Goal: Task Accomplishment & Management: Complete application form

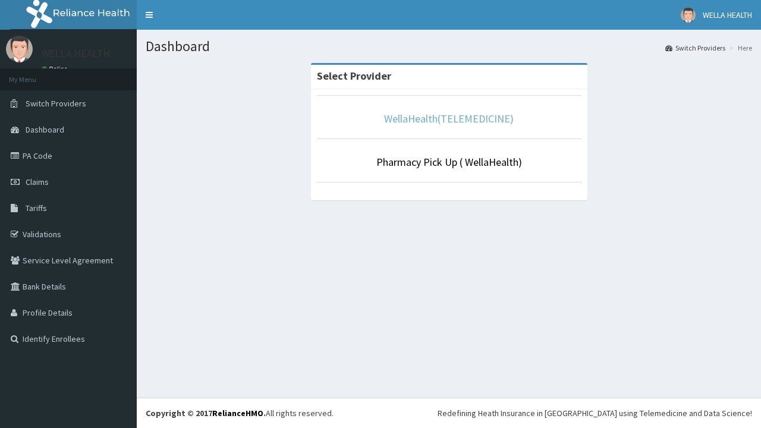
click at [448, 118] on link "WellaHealth(TELEMEDICINE)" at bounding box center [449, 119] width 130 height 14
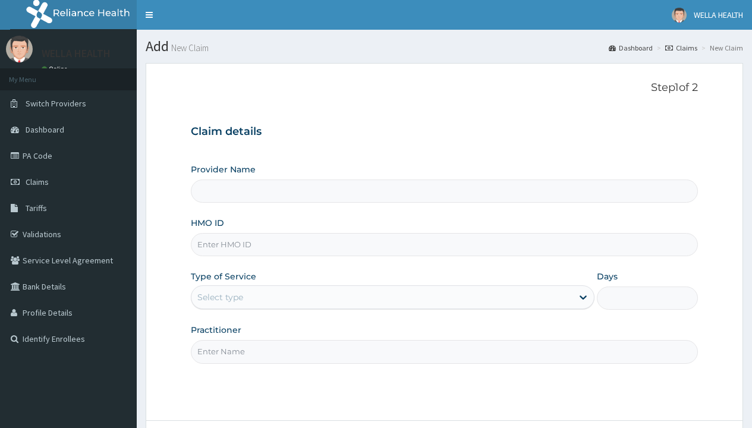
type input "WellaHealth(TELEMEDICINE)"
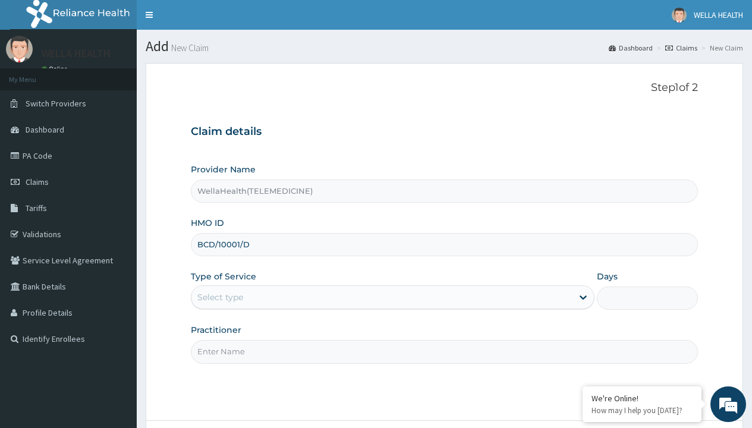
type input "BCD/10001/D"
type input "WellaHealth"
click at [220, 297] on div "Select type" at bounding box center [220, 297] width 46 height 12
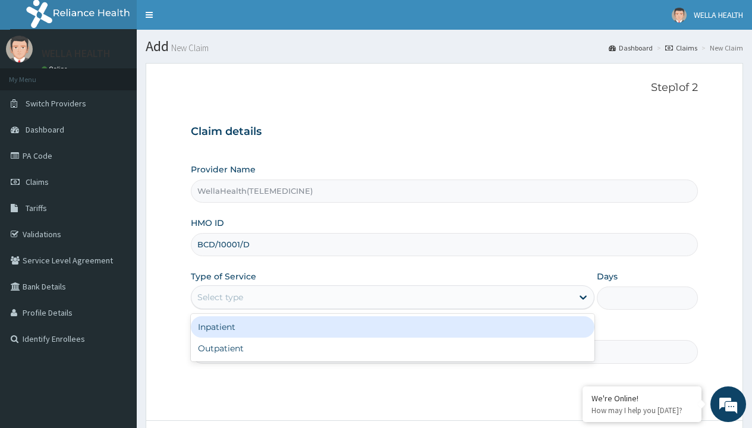
click at [392, 348] on div "Outpatient" at bounding box center [393, 348] width 404 height 21
type input "1"
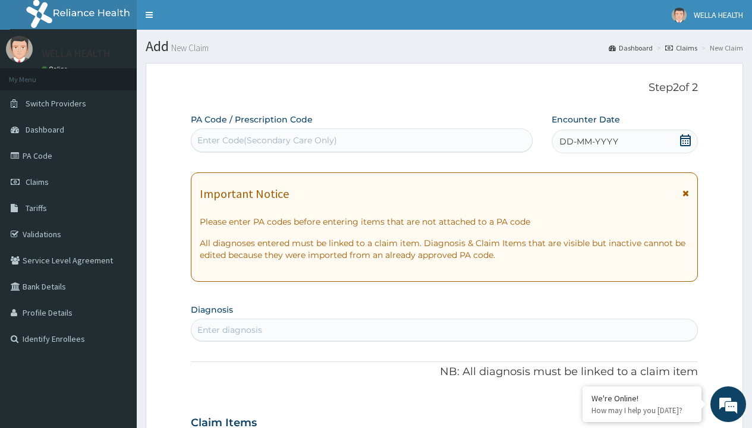
scroll to position [99, 0]
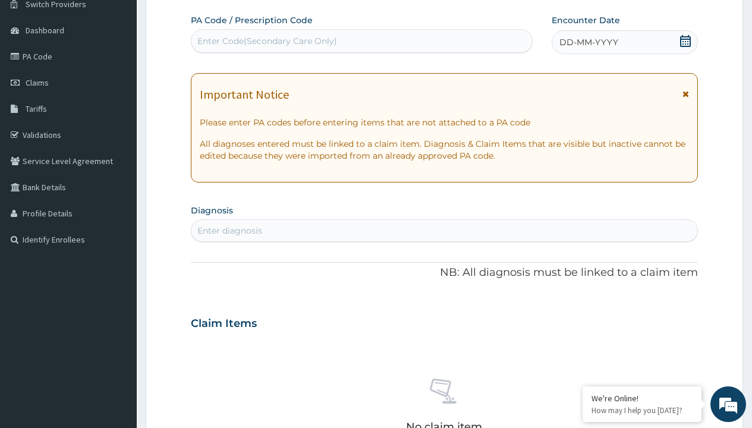
click at [588, 42] on span "DD-MM-YYYY" at bounding box center [588, 42] width 59 height 12
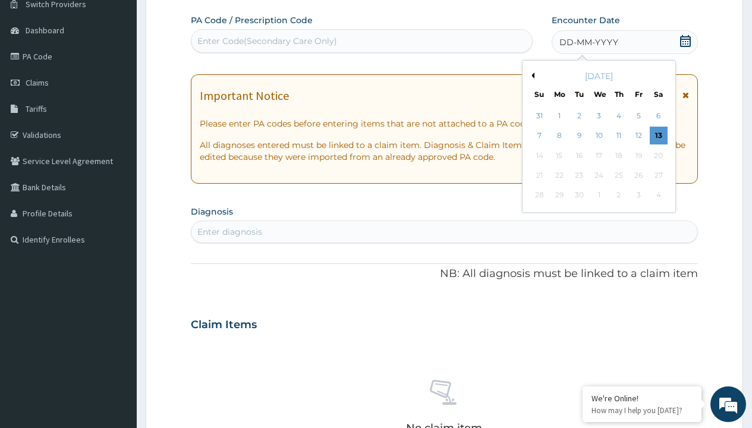
click at [531, 75] on button "Previous Month" at bounding box center [531, 76] width 6 height 6
click at [638, 136] on div "8" at bounding box center [638, 136] width 18 height 18
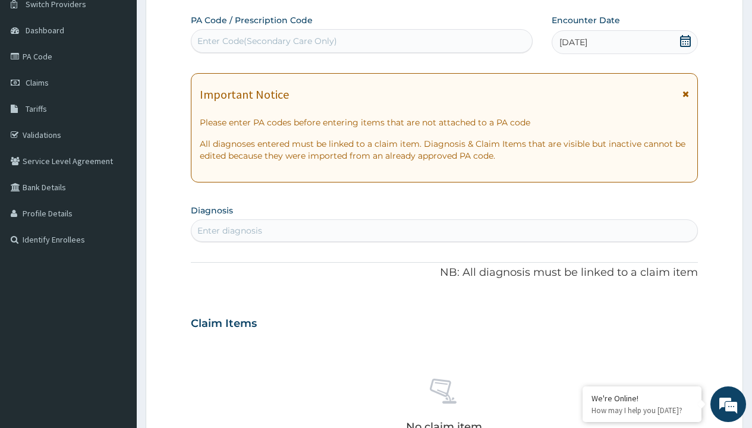
click at [266, 41] on div "Enter Code(Secondary Care Only)" at bounding box center [267, 41] width 140 height 12
type input "PR/9BB1E82A"
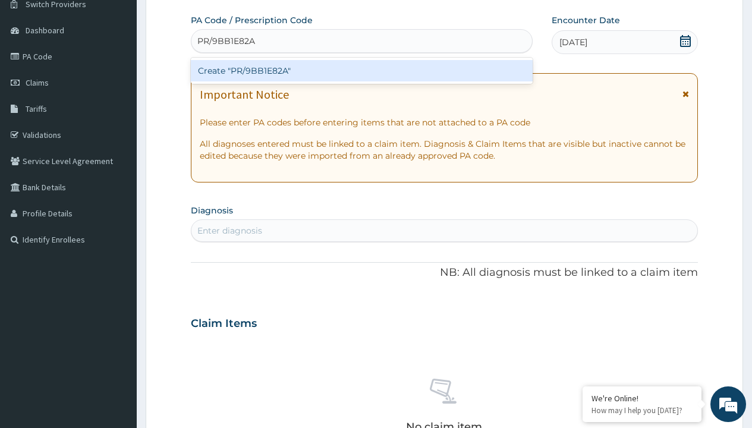
scroll to position [0, 0]
click at [361, 71] on div "Create "PR/9BB1E82A"" at bounding box center [361, 70] width 341 height 21
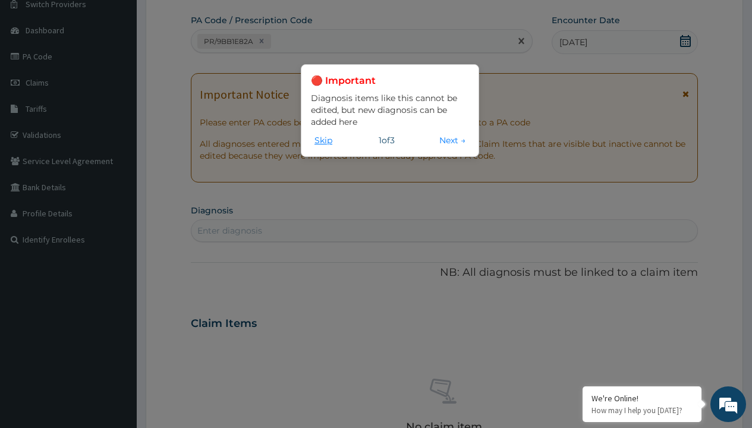
click at [323, 140] on button "Skip" at bounding box center [323, 140] width 25 height 13
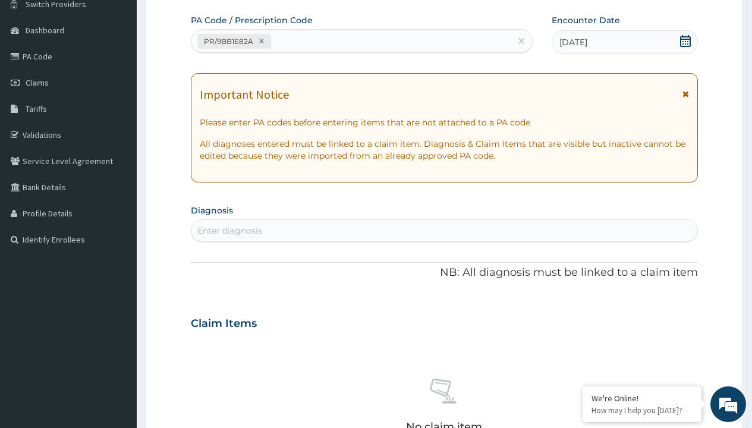
click at [229, 231] on div "Enter diagnosis" at bounding box center [229, 231] width 65 height 12
type input "prescription collected"
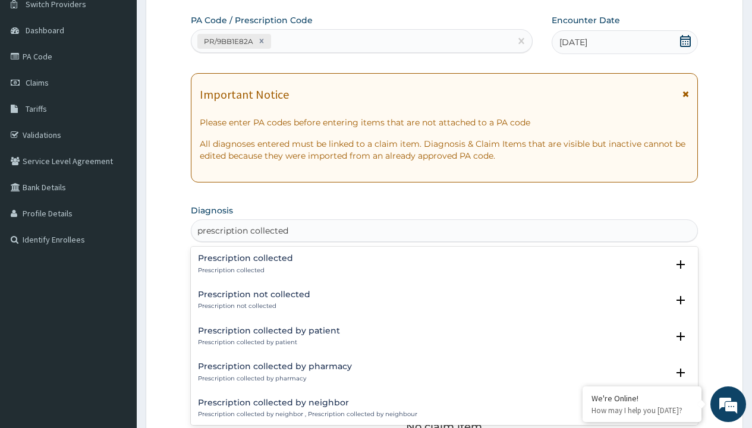
click at [244, 270] on p "Prescription collected" at bounding box center [245, 270] width 95 height 8
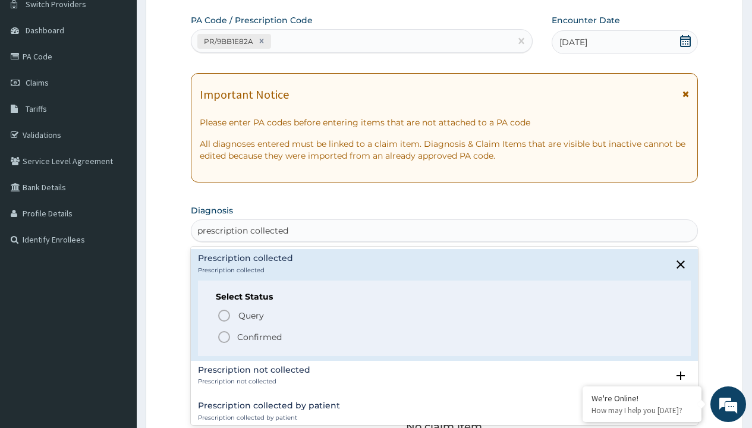
click at [259, 336] on p "Confirmed" at bounding box center [259, 337] width 45 height 12
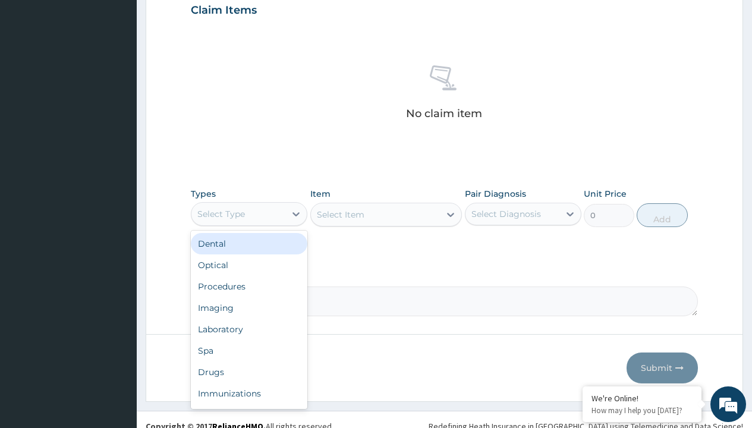
type input "procedures"
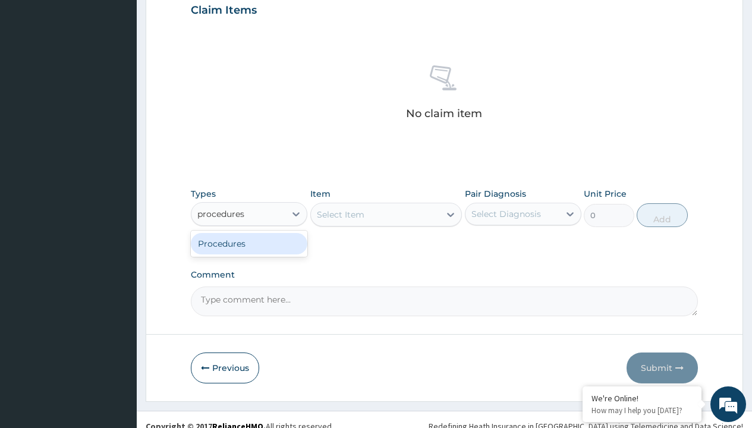
click at [249, 243] on div "Procedures" at bounding box center [249, 243] width 117 height 21
click at [340, 214] on div "Select Item" at bounding box center [341, 215] width 48 height 12
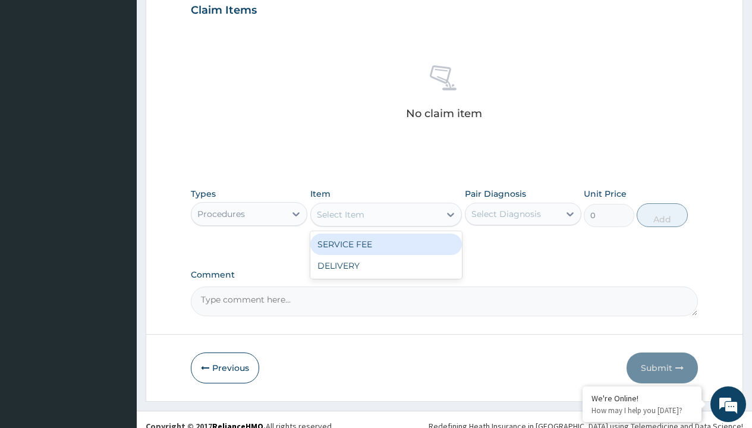
type input "service fee"
click at [386, 244] on div "SERVICE FEE" at bounding box center [386, 244] width 152 height 21
type input "100"
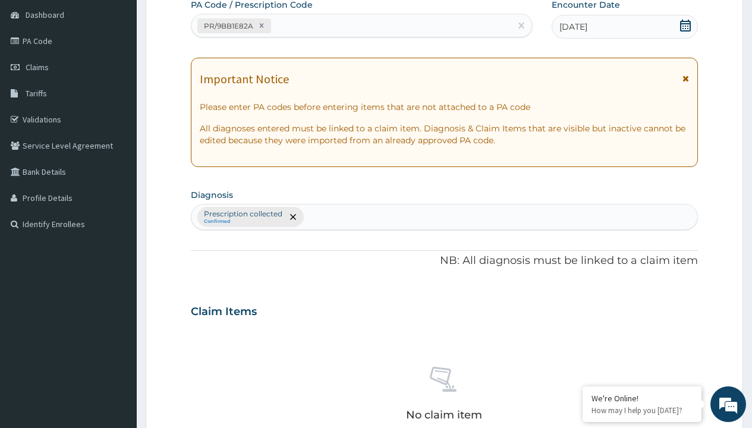
type input "prescription collected"
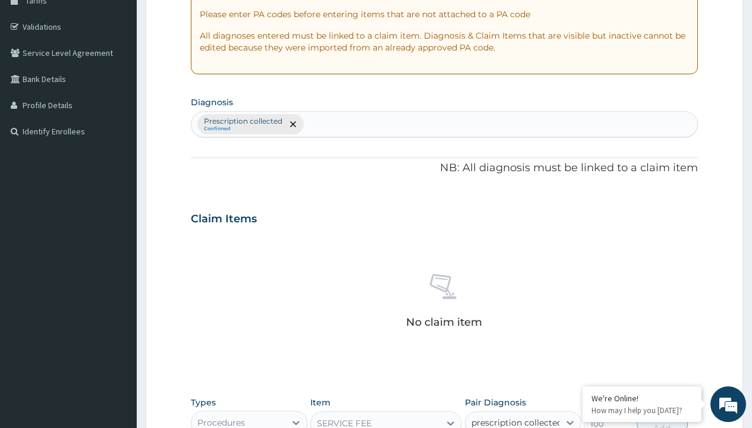
checkbox input "true"
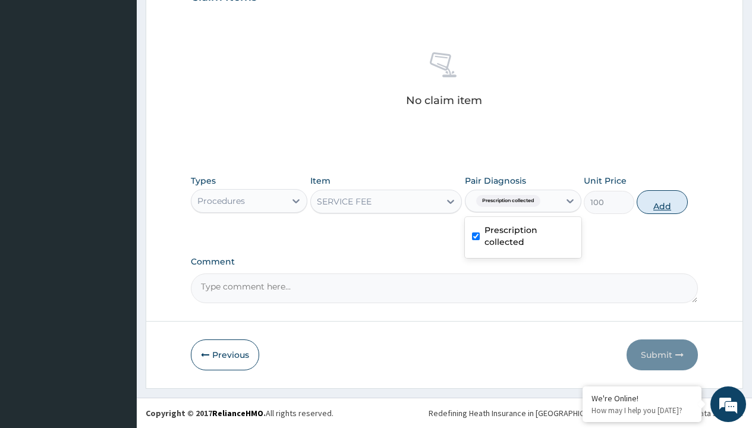
click at [662, 202] on button "Add" at bounding box center [662, 202] width 51 height 24
type input "0"
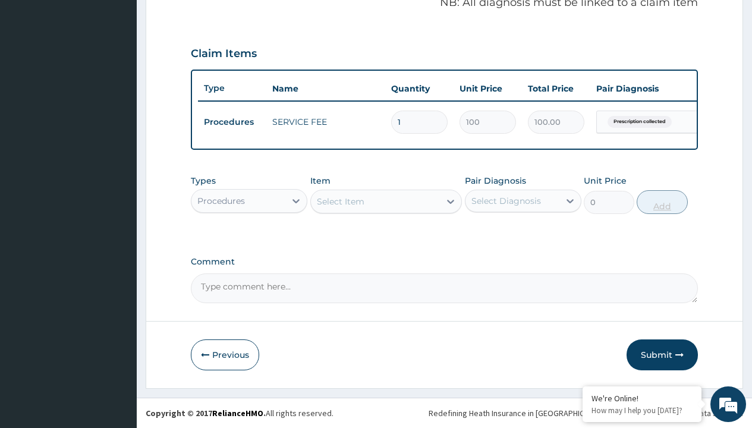
scroll to position [382, 0]
click at [221, 200] on div "Procedures" at bounding box center [221, 201] width 48 height 12
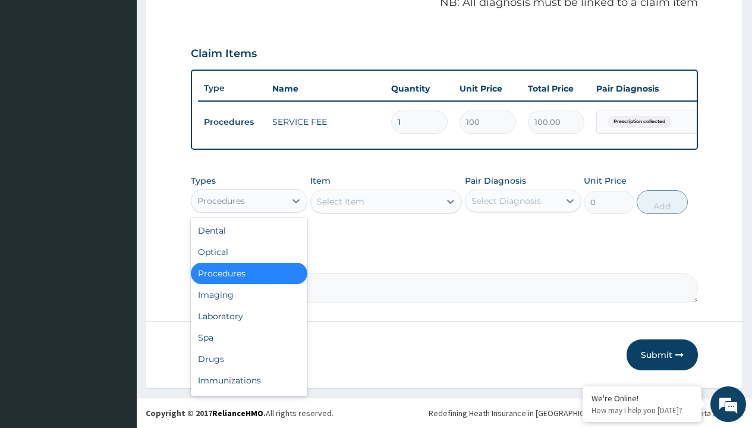
type input "drugs"
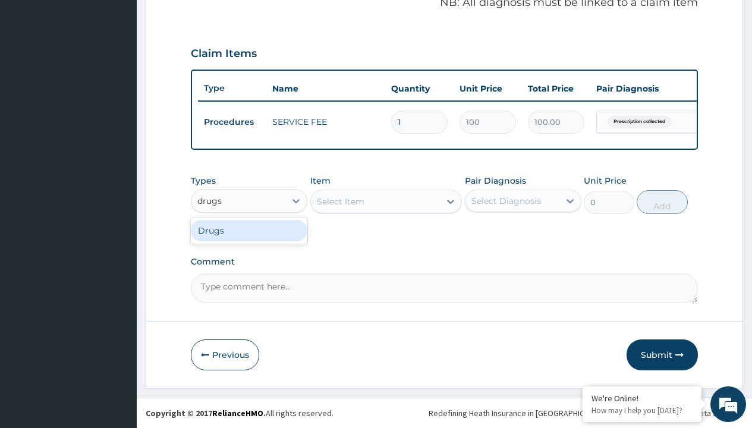
scroll to position [0, 0]
click at [249, 230] on div "Drugs" at bounding box center [249, 230] width 117 height 21
click at [340, 201] on div "Select Item" at bounding box center [386, 202] width 152 height 24
type input "amoxicillin suspension emmox/bott"
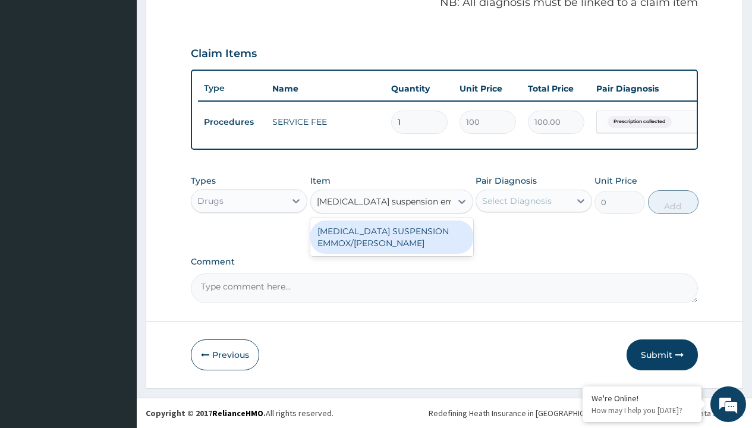
click at [391, 237] on div "[MEDICAL_DATA] SUSPENSION EMMOX/[PERSON_NAME]" at bounding box center [391, 237] width 163 height 33
type input "1995"
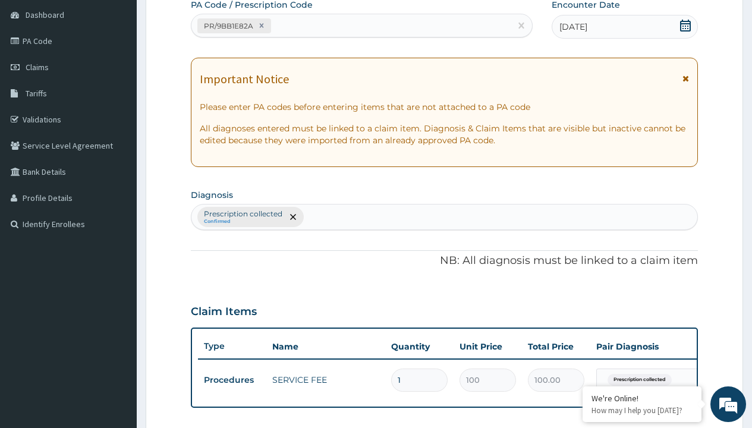
type input "prescription collected"
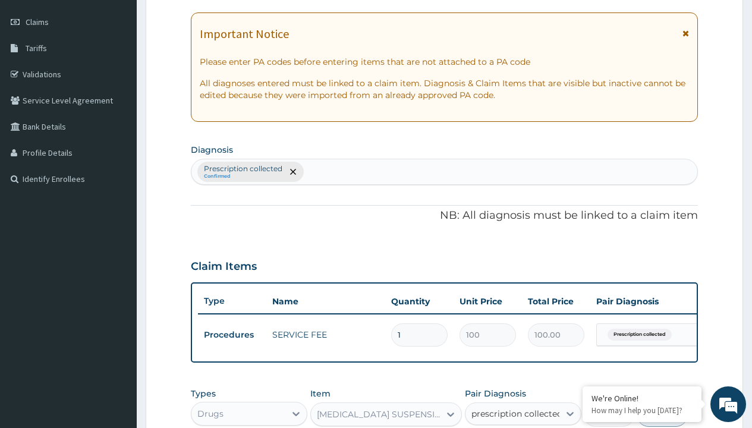
checkbox input "true"
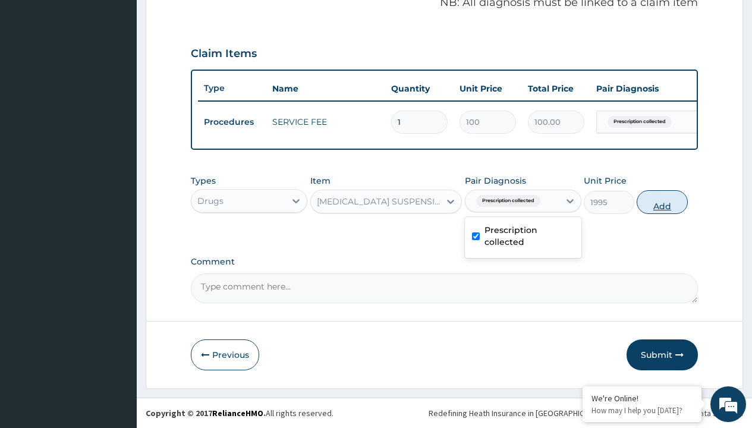
click at [662, 202] on button "Add" at bounding box center [662, 202] width 51 height 24
type input "0"
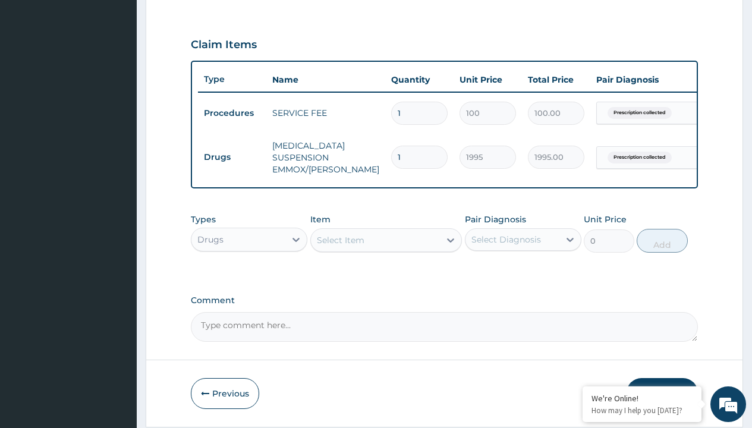
click at [232, 157] on td "Drugs" at bounding box center [232, 157] width 68 height 22
type input "drugs"
click at [249, 278] on div "Drugs" at bounding box center [249, 269] width 117 height 21
click at [340, 246] on div "Select Item" at bounding box center [341, 240] width 48 height 12
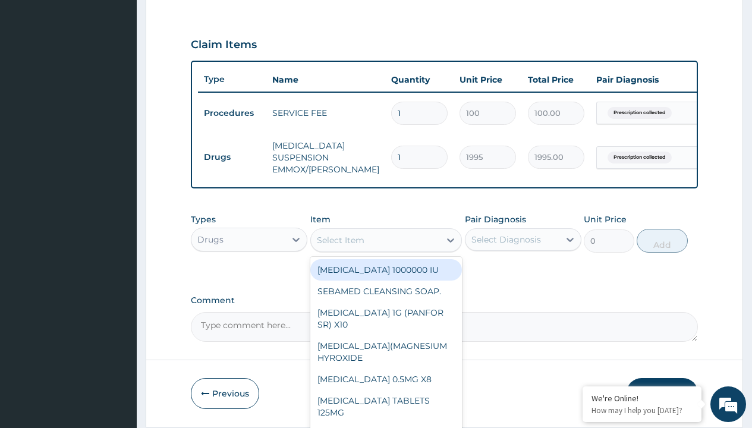
type input "artemether + lumefantrine 20/120 lumartem x24"
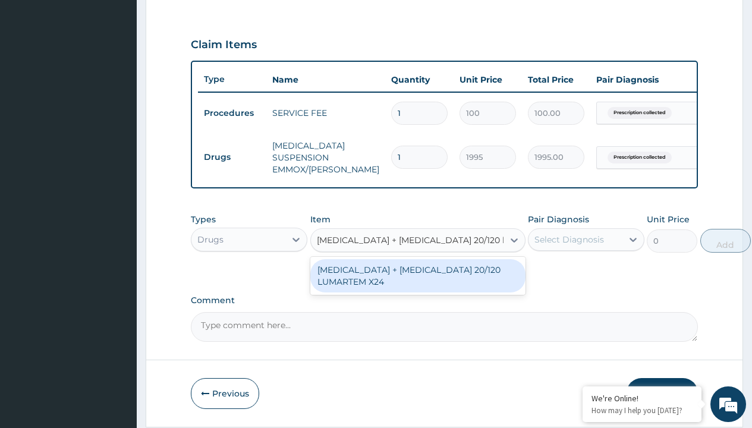
click at [417, 284] on div "[MEDICAL_DATA] + [MEDICAL_DATA] 20/120 LUMARTEM X24" at bounding box center [417, 275] width 215 height 33
type input "121.9000015258789"
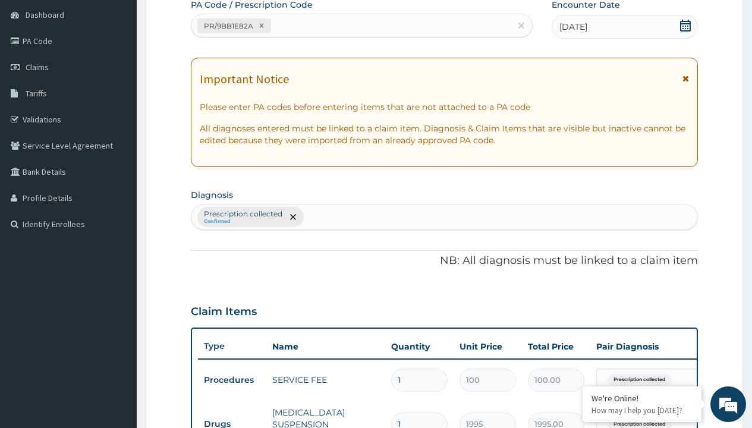
type input "prescription collected"
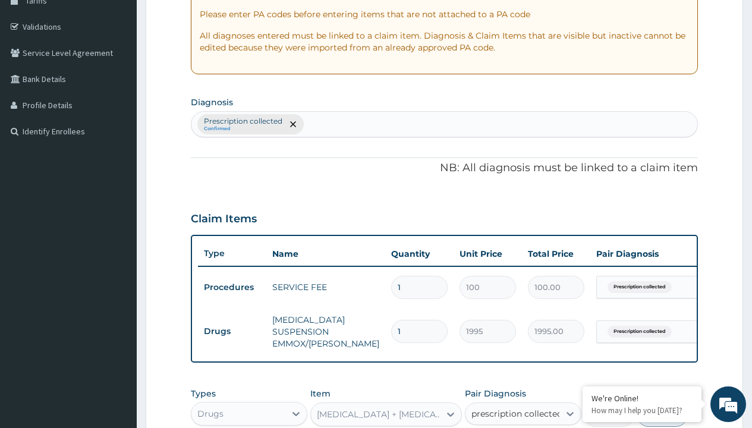
checkbox input "true"
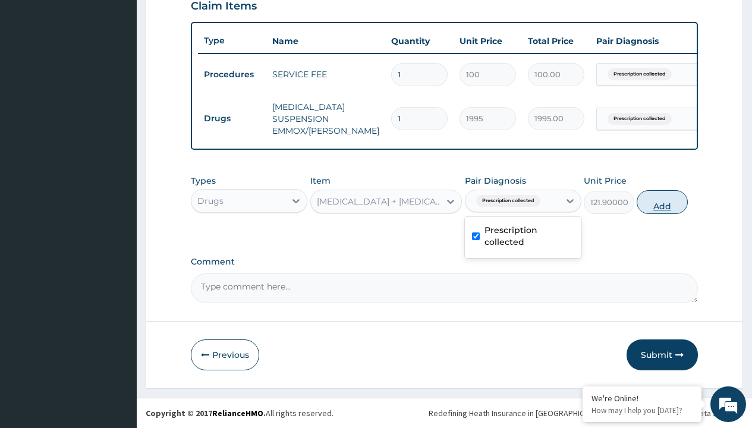
click at [662, 202] on button "Add" at bounding box center [662, 202] width 51 height 24
type input "0"
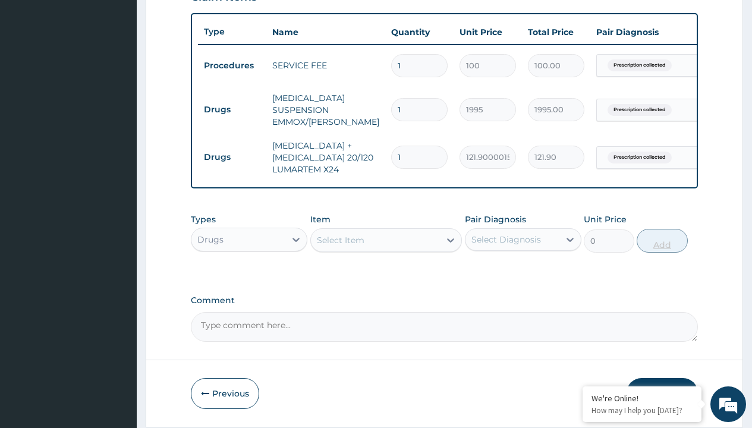
type input "24"
type input "2925.60"
type input "24"
click at [232, 109] on td "Drugs" at bounding box center [232, 110] width 68 height 22
type input "drugs"
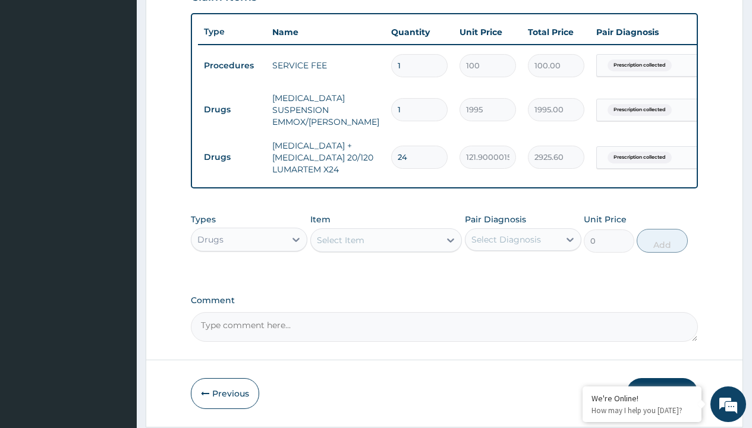
scroll to position [0, 0]
click at [249, 278] on div "Drugs" at bounding box center [249, 269] width 117 height 21
click at [340, 246] on div "Select Item" at bounding box center [341, 240] width 48 height 12
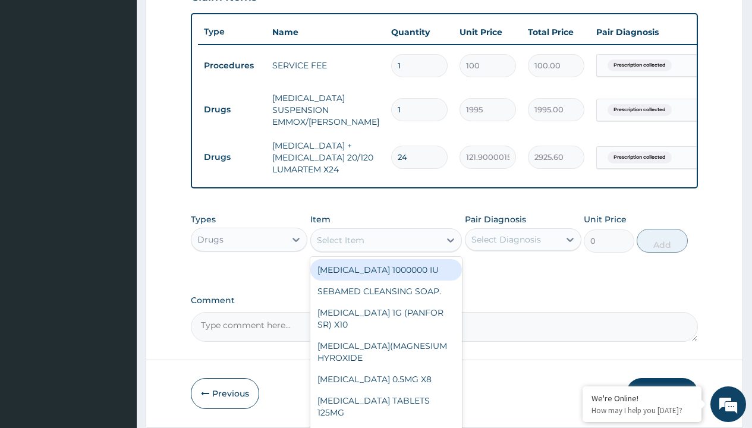
type input "paracetamol syrup avipol/bott"
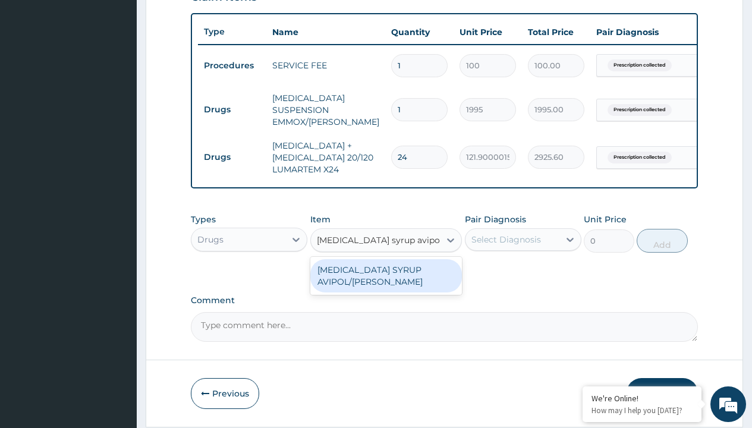
click at [386, 284] on div "PARACETAMOL SYRUP AVIPOL/BOTT" at bounding box center [386, 275] width 152 height 33
type input "1500"
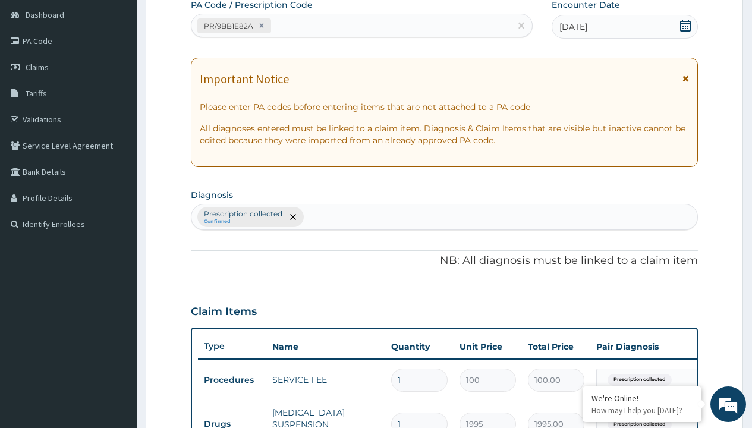
type input "prescription collected"
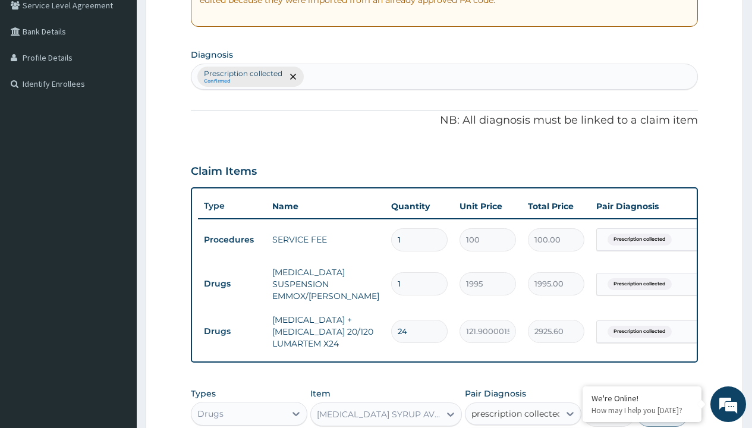
checkbox input "true"
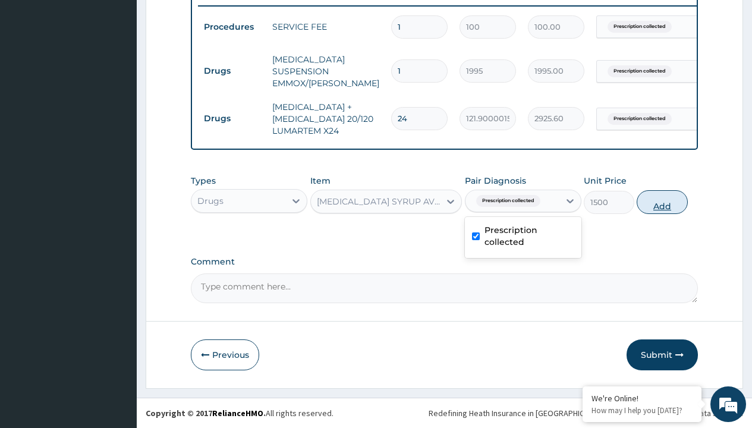
click at [662, 202] on button "Add" at bounding box center [662, 202] width 51 height 24
type input "0"
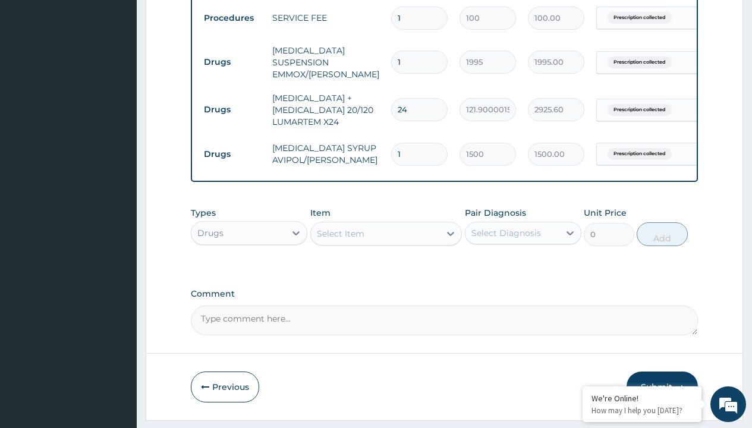
click at [232, 62] on td "Drugs" at bounding box center [232, 62] width 68 height 22
type input "drugs"
click at [249, 271] on div "Drugs" at bounding box center [249, 262] width 117 height 21
click at [340, 240] on div "Select Item" at bounding box center [341, 234] width 48 height 12
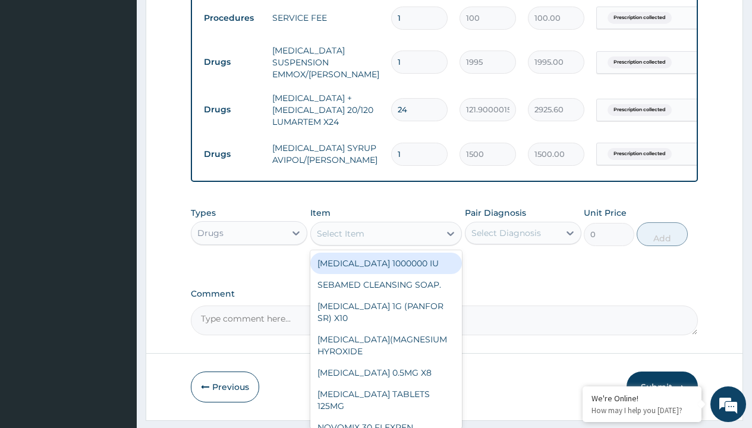
type input "cetirizine syrup"
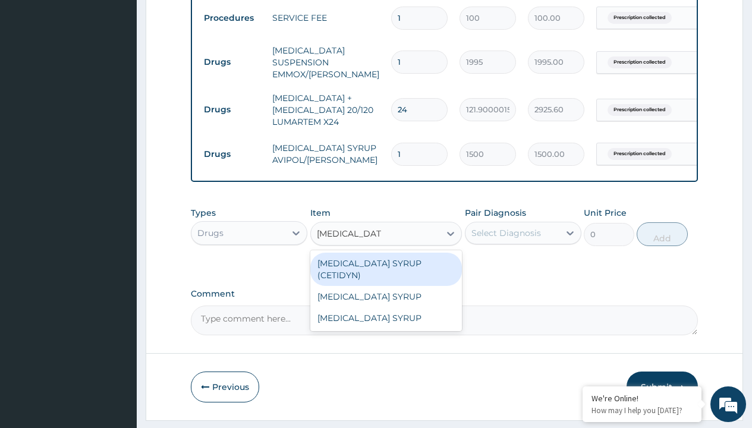
click at [386, 272] on div "[MEDICAL_DATA] SYRUP (CETIDYN)" at bounding box center [386, 269] width 152 height 33
type input "2200"
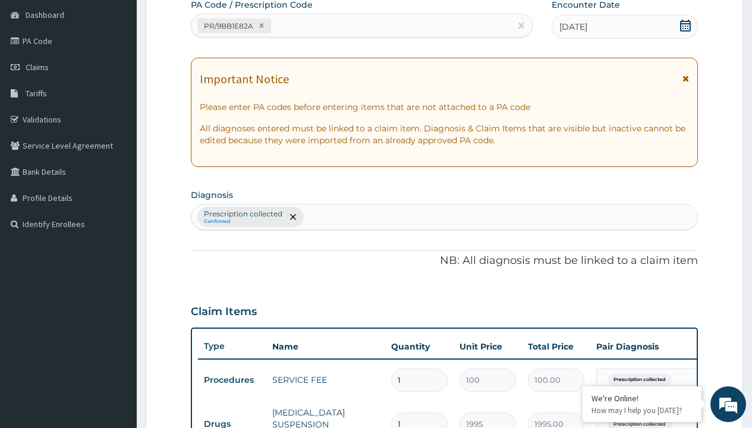
type input "prescription collected"
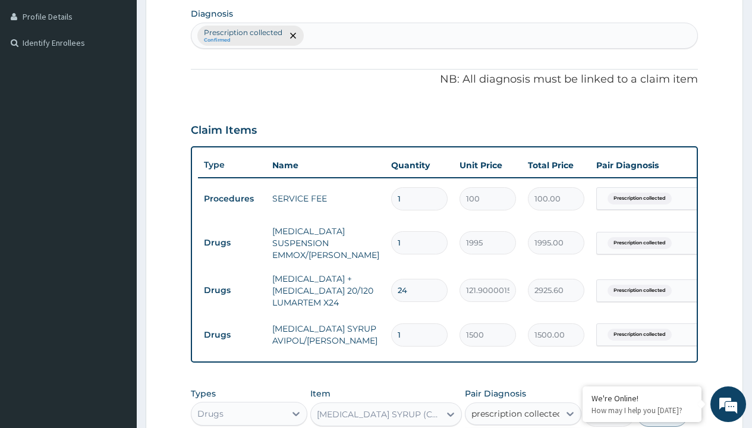
checkbox input "true"
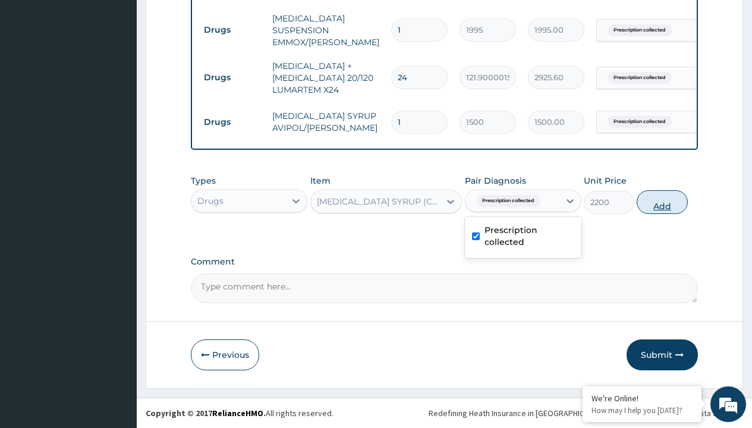
click at [662, 202] on button "Add" at bounding box center [662, 202] width 51 height 24
type input "0"
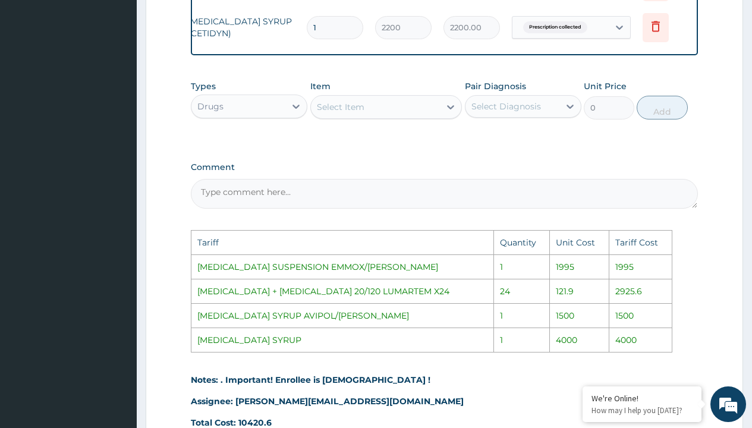
scroll to position [0, 90]
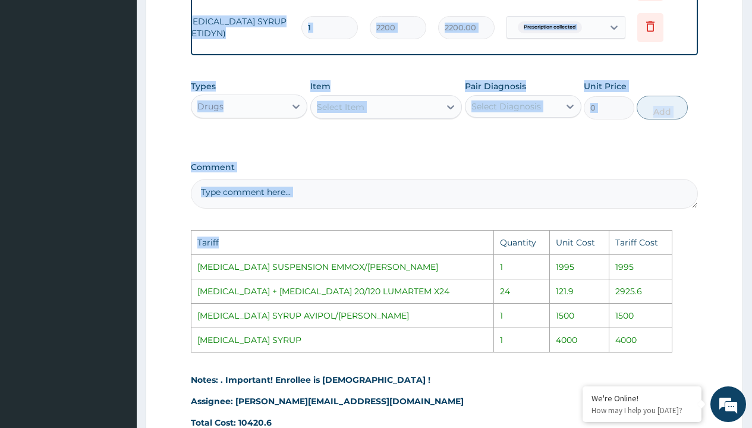
drag, startPoint x: 650, startPoint y: 27, endPoint x: 463, endPoint y: 237, distance: 281.7
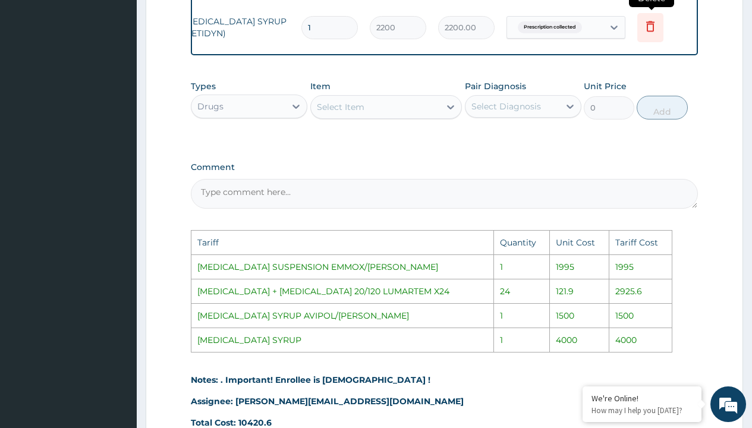
click at [652, 34] on icon at bounding box center [650, 27] width 26 height 29
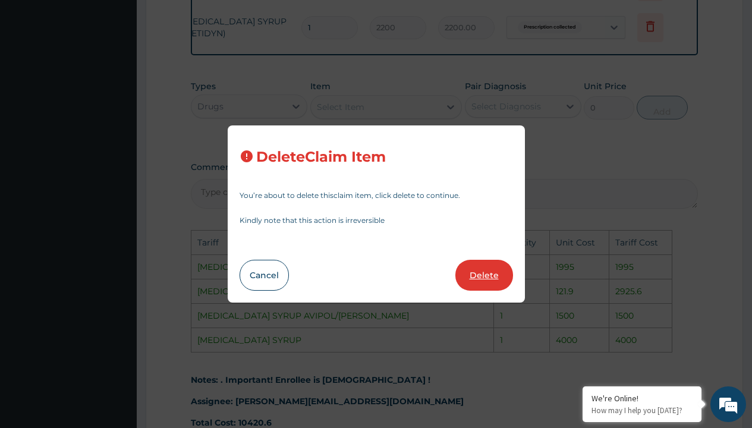
click at [486, 269] on button "Delete" at bounding box center [484, 275] width 58 height 31
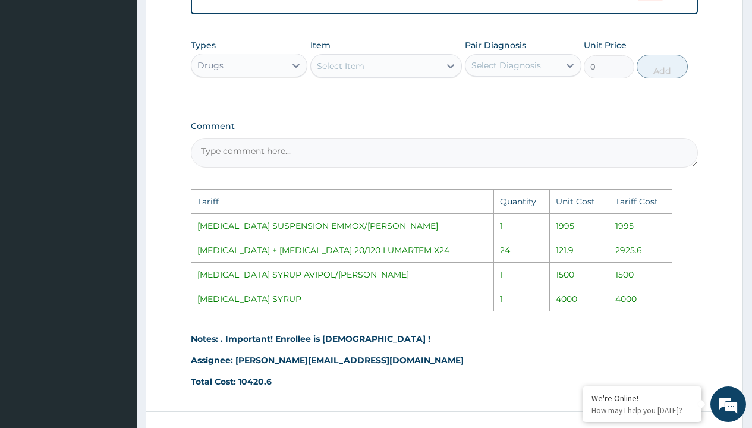
click at [401, 70] on div "Select Item" at bounding box center [376, 65] width 130 height 19
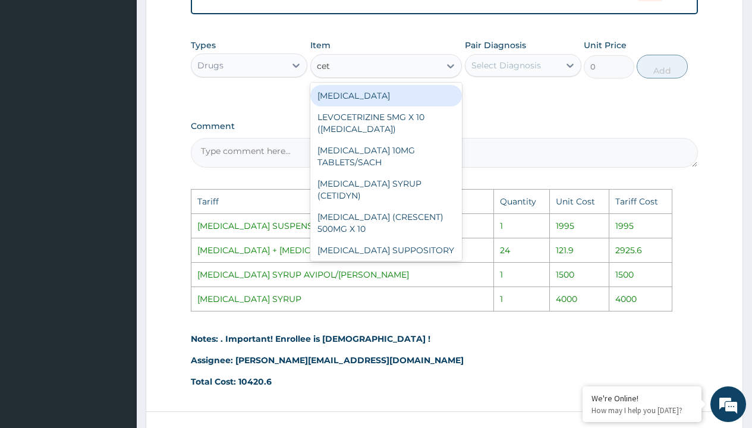
type input "ceti"
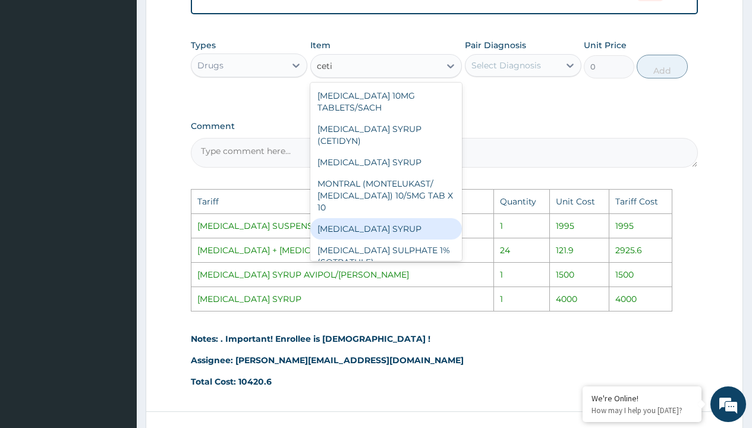
click at [402, 225] on div "[MEDICAL_DATA] SYRUP" at bounding box center [386, 228] width 152 height 21
type input "4000"
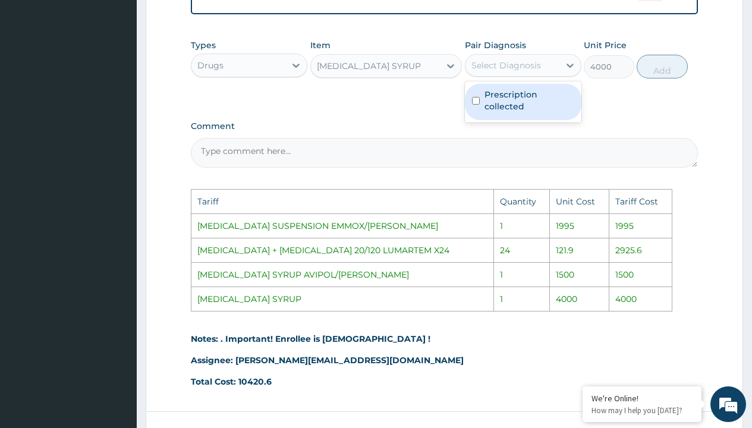
click at [537, 71] on div "Select Diagnosis" at bounding box center [506, 65] width 70 height 12
click at [556, 112] on label "Prescription collected" at bounding box center [529, 101] width 90 height 24
checkbox input "true"
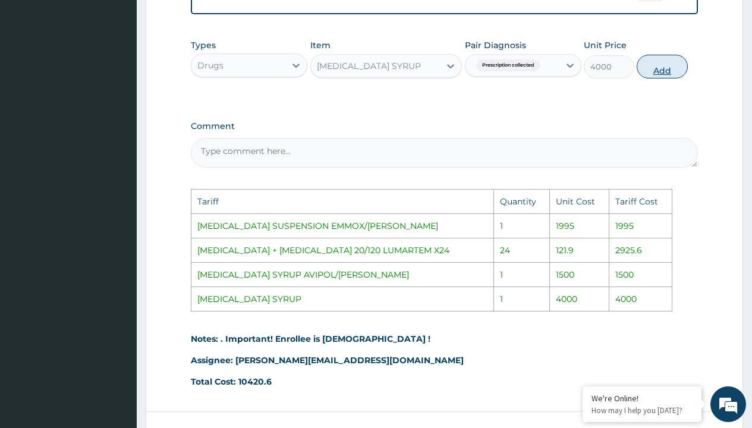
click at [679, 74] on button "Add" at bounding box center [662, 67] width 51 height 24
type input "0"
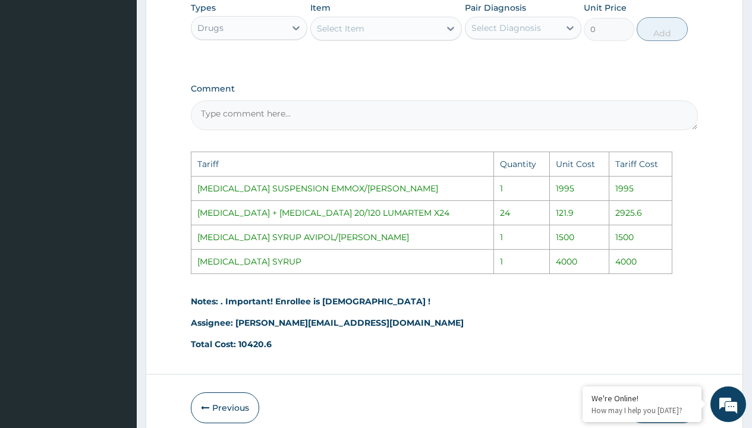
scroll to position [785, 0]
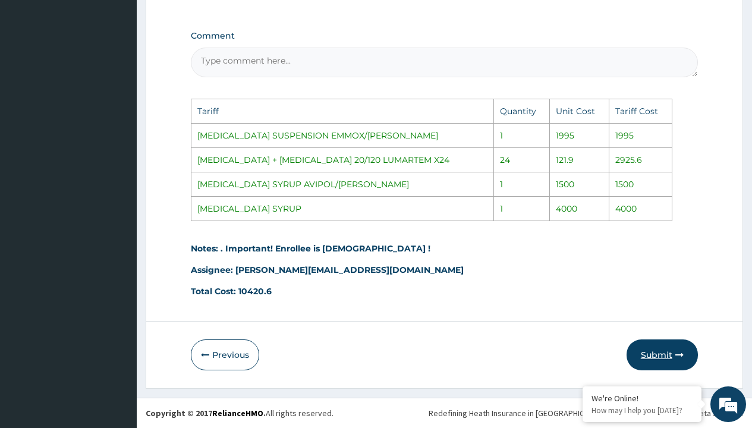
click at [664, 347] on button "Submit" at bounding box center [662, 354] width 71 height 31
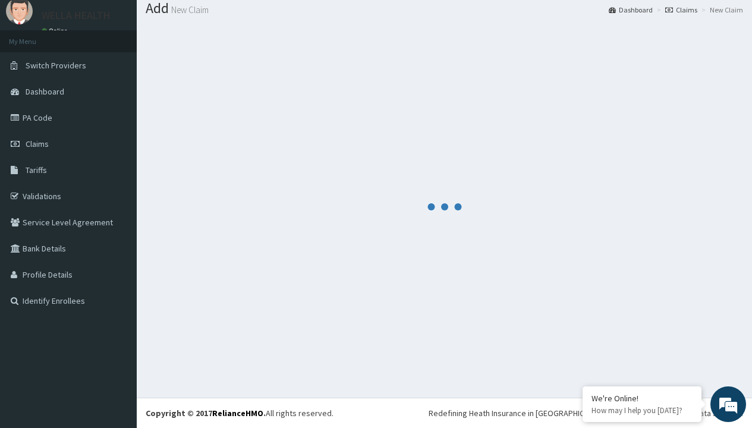
scroll to position [559, 0]
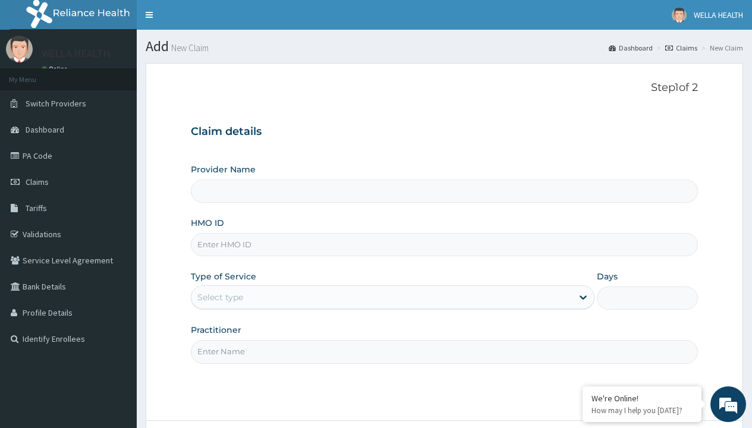
type input "WellaHealth(TELEMEDICINE)"
type input "BMC/10017/A"
type input "WellaHealth"
click at [220, 297] on div "Select type" at bounding box center [220, 297] width 46 height 12
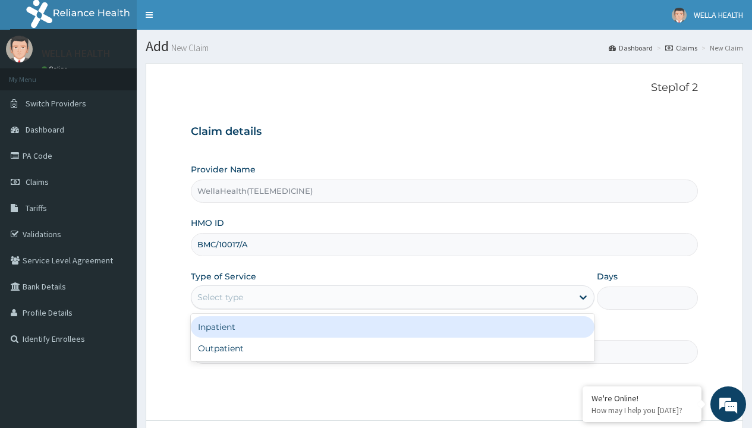
click at [392, 348] on div "Outpatient" at bounding box center [393, 348] width 404 height 21
type input "1"
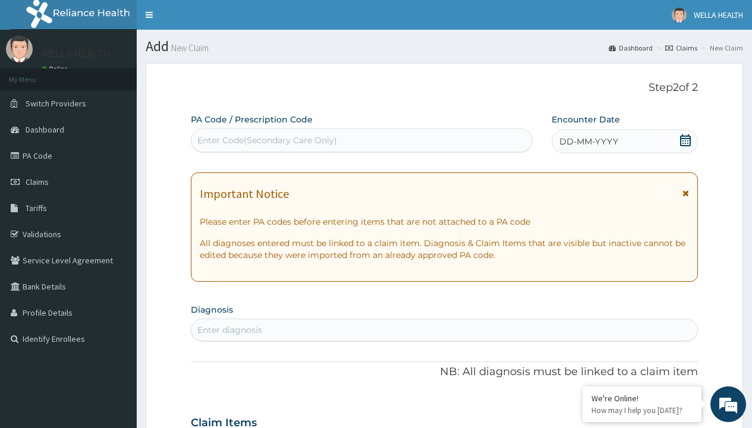
scroll to position [99, 0]
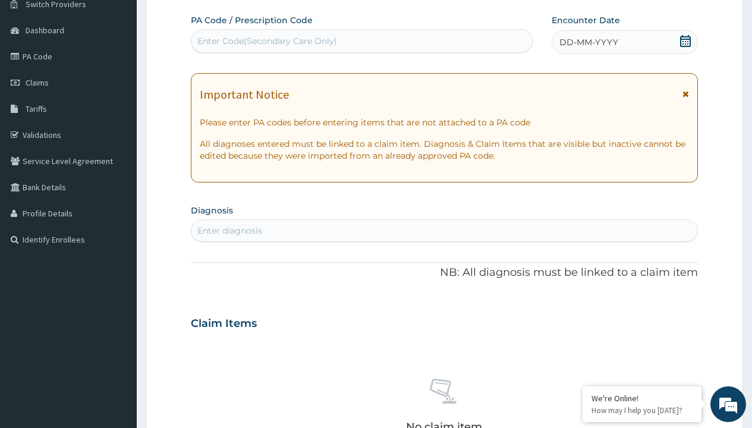
click at [588, 42] on span "DD-MM-YYYY" at bounding box center [588, 42] width 59 height 12
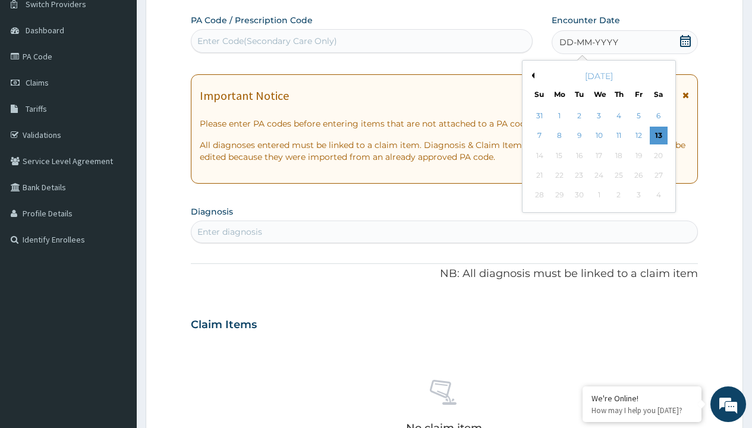
click at [531, 75] on button "Previous Month" at bounding box center [531, 76] width 6 height 6
click at [638, 136] on div "8" at bounding box center [638, 136] width 18 height 18
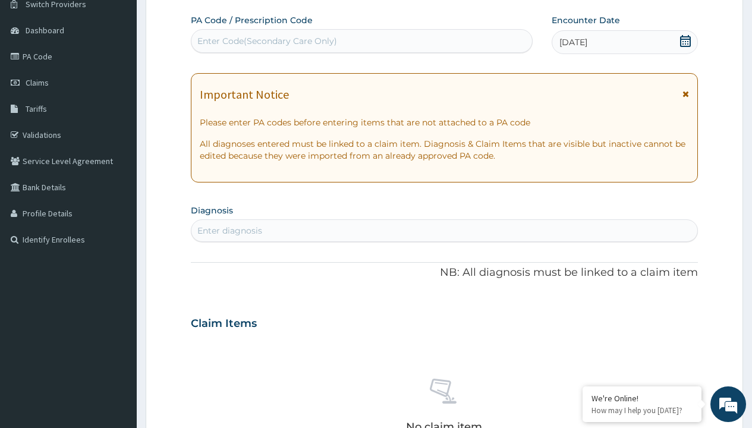
click at [266, 41] on div "Enter Code(Secondary Care Only)" at bounding box center [267, 41] width 140 height 12
type input "PR/0824FB50"
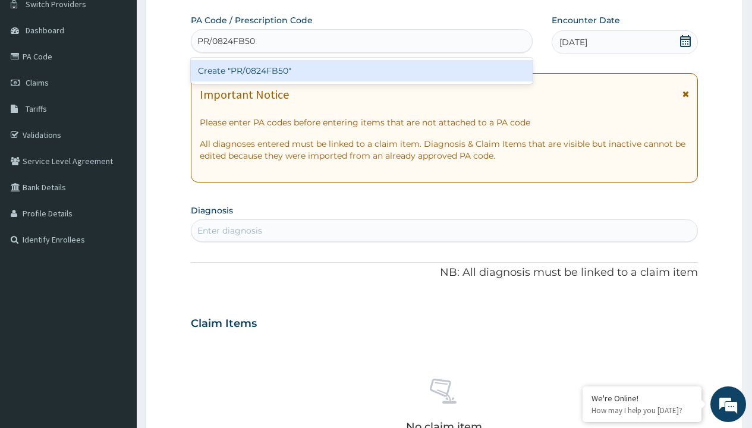
click at [361, 71] on div "Create "PR/0824FB50"" at bounding box center [361, 70] width 341 height 21
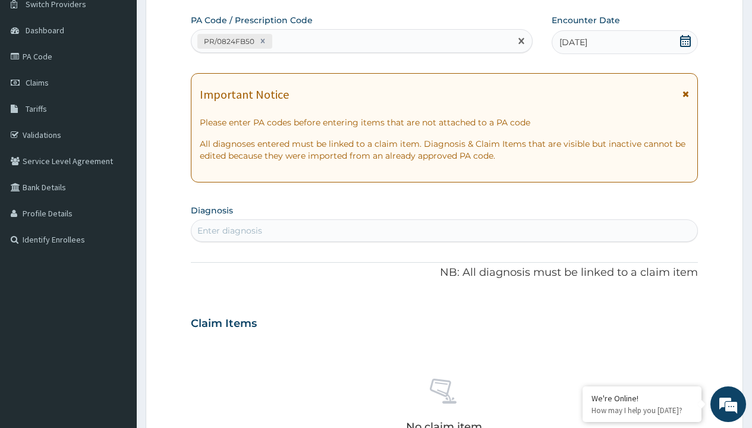
click at [229, 231] on div "Enter diagnosis" at bounding box center [229, 231] width 65 height 12
type input "prescription collected"
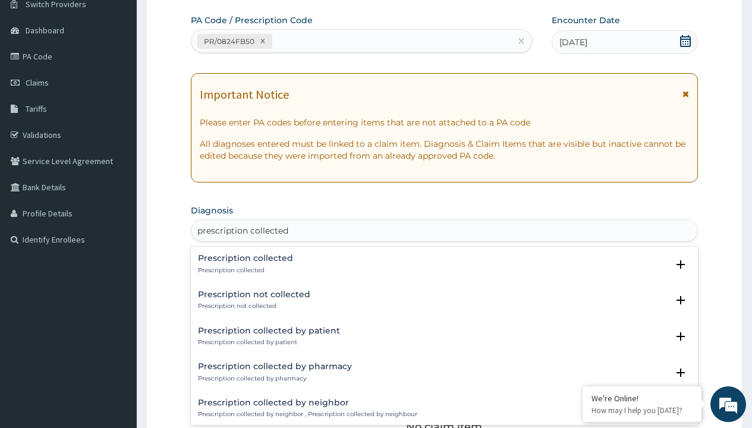
click at [244, 270] on p "Prescription collected" at bounding box center [245, 270] width 95 height 8
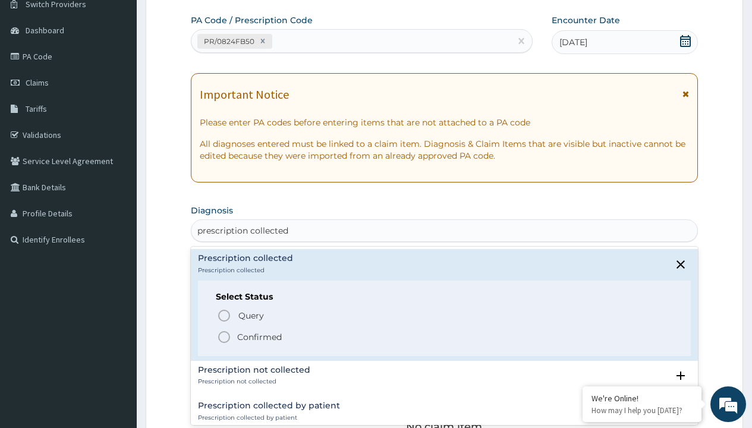
click at [259, 336] on p "Confirmed" at bounding box center [259, 337] width 45 height 12
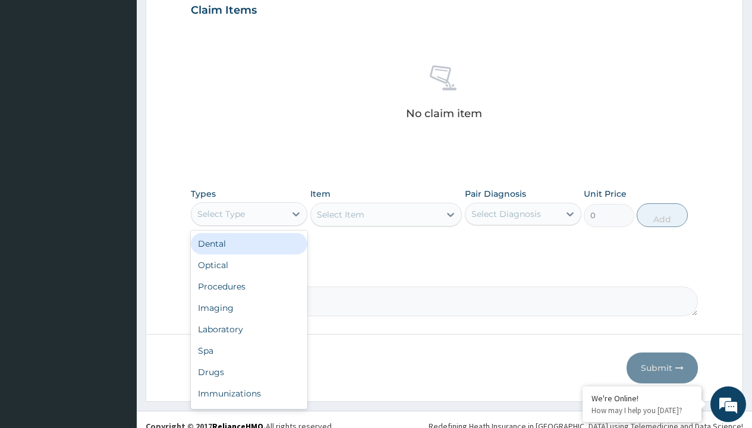
type input "procedures"
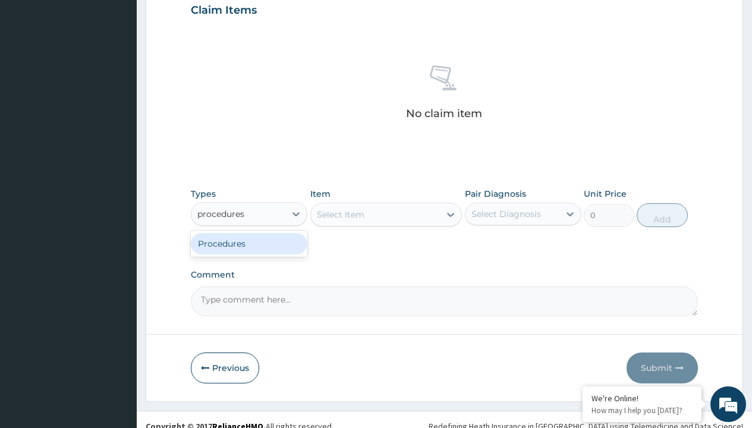
scroll to position [0, 0]
click at [249, 243] on div "Procedures" at bounding box center [249, 243] width 117 height 21
click at [340, 214] on div "Select Item" at bounding box center [341, 215] width 48 height 12
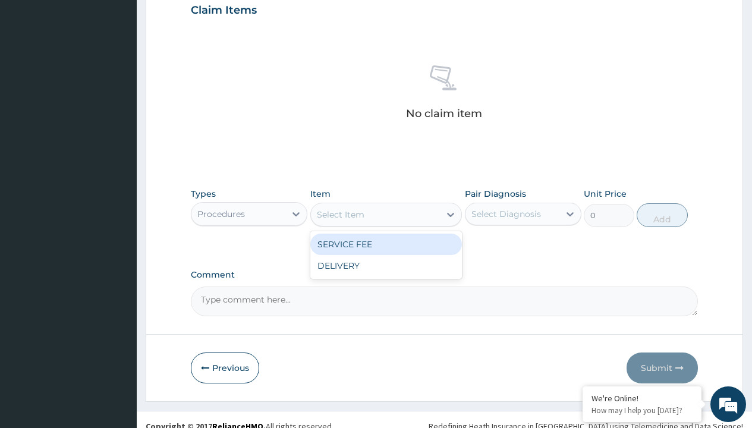
type input "service fee"
click at [386, 244] on div "SERVICE FEE" at bounding box center [386, 244] width 152 height 21
type input "100"
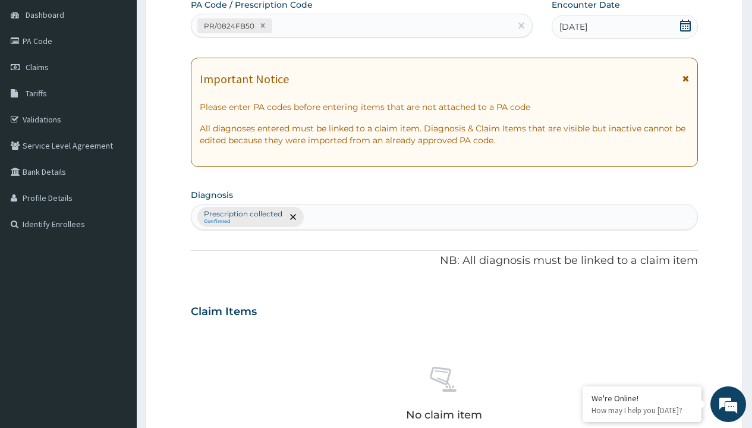
type input "prescription collected"
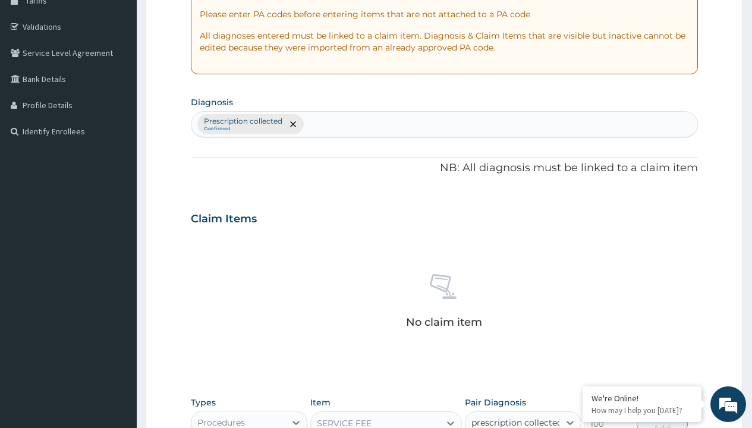
checkbox input "true"
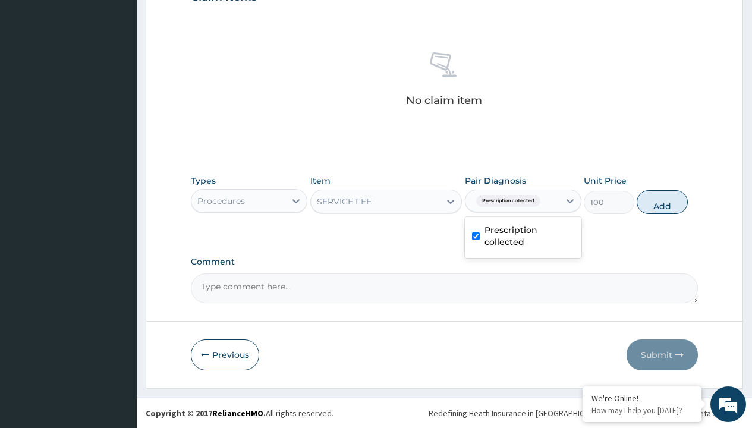
click at [662, 202] on button "Add" at bounding box center [662, 202] width 51 height 24
type input "0"
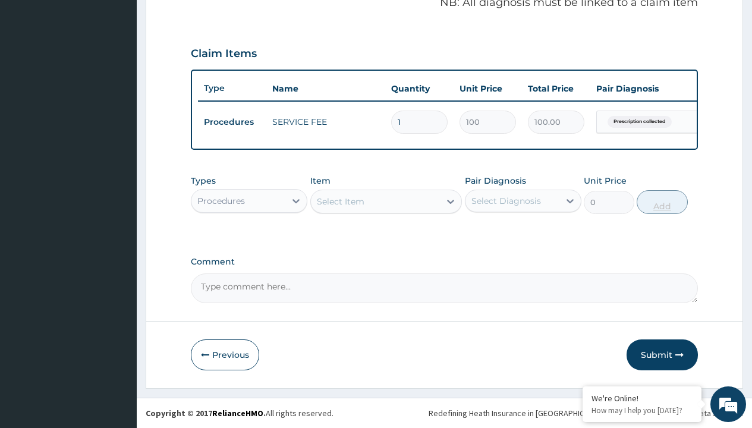
scroll to position [382, 0]
click at [221, 200] on div "Procedures" at bounding box center [221, 201] width 48 height 12
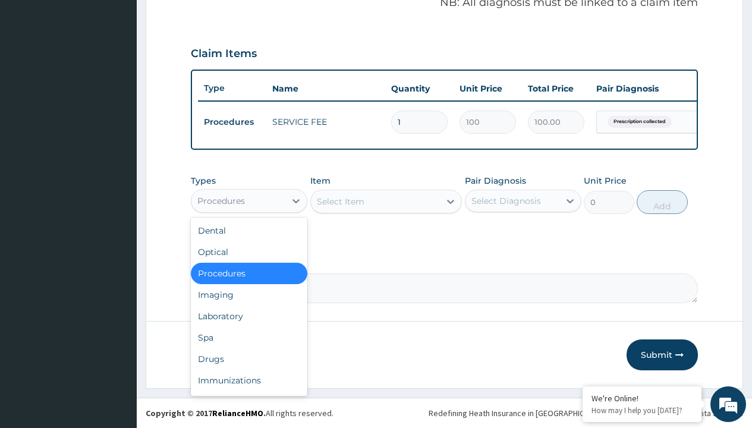
type input "drugs"
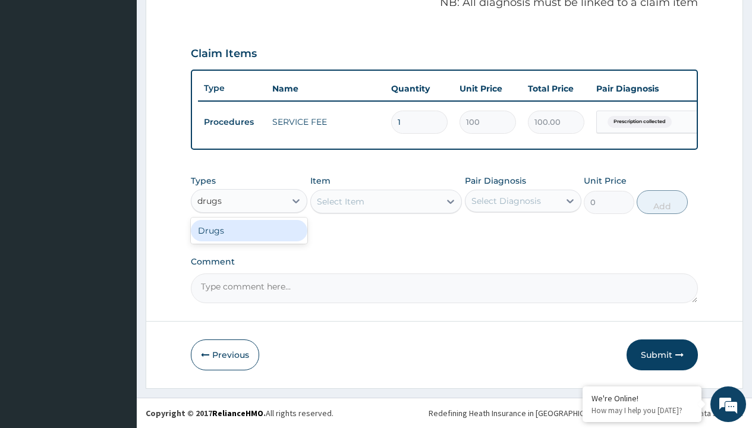
click at [249, 230] on div "Drugs" at bounding box center [249, 230] width 117 height 21
click at [340, 201] on div "Select Item" at bounding box center [386, 202] width 152 height 24
type input "artemether + lumefantrine 80/480 lonart ds/pack"
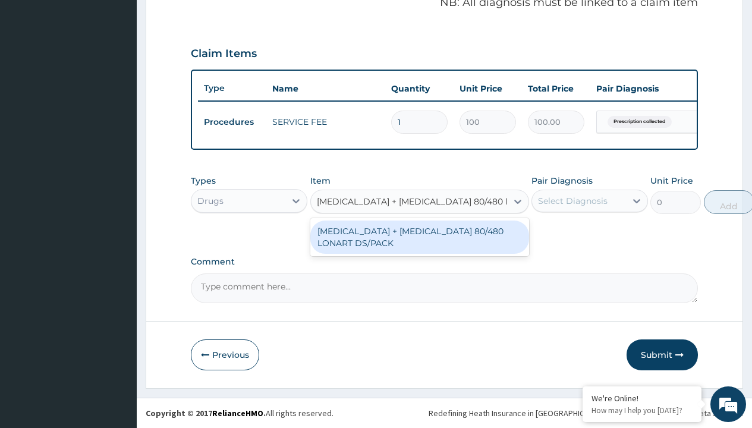
click at [419, 237] on div "[MEDICAL_DATA] + [MEDICAL_DATA] 80/480 LONART DS/PACK" at bounding box center [419, 237] width 219 height 33
type input "665"
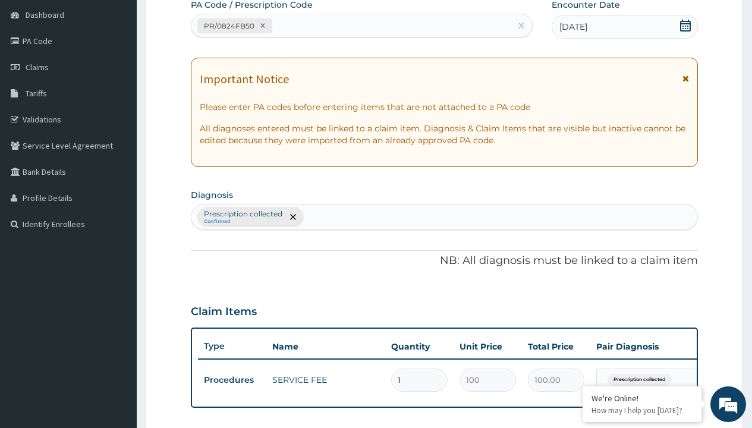
type input "prescription collected"
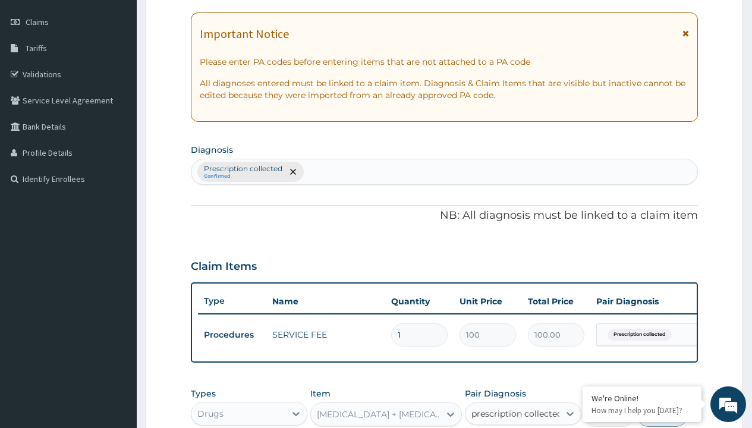
checkbox input "true"
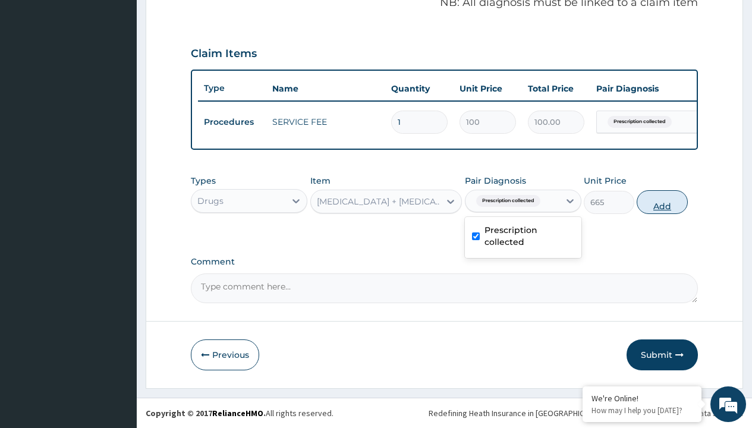
click at [662, 202] on button "Add" at bounding box center [662, 202] width 51 height 24
type input "0"
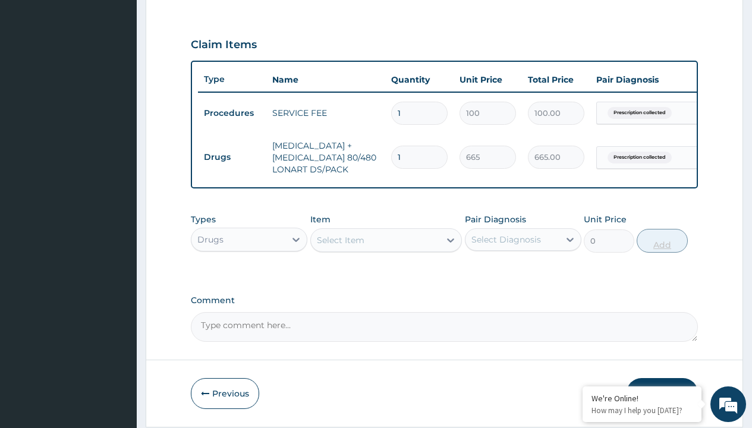
type input "6"
type input "3990.00"
type input "6"
click at [232, 157] on td "Drugs" at bounding box center [232, 157] width 68 height 22
type input "drugs"
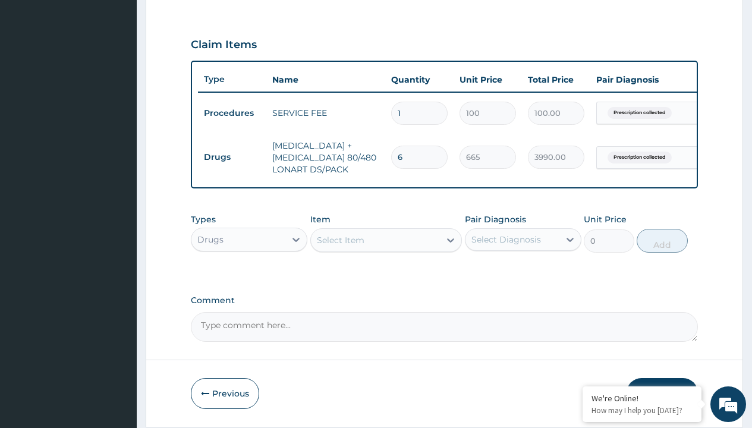
scroll to position [0, 0]
click at [249, 278] on div "Drugs" at bounding box center [249, 269] width 117 height 21
click at [340, 246] on div "Select Item" at bounding box center [341, 240] width 48 height 12
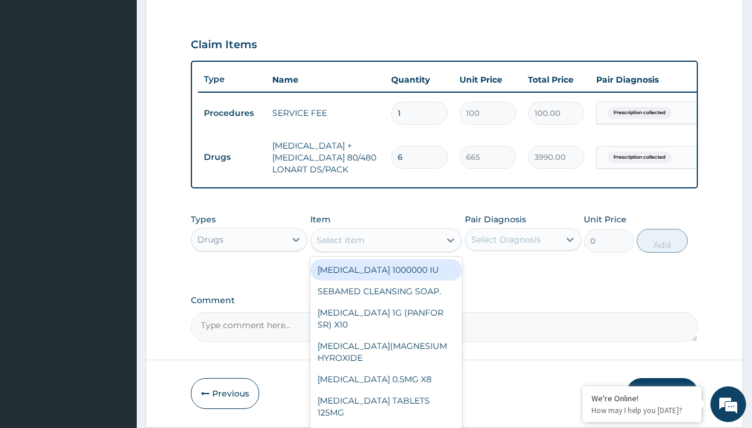
type input "paracetamol 1g tab x 10/sach"
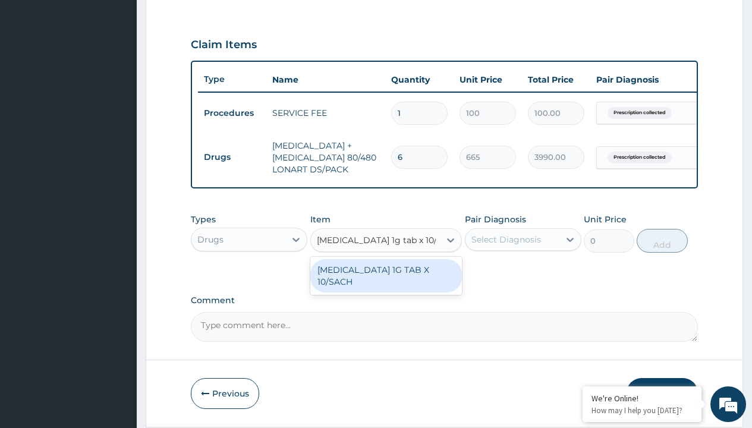
click at [386, 284] on div "[MEDICAL_DATA] 1G TAB X 10/SACH" at bounding box center [386, 275] width 152 height 33
type input "164"
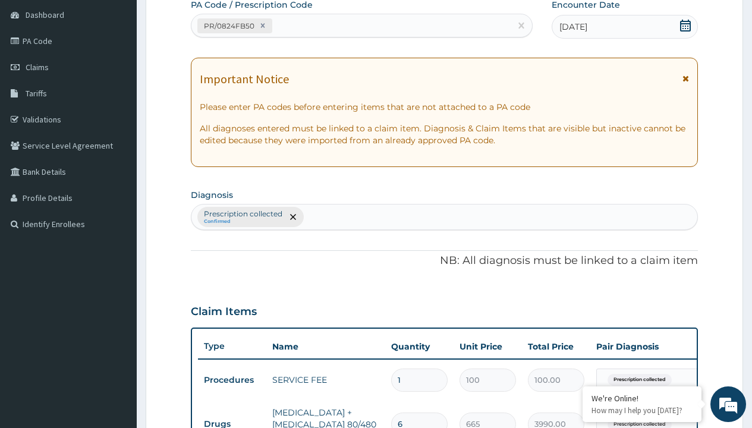
type input "prescription collected"
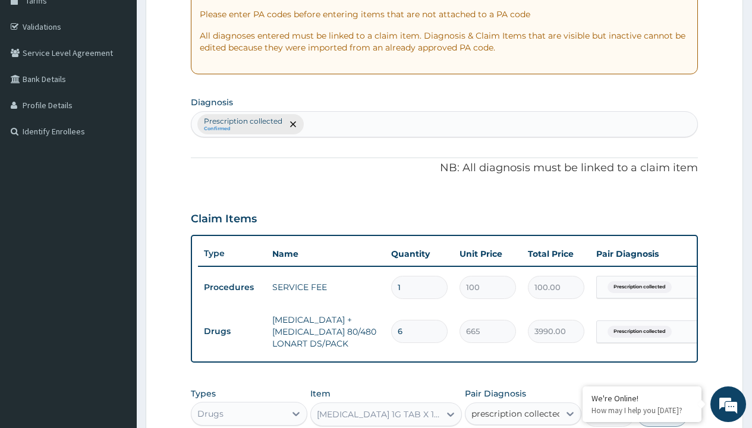
checkbox input "true"
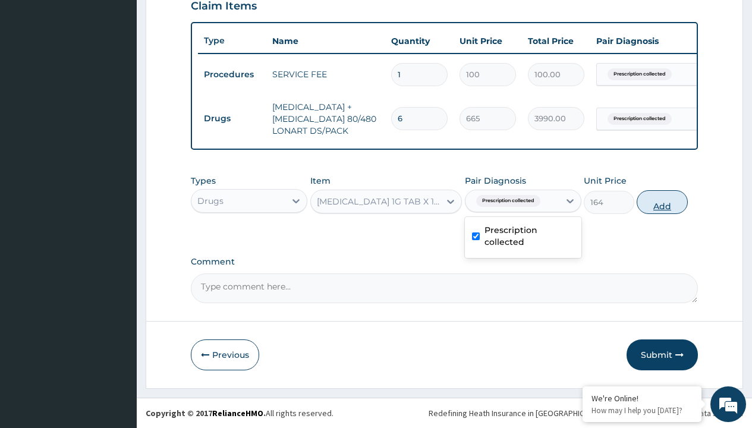
click at [662, 202] on button "Add" at bounding box center [662, 202] width 51 height 24
type input "0"
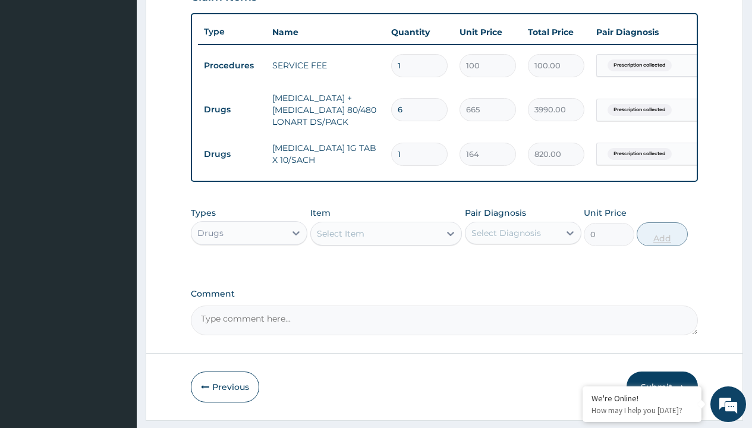
type input "5"
type input "820.00"
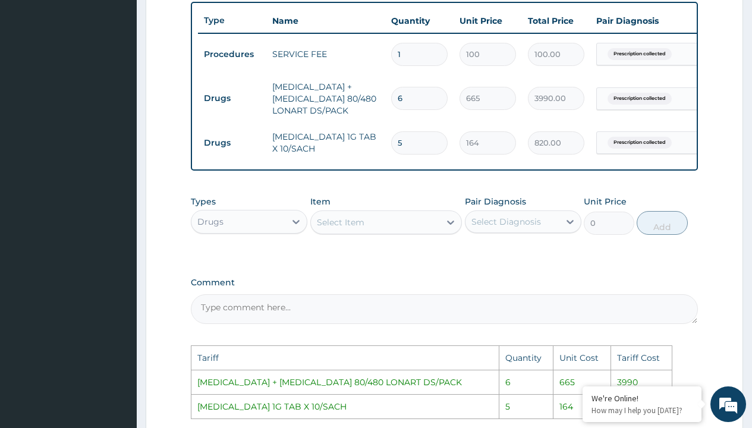
scroll to position [647, 0]
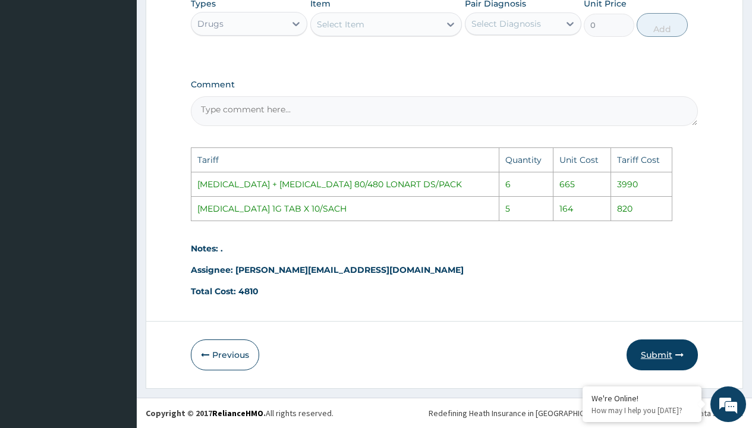
type input "5"
click at [661, 349] on button "Submit" at bounding box center [662, 354] width 71 height 31
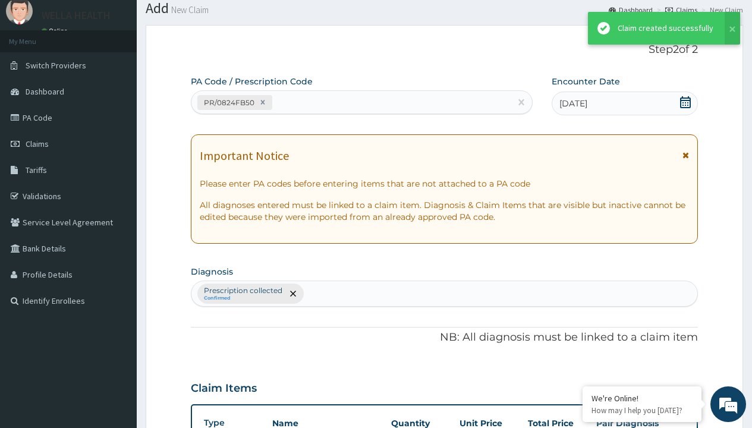
scroll to position [470, 0]
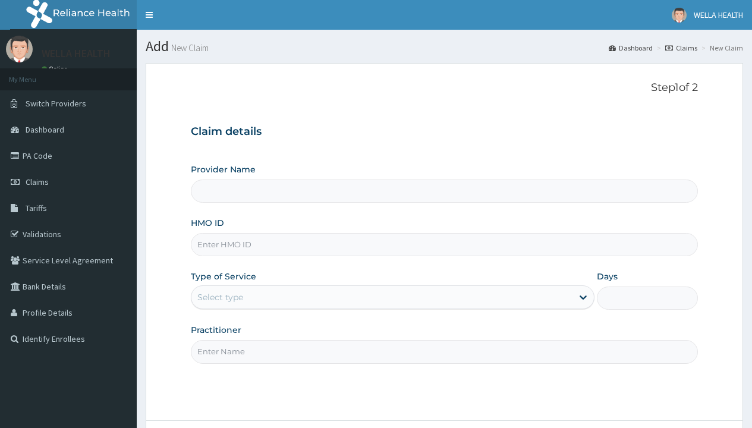
type input "WellaHealth(TELEMEDICINE)"
type input "BTR/10974/A"
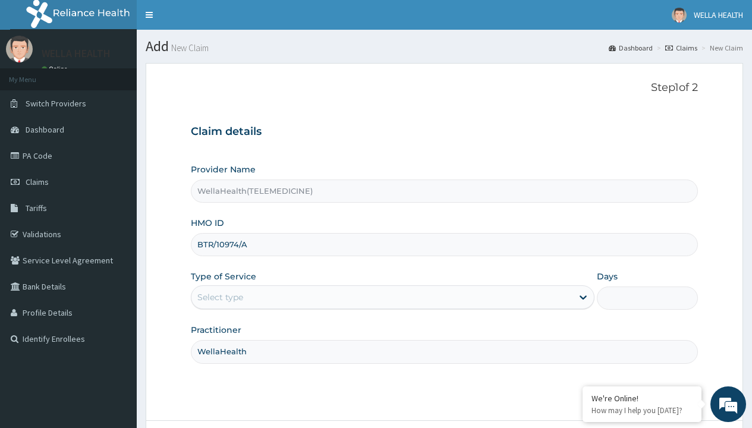
type input "WellaHealth"
click at [220, 297] on div "Select type" at bounding box center [220, 297] width 46 height 12
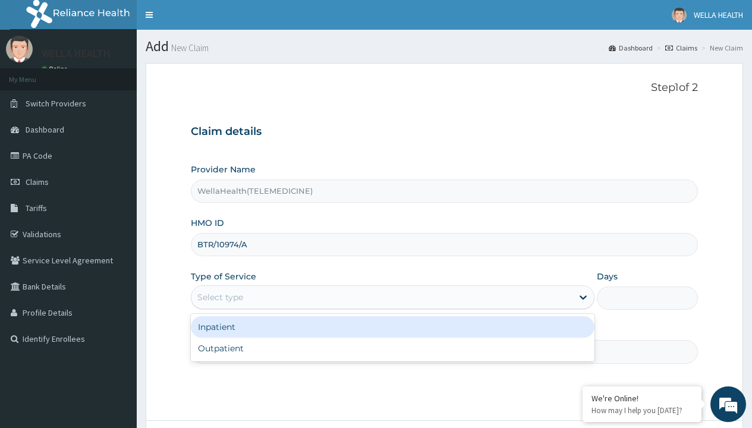
click at [392, 348] on div "Outpatient" at bounding box center [393, 348] width 404 height 21
type input "1"
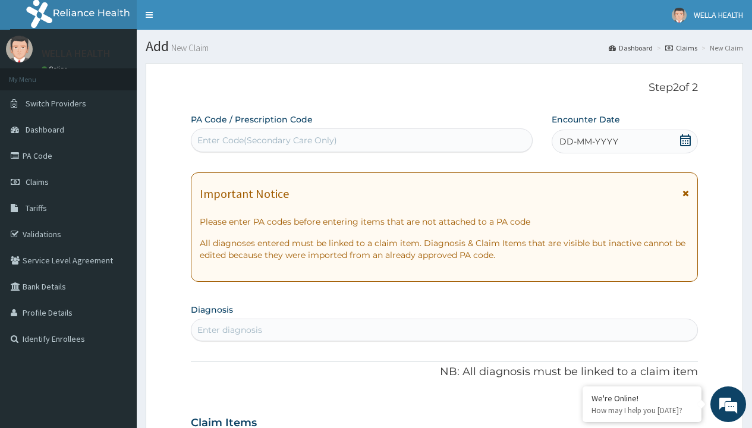
scroll to position [99, 0]
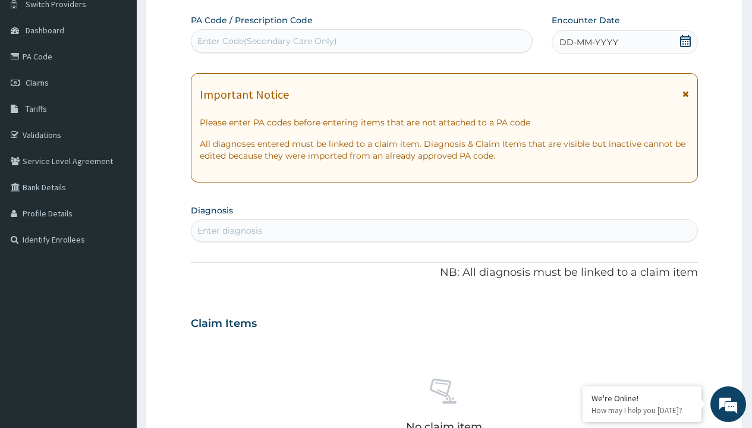
click at [588, 42] on span "DD-MM-YYYY" at bounding box center [588, 42] width 59 height 12
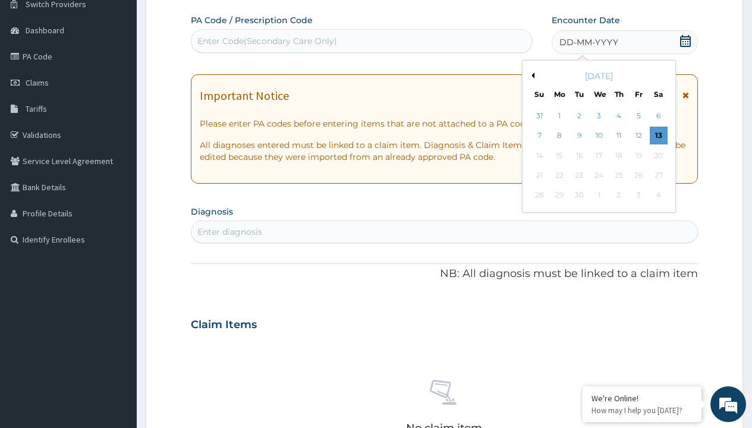
click at [531, 75] on button "Previous Month" at bounding box center [531, 76] width 6 height 6
click at [638, 136] on div "8" at bounding box center [638, 136] width 18 height 18
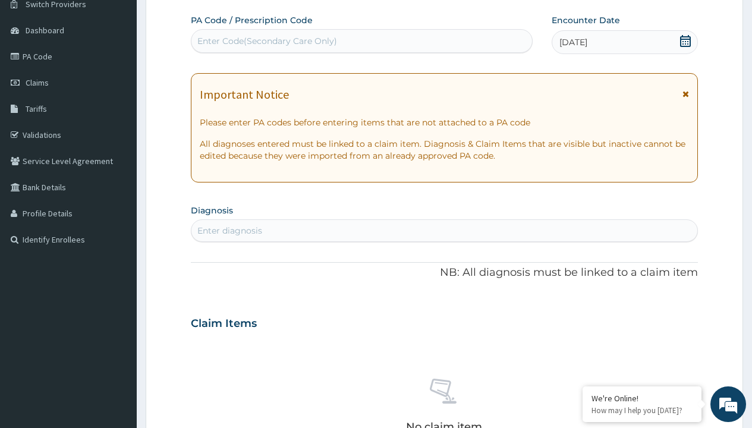
click at [266, 41] on div "Enter Code(Secondary Care Only)" at bounding box center [267, 41] width 140 height 12
type input "PR/814522C0"
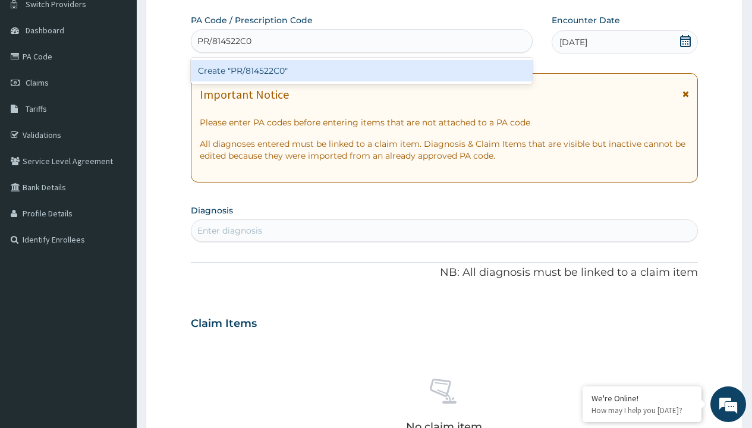
click at [361, 71] on div "Create "PR/814522C0"" at bounding box center [361, 70] width 341 height 21
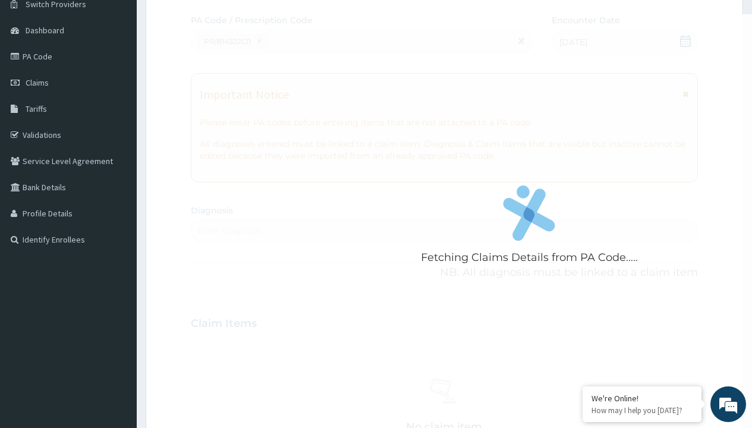
click at [229, 231] on div "Enter diagnosis" at bounding box center [229, 231] width 65 height 12
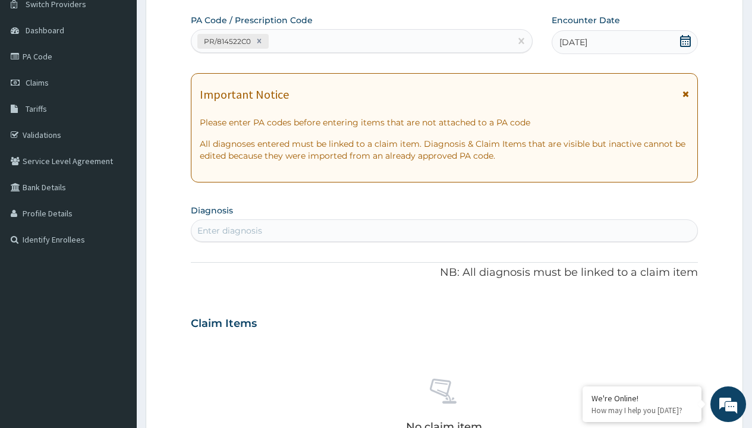
type input "prescription collected"
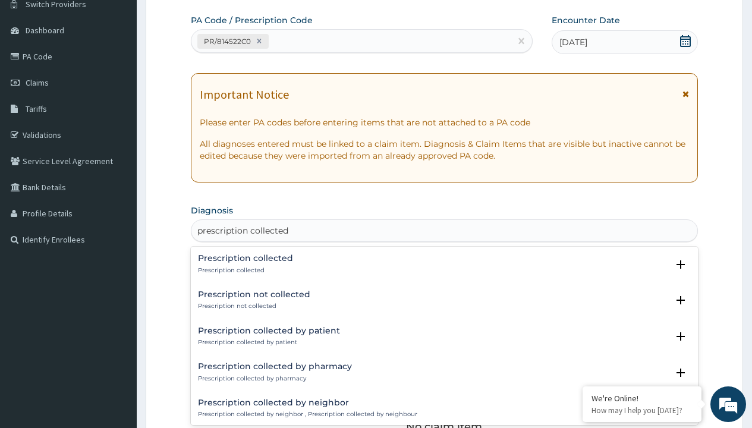
click at [244, 270] on p "Prescription collected" at bounding box center [245, 270] width 95 height 8
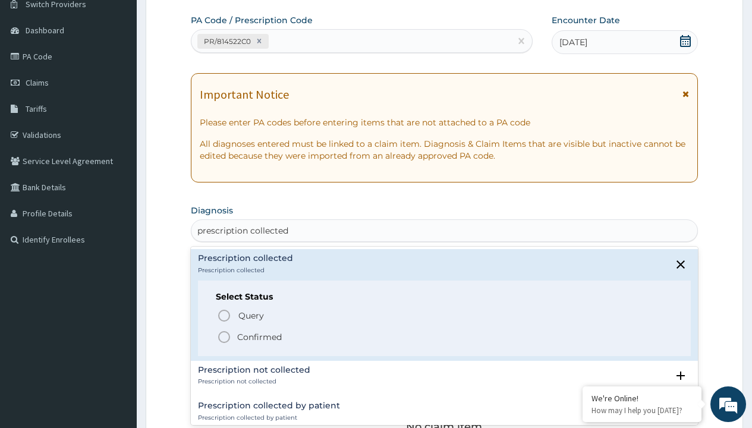
click at [259, 336] on p "Confirmed" at bounding box center [259, 337] width 45 height 12
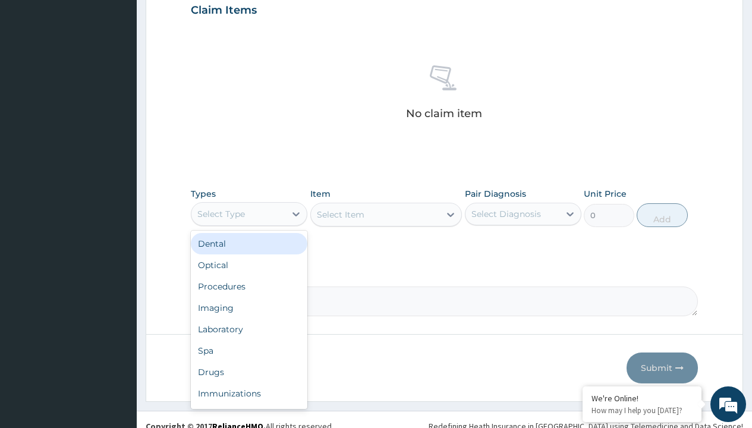
type input "procedures"
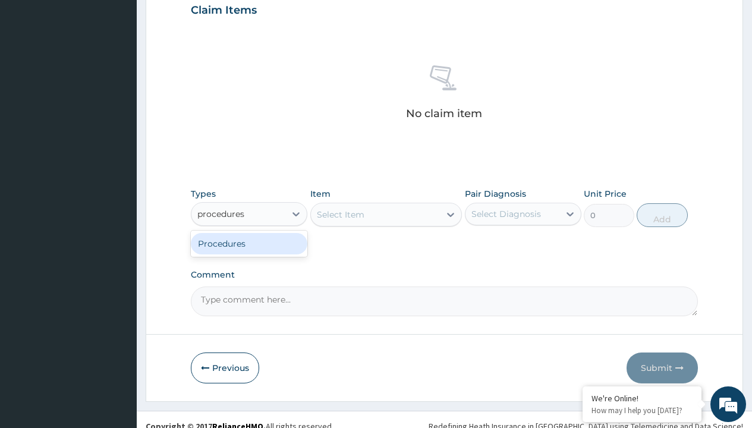
click at [249, 243] on div "Procedures" at bounding box center [249, 243] width 117 height 21
click at [340, 214] on div "Select Item" at bounding box center [341, 215] width 48 height 12
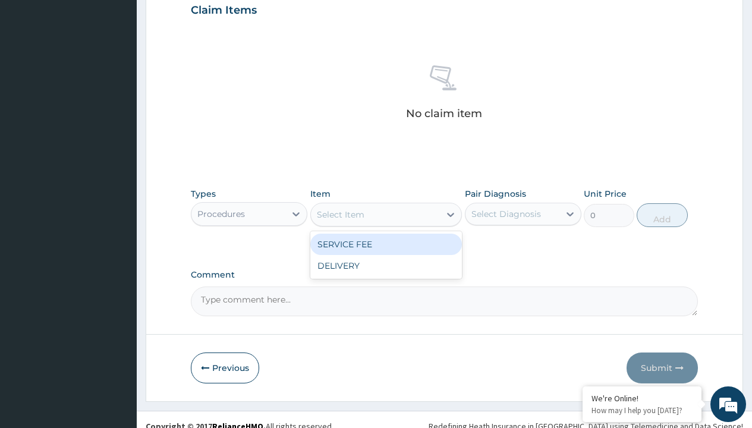
type input "service fee"
click at [386, 244] on div "SERVICE FEE" at bounding box center [386, 244] width 152 height 21
type input "100"
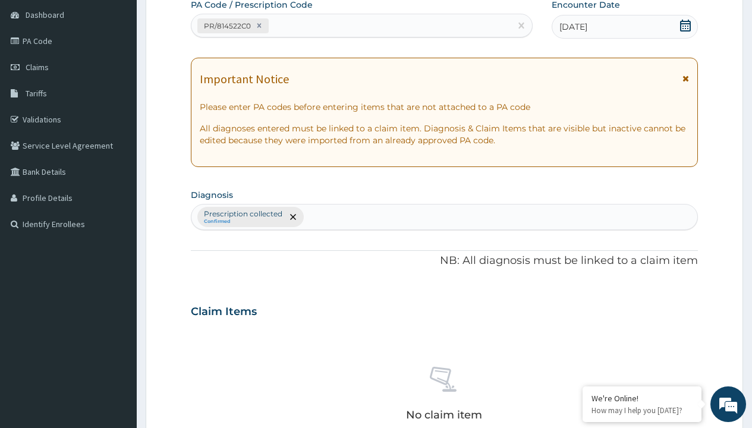
click at [243, 214] on p "Prescription collected" at bounding box center [243, 214] width 78 height 10
type input "prescription collected"
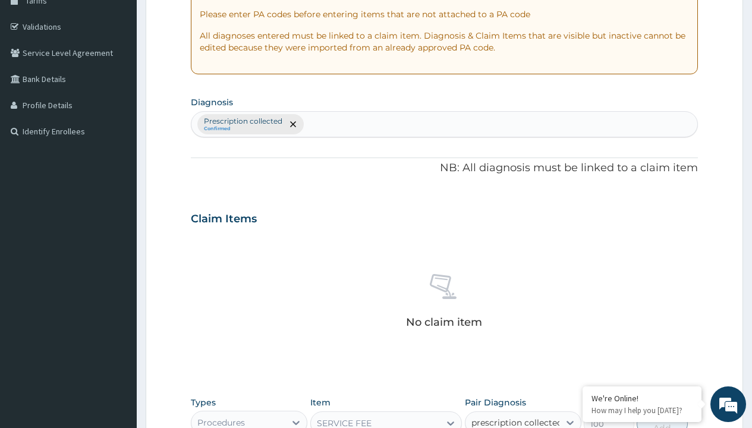
checkbox input "true"
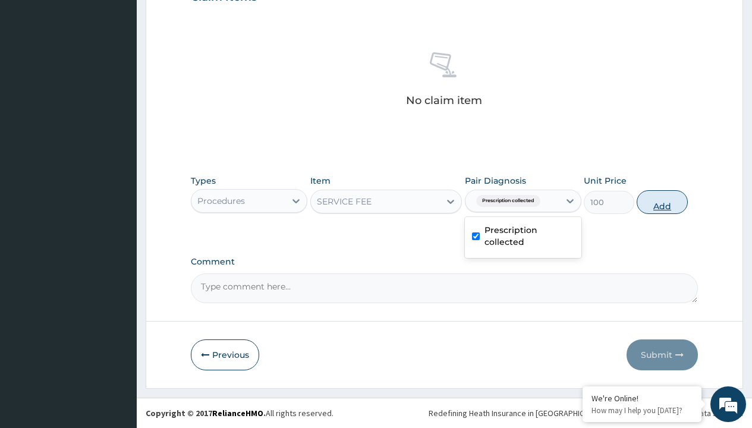
click at [662, 202] on button "Add" at bounding box center [662, 202] width 51 height 24
type input "0"
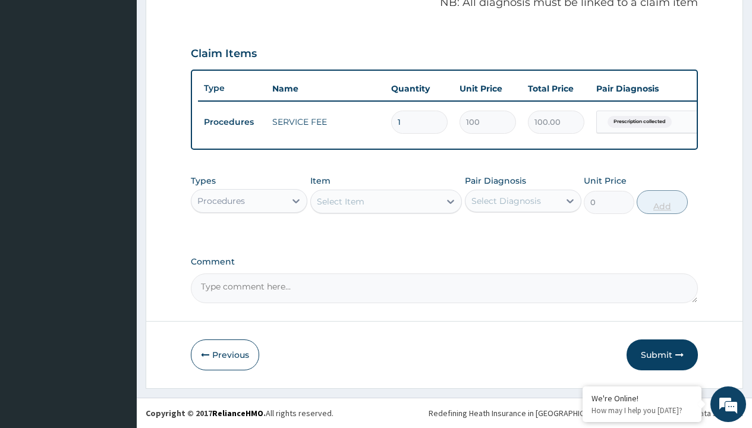
scroll to position [382, 0]
click at [221, 200] on div "Procedures" at bounding box center [221, 201] width 48 height 12
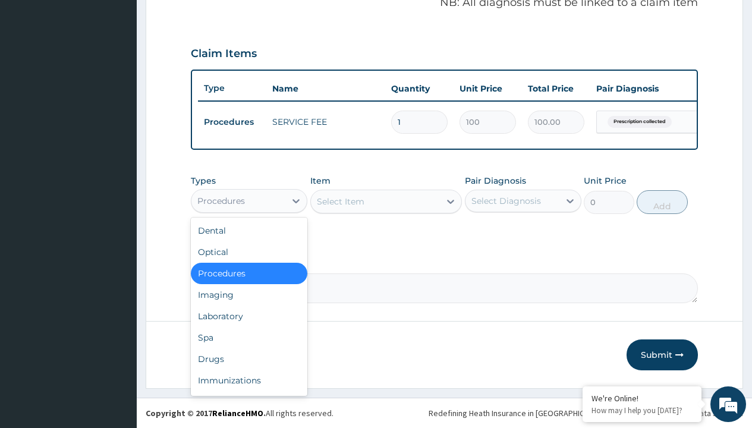
type input "drugs"
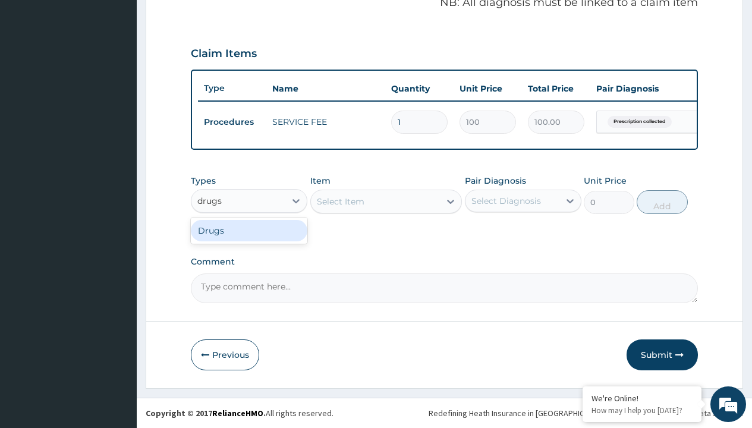
scroll to position [0, 0]
click at [249, 230] on div "Drugs" at bounding box center [249, 230] width 117 height 21
click at [340, 201] on div "Select Item" at bounding box center [386, 202] width 152 height 24
type input "valacyclovir"
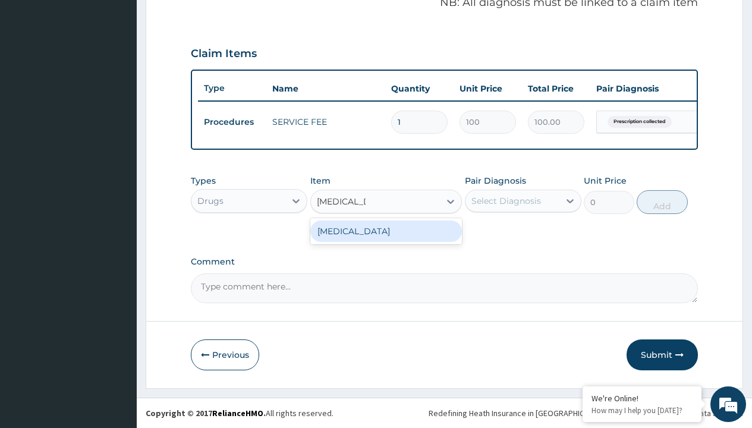
click at [386, 231] on div "[MEDICAL_DATA]" at bounding box center [386, 231] width 152 height 21
type input "1761.900024414062"
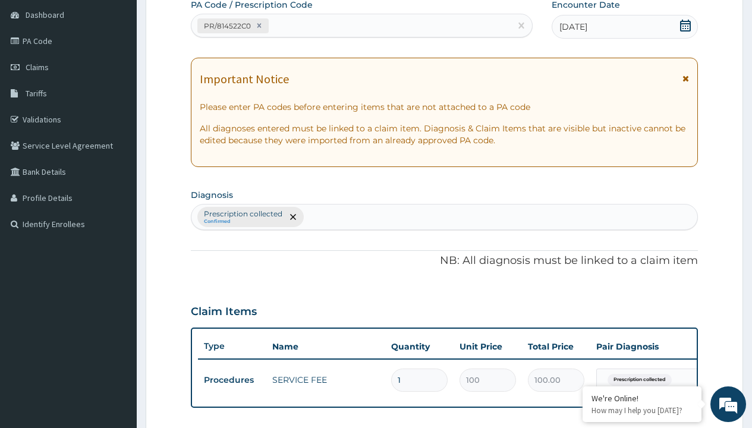
type input "prescription collected"
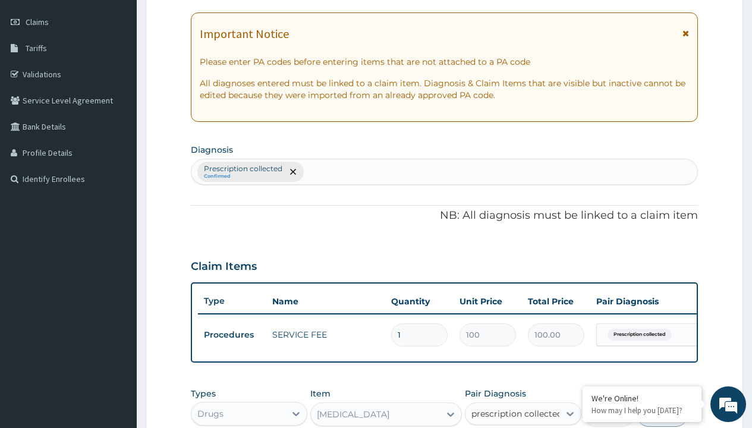
scroll to position [382, 0]
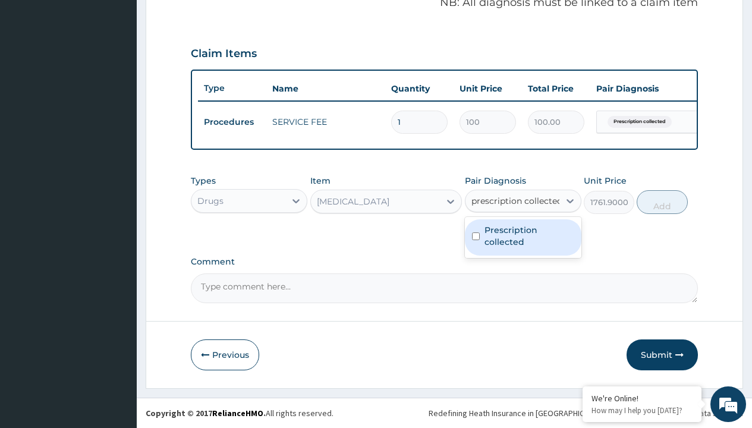
click at [522, 237] on label "Prescription collected" at bounding box center [529, 236] width 90 height 24
checkbox input "true"
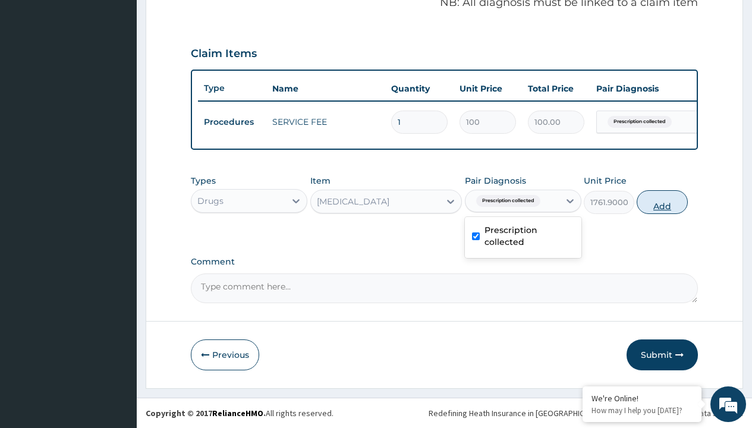
click at [662, 202] on button "Add" at bounding box center [662, 202] width 51 height 24
type input "0"
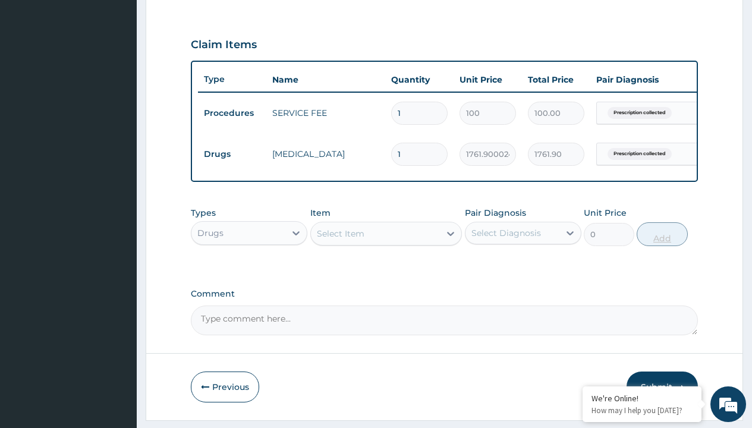
type input "10"
type input "17619.00"
type input "10"
click at [232, 154] on td "Drugs" at bounding box center [232, 154] width 68 height 22
type input "drugs"
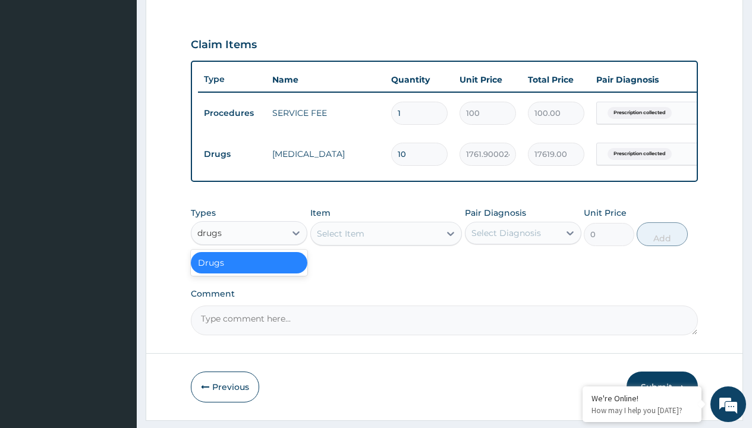
scroll to position [0, 0]
click at [249, 271] on div "Drugs" at bounding box center [249, 262] width 117 height 21
click at [340, 240] on div "Select Item" at bounding box center [341, 234] width 48 height 12
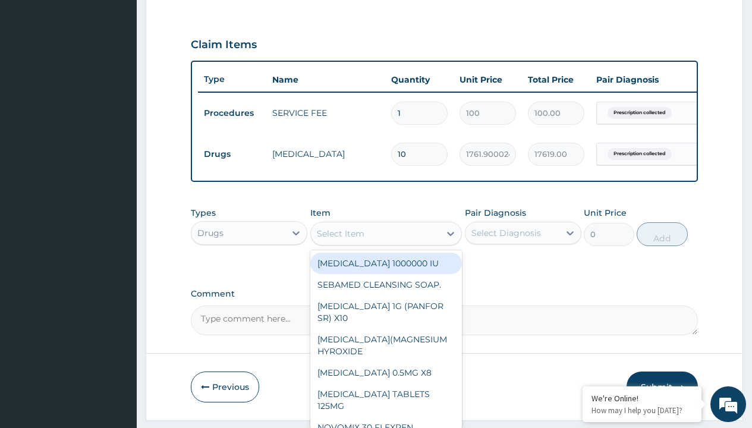
type input "fluconazole 150mg x10"
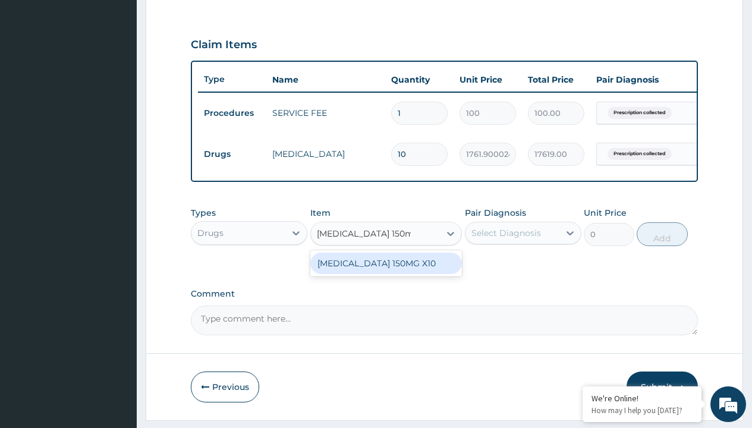
click at [386, 272] on div "[MEDICAL_DATA] 150MG X10" at bounding box center [386, 263] width 152 height 21
type input "835"
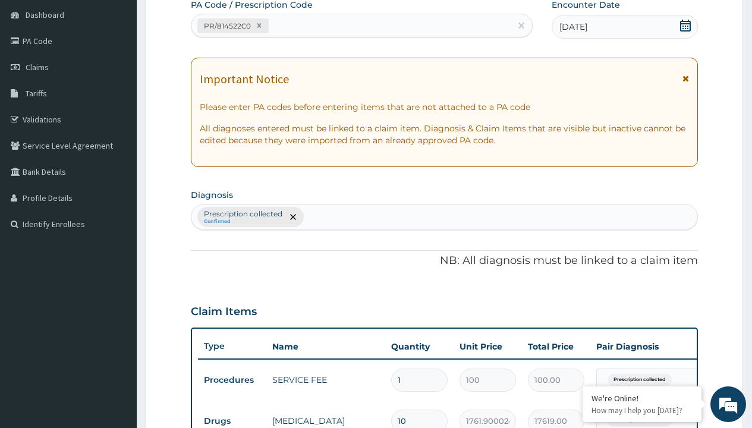
type input "prescription collected"
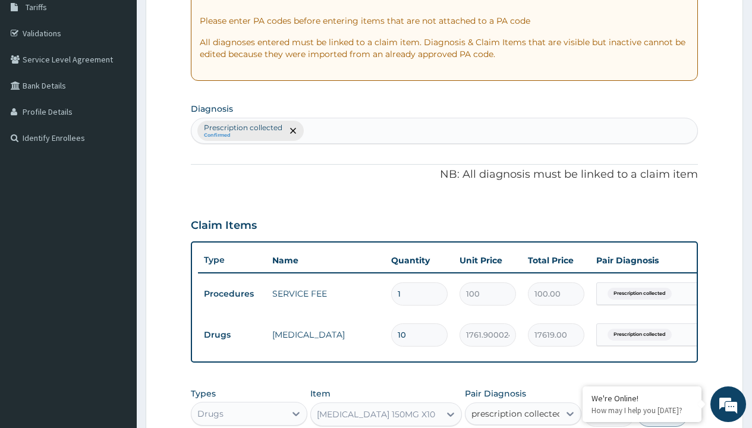
checkbox input "true"
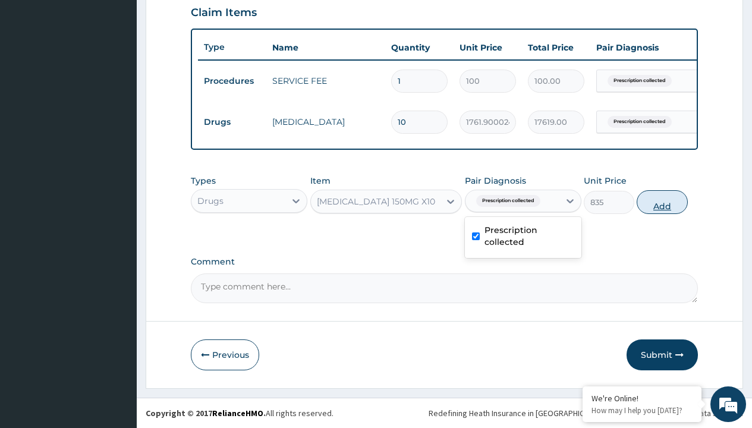
click at [662, 202] on button "Add" at bounding box center [662, 202] width 51 height 24
type input "0"
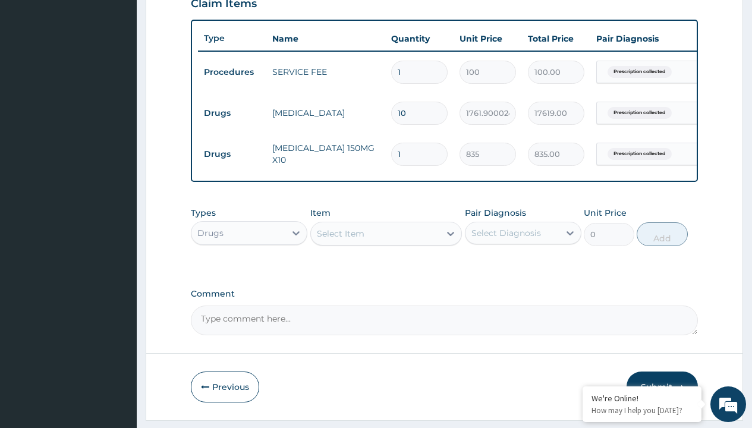
click at [232, 113] on td "Drugs" at bounding box center [232, 113] width 68 height 22
type input "drugs"
click at [249, 271] on div "Drugs" at bounding box center [249, 262] width 117 height 21
click at [340, 240] on div "Select Item" at bounding box center [341, 234] width 48 height 12
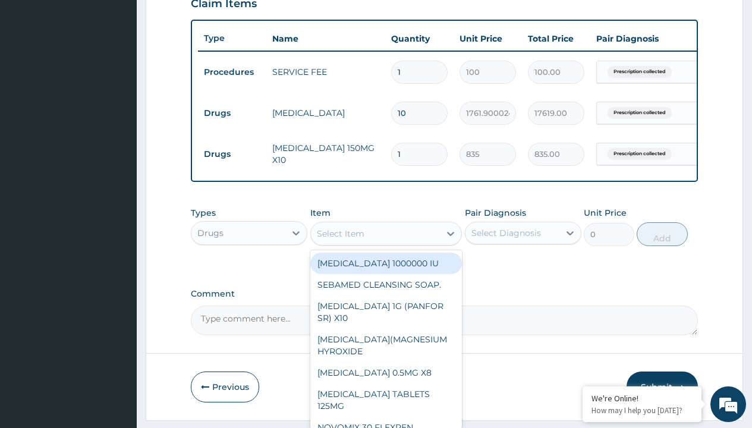
type input "clotrimazole vaginal tablet"
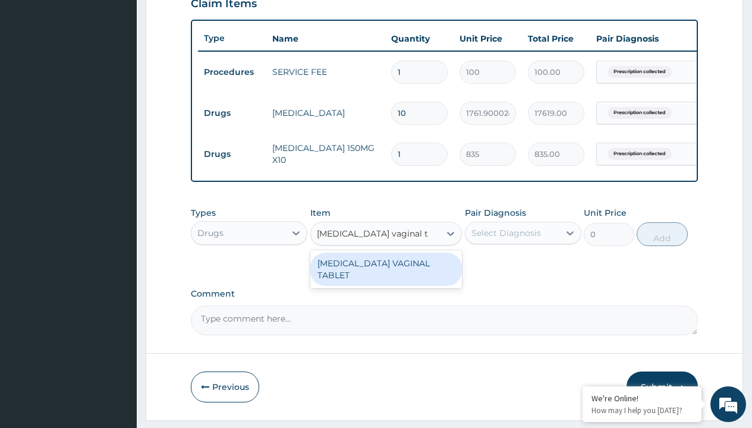
click at [386, 278] on div "[MEDICAL_DATA] VAGINAL TABLET" at bounding box center [386, 269] width 152 height 33
type input "884.9000244140625"
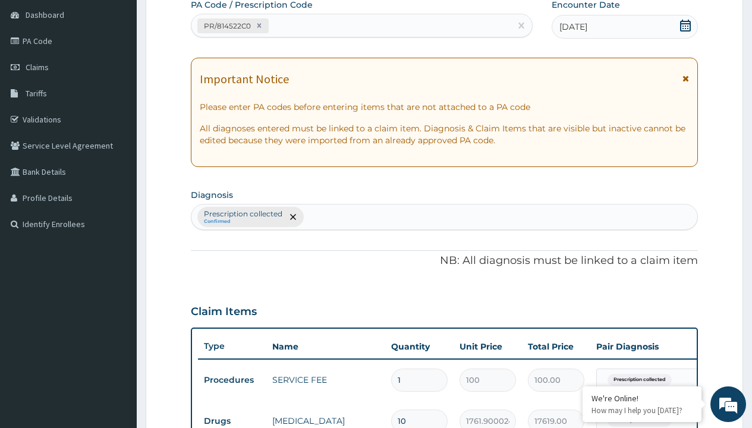
type input "prescription collected"
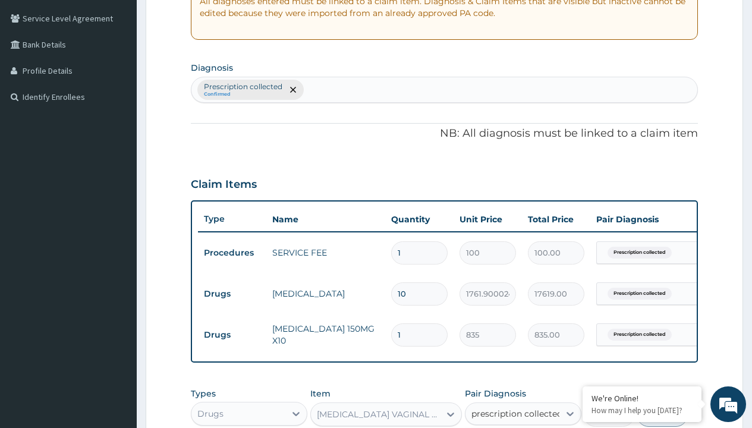
checkbox input "true"
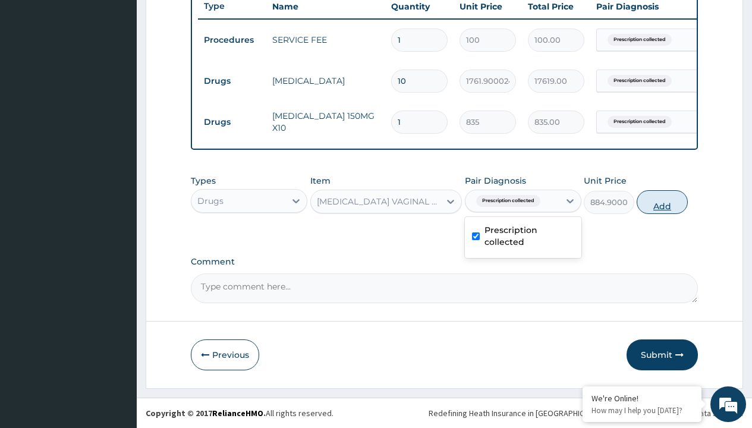
click at [662, 202] on button "Add" at bounding box center [662, 202] width 51 height 24
type input "0"
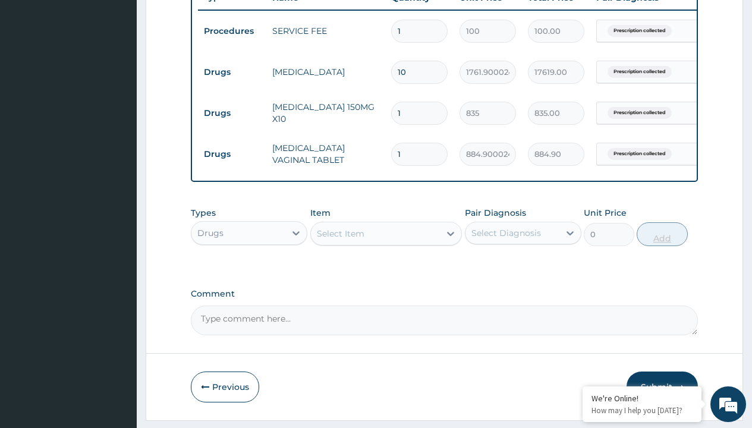
type input "6"
type input "5309.40"
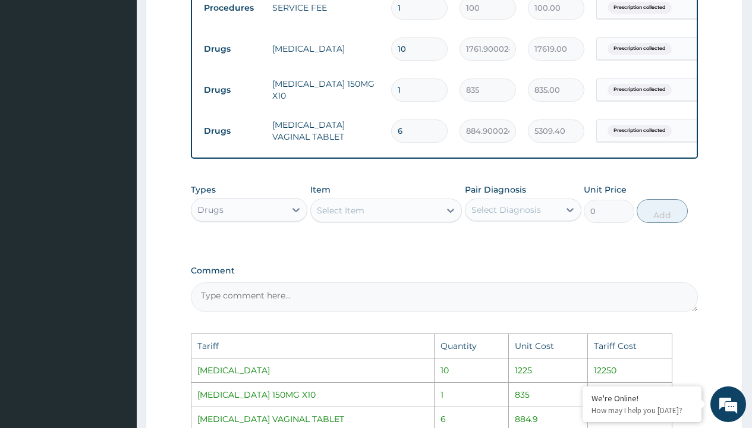
scroll to position [482, 0]
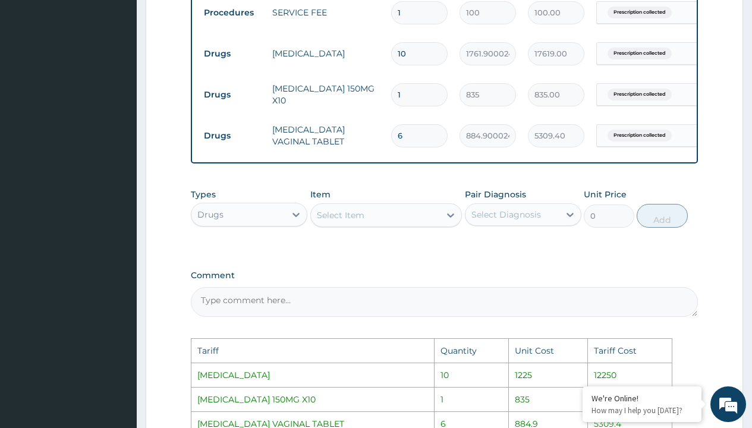
type input "6"
click at [421, 52] on input "10" at bounding box center [419, 53] width 56 height 23
type input "1"
type input "1761.90"
type input "0.00"
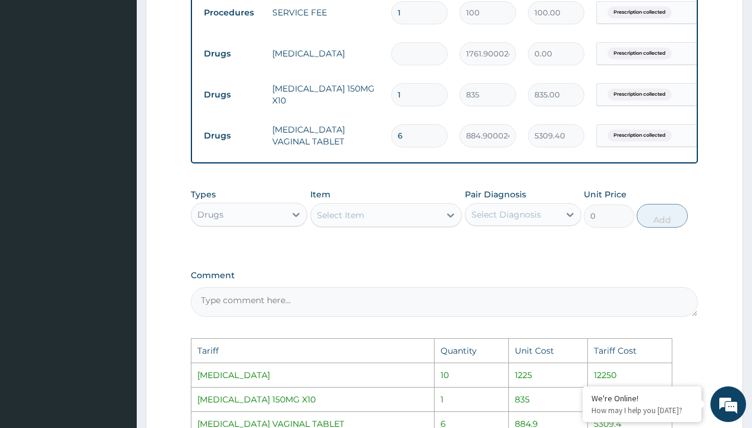
type input "8"
type input "14095.20"
type input "0.00"
type input "7"
type input "12333.30"
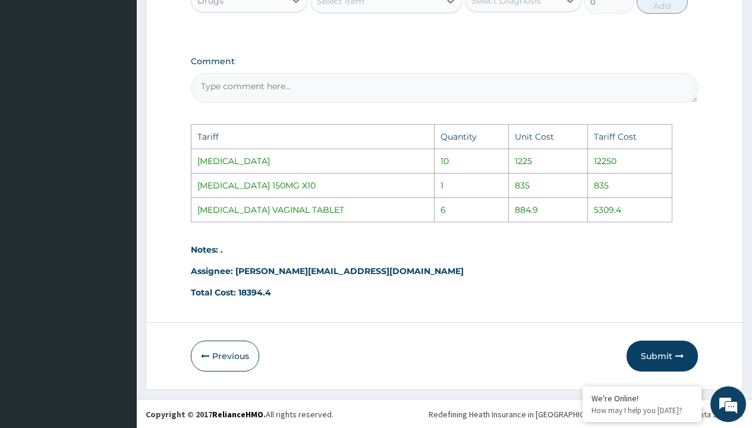
scroll to position [706, 0]
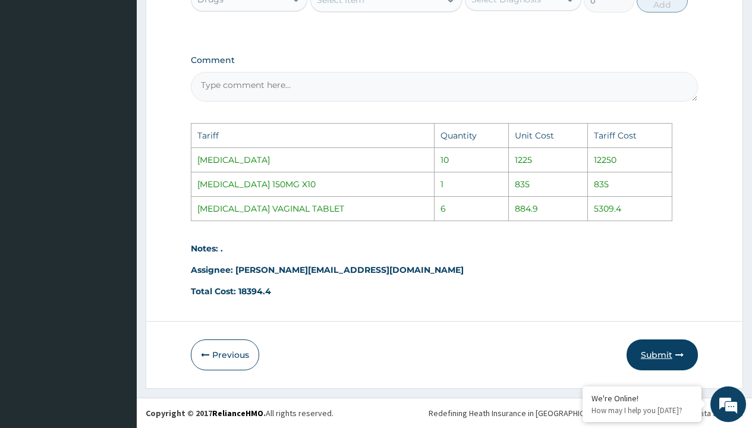
type input "7"
click at [655, 352] on button "Submit" at bounding box center [662, 354] width 71 height 31
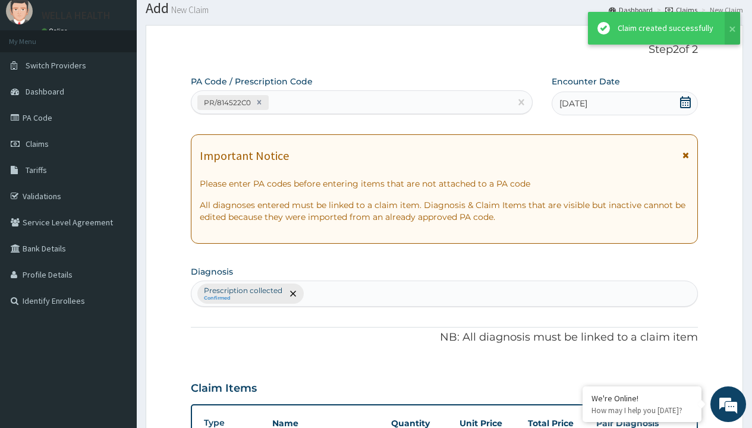
scroll to position [505, 0]
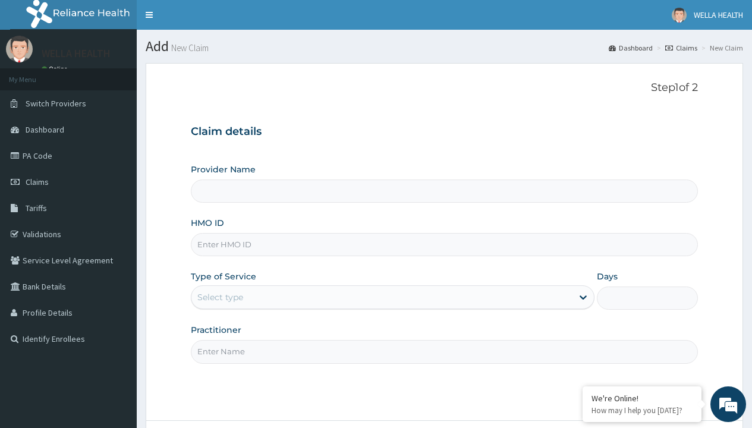
type input "WellaHealth(TELEMEDICINE)"
type input "CYU/10411/A"
type input "WellaHealth"
click at [220, 297] on div "Select type" at bounding box center [220, 297] width 46 height 12
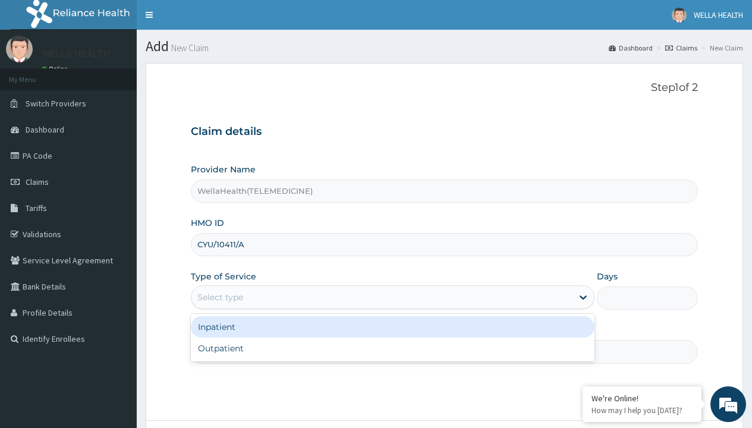
click at [392, 348] on div "Outpatient" at bounding box center [393, 348] width 404 height 21
type input "1"
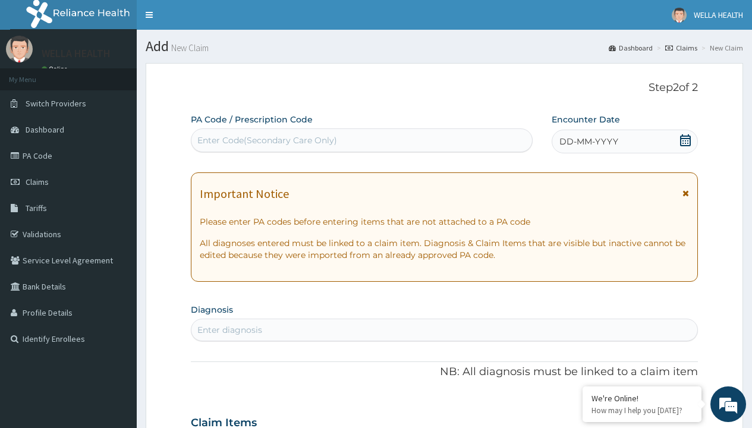
scroll to position [99, 0]
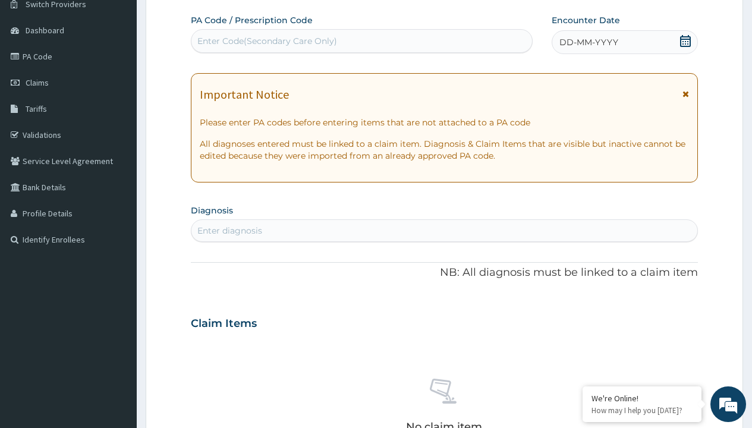
click at [588, 42] on span "DD-MM-YYYY" at bounding box center [588, 42] width 59 height 12
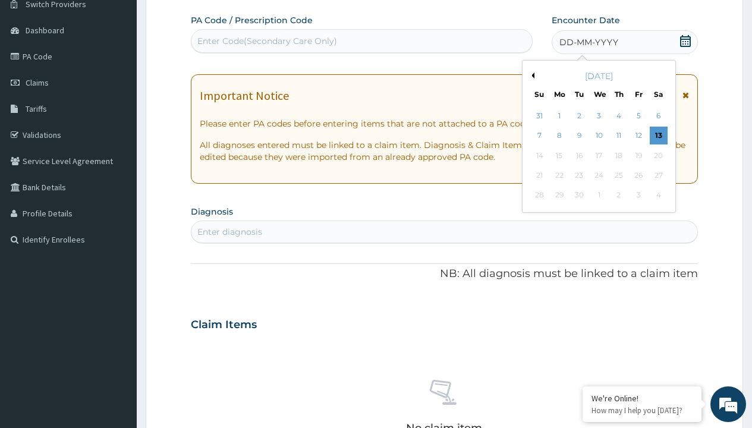
click at [531, 75] on button "Previous Month" at bounding box center [531, 76] width 6 height 6
click at [638, 136] on div "8" at bounding box center [638, 136] width 18 height 18
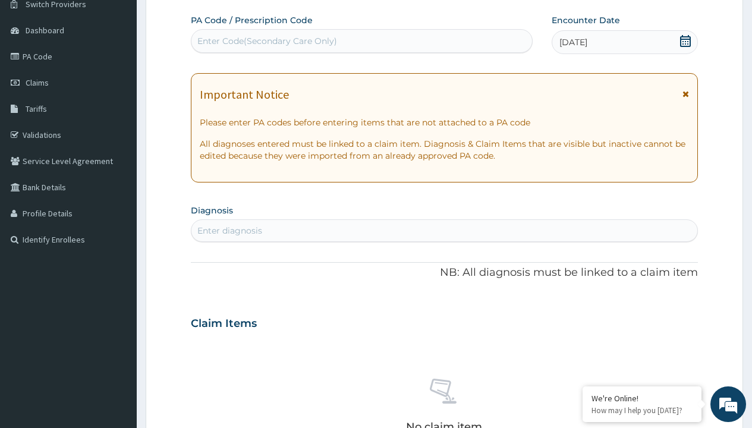
click at [266, 41] on div "Enter Code(Secondary Care Only)" at bounding box center [267, 41] width 140 height 12
type input "PR/AD7EED34"
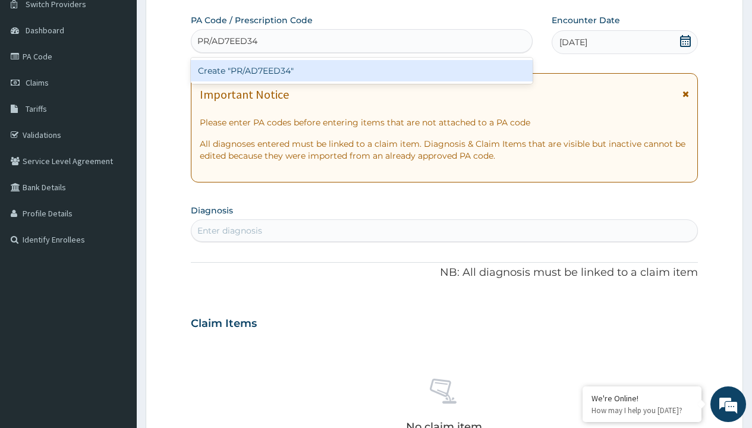
scroll to position [0, 0]
click at [361, 71] on div "Create "PR/AD7EED34"" at bounding box center [361, 70] width 341 height 21
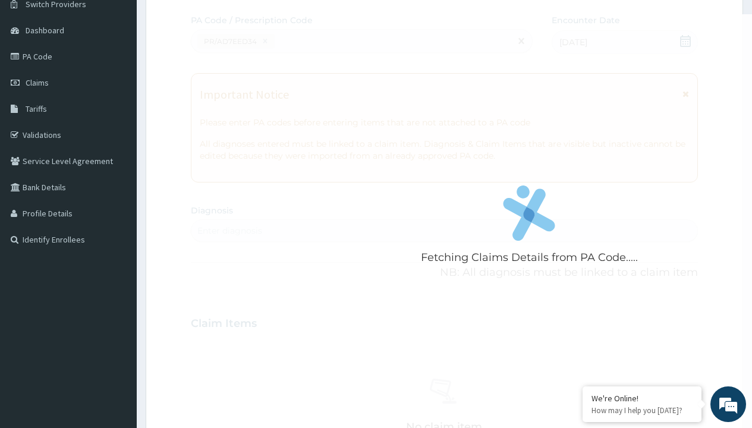
click at [229, 231] on div "Enter diagnosis" at bounding box center [229, 231] width 65 height 12
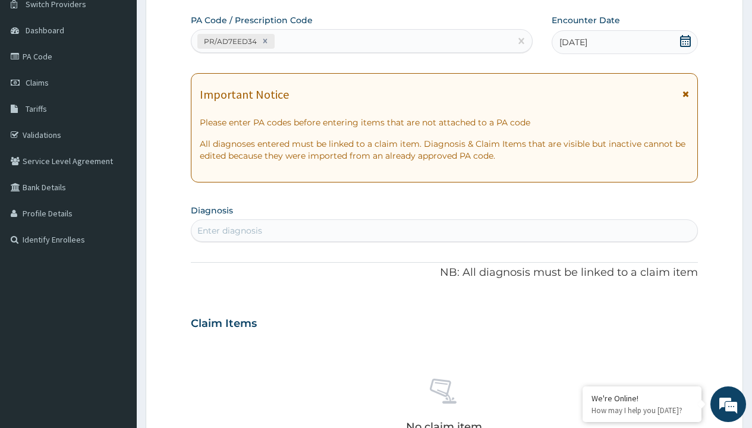
type input "prescription collected"
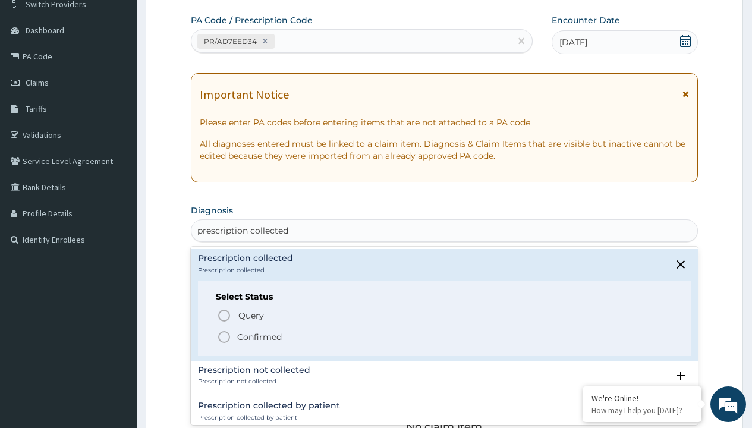
click at [259, 336] on p "Confirmed" at bounding box center [259, 337] width 45 height 12
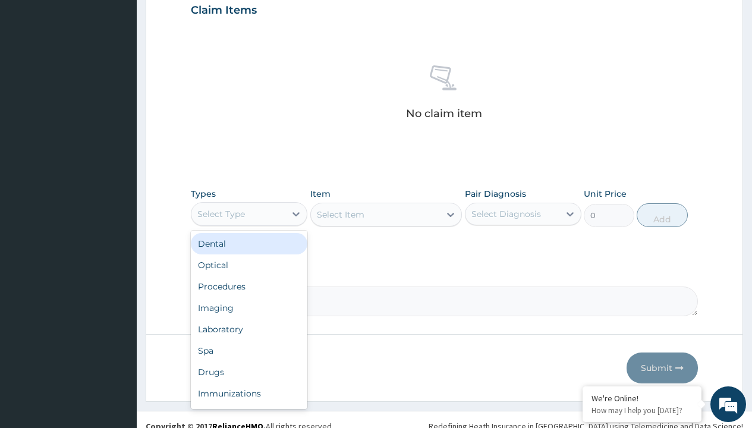
type input "procedures"
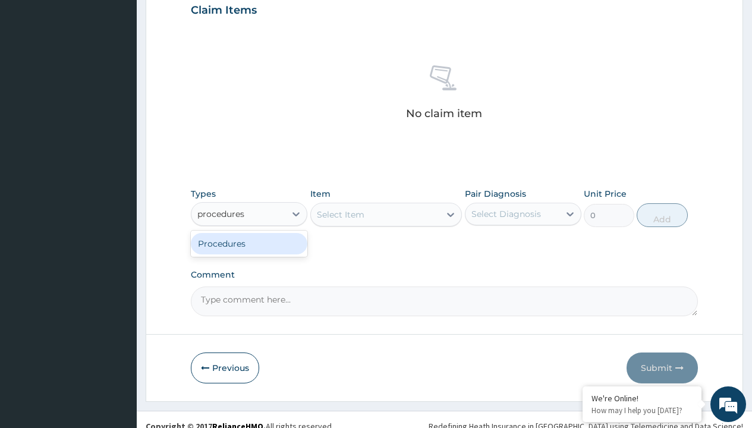
click at [249, 243] on div "Procedures" at bounding box center [249, 243] width 117 height 21
click at [340, 214] on div "Select Item" at bounding box center [341, 215] width 48 height 12
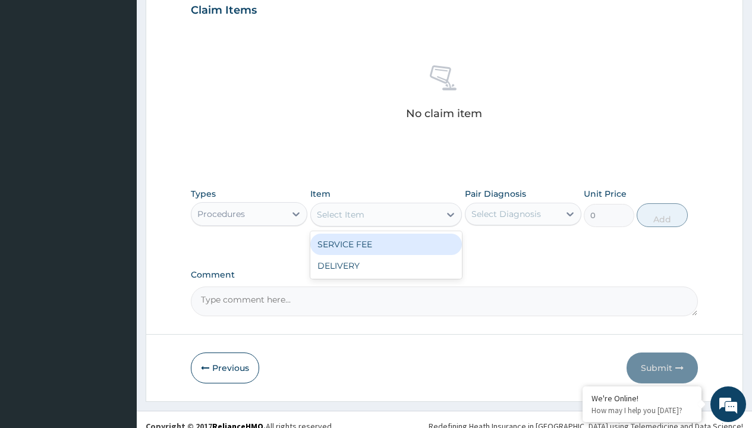
type input "service fee"
click at [386, 244] on div "SERVICE FEE" at bounding box center [386, 244] width 152 height 21
type input "100"
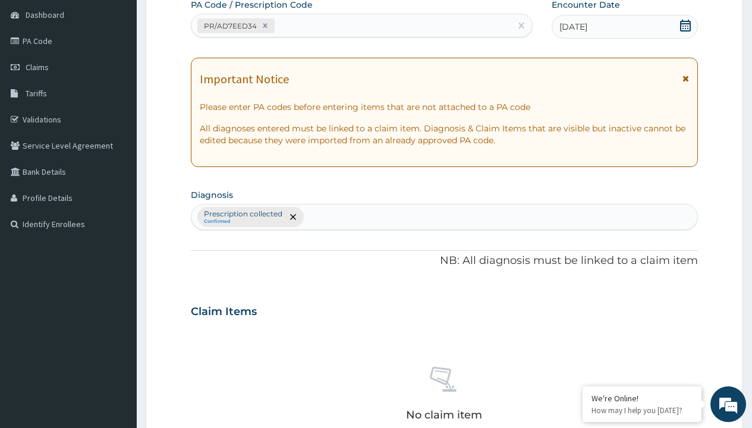
type input "prescription collected"
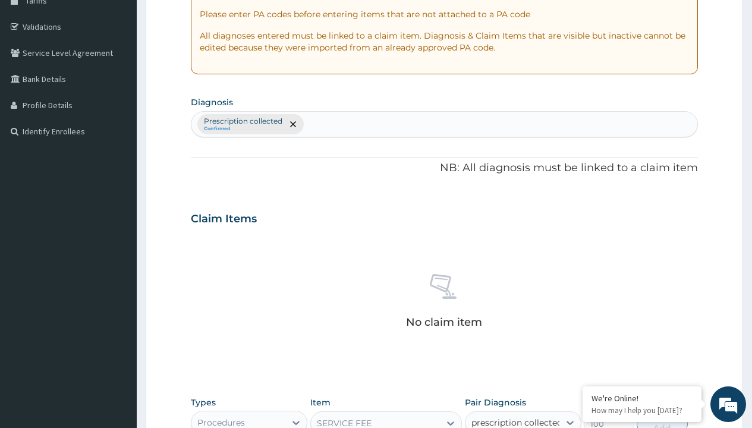
checkbox input "true"
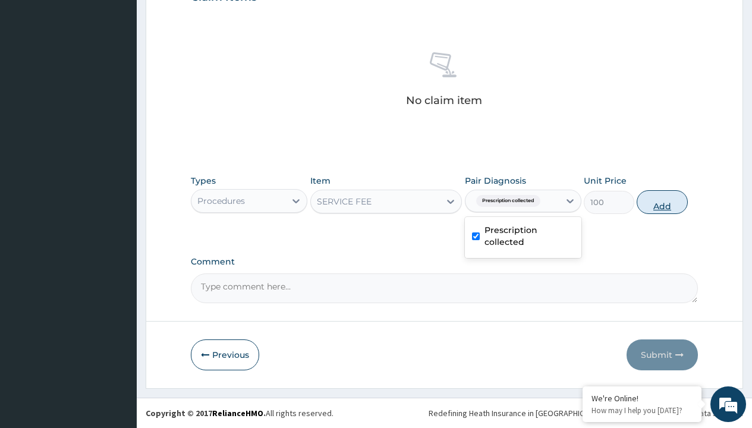
click at [662, 202] on button "Add" at bounding box center [662, 202] width 51 height 24
type input "0"
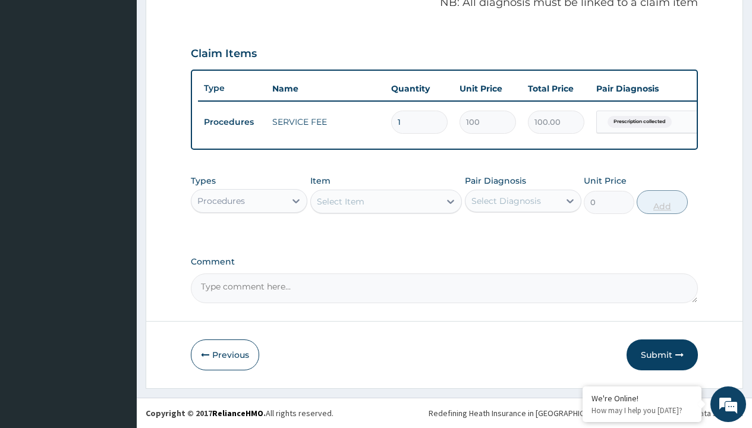
scroll to position [382, 0]
click at [221, 200] on div "Procedures" at bounding box center [221, 201] width 48 height 12
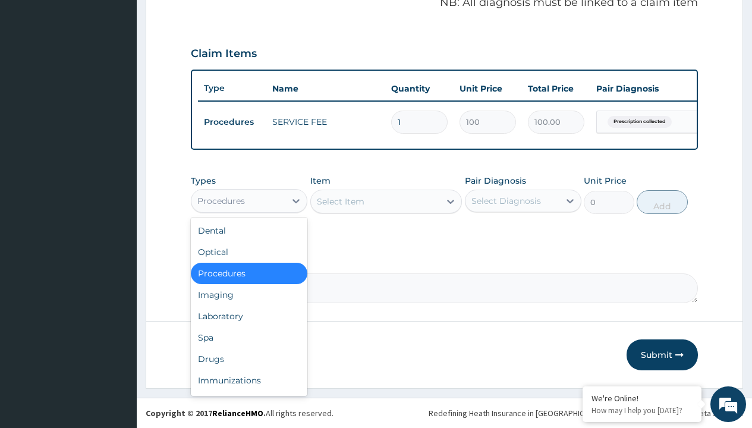
type input "drugs"
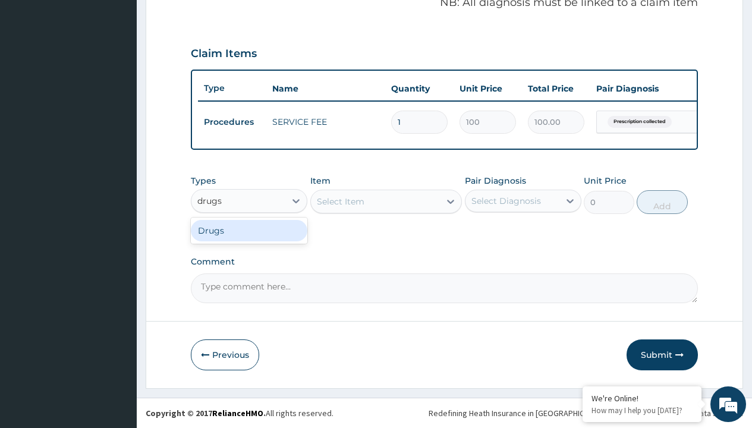
scroll to position [0, 0]
click at [249, 230] on div "Drugs" at bounding box center [249, 230] width 117 height 21
click at [340, 201] on div "Select Item" at bounding box center [386, 202] width 152 height 24
type input "loperamide caps 2mg/sach"
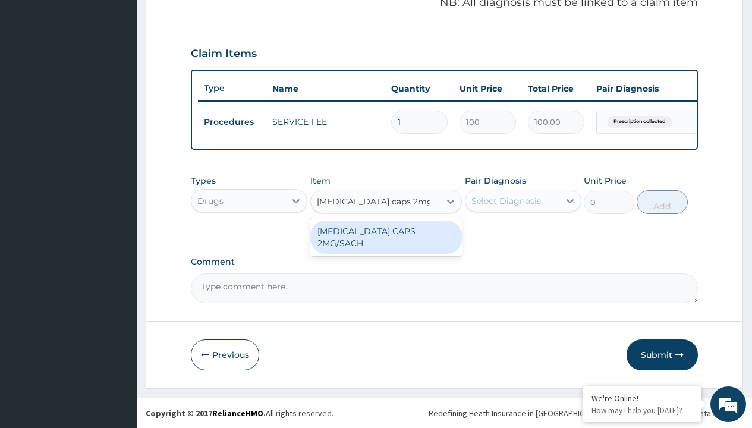
click at [386, 231] on div "LOPERAMIDE CAPS 2MG/SACH" at bounding box center [386, 237] width 152 height 33
type input "420"
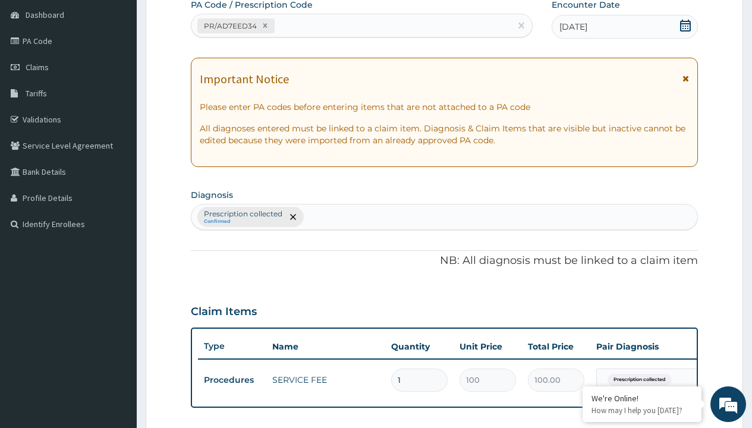
type input "prescription collected"
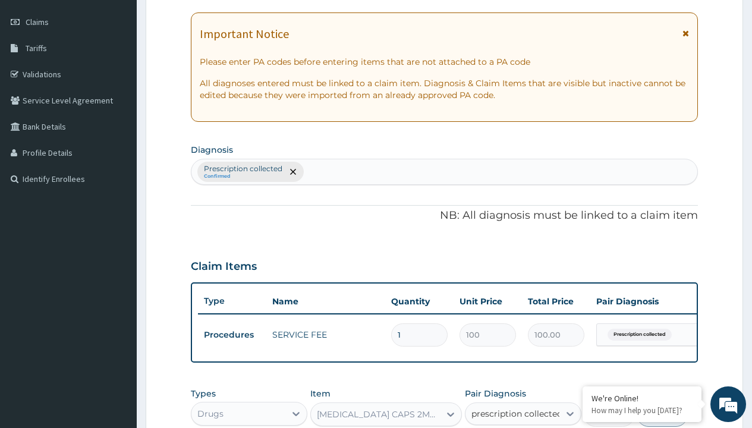
checkbox input "true"
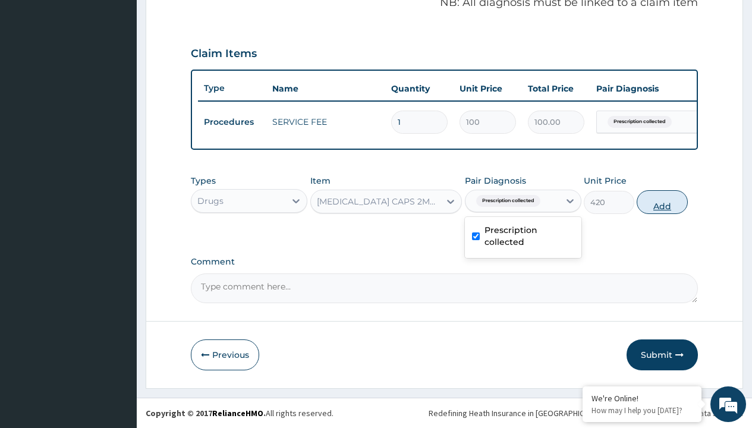
click at [662, 202] on button "Add" at bounding box center [662, 202] width 51 height 24
type input "0"
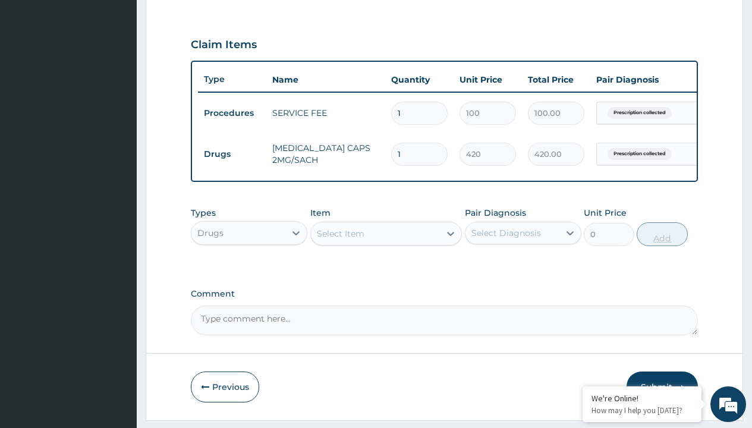
type input "10"
type input "4200.00"
type input "10"
click at [232, 154] on td "Drugs" at bounding box center [232, 154] width 68 height 22
type input "drugs"
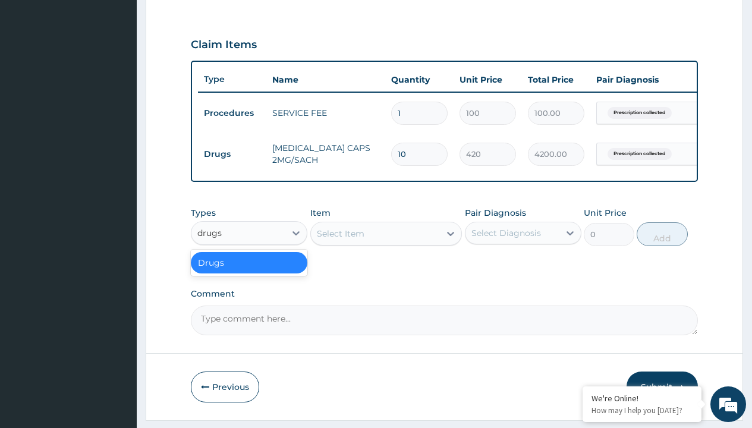
scroll to position [0, 0]
click at [249, 271] on div "Drugs" at bounding box center [249, 262] width 117 height 21
click at [340, 240] on div "Select Item" at bounding box center [341, 234] width 48 height 12
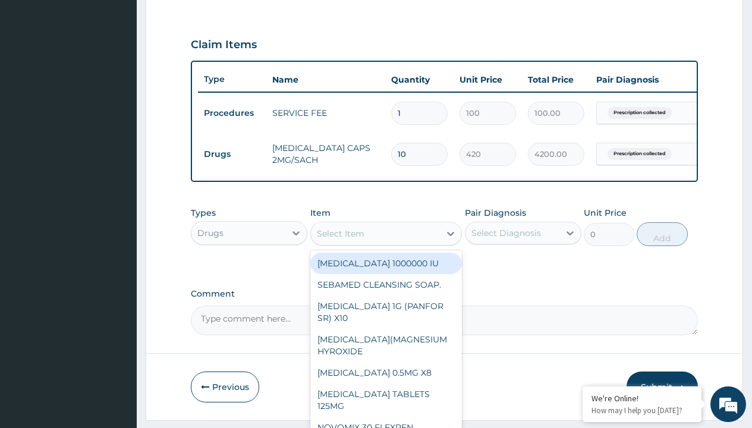
type input "[MEDICAL_DATA] 500mg tablet emzor/sach"
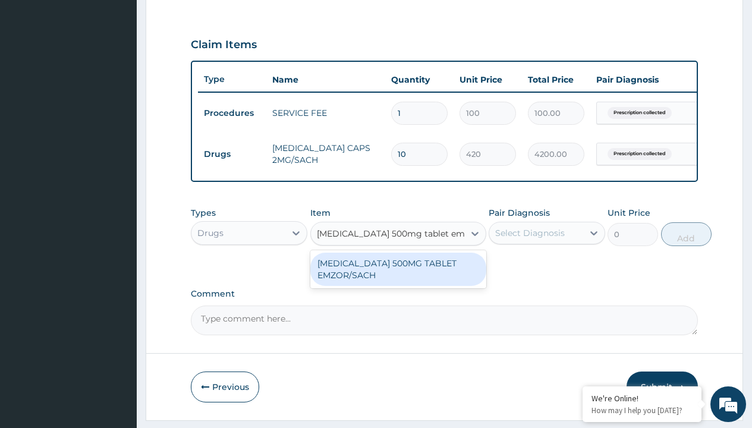
click at [398, 278] on div "[MEDICAL_DATA] 500MG TABLET EMZOR/SACH" at bounding box center [398, 269] width 176 height 33
type input "24"
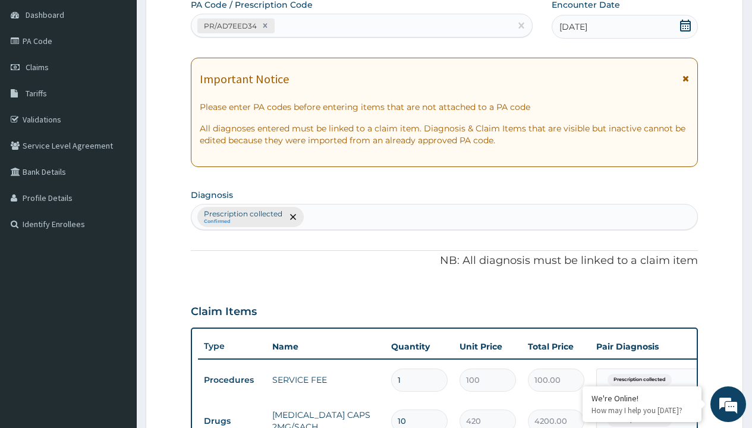
type input "prescription collected"
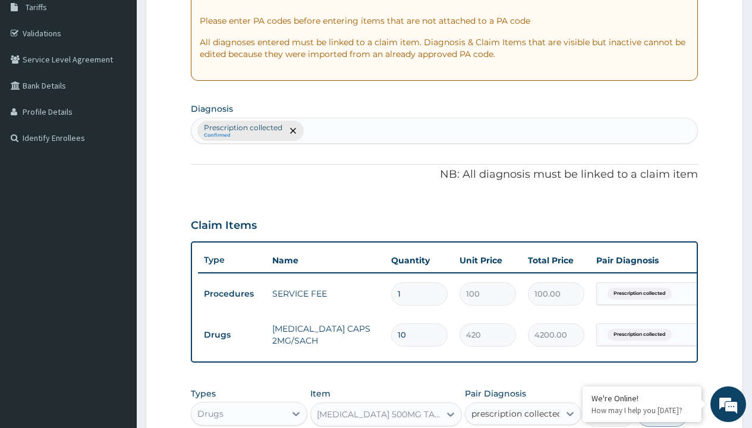
checkbox input "true"
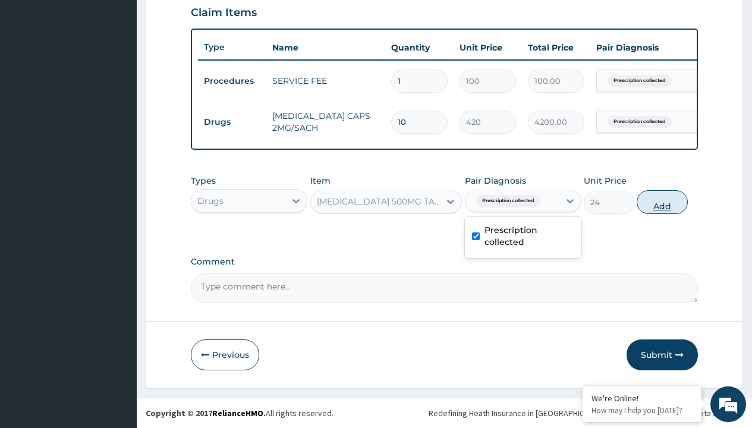
click at [662, 202] on button "Add" at bounding box center [662, 202] width 51 height 24
type input "0"
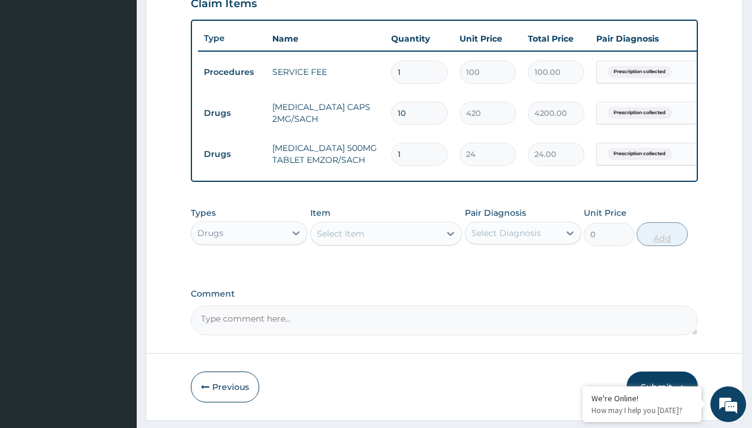
type input "24"
type input "576.00"
type input "24"
click at [232, 113] on td "Drugs" at bounding box center [232, 113] width 68 height 22
type input "drugs"
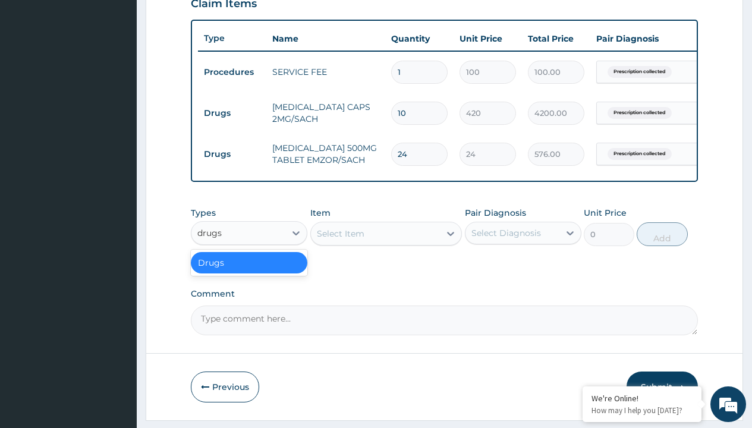
scroll to position [0, 0]
click at [249, 271] on div "Drugs" at bounding box center [249, 262] width 117 height 21
click at [340, 240] on div "Select Item" at bounding box center [341, 234] width 48 height 12
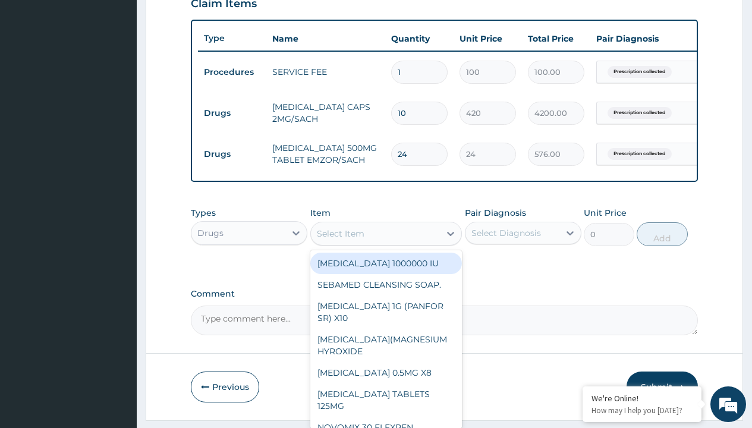
type input "fleming 625mg (amoxicillin/clavulanic acid)/pack"
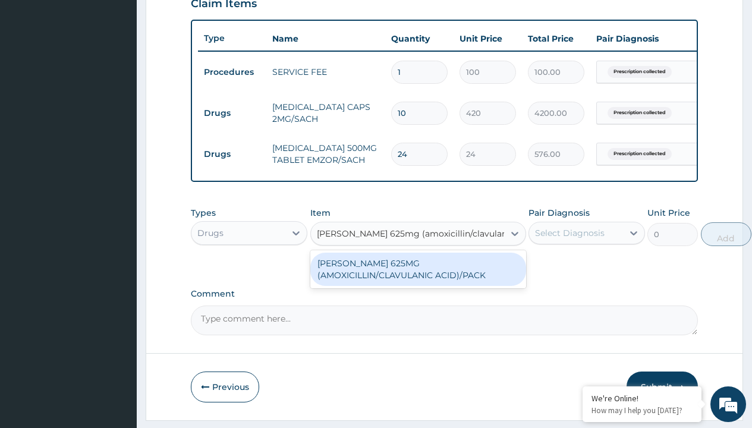
click at [418, 278] on div "[PERSON_NAME] 625MG (AMOXICILLIN/CLAVULANIC ACID)/PACK" at bounding box center [418, 269] width 216 height 33
type input "821.0999755859375"
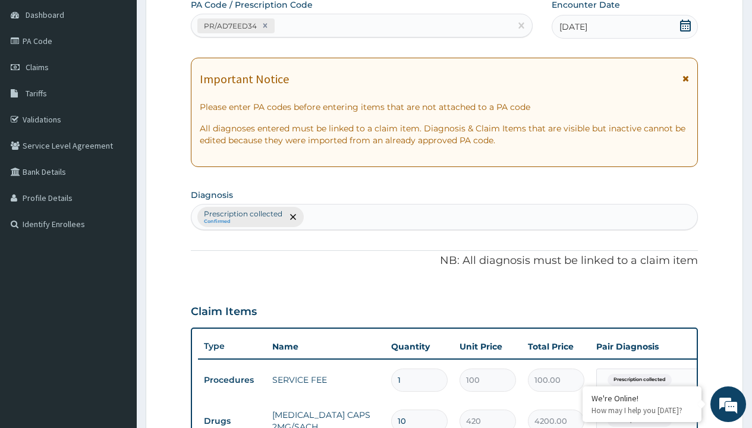
type input "prescription collected"
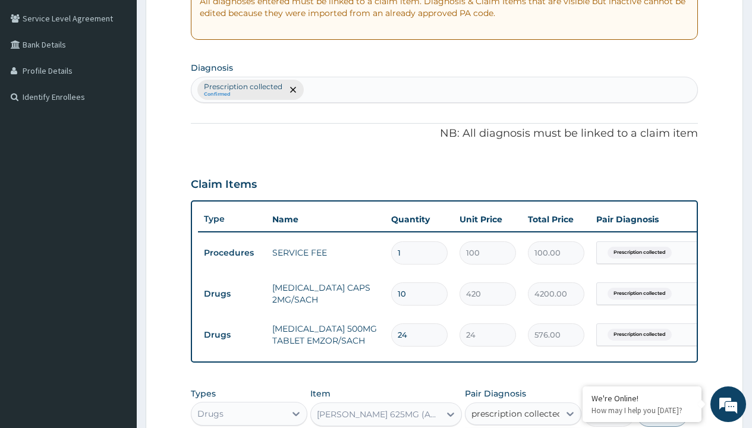
checkbox input "true"
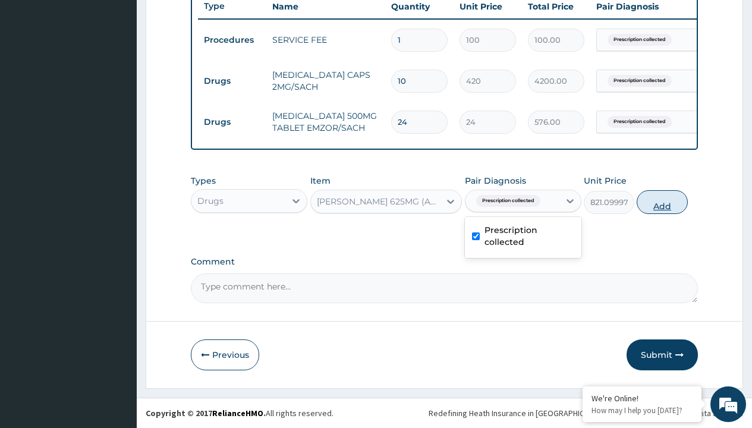
click at [662, 202] on button "Add" at bounding box center [662, 202] width 51 height 24
type input "0"
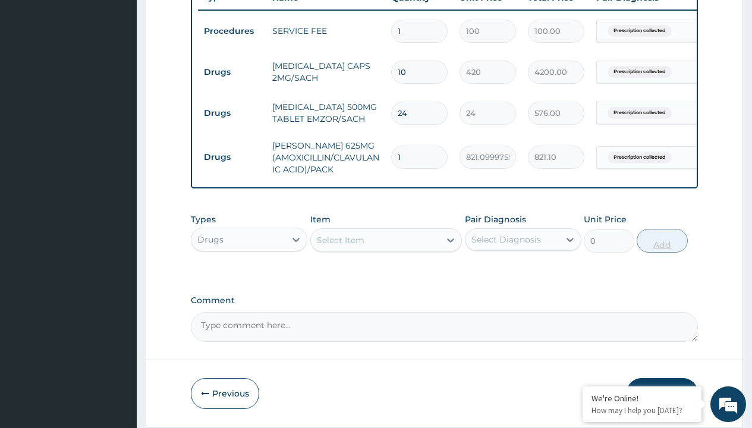
type input "10"
type input "8211.00"
type input "10"
click at [232, 72] on td "Drugs" at bounding box center [232, 72] width 68 height 22
type input "drugs"
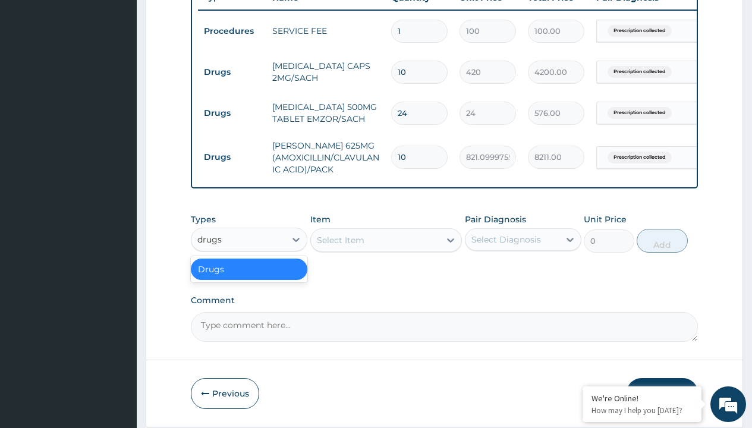
scroll to position [0, 0]
click at [249, 278] on div "Drugs" at bounding box center [249, 269] width 117 height 21
click at [340, 246] on div "Select Item" at bounding box center [341, 240] width 48 height 12
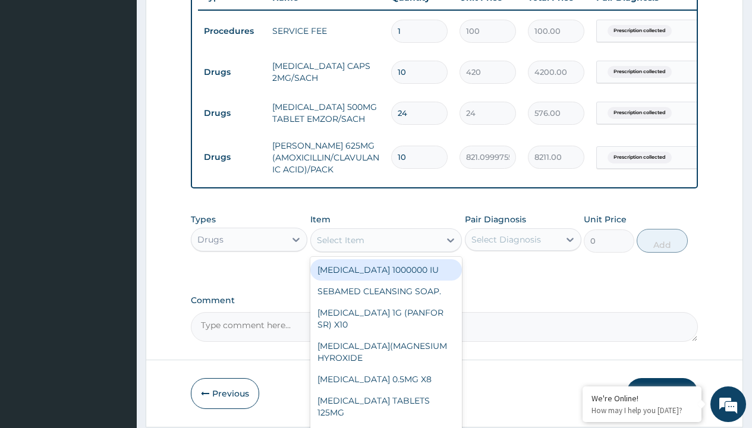
type input "ors/sachet"
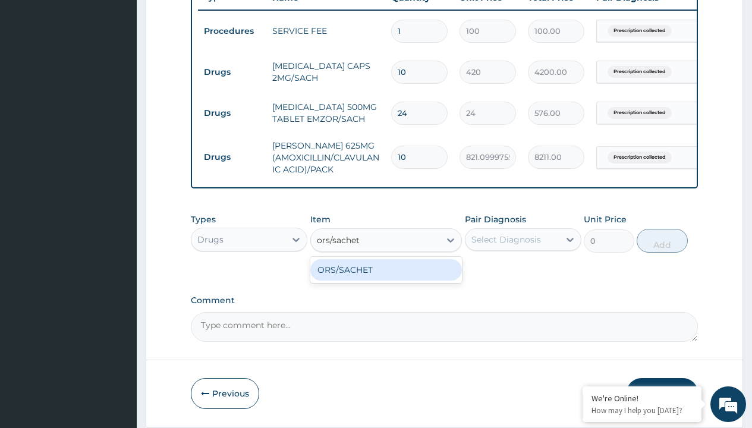
click at [386, 278] on div "ORS/SACHET" at bounding box center [386, 269] width 152 height 21
type input "600"
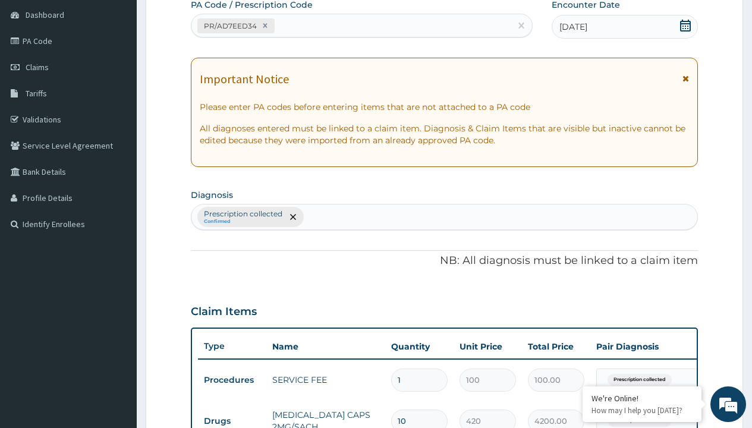
scroll to position [289, 0]
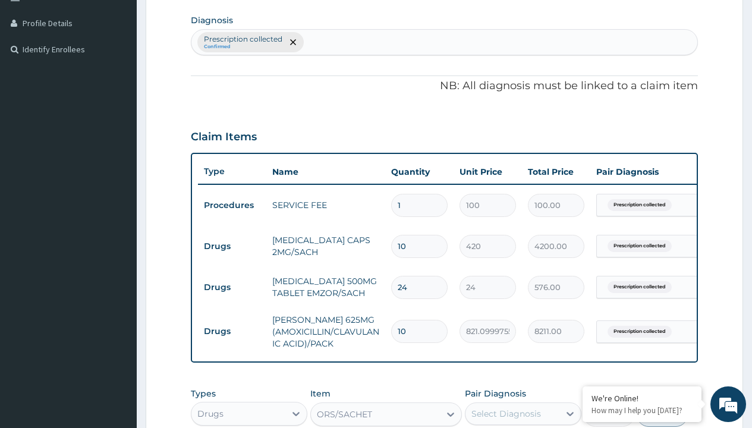
type input "prescription collected"
checkbox input "true"
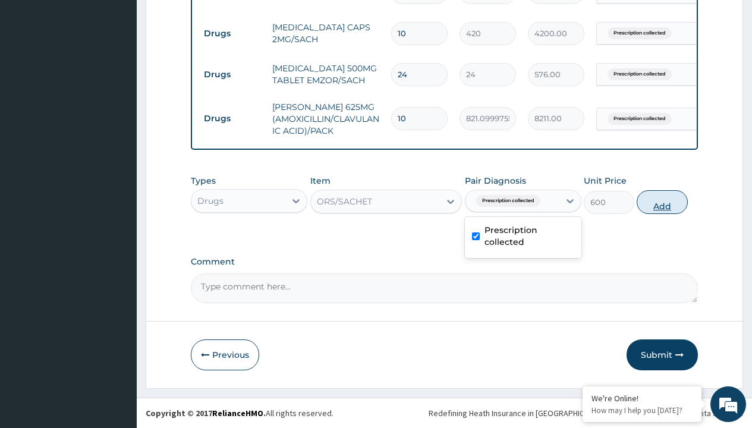
click at [662, 202] on button "Add" at bounding box center [662, 202] width 51 height 24
type input "0"
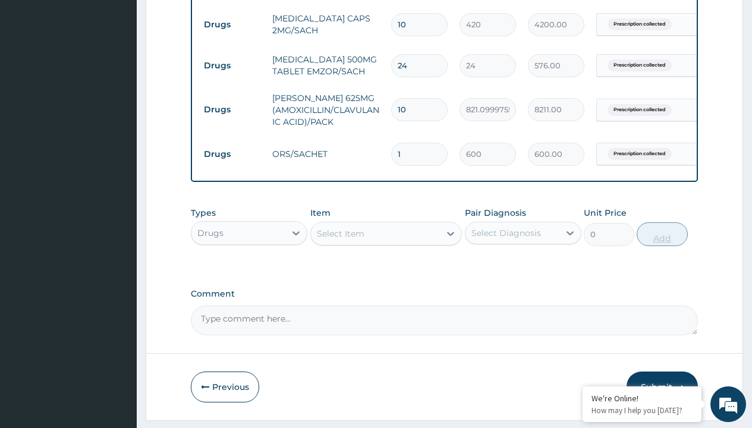
type input "3"
type input "1800.00"
type input "3"
click at [232, 24] on td "Drugs" at bounding box center [232, 25] width 68 height 22
type input "drugs"
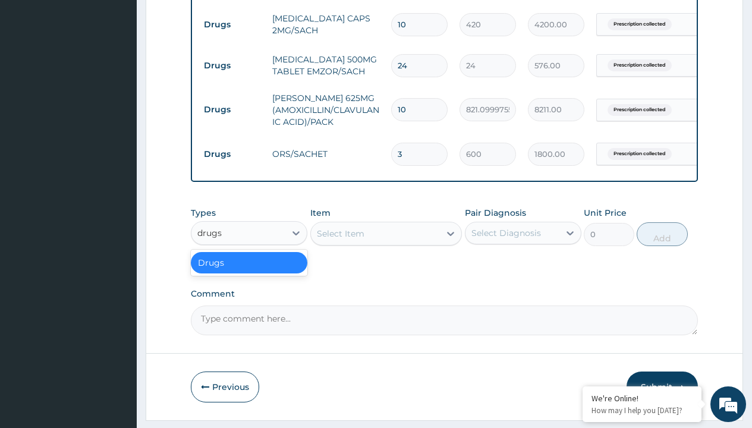
click at [249, 271] on div "Drugs" at bounding box center [249, 262] width 117 height 21
click at [340, 240] on div "Select Item" at bounding box center [341, 234] width 48 height 12
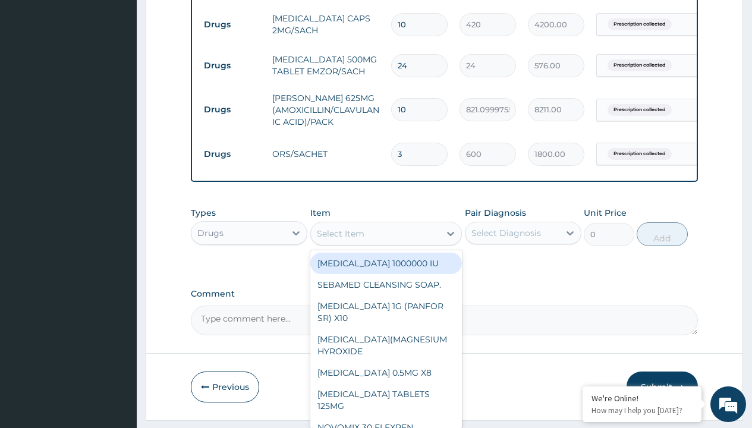
type input "zinc 20mg by 10"
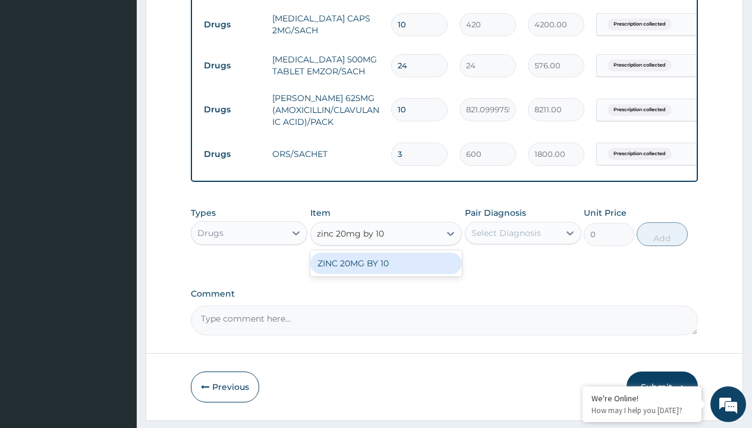
click at [386, 272] on div "ZINC 20MG BY 10" at bounding box center [386, 263] width 152 height 21
type input "15"
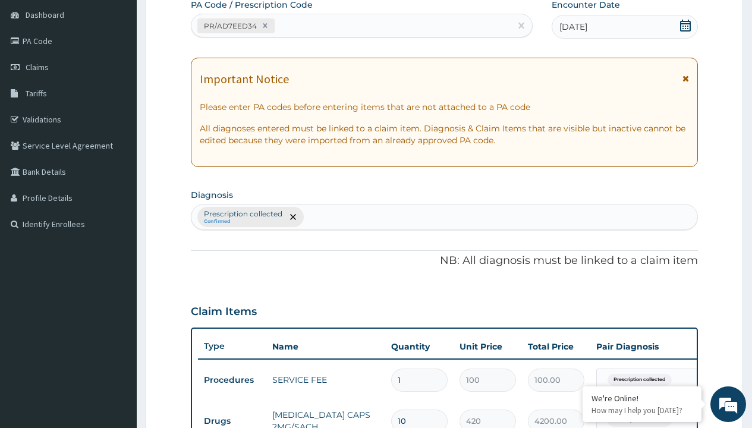
type input "prescription collected"
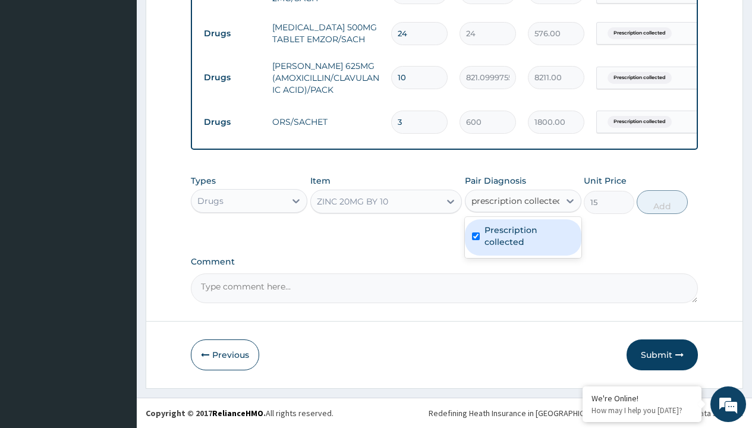
checkbox input "true"
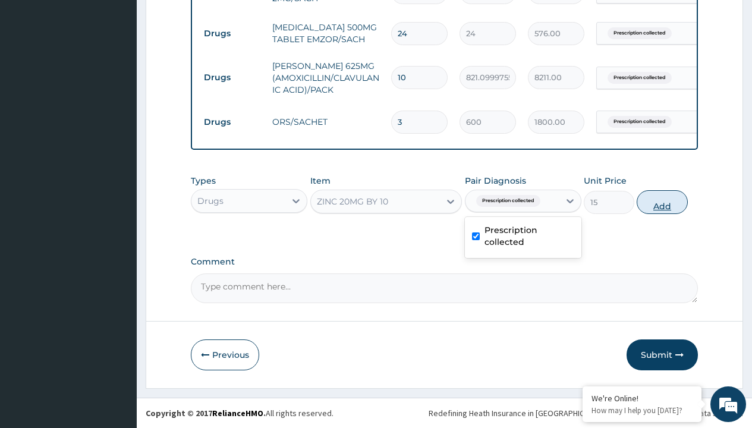
click at [662, 202] on button "Add" at bounding box center [662, 202] width 51 height 24
type input "0"
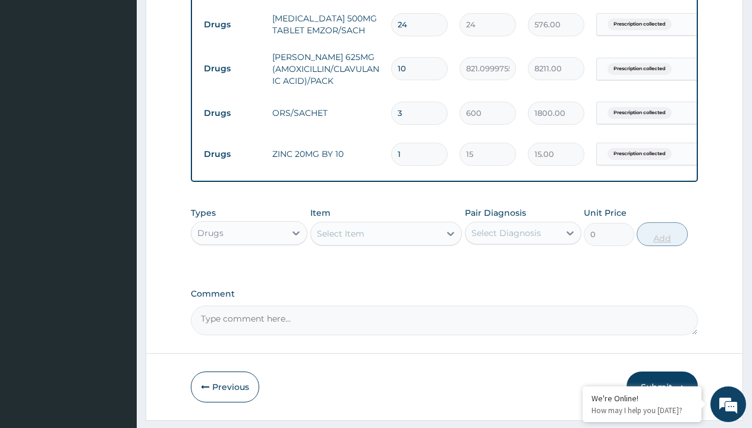
type input "10"
type input "150.00"
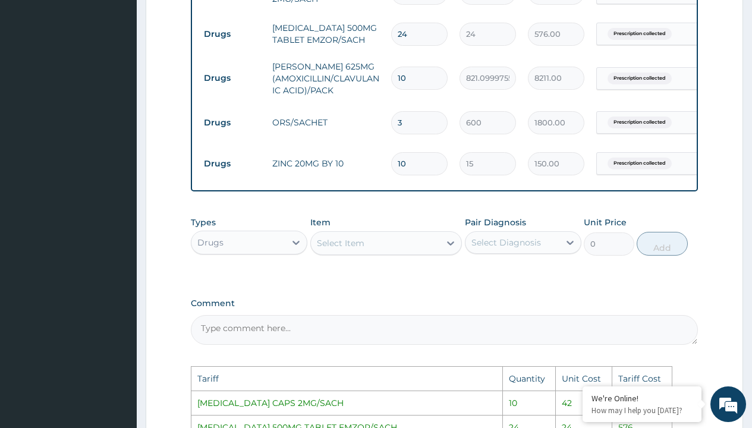
scroll to position [505, 0]
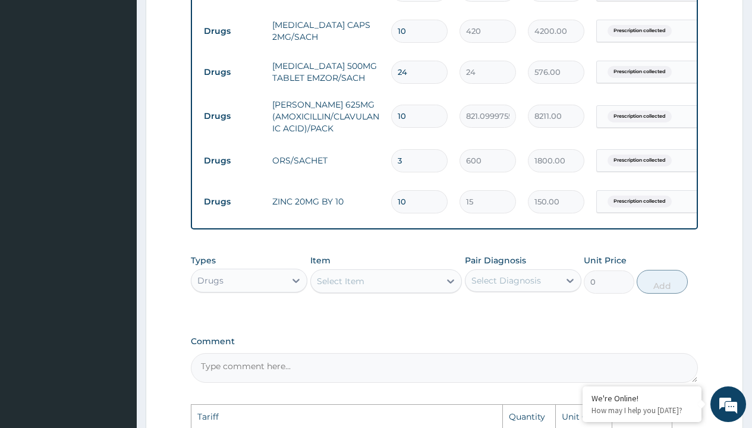
type input "10"
click at [408, 29] on input "10" at bounding box center [419, 31] width 56 height 23
type input "1"
type input "420.00"
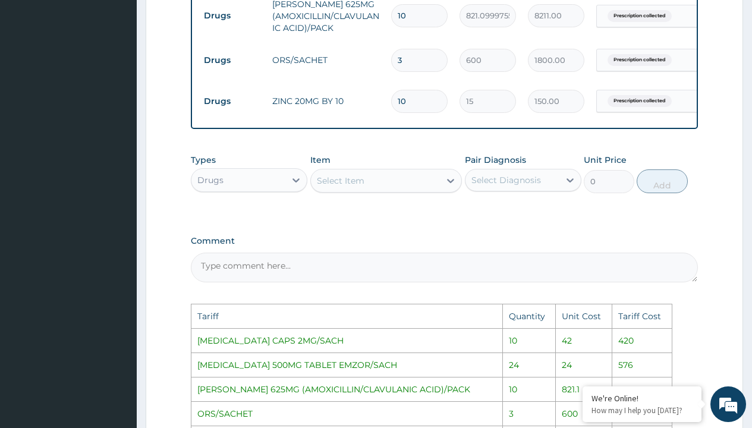
scroll to position [843, 0]
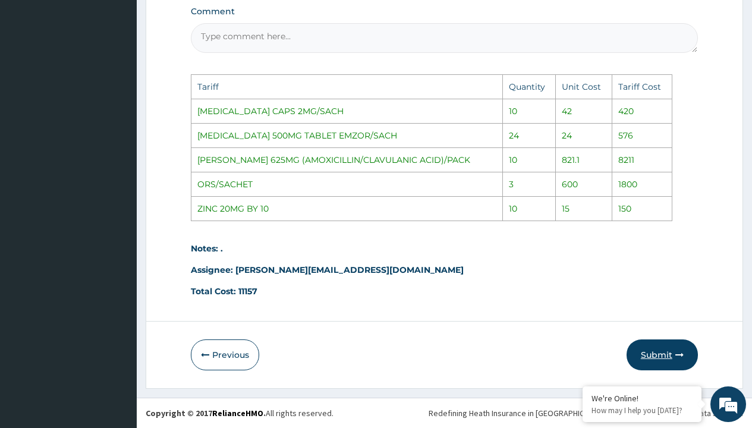
type input "1"
click at [657, 370] on button "Submit" at bounding box center [662, 354] width 71 height 31
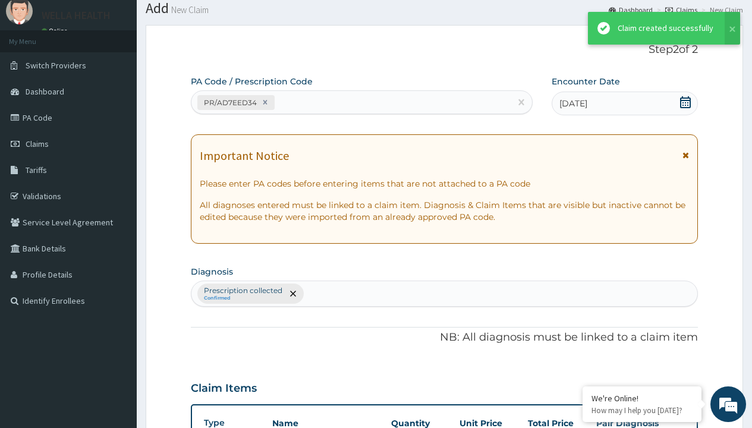
scroll to position [593, 0]
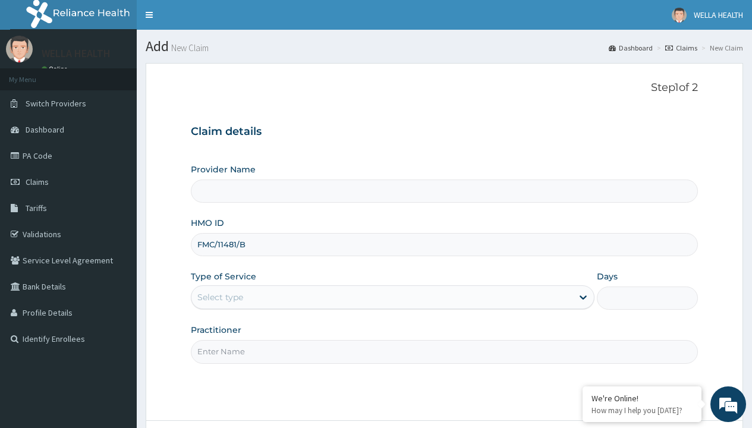
type input "FMC/11481/B"
type input "WellaHealth"
type input "WellaHealth(TELEMEDICINE)"
type input "WellaHealth"
click at [220, 297] on div "Select type" at bounding box center [220, 297] width 46 height 12
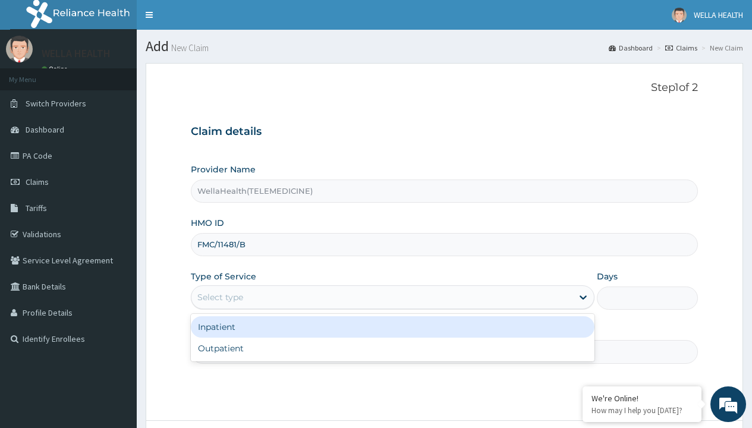
click at [392, 348] on div "Outpatient" at bounding box center [393, 348] width 404 height 21
type input "1"
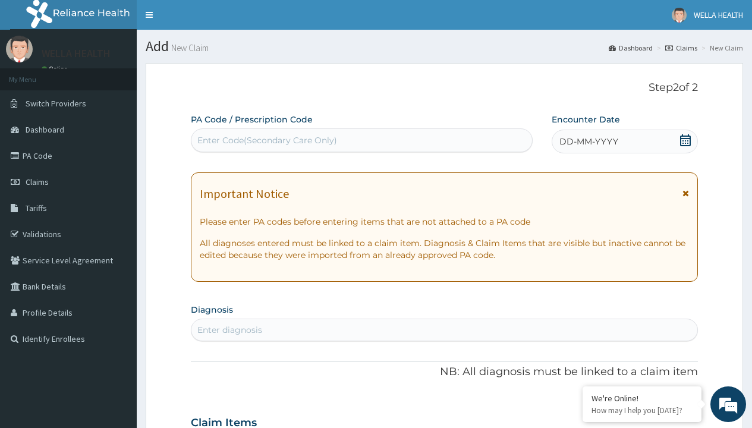
scroll to position [99, 0]
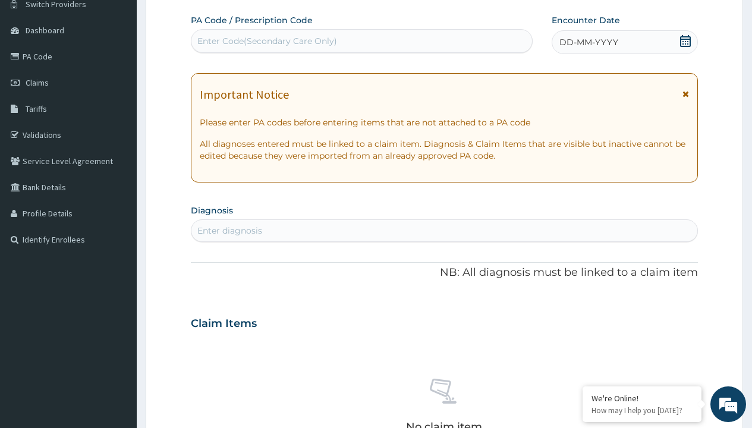
click at [588, 42] on span "DD-MM-YYYY" at bounding box center [588, 42] width 59 height 12
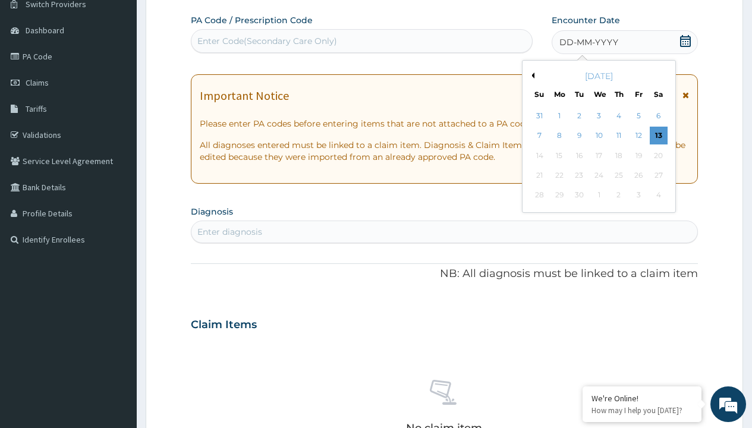
click at [531, 75] on button "Previous Month" at bounding box center [531, 76] width 6 height 6
click at [638, 136] on div "8" at bounding box center [638, 136] width 18 height 18
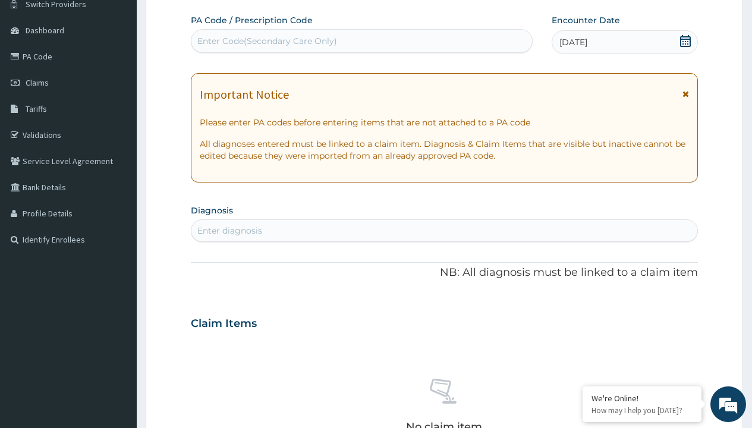
click at [266, 41] on div "Enter Code(Secondary Care Only)" at bounding box center [267, 41] width 140 height 12
type input "PR/226A67C7"
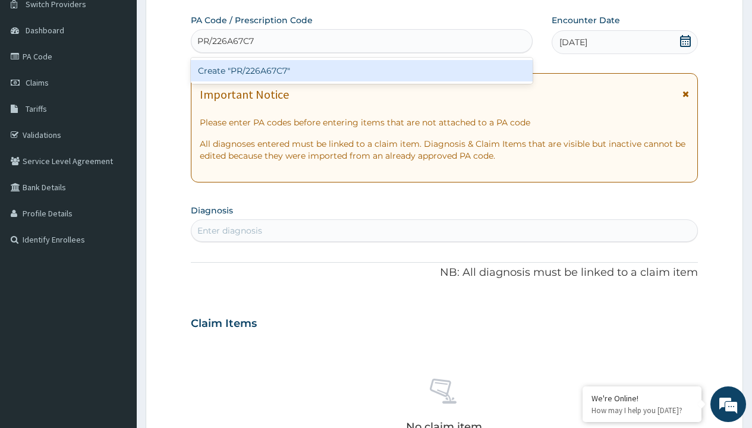
click at [361, 71] on div "Create "PR/226A67C7"" at bounding box center [361, 70] width 341 height 21
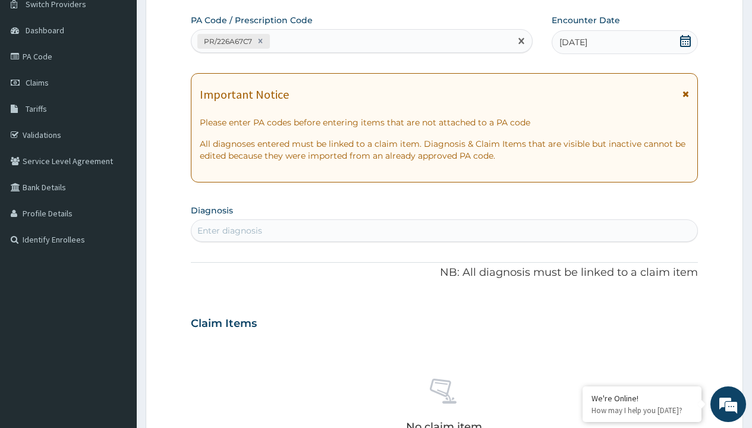
click at [229, 231] on div "Enter diagnosis" at bounding box center [229, 231] width 65 height 12
type input "prescription collected"
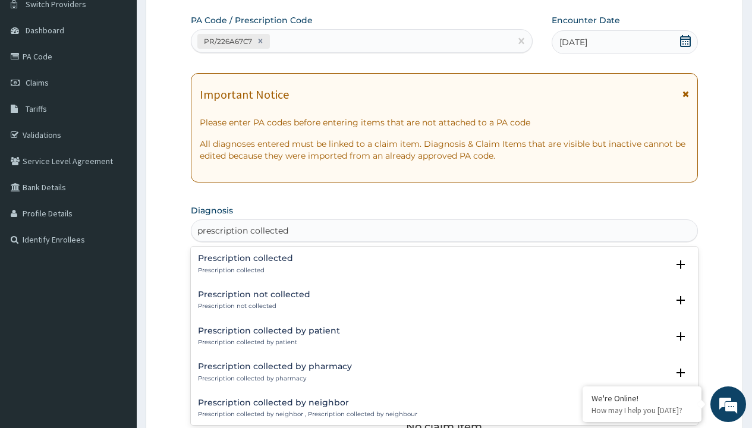
click at [244, 270] on p "Prescription collected" at bounding box center [245, 270] width 95 height 8
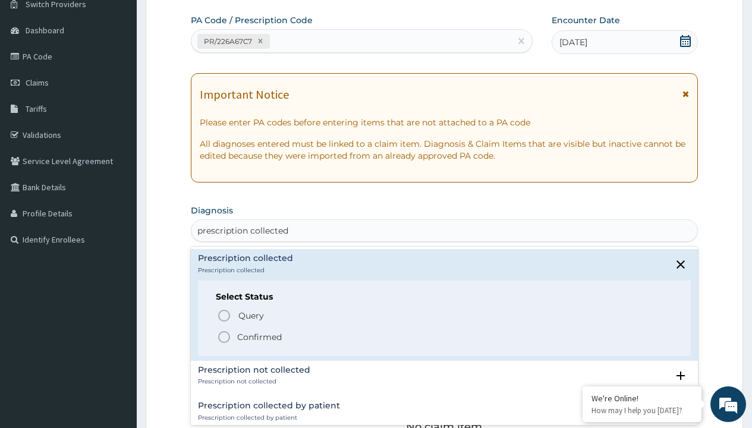
click at [259, 336] on p "Confirmed" at bounding box center [259, 337] width 45 height 12
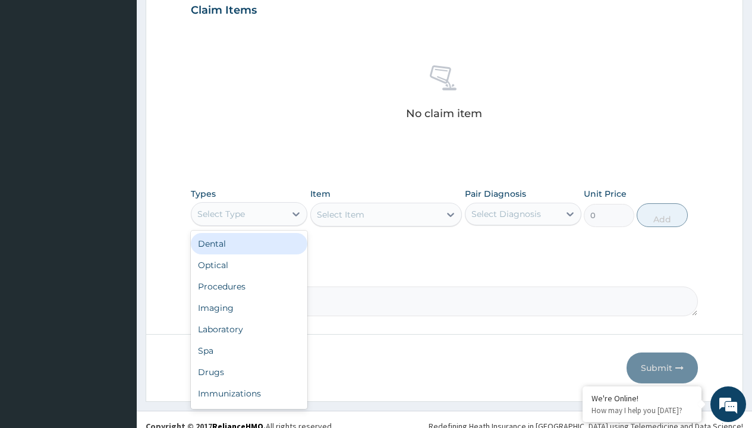
type input "procedures"
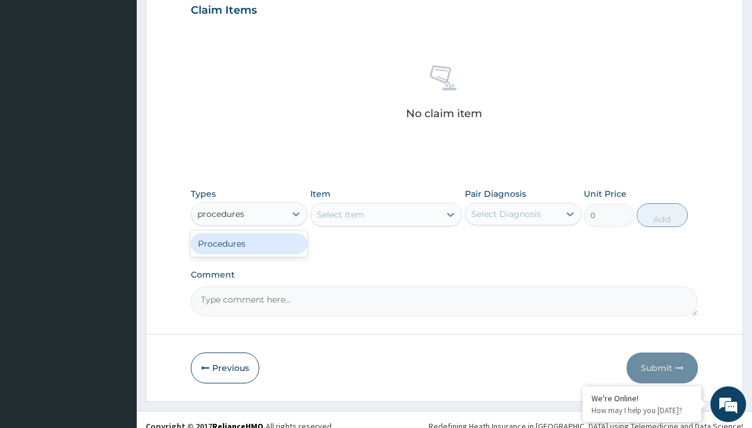
click at [249, 243] on div "Procedures" at bounding box center [249, 243] width 117 height 21
click at [340, 214] on div "Select Item" at bounding box center [341, 215] width 48 height 12
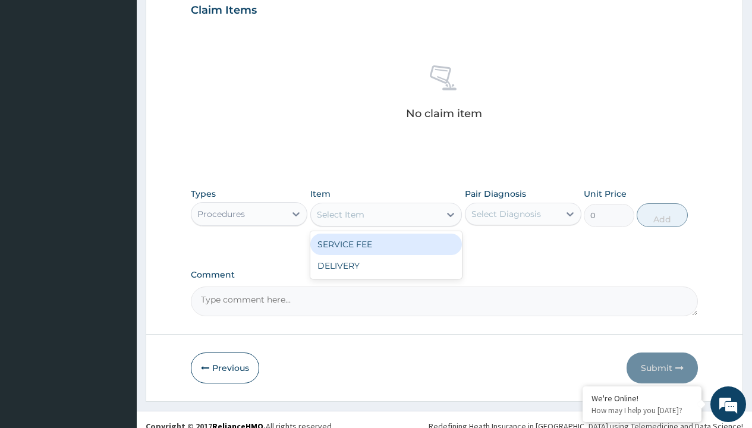
type input "service fee"
click at [386, 244] on div "SERVICE FEE" at bounding box center [386, 244] width 152 height 21
type input "100"
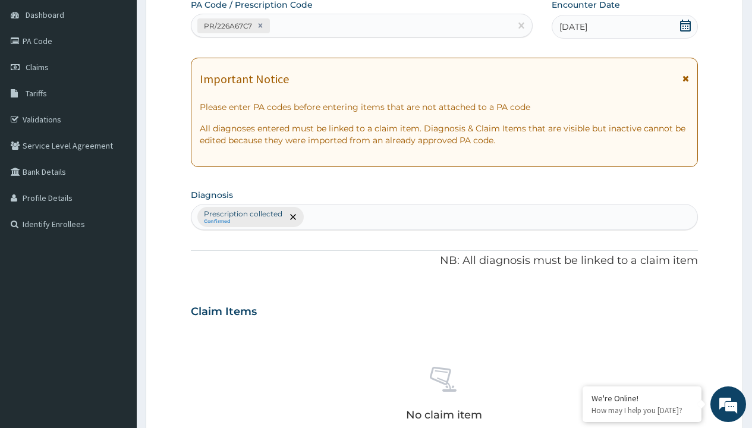
type input "prescription collected"
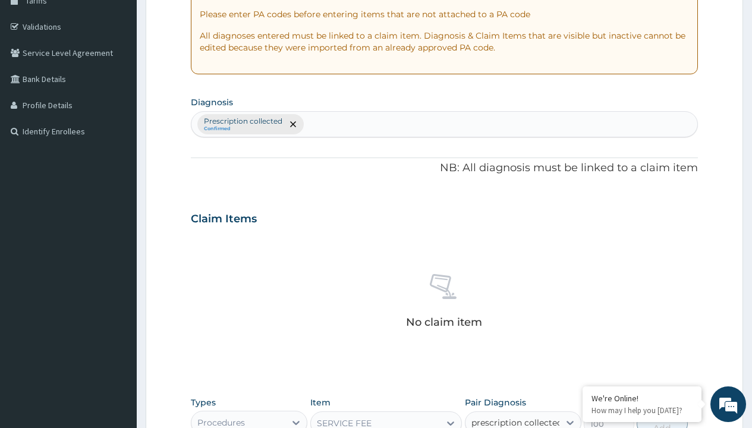
checkbox input "true"
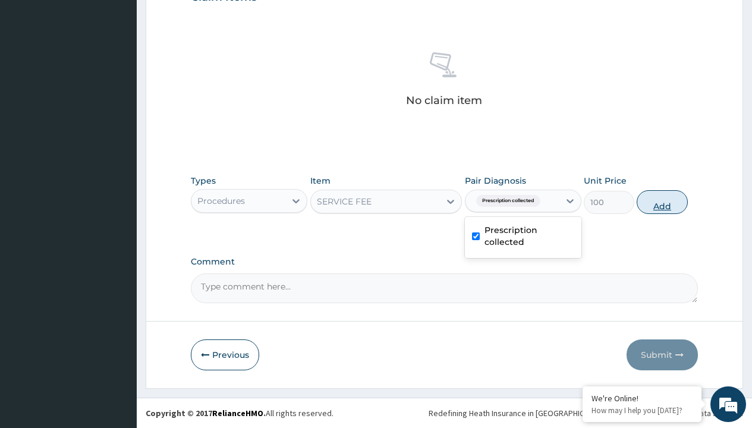
click at [662, 202] on button "Add" at bounding box center [662, 202] width 51 height 24
type input "0"
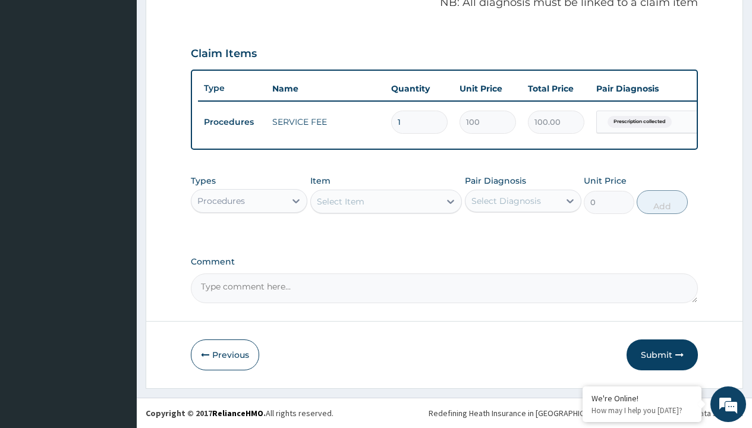
click at [221, 200] on div "Procedures" at bounding box center [221, 201] width 48 height 12
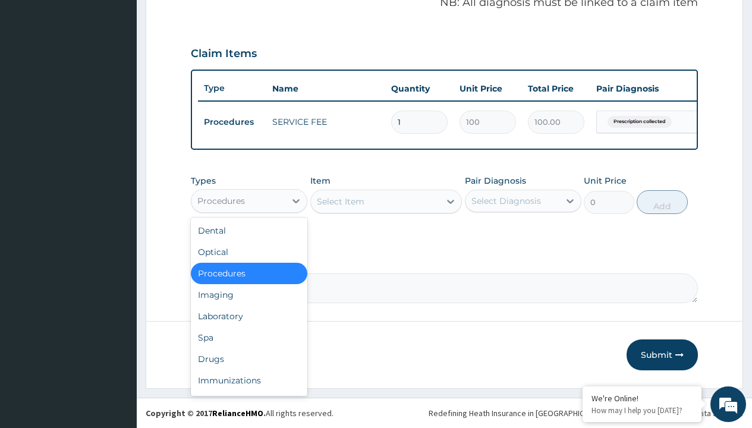
type input "drugs"
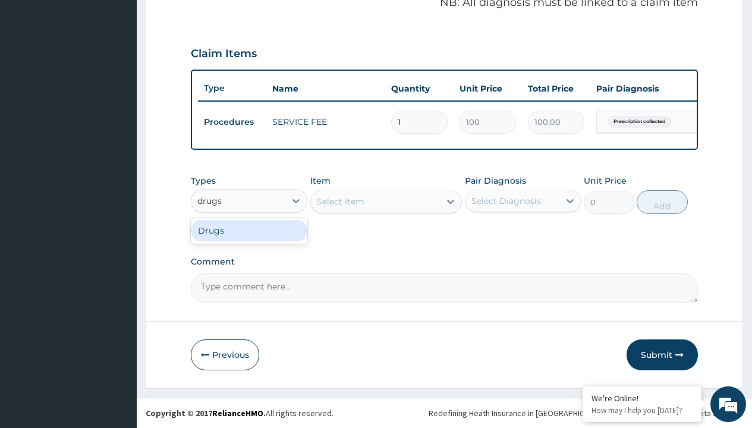
click at [249, 230] on div "Drugs" at bounding box center [249, 230] width 117 height 21
click at [340, 201] on div "Select Item" at bounding box center [386, 202] width 152 height 24
type input "camosunate 1-6 x6"
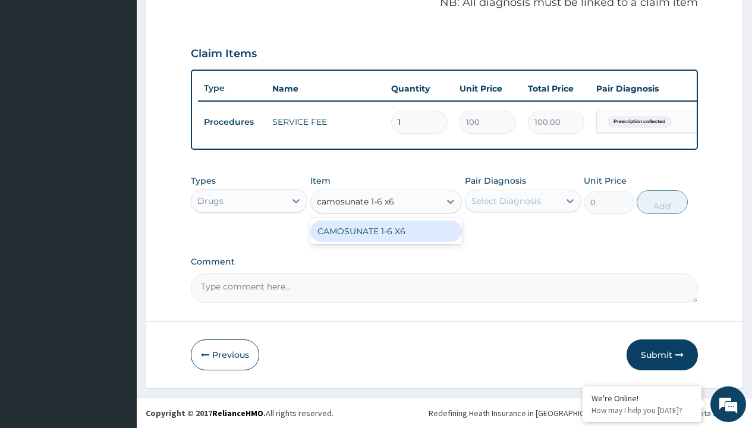
click at [386, 231] on div "CAMOSUNATE 1-6 X6" at bounding box center [386, 231] width 152 height 21
type input "416.6700134277344"
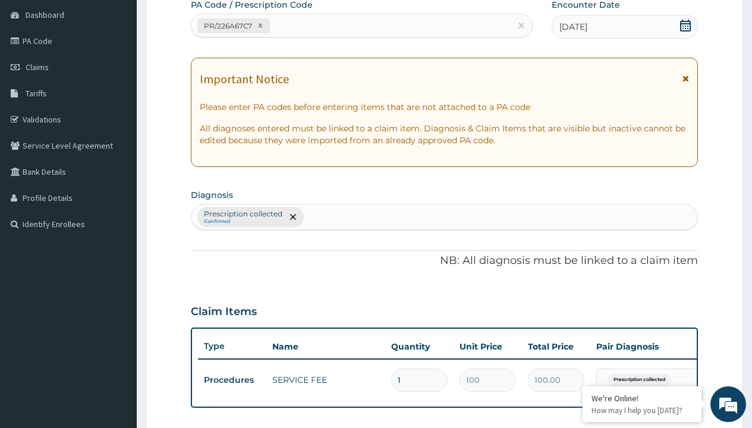
type input "prescription collected"
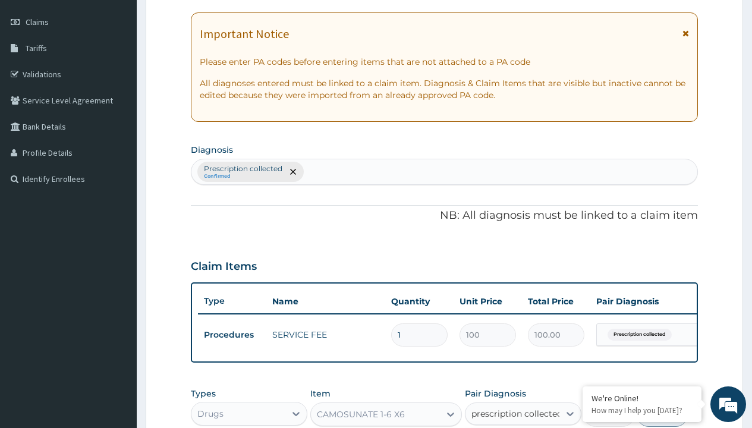
checkbox input "true"
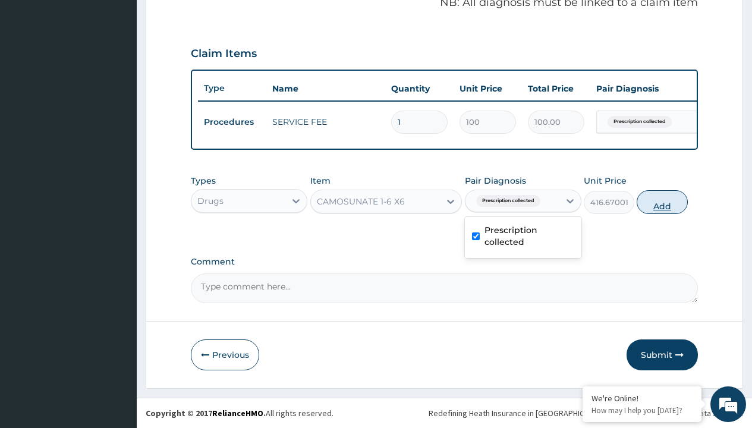
click at [662, 202] on button "Add" at bounding box center [662, 202] width 51 height 24
type input "0"
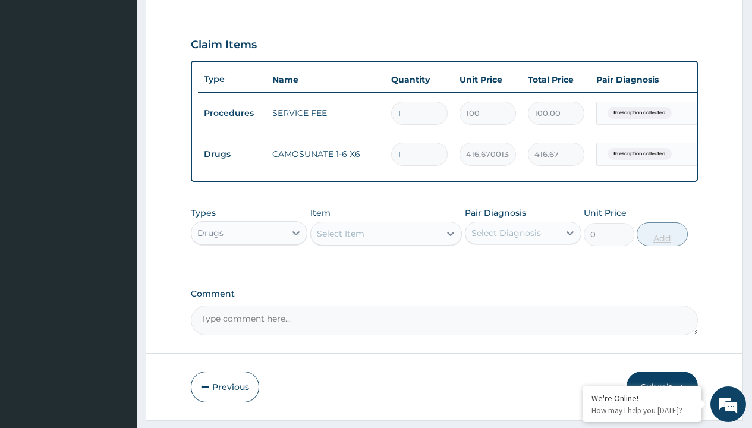
type input "6"
type input "2500.02"
type input "6"
click at [232, 154] on td "Drugs" at bounding box center [232, 154] width 68 height 22
type input "drugs"
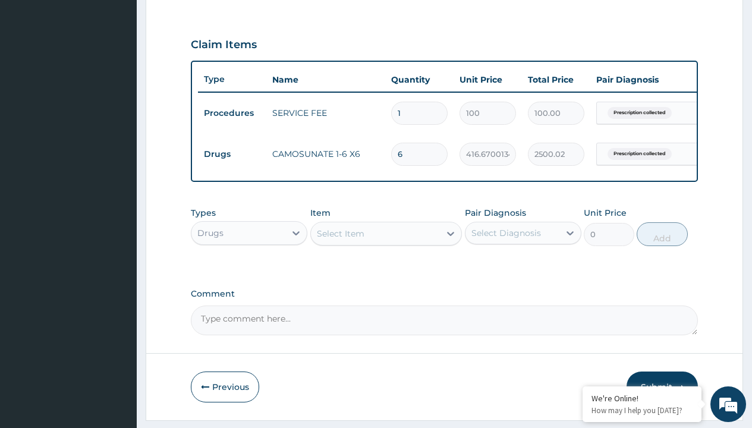
scroll to position [0, 0]
click at [249, 271] on div "Drugs" at bounding box center [249, 262] width 117 height 21
click at [340, 240] on div "Select Item" at bounding box center [341, 234] width 48 height 12
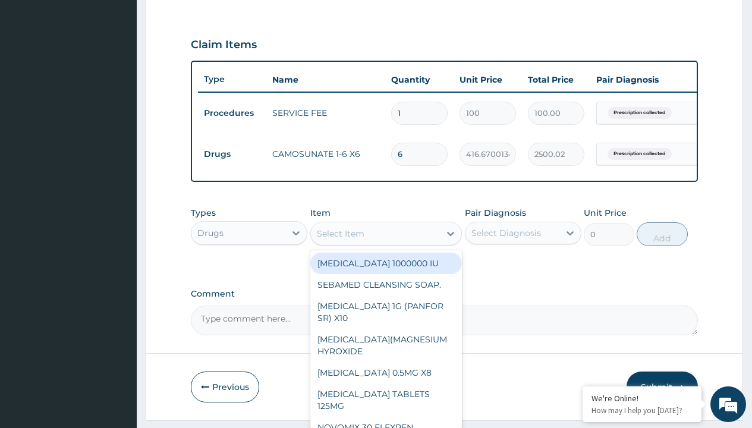
type input "fleming 457 suspension (amoxicillin/clavulanic acid)/bott"
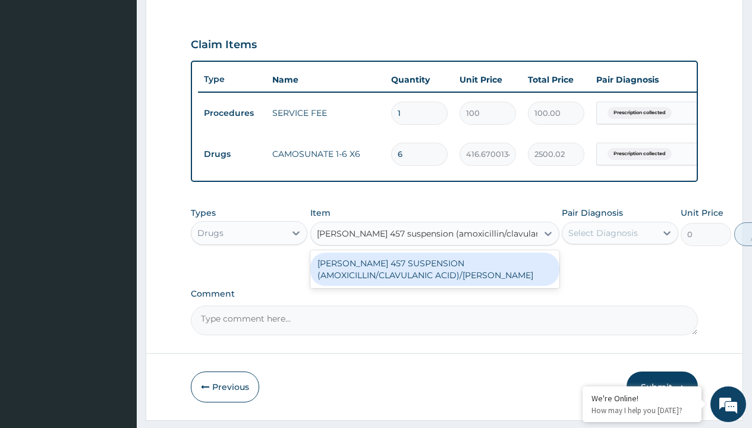
click at [435, 278] on div "[PERSON_NAME] 457 SUSPENSION (AMOXICILLIN/CLAVULANIC ACID)/[PERSON_NAME]" at bounding box center [434, 269] width 249 height 33
type input "8265"
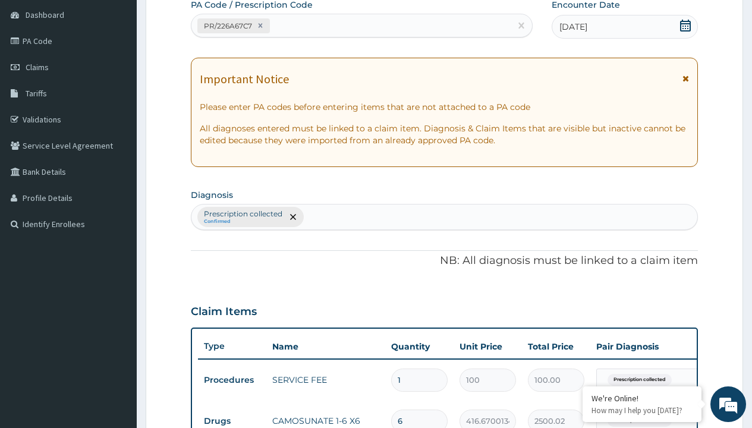
type input "prescription collected"
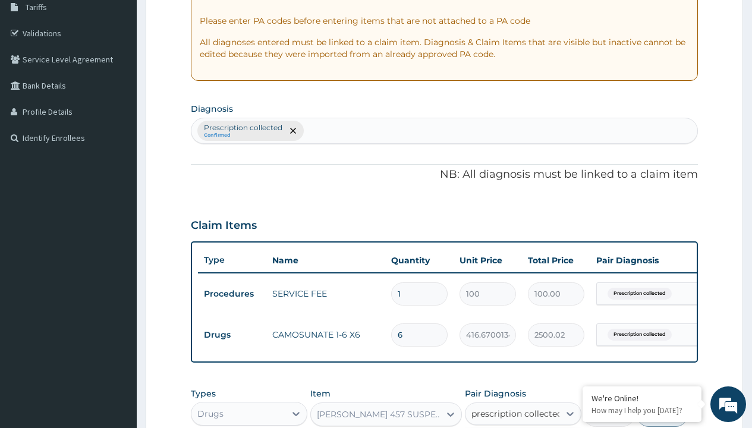
checkbox input "true"
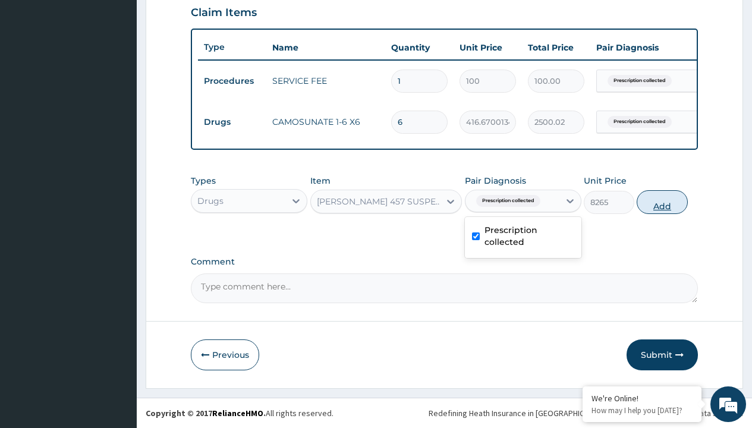
click at [662, 202] on button "Add" at bounding box center [662, 202] width 51 height 24
type input "0"
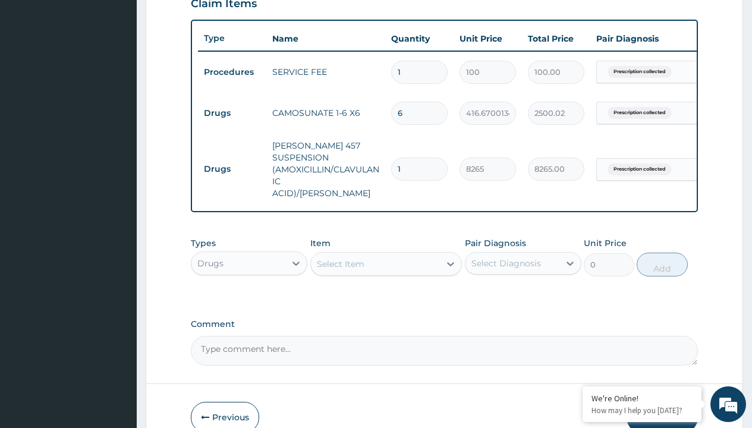
click at [232, 113] on td "Drugs" at bounding box center [232, 113] width 68 height 22
type input "drugs"
click at [249, 289] on div "Drugs" at bounding box center [249, 292] width 117 height 21
click at [340, 260] on div "Select Item" at bounding box center [341, 264] width 48 height 12
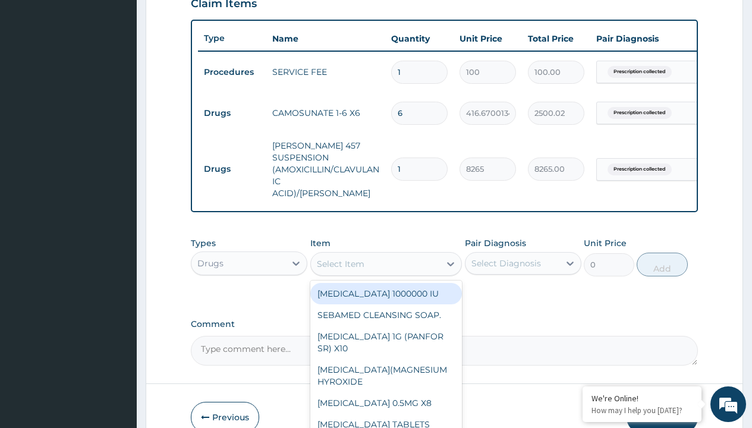
type input "tuxil-d/tuxil-n syrup/bott"
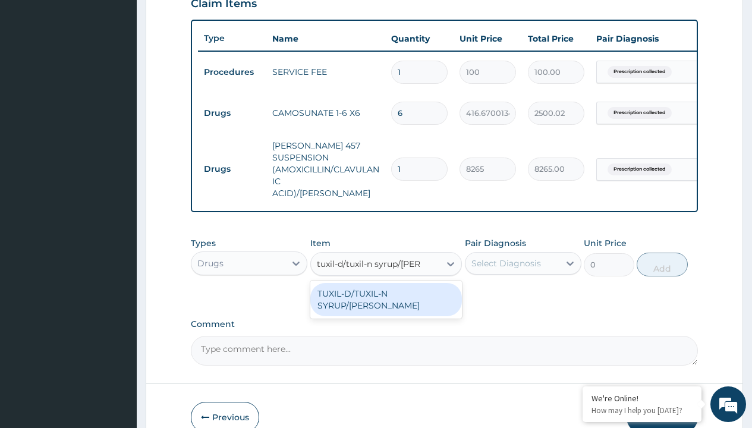
click at [386, 290] on div "TUXIL-D/TUXIL-N SYRUP/[PERSON_NAME]" at bounding box center [386, 299] width 152 height 33
type input "1425"
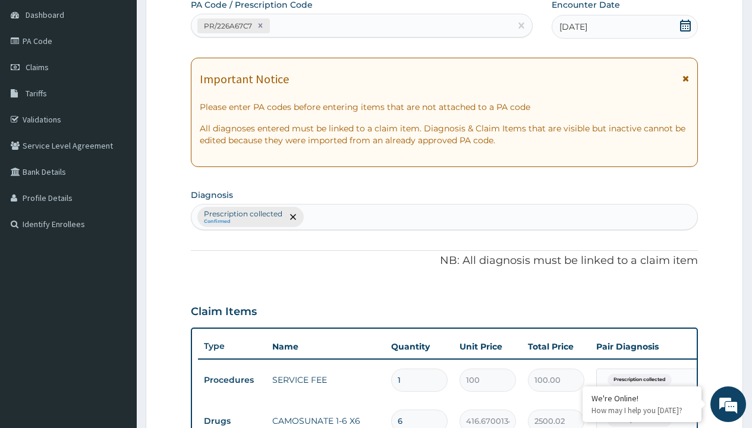
type input "prescription collected"
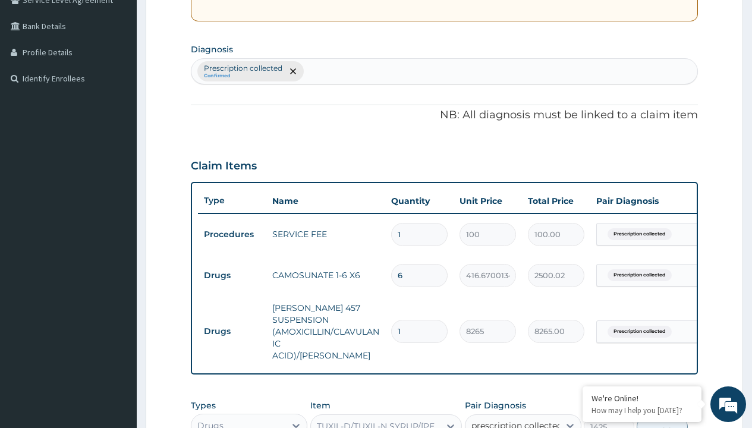
checkbox input "true"
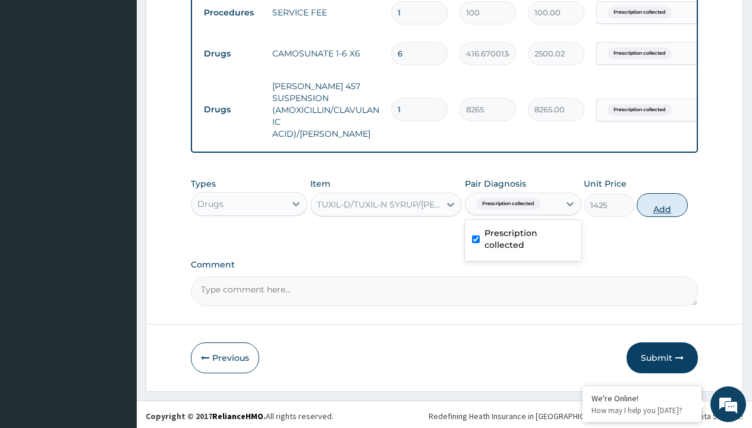
click at [662, 202] on button "Add" at bounding box center [662, 205] width 51 height 24
type input "0"
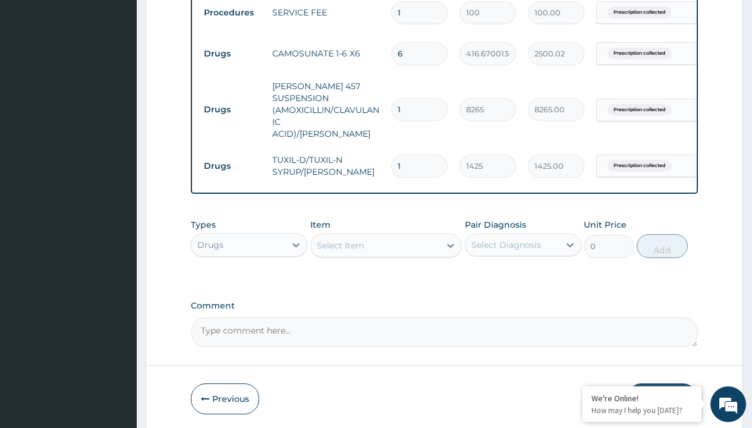
click at [232, 53] on td "Drugs" at bounding box center [232, 54] width 68 height 22
type input "drugs"
click at [249, 271] on div "Drugs" at bounding box center [249, 274] width 117 height 21
click at [340, 242] on div "Select Item" at bounding box center [341, 246] width 48 height 12
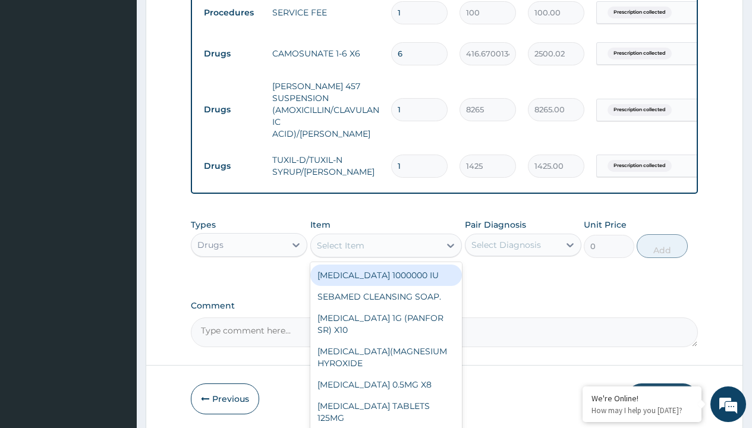
type input "ors/sachet"
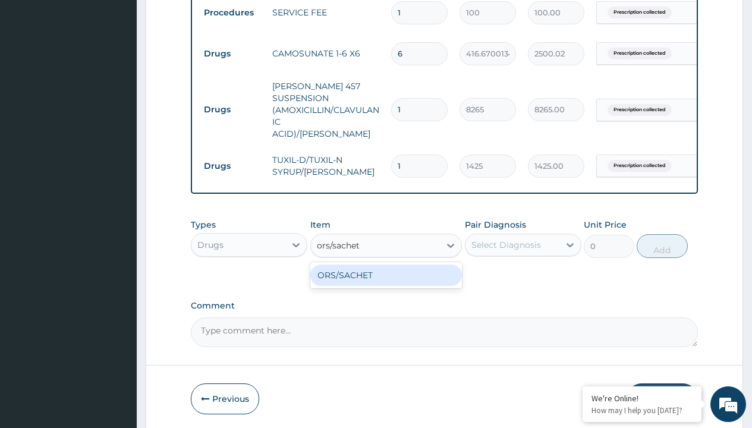
click at [386, 272] on div "ORS/SACHET" at bounding box center [386, 275] width 152 height 21
type input "600"
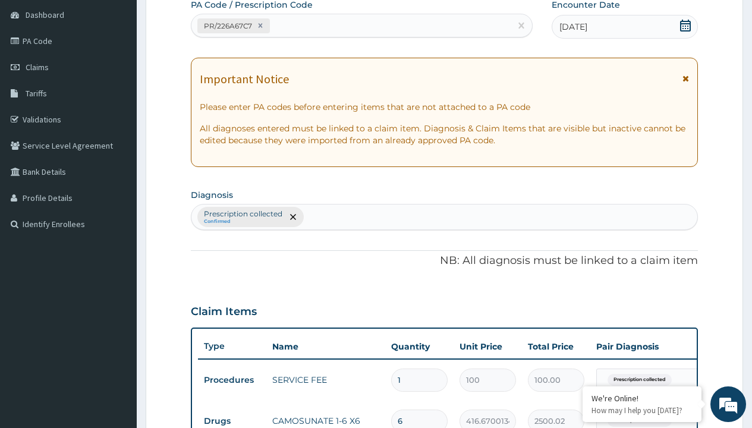
scroll to position [301, 0]
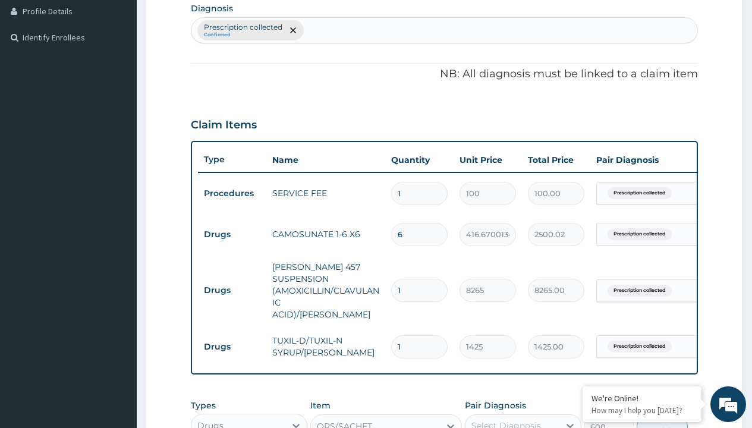
type input "prescription collected"
checkbox input "true"
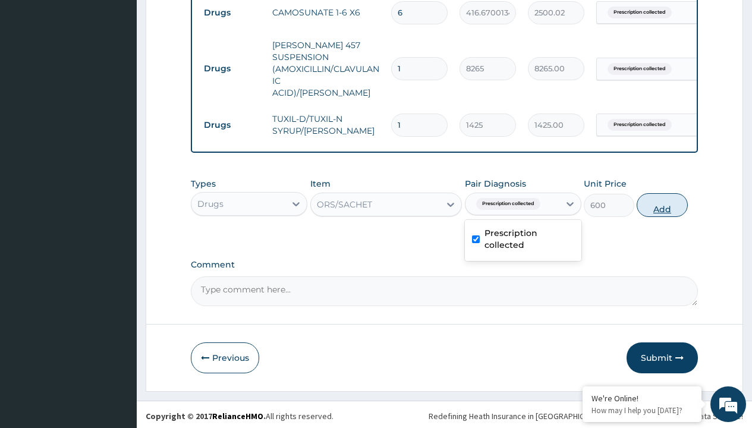
click at [662, 202] on button "Add" at bounding box center [662, 205] width 51 height 24
type input "0"
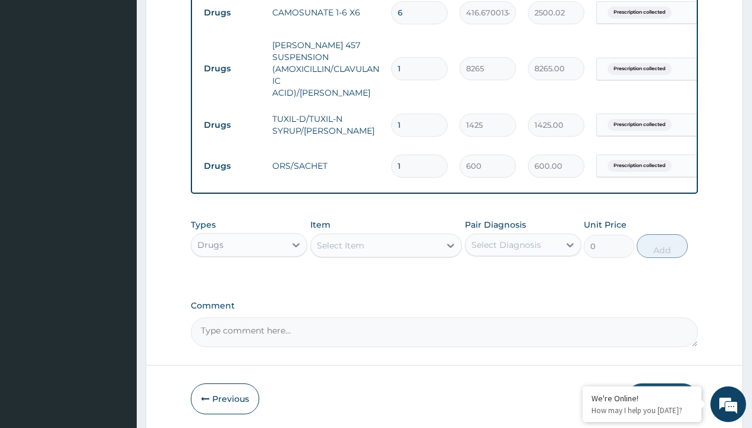
click at [232, 12] on td "Drugs" at bounding box center [232, 13] width 68 height 22
type input "drugs"
click at [249, 271] on div "Drugs" at bounding box center [249, 274] width 117 height 21
click at [340, 242] on div "Select Item" at bounding box center [341, 246] width 48 height 12
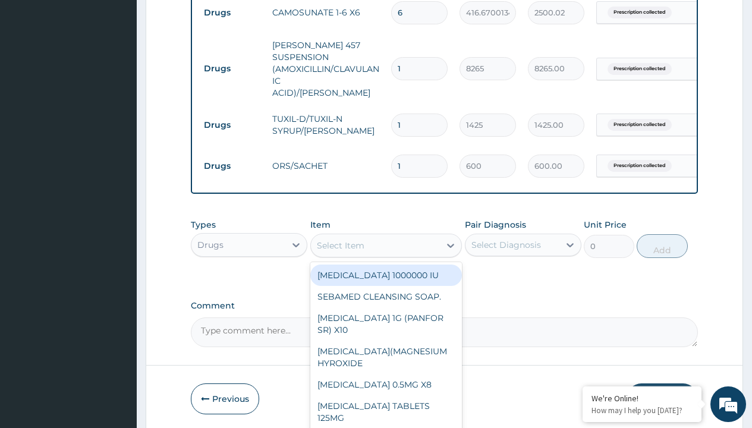
type input "ibuprofen syrup/bott"
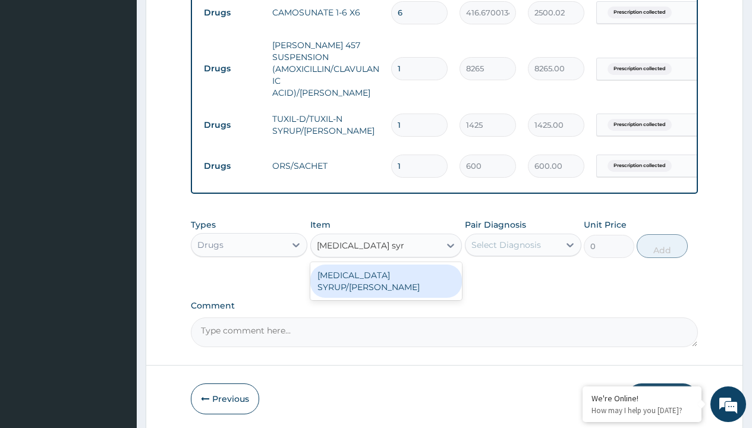
click at [386, 272] on div "[MEDICAL_DATA] SYRUP/[PERSON_NAME]" at bounding box center [386, 281] width 152 height 33
type input "2500"
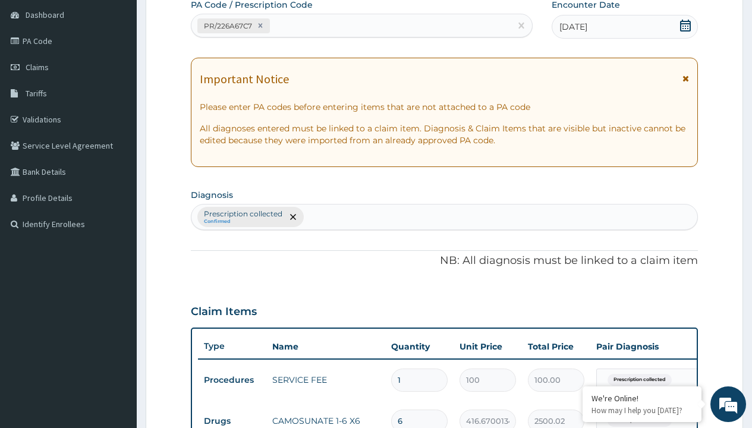
type input "prescription collected"
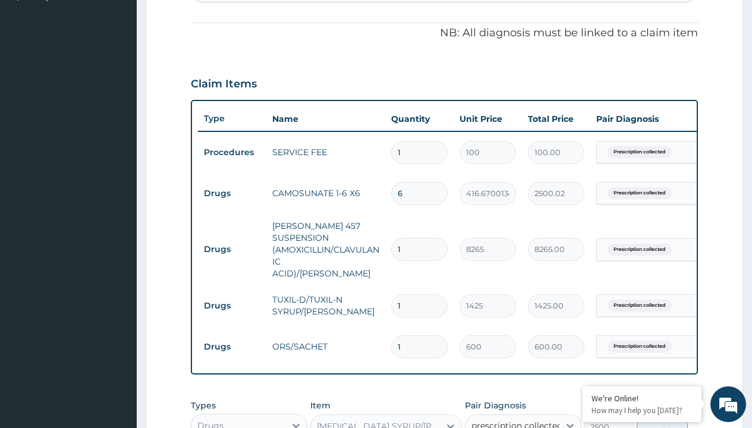
checkbox input "true"
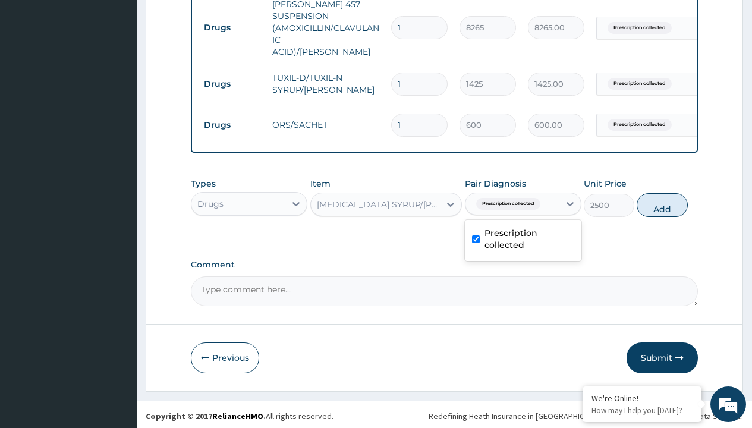
click at [662, 202] on button "Add" at bounding box center [662, 205] width 51 height 24
type input "0"
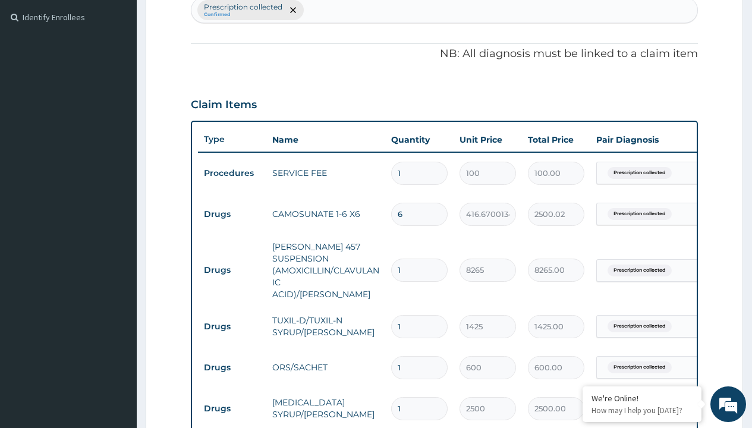
type input "drugs"
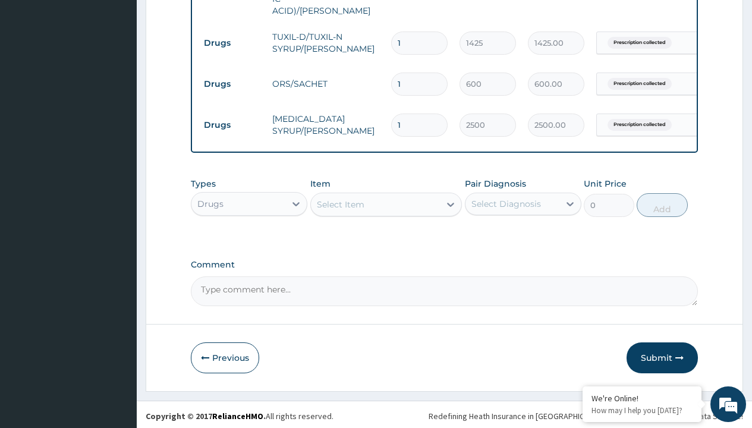
click at [340, 201] on div "Select Item" at bounding box center [341, 205] width 48 height 12
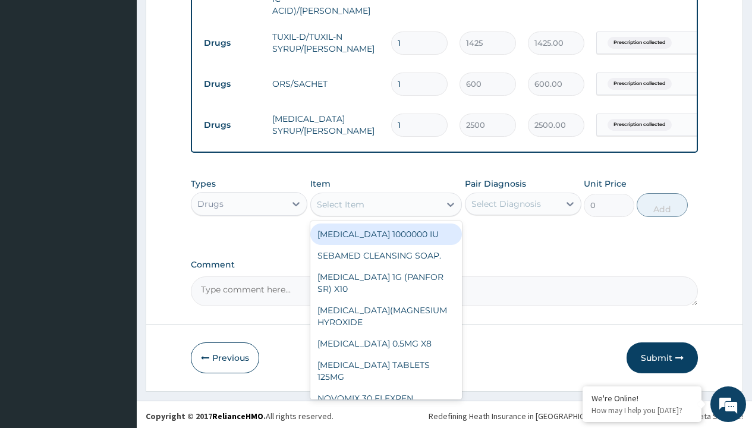
type input "cetirizine syrup"
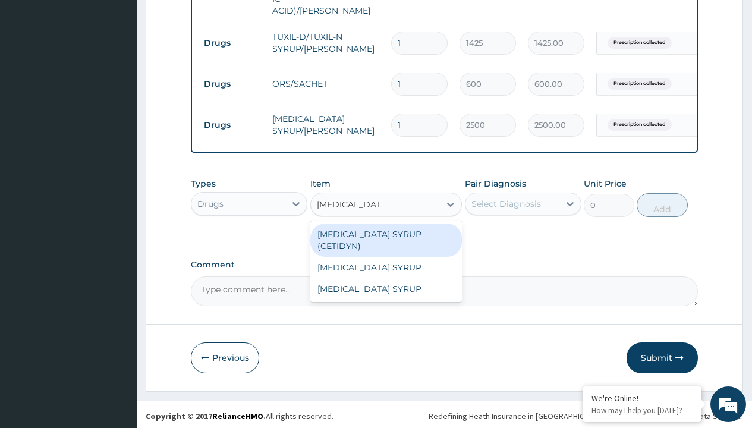
click at [386, 231] on div "[MEDICAL_DATA] SYRUP (CETIDYN)" at bounding box center [386, 240] width 152 height 33
type input "2200"
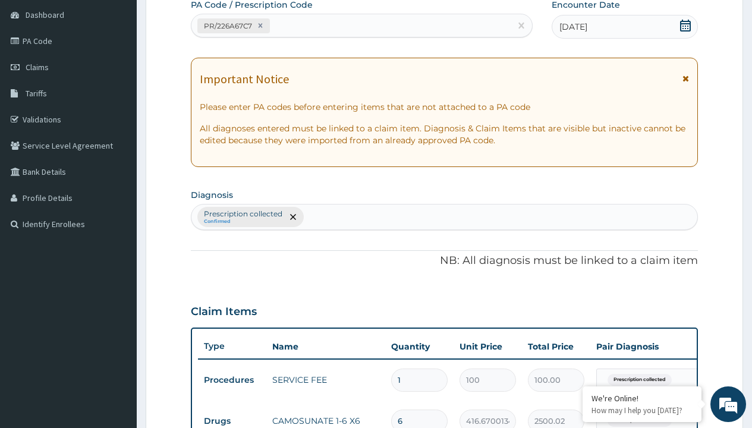
type input "prescription collected"
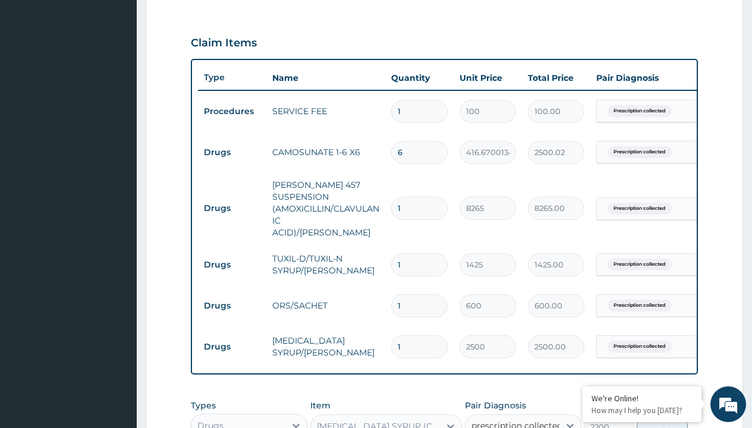
checkbox input "true"
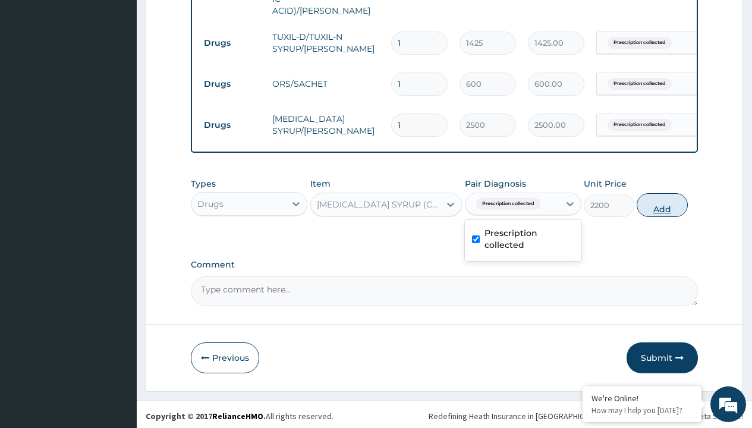
click at [662, 202] on button "Add" at bounding box center [662, 205] width 51 height 24
type input "0"
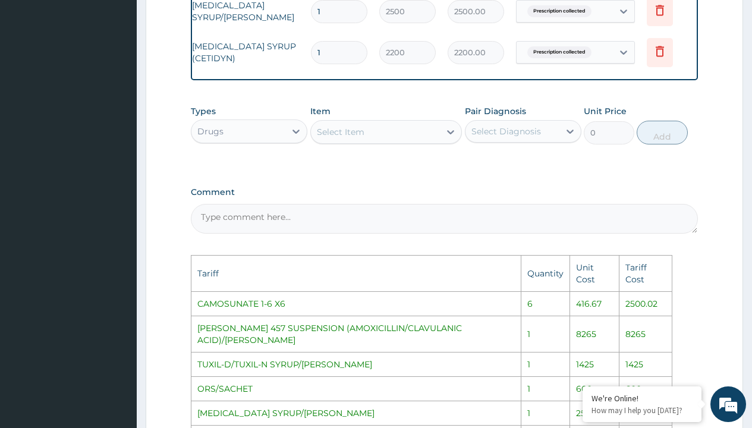
scroll to position [0, 90]
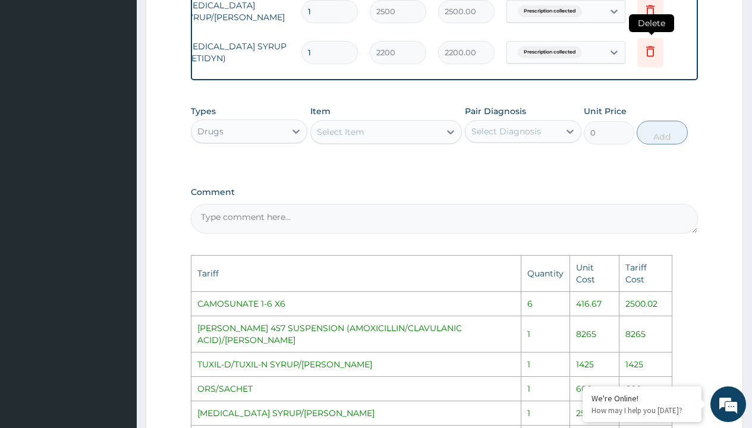
click at [654, 46] on icon at bounding box center [650, 51] width 8 height 11
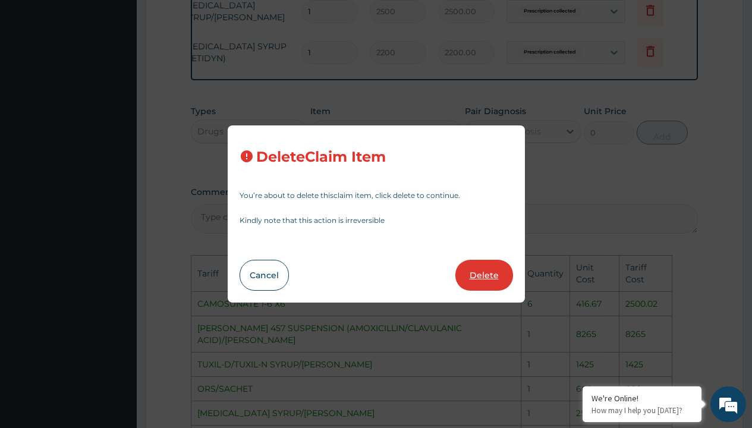
click at [474, 263] on button "Delete" at bounding box center [484, 275] width 58 height 31
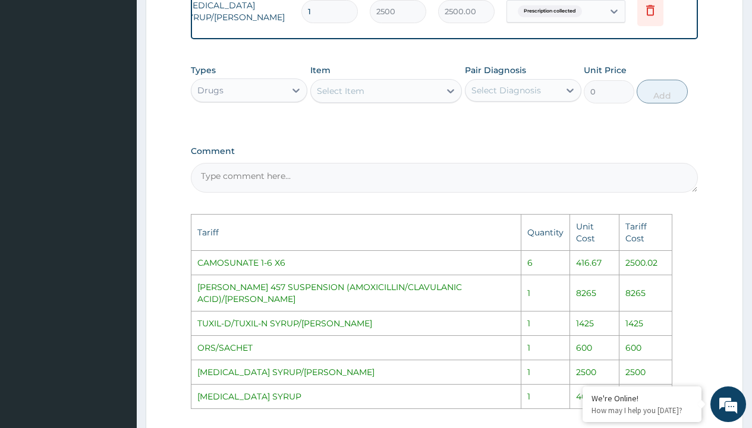
click at [346, 89] on div "Select Item" at bounding box center [341, 91] width 48 height 12
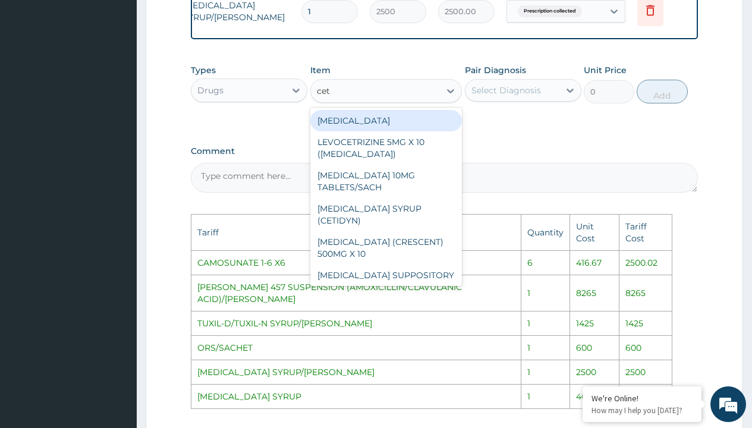
type input "ceti"
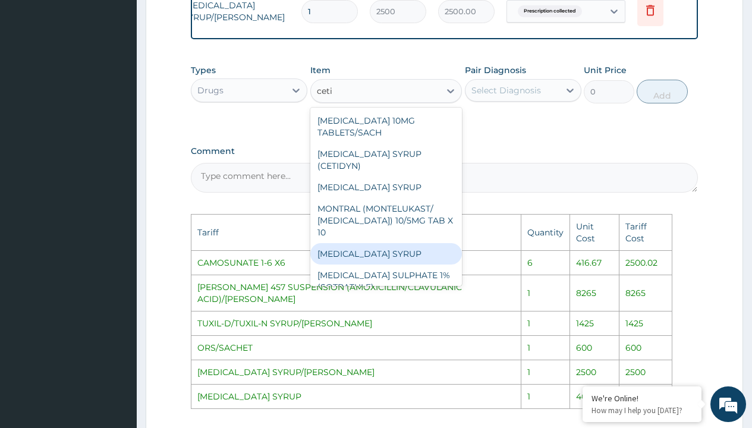
click at [382, 243] on div "[MEDICAL_DATA] SYRUP" at bounding box center [386, 253] width 152 height 21
type input "4000"
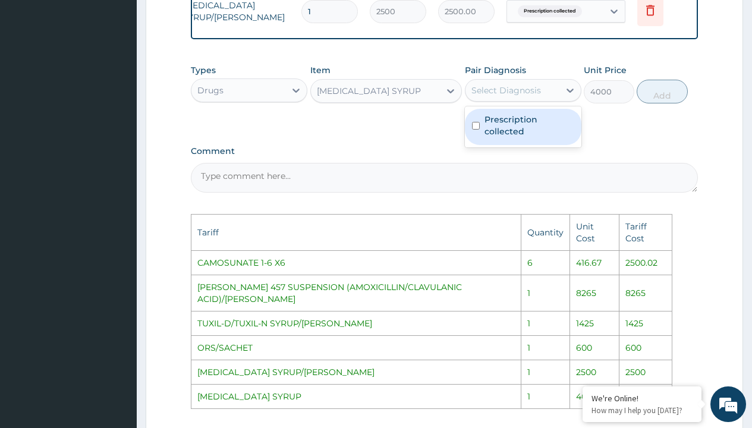
click at [517, 87] on div "Select Diagnosis" at bounding box center [506, 90] width 70 height 12
click at [537, 119] on label "Prescription collected" at bounding box center [529, 126] width 90 height 24
checkbox input "true"
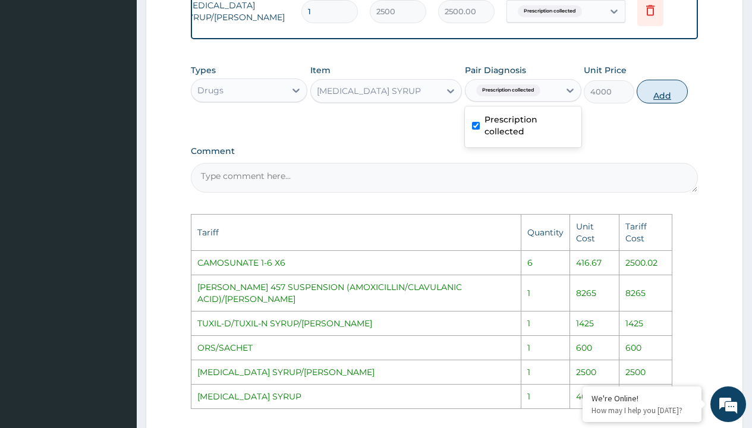
click at [665, 93] on button "Add" at bounding box center [662, 92] width 51 height 24
type input "0"
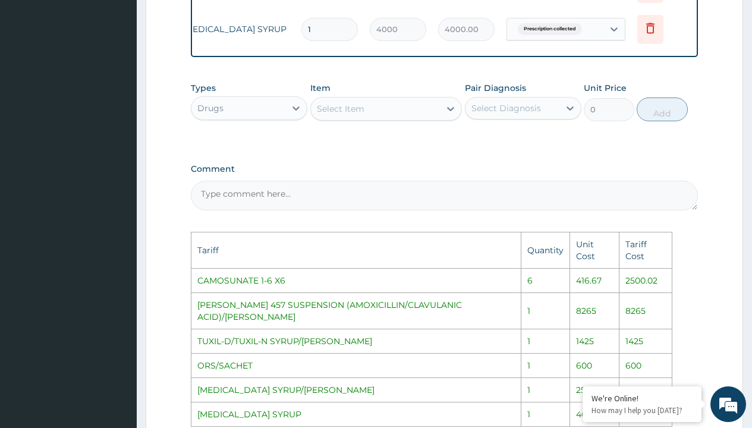
scroll to position [921, 0]
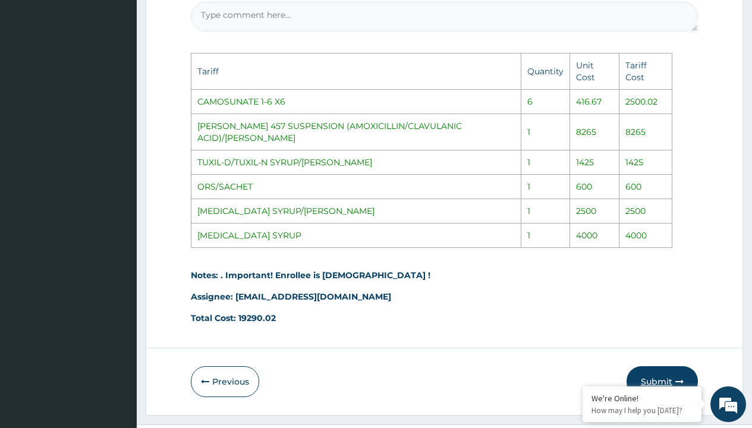
click at [681, 366] on button "Submit" at bounding box center [662, 381] width 71 height 31
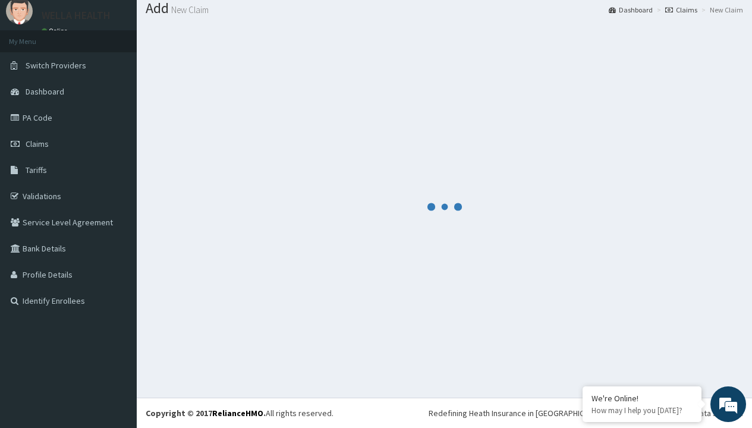
scroll to position [646, 0]
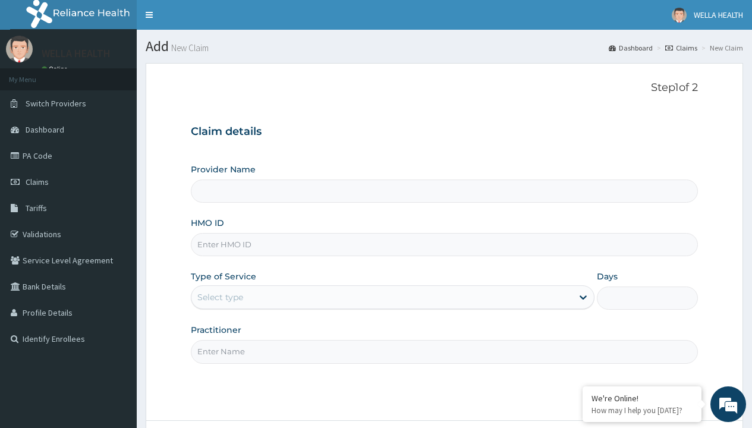
type input "WellaHealth(TELEMEDICINE)"
type input "LBP/10065/B"
type input "WellaHealth"
click at [220, 297] on div "Select type" at bounding box center [220, 297] width 46 height 12
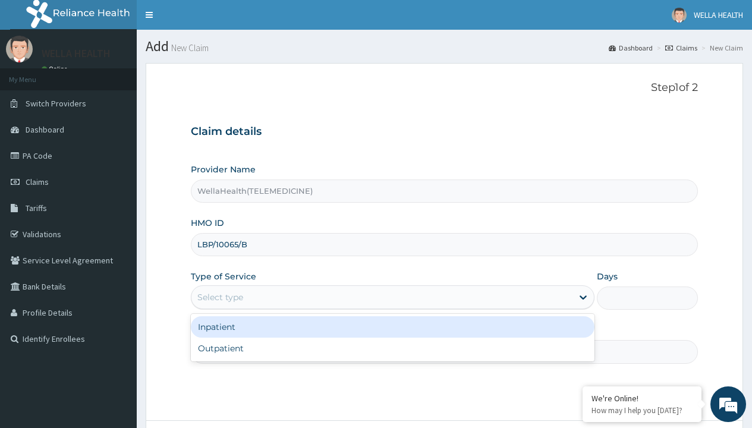
click at [392, 348] on div "Outpatient" at bounding box center [393, 348] width 404 height 21
type input "1"
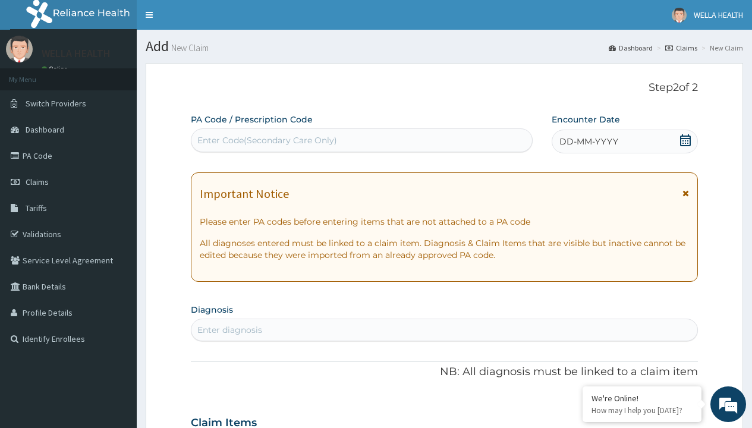
scroll to position [99, 0]
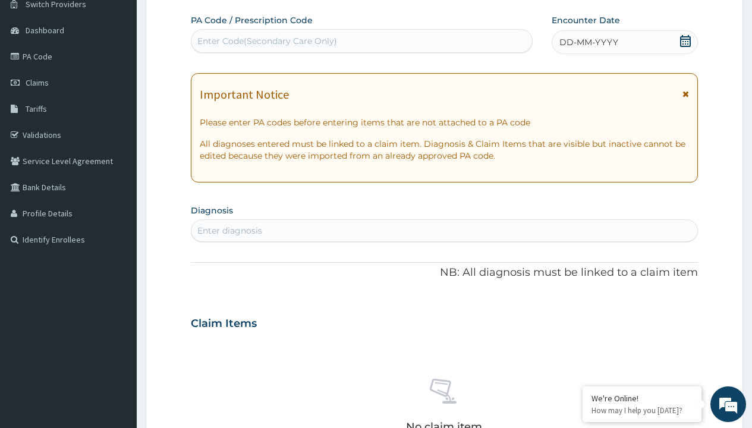
click at [588, 42] on span "DD-MM-YYYY" at bounding box center [588, 42] width 59 height 12
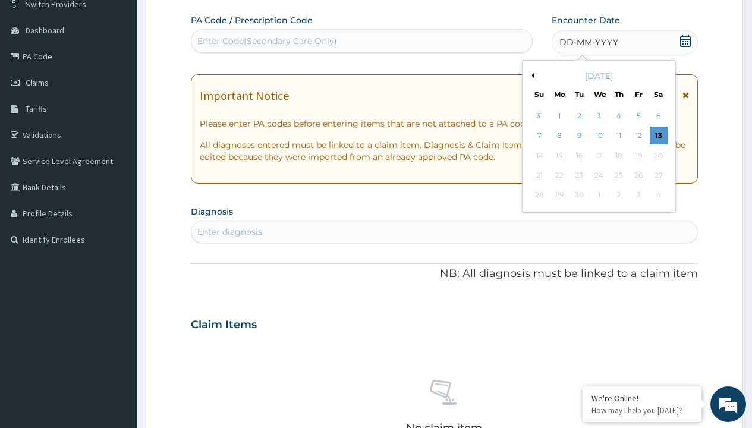
click at [531, 75] on button "Previous Month" at bounding box center [531, 76] width 6 height 6
click at [638, 136] on div "8" at bounding box center [638, 136] width 18 height 18
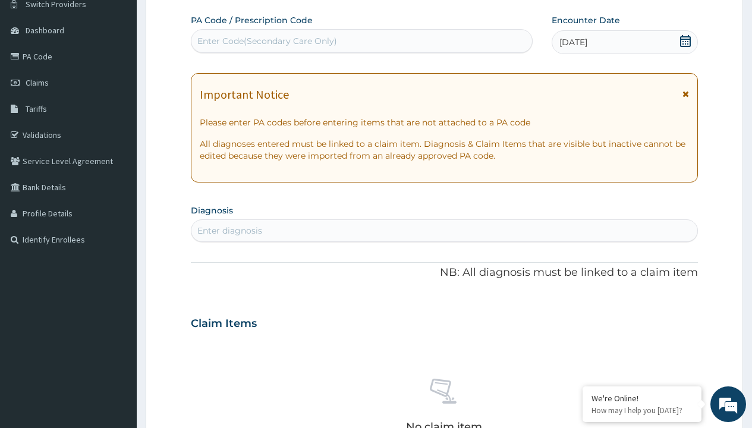
click at [266, 41] on div "Enter Code(Secondary Care Only)" at bounding box center [267, 41] width 140 height 12
type input "PR/6C120128"
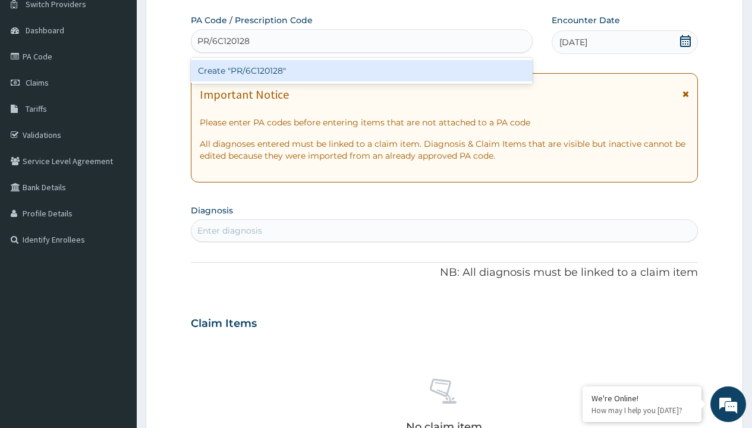
click at [361, 71] on div "Create "PR/6C120128"" at bounding box center [361, 70] width 341 height 21
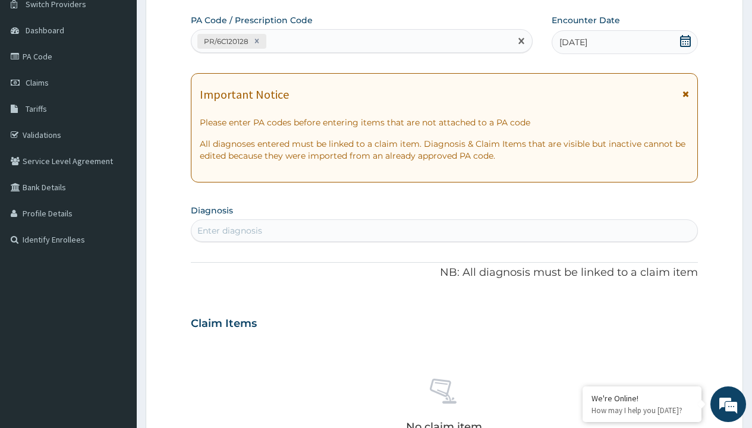
click at [229, 231] on div "Enter diagnosis" at bounding box center [229, 231] width 65 height 12
type input "prescription collected"
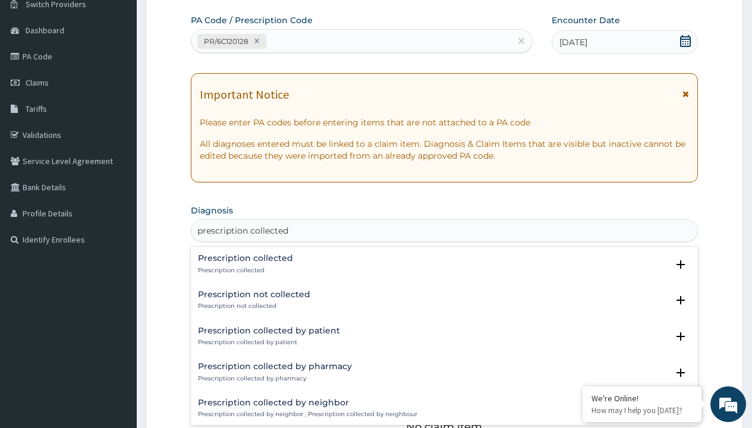
click at [244, 270] on p "Prescription collected" at bounding box center [245, 270] width 95 height 8
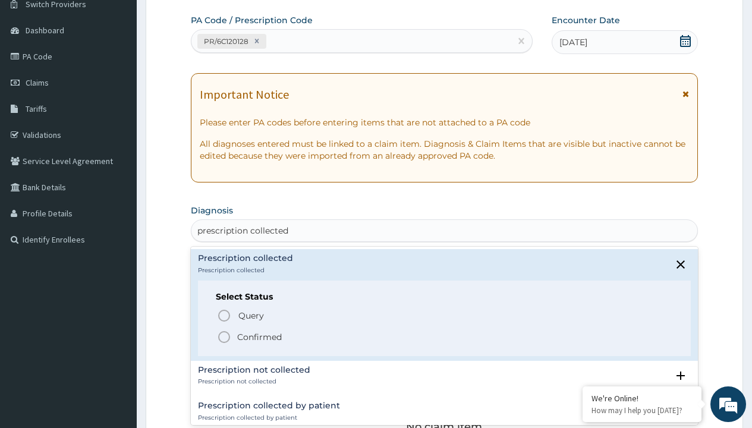
click at [259, 336] on p "Confirmed" at bounding box center [259, 337] width 45 height 12
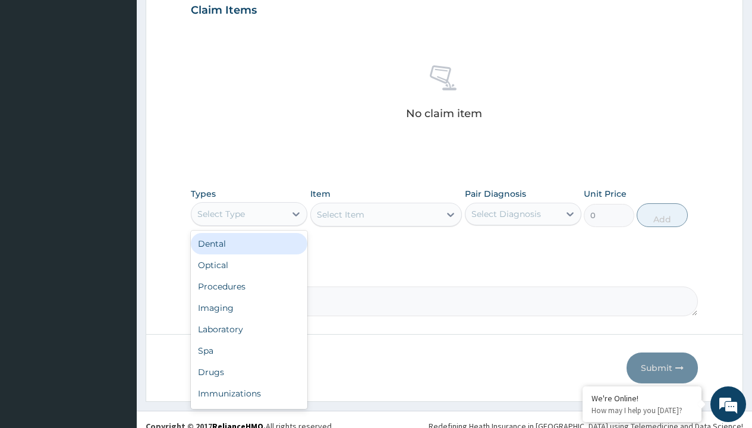
type input "procedures"
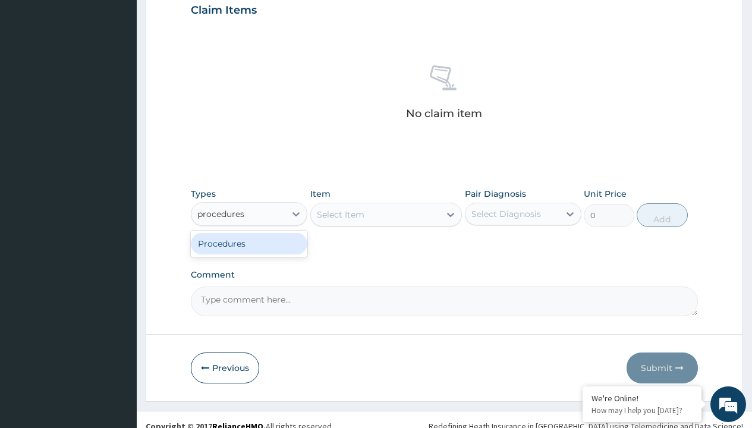
scroll to position [0, 0]
click at [249, 243] on div "Procedures" at bounding box center [249, 243] width 117 height 21
click at [340, 214] on div "Select Item" at bounding box center [341, 215] width 48 height 12
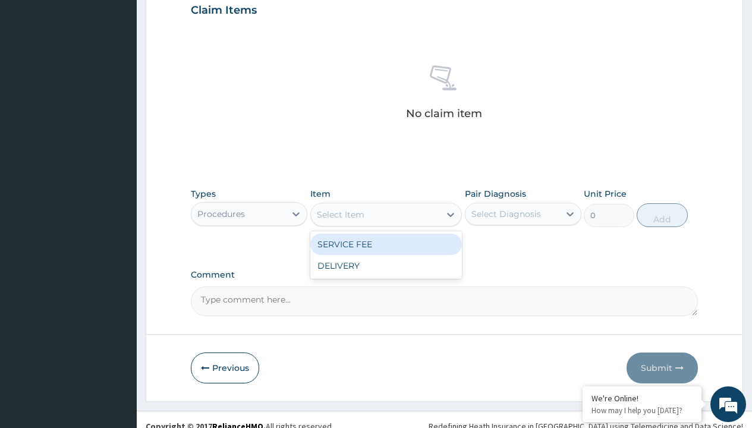
type input "service fee"
click at [386, 244] on div "SERVICE FEE" at bounding box center [386, 244] width 152 height 21
type input "100"
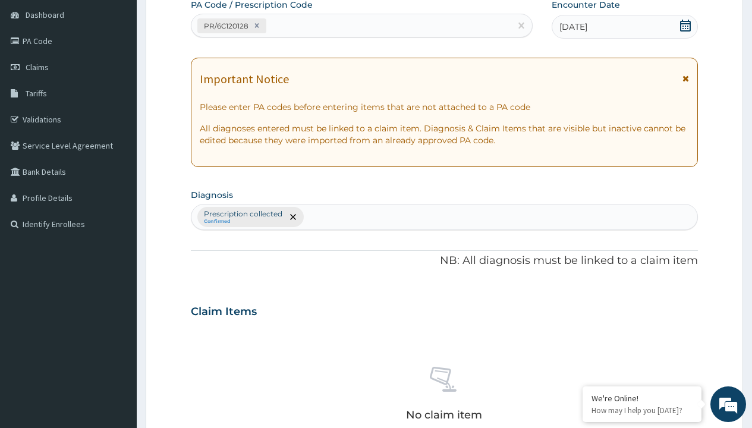
type input "prescription collected"
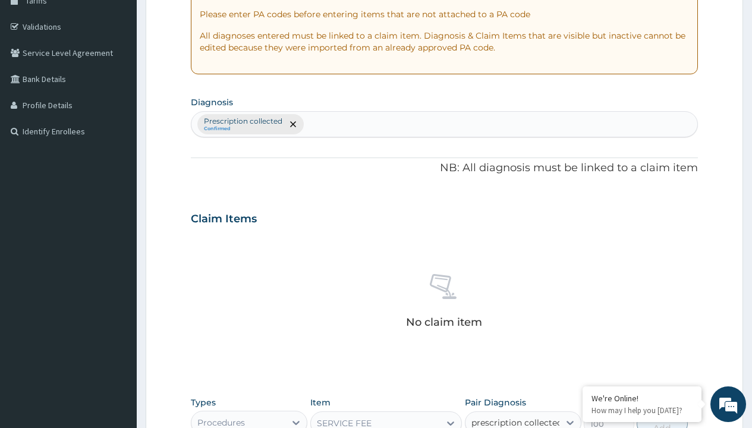
checkbox input "true"
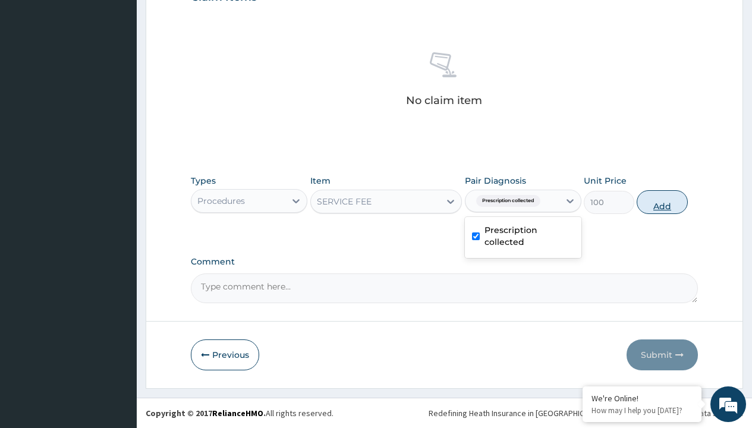
click at [662, 202] on button "Add" at bounding box center [662, 202] width 51 height 24
type input "0"
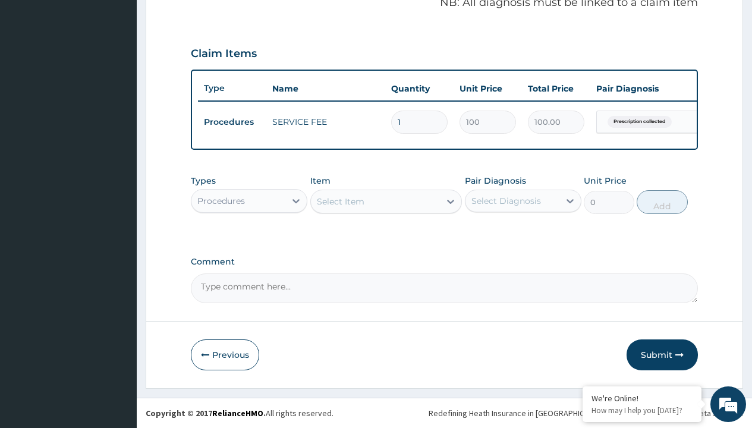
click at [221, 200] on div "Procedures" at bounding box center [221, 201] width 48 height 12
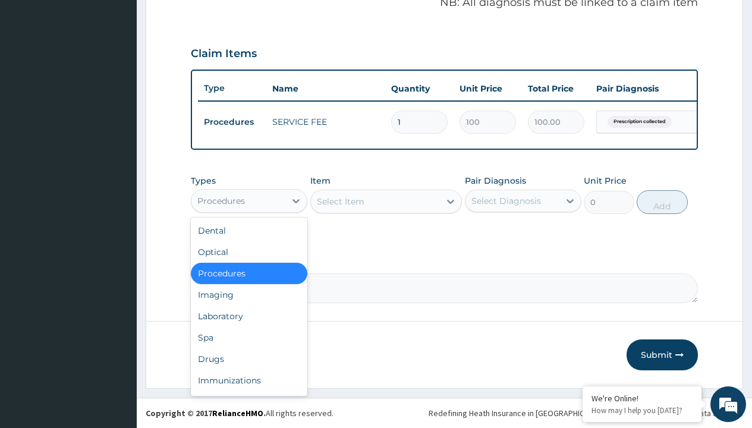
type input "drugs"
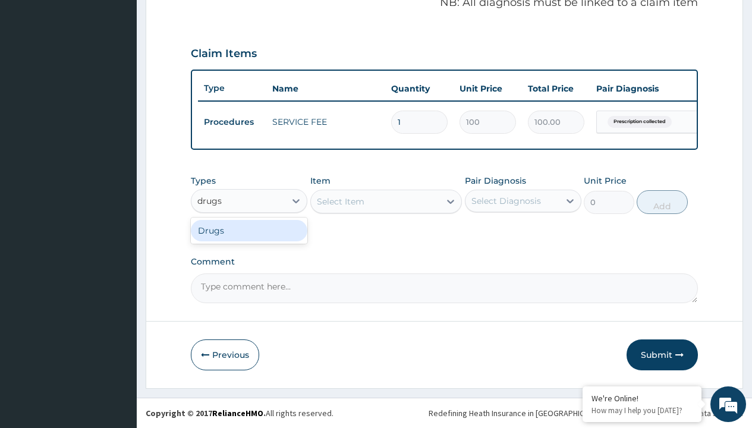
click at [249, 230] on div "Drugs" at bounding box center [249, 230] width 117 height 21
click at [340, 201] on div "Select Item" at bounding box center [386, 202] width 152 height 24
type input "[MEDICAL_DATA] 500mg tablet emzor/sach"
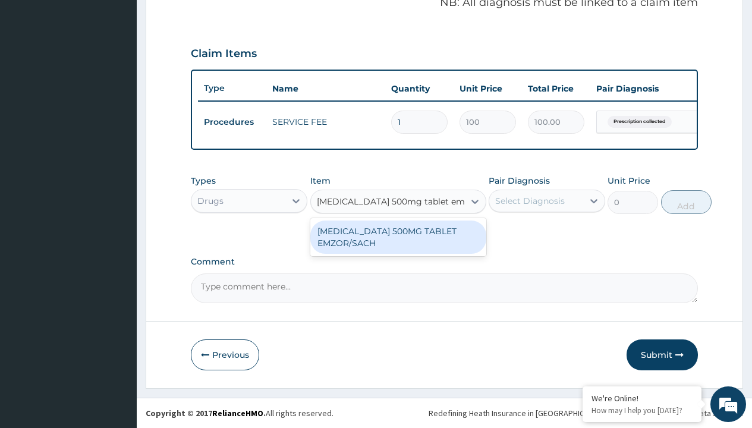
click at [398, 237] on div "[MEDICAL_DATA] 500MG TABLET EMZOR/SACH" at bounding box center [398, 237] width 176 height 33
type input "24"
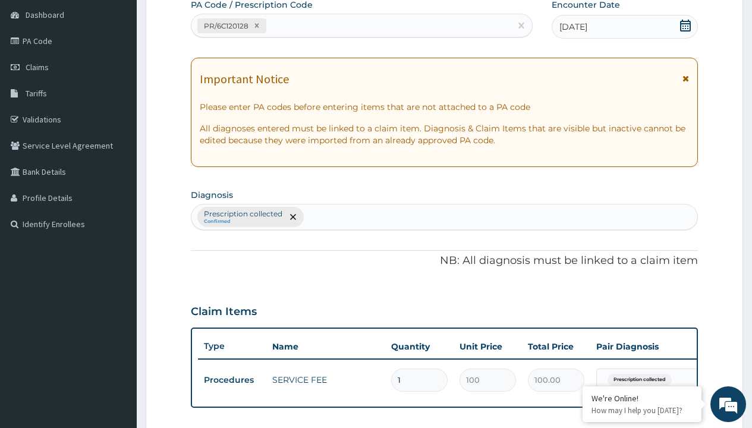
type input "prescription collected"
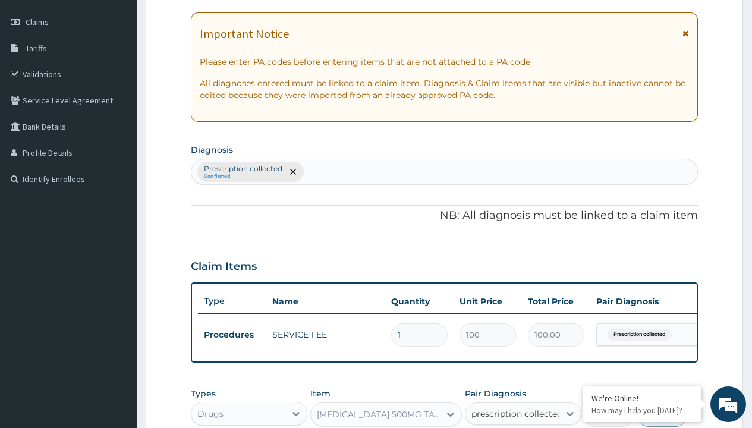
checkbox input "true"
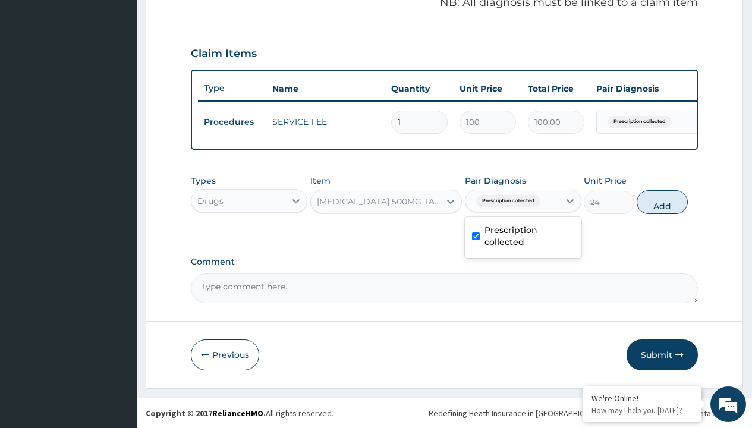
click at [662, 202] on button "Add" at bounding box center [662, 202] width 51 height 24
type input "0"
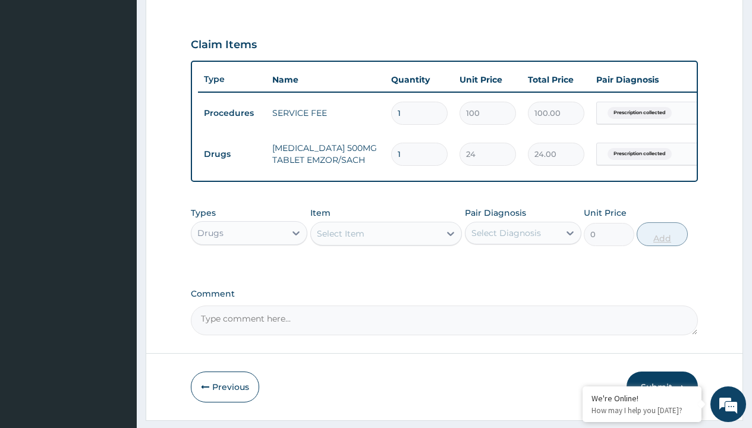
type input "24"
type input "576.00"
type input "24"
click at [232, 154] on td "Drugs" at bounding box center [232, 154] width 68 height 22
type input "drugs"
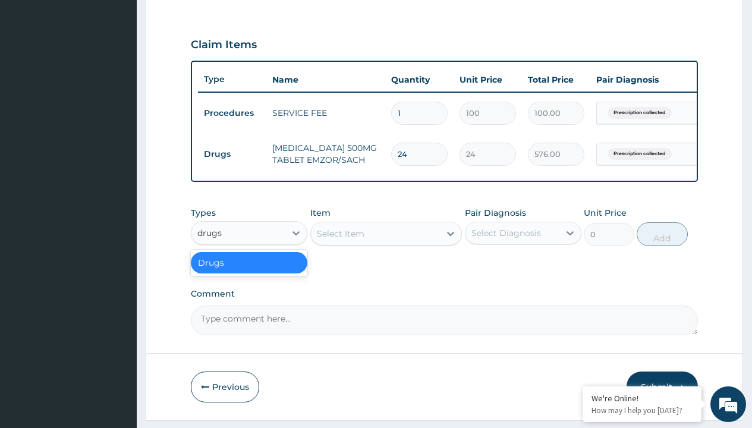
scroll to position [0, 0]
click at [249, 271] on div "Drugs" at bounding box center [249, 262] width 117 height 21
click at [340, 240] on div "Select Item" at bounding box center [341, 234] width 48 height 12
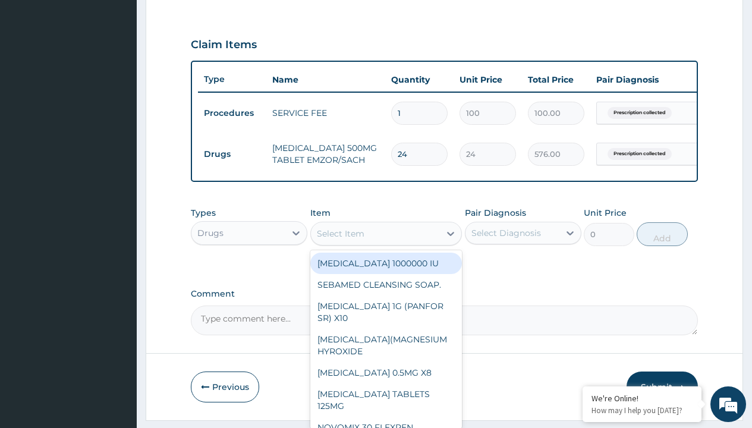
type input "amoxicillin/clavulanate 625mg (aquaclav)"
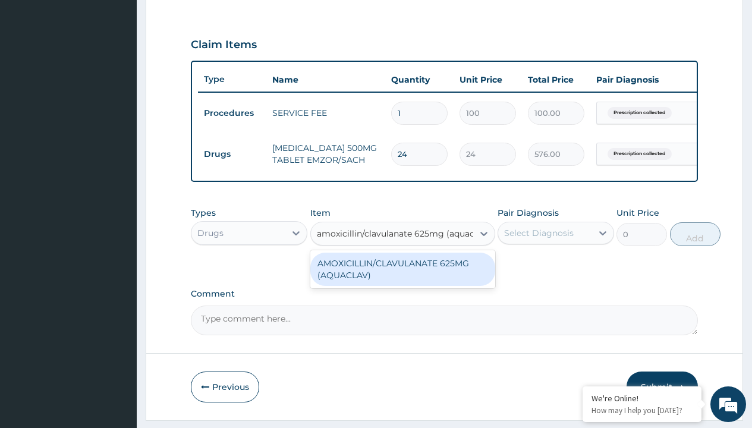
click at [402, 278] on div "AMOXICILLIN/CLAVULANATE 625MG (AQUACLAV)" at bounding box center [402, 269] width 185 height 33
type input "428.6000061035156"
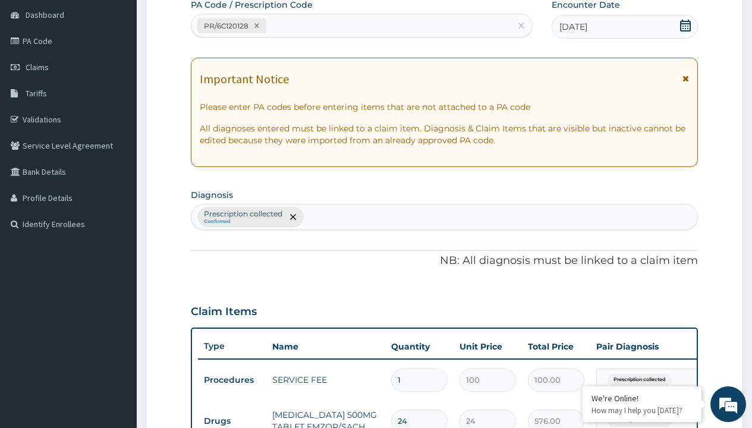
type input "prescription collected"
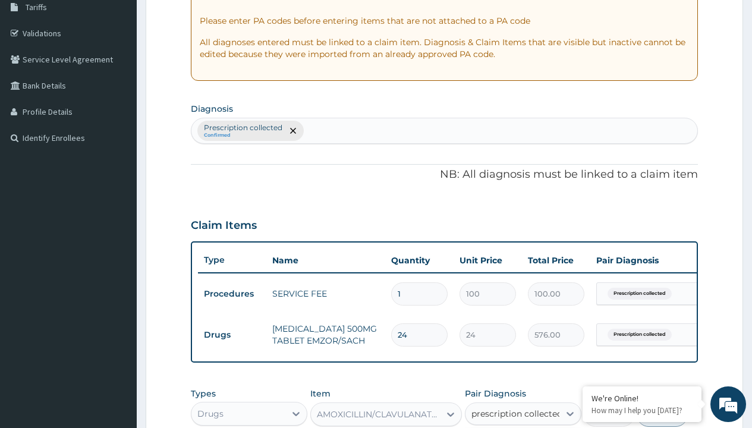
checkbox input "true"
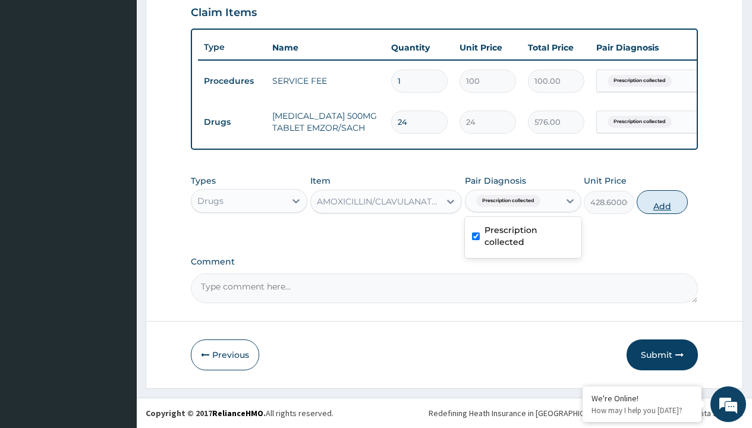
click at [662, 202] on button "Add" at bounding box center [662, 202] width 51 height 24
type input "0"
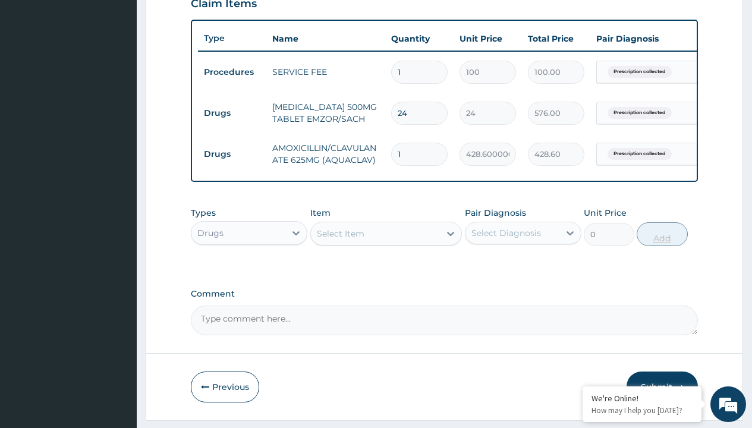
type input "14"
type input "6000.40"
type input "14"
click at [232, 113] on td "Drugs" at bounding box center [232, 113] width 68 height 22
type input "drugs"
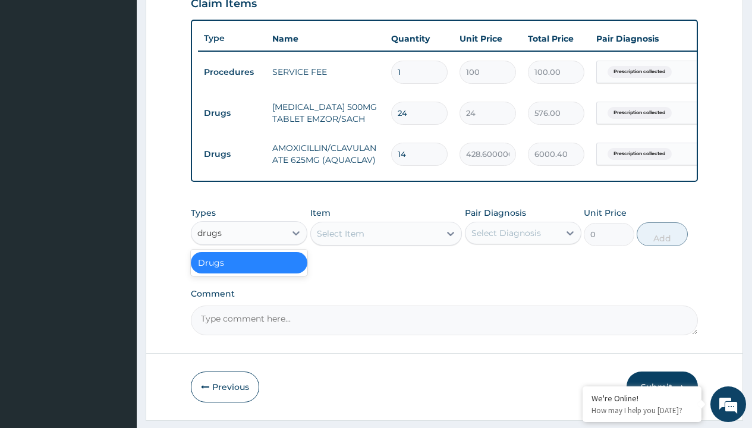
scroll to position [0, 0]
click at [249, 271] on div "Drugs" at bounding box center [249, 262] width 117 height 21
click at [340, 240] on div "Select Item" at bounding box center [341, 234] width 48 height 12
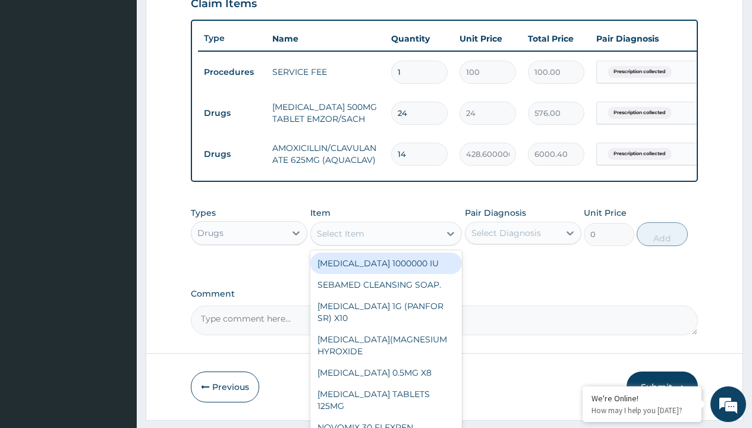
type input "throat lozenges"
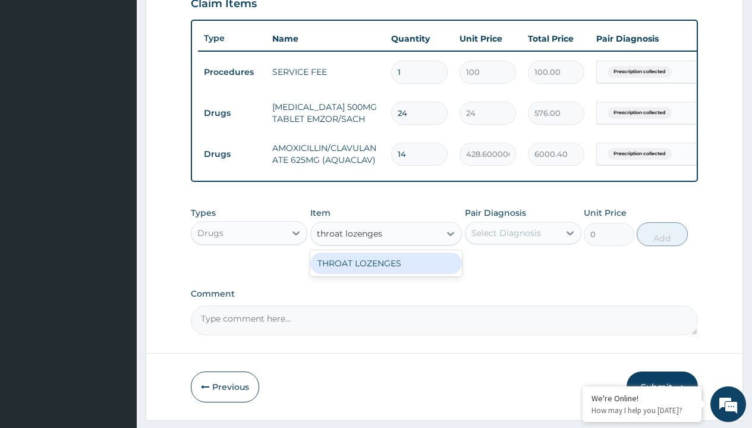
click at [386, 272] on div "THROAT LOZENGES" at bounding box center [386, 263] width 152 height 21
type input "196"
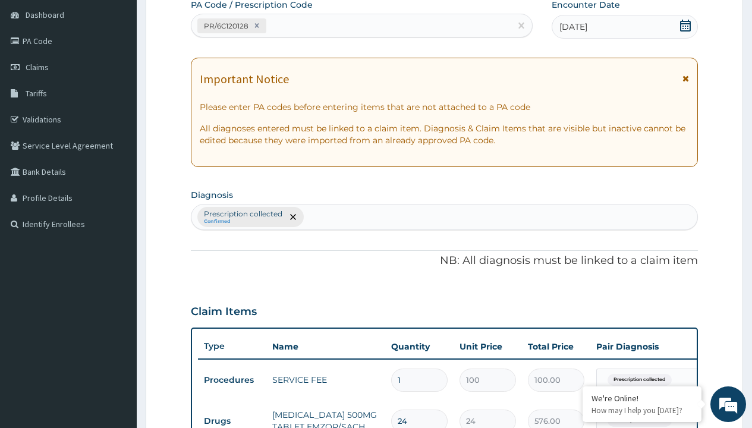
type input "prescription collected"
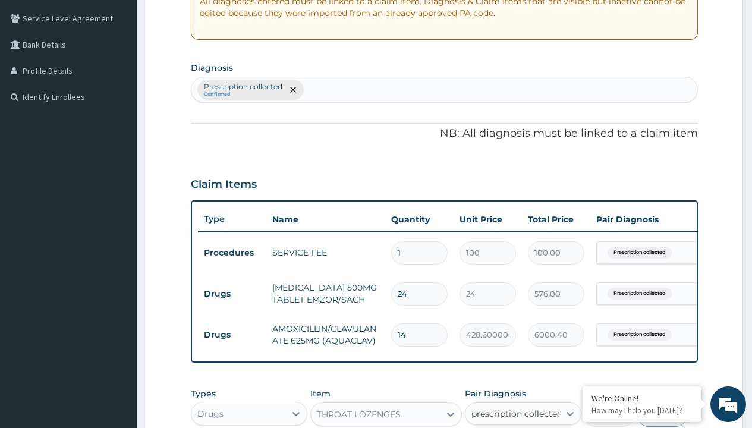
checkbox input "true"
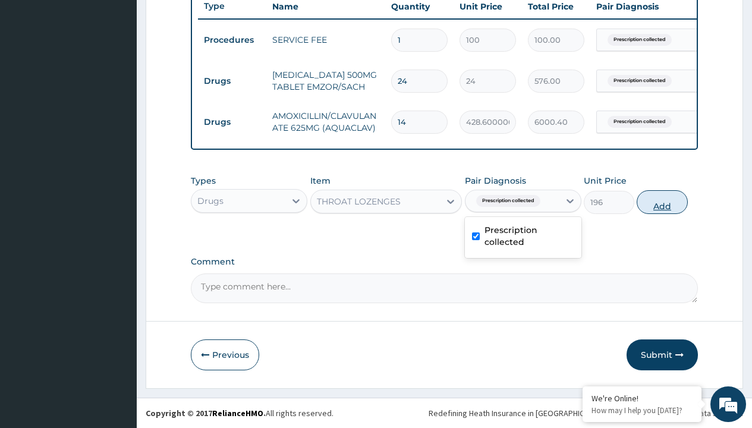
click at [662, 202] on button "Add" at bounding box center [662, 202] width 51 height 24
type input "0"
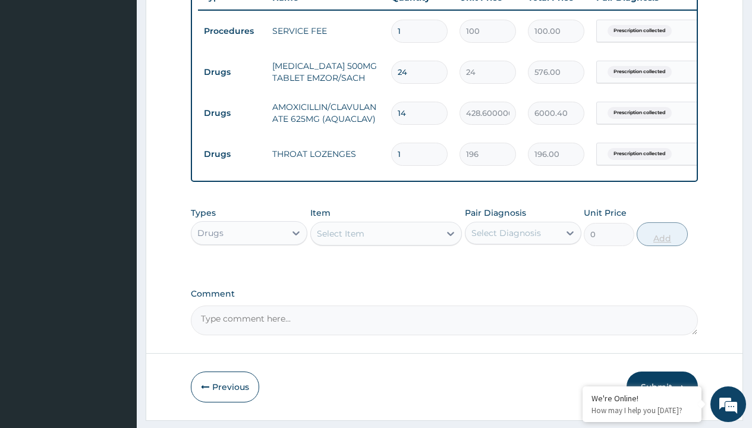
type input "12"
type input "2352.00"
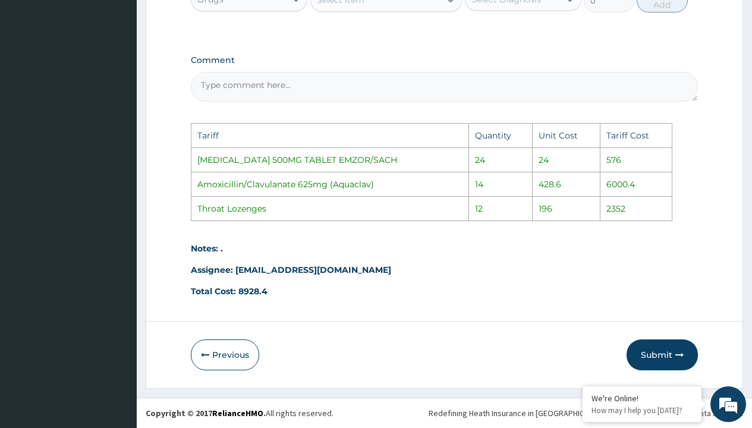
scroll to position [706, 0]
type input "12"
click at [660, 357] on button "Submit" at bounding box center [662, 354] width 71 height 31
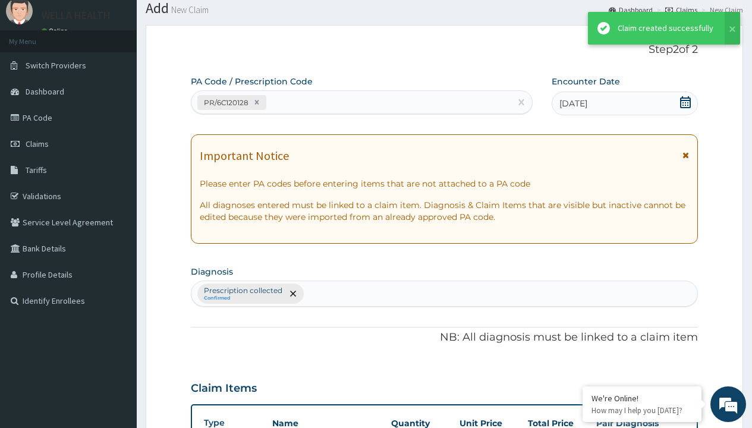
scroll to position [505, 0]
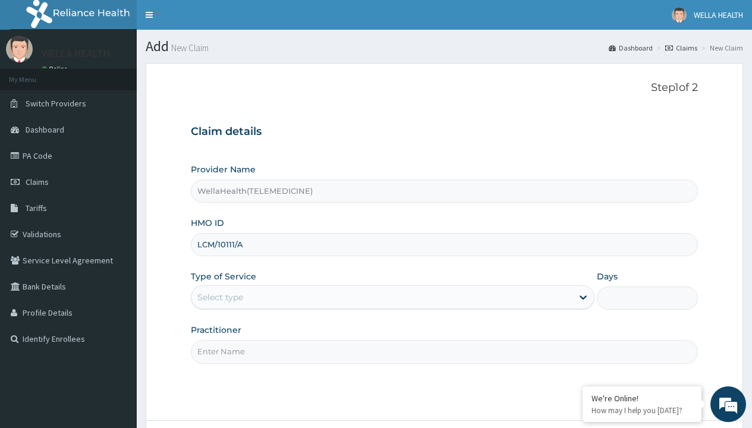
type input "LCM/10111/A"
type input "WellaHealth"
click at [220, 297] on div "Select type" at bounding box center [220, 297] width 46 height 12
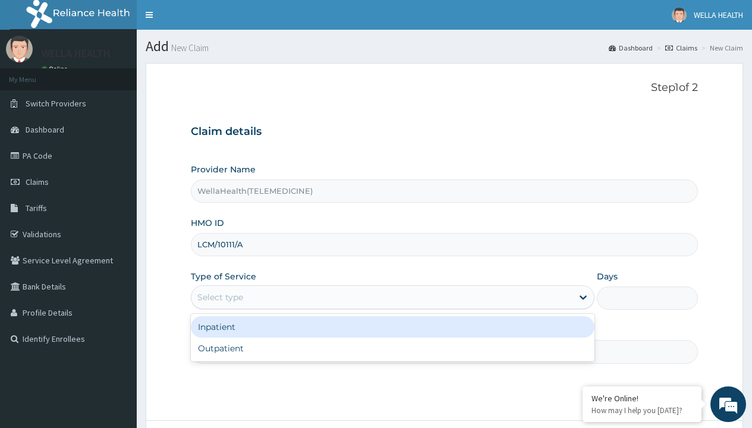
click at [392, 348] on div "Outpatient" at bounding box center [393, 348] width 404 height 21
type input "1"
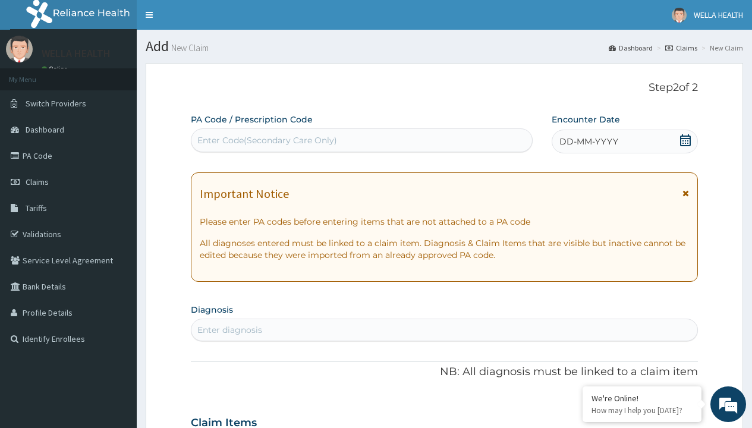
scroll to position [99, 0]
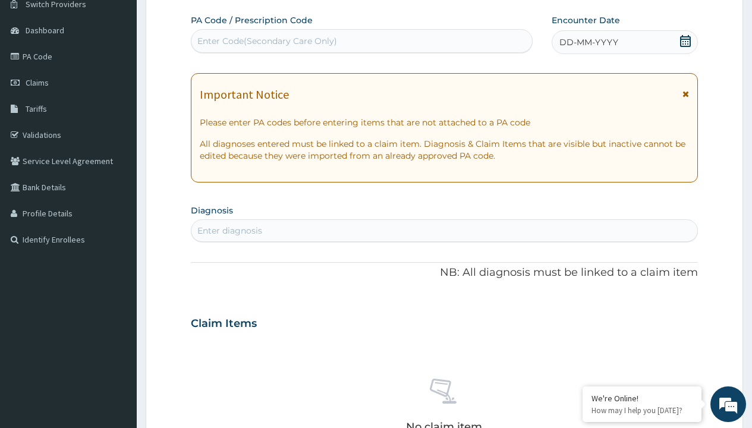
click at [588, 42] on span "DD-MM-YYYY" at bounding box center [588, 42] width 59 height 12
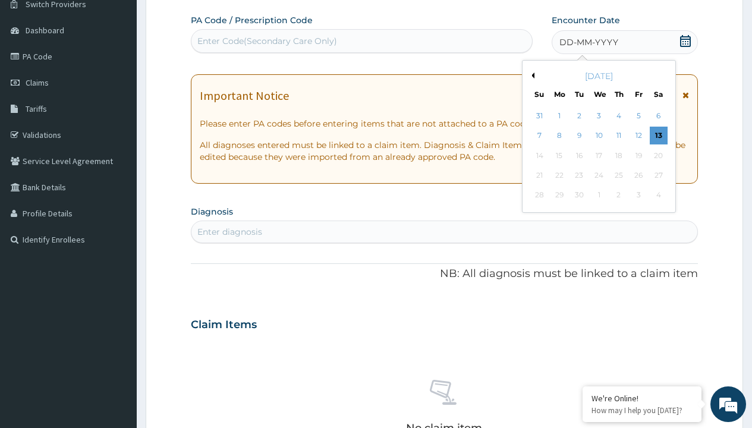
click at [531, 75] on button "Previous Month" at bounding box center [531, 76] width 6 height 6
click at [638, 136] on div "8" at bounding box center [638, 136] width 18 height 18
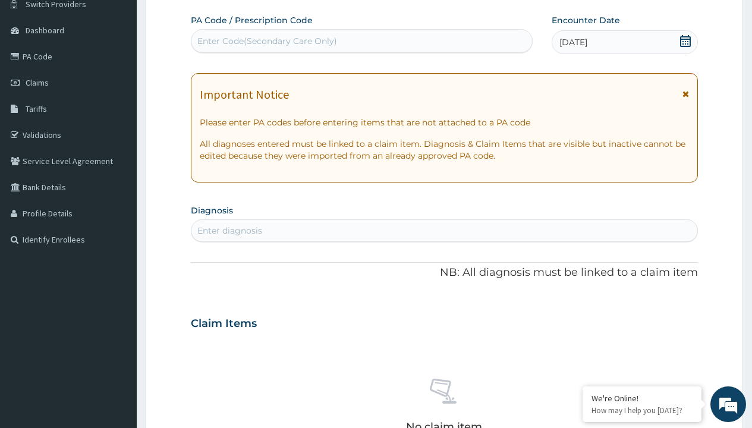
click at [266, 41] on div "Enter Code(Secondary Care Only)" at bounding box center [267, 41] width 140 height 12
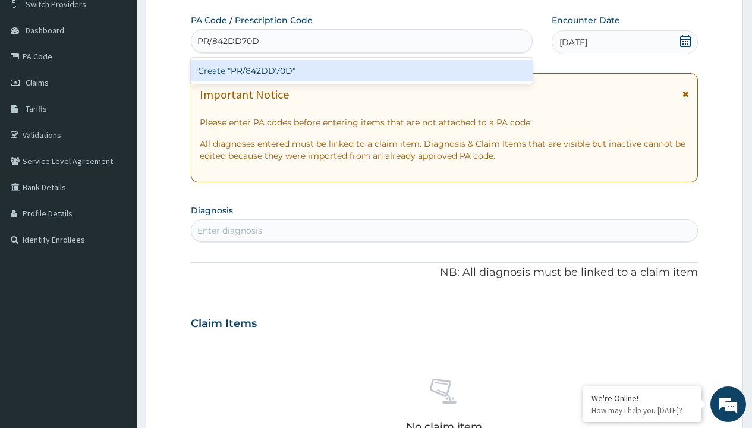
type input "PR/842DD70D"
click at [361, 71] on div "Create "PR/842DD70D"" at bounding box center [361, 70] width 341 height 21
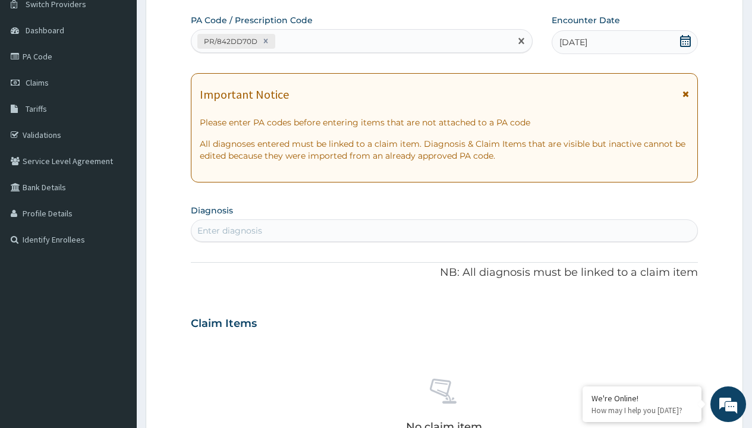
click at [229, 231] on div "Enter diagnosis" at bounding box center [229, 231] width 65 height 12
type input "prescription collected"
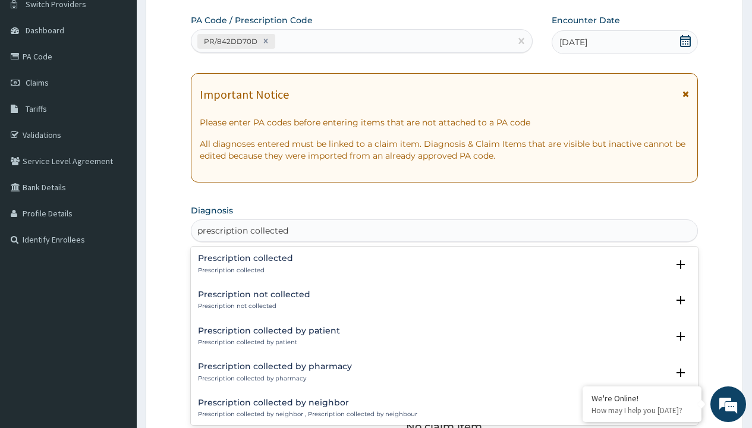
click at [244, 270] on p "Prescription collected" at bounding box center [245, 270] width 95 height 8
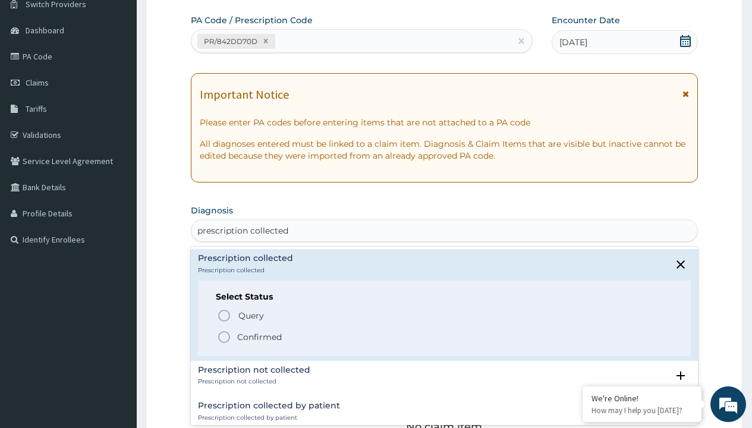
click at [259, 336] on p "Confirmed" at bounding box center [259, 337] width 45 height 12
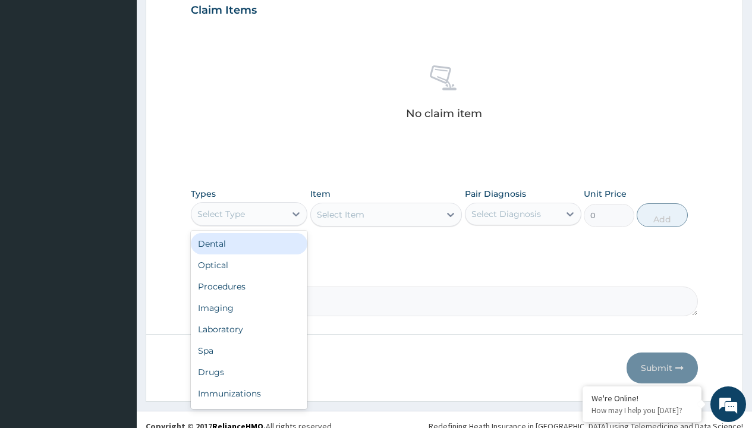
type input "procedures"
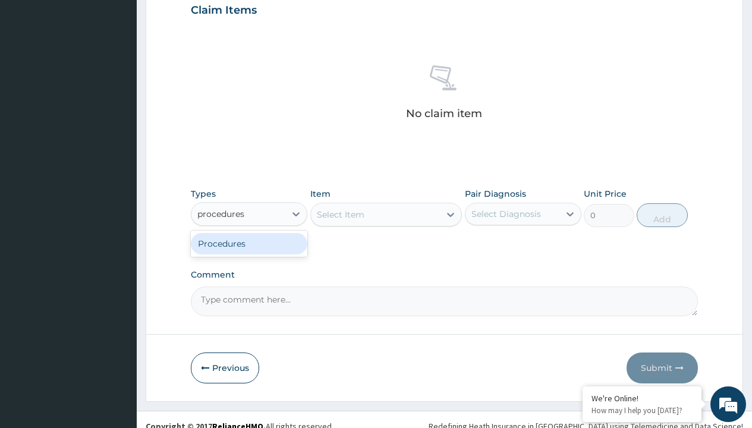
click at [249, 243] on div "Procedures" at bounding box center [249, 243] width 117 height 21
click at [340, 214] on div "Select Item" at bounding box center [341, 215] width 48 height 12
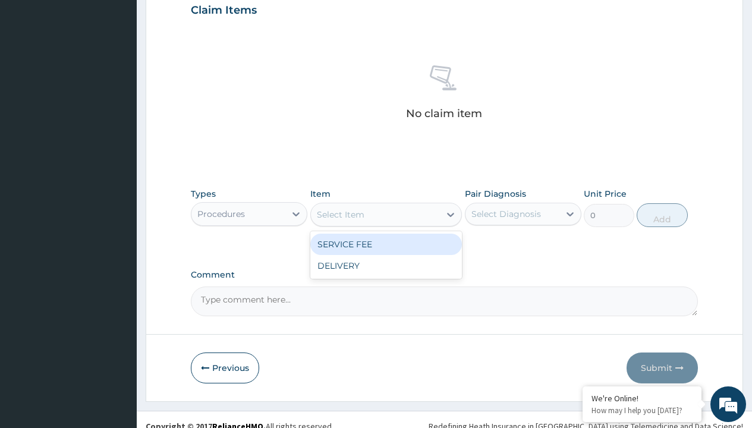
type input "service fee"
click at [386, 244] on div "SERVICE FEE" at bounding box center [386, 244] width 152 height 21
type input "100"
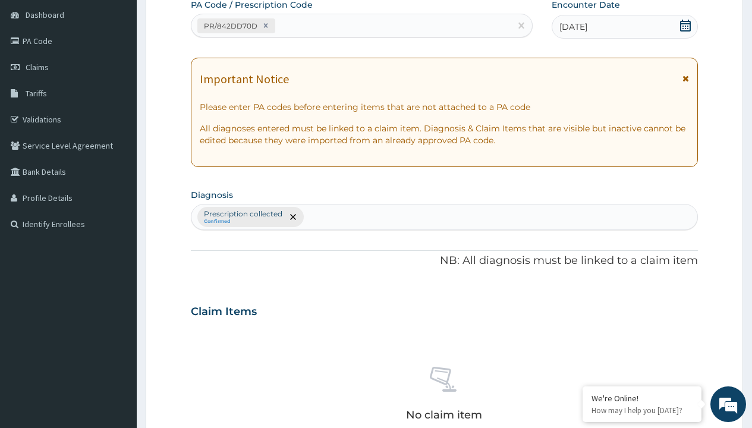
type input "prescription collected"
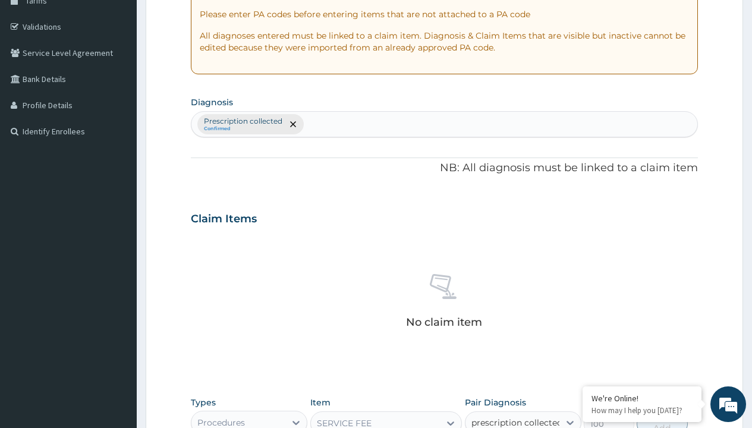
checkbox input "true"
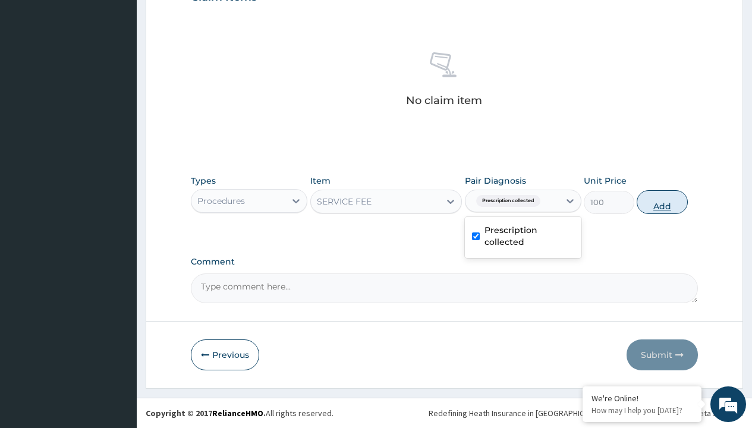
click at [662, 202] on button "Add" at bounding box center [662, 202] width 51 height 24
type input "0"
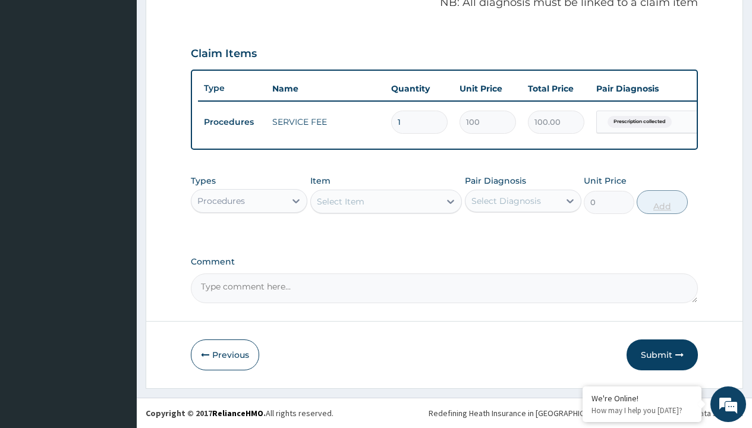
scroll to position [382, 0]
click at [221, 200] on div "Procedures" at bounding box center [221, 201] width 48 height 12
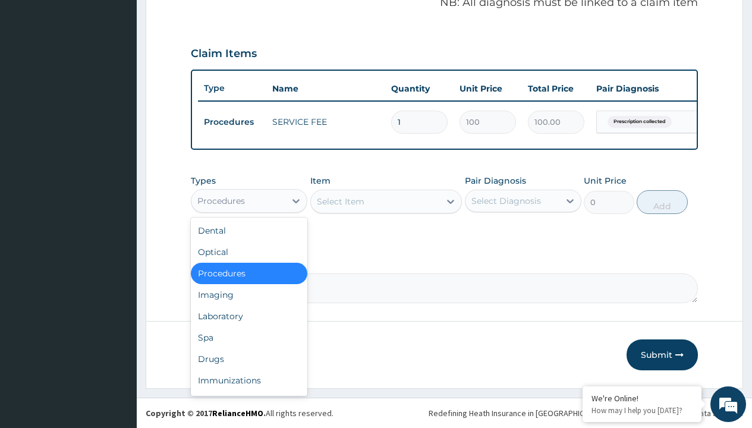
type input "drugs"
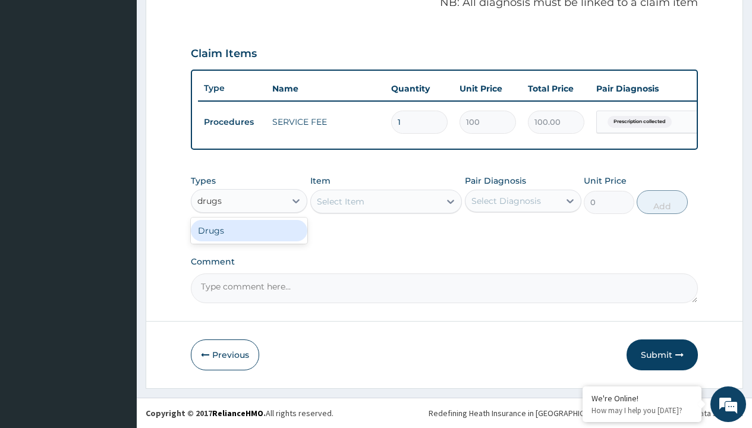
scroll to position [0, 0]
click at [249, 230] on div "Drugs" at bounding box center [249, 230] width 117 height 21
click at [340, 201] on div "Select Item" at bounding box center [386, 202] width 152 height 24
type input "amatem softgel forte tablets 80/480/pack"
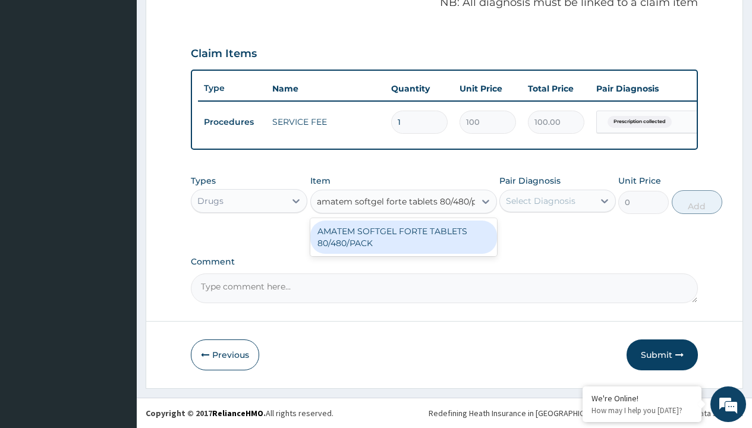
click at [403, 237] on div "AMATEM SOFTGEL FORTE TABLETS 80/480/PACK" at bounding box center [403, 237] width 187 height 33
type input "601.7000122070312"
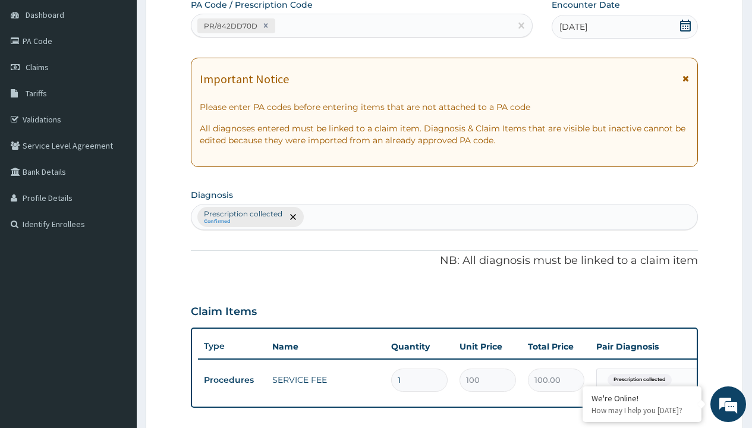
type input "prescription collected"
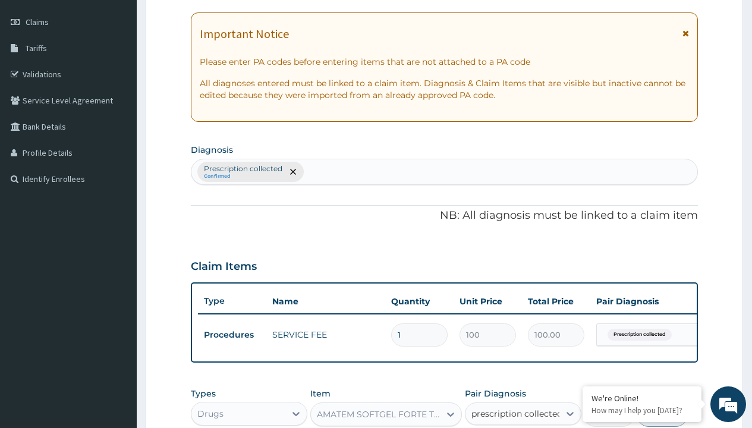
checkbox input "true"
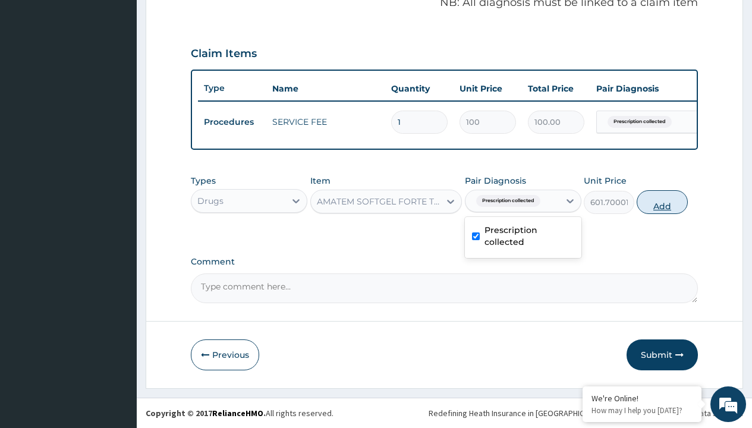
click at [662, 202] on button "Add" at bounding box center [662, 202] width 51 height 24
type input "0"
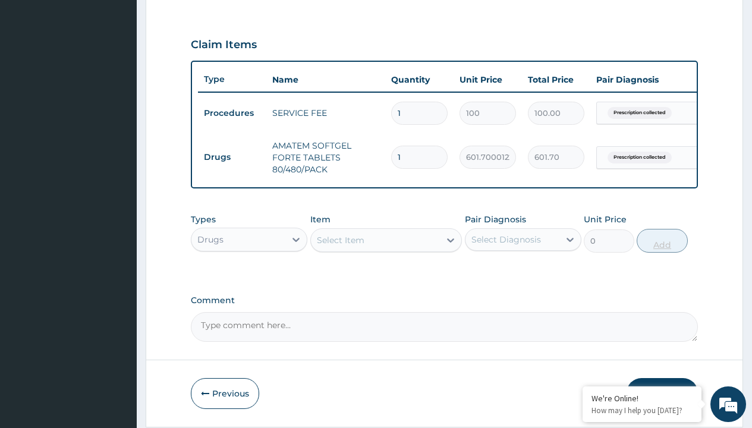
type input "6"
type input "3610.20"
type input "6"
click at [232, 157] on td "Drugs" at bounding box center [232, 157] width 68 height 22
type input "drugs"
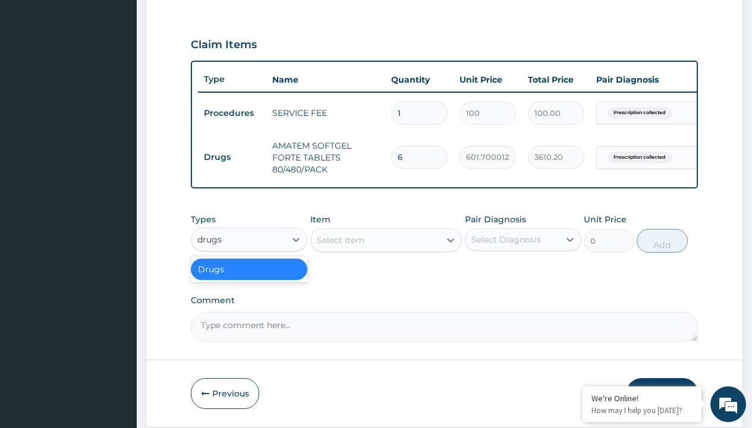
scroll to position [0, 0]
click at [249, 278] on div "Drugs" at bounding box center [249, 269] width 117 height 21
click at [340, 246] on div "Select Item" at bounding box center [341, 240] width 48 height 12
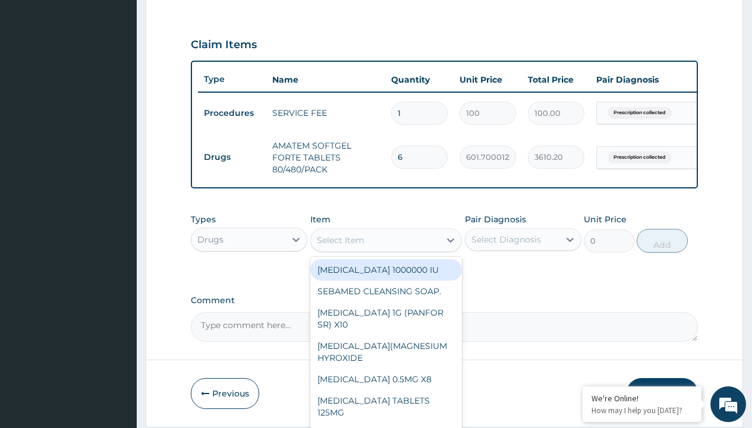
type input "paracetamol 500mg tablet emzor/sach"
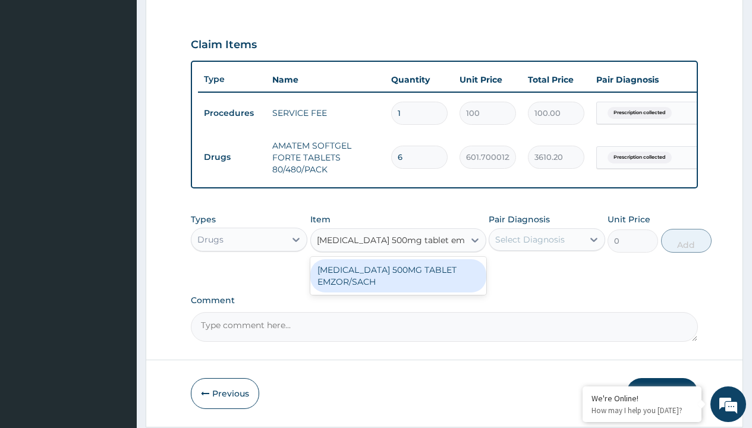
click at [398, 284] on div "[MEDICAL_DATA] 500MG TABLET EMZOR/SACH" at bounding box center [398, 275] width 176 height 33
type input "24"
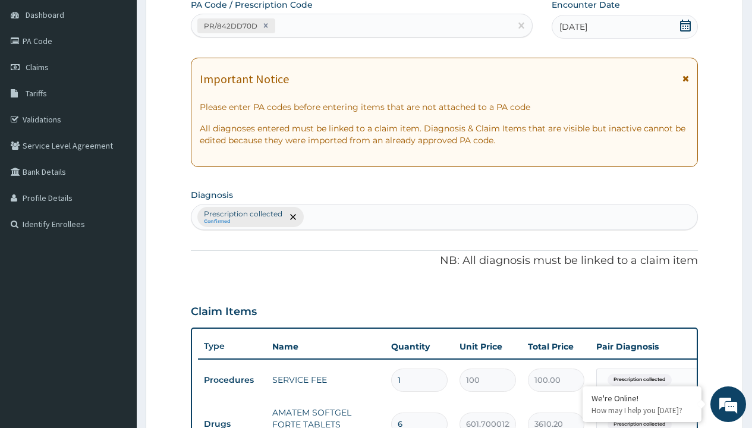
type input "prescription collected"
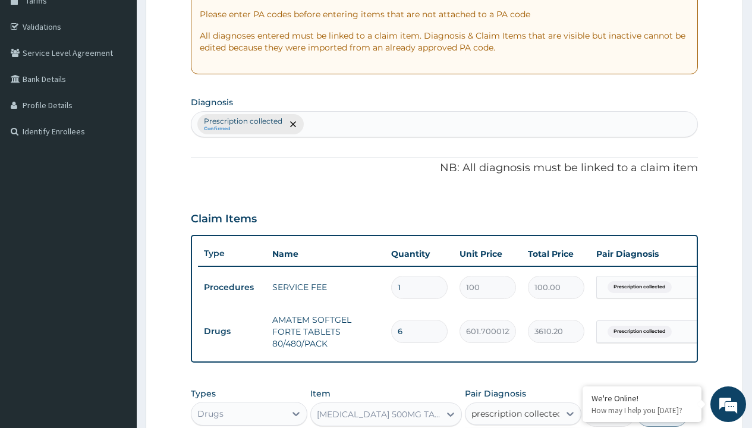
checkbox input "true"
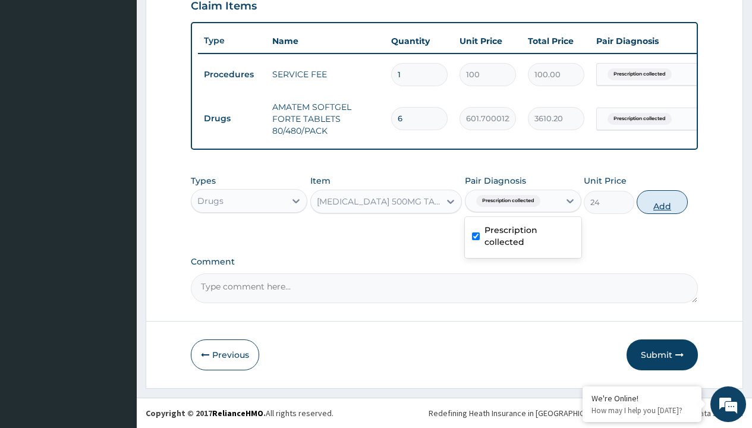
click at [662, 202] on button "Add" at bounding box center [662, 202] width 51 height 24
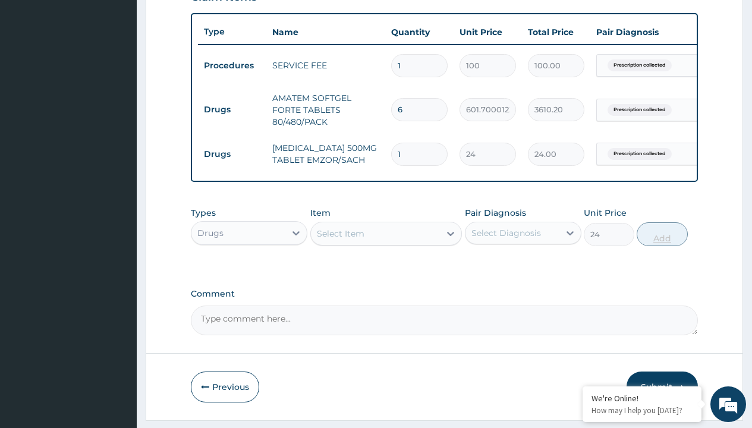
type input "0"
type input "24"
type input "576.00"
type input "24"
click at [232, 109] on td "Drugs" at bounding box center [232, 110] width 68 height 22
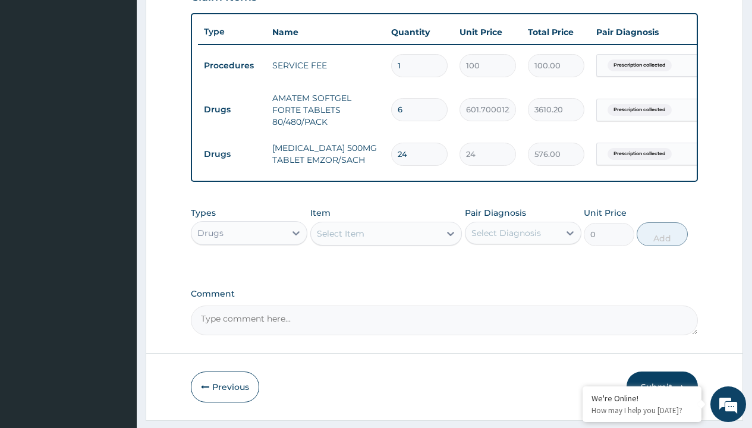
type input "drugs"
click at [249, 271] on div "Drugs" at bounding box center [249, 262] width 117 height 21
click at [340, 240] on div "Select Item" at bounding box center [341, 234] width 48 height 12
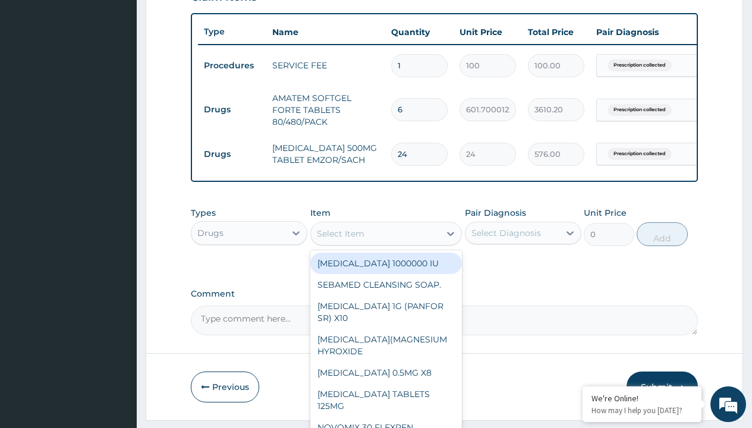
type input "loratadine 10mg tab loratyn x10"
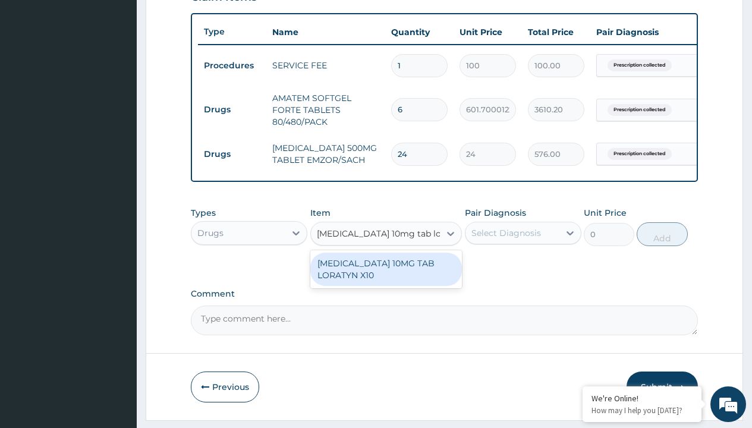
click at [386, 278] on div "[MEDICAL_DATA] 10MG TAB LORATYN X10" at bounding box center [386, 269] width 152 height 33
type input "117"
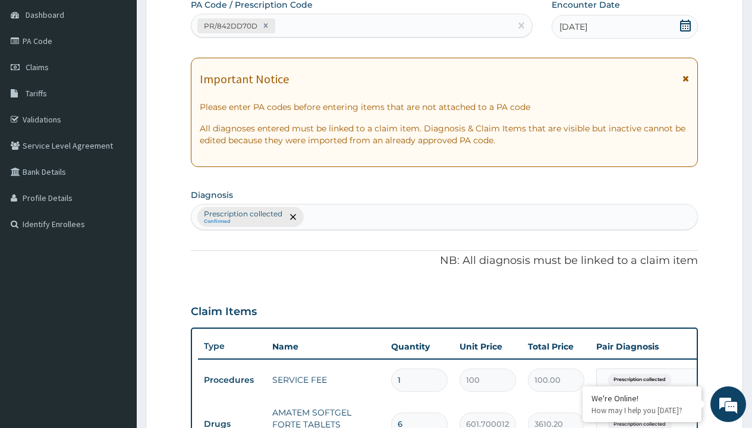
type input "prescription collected"
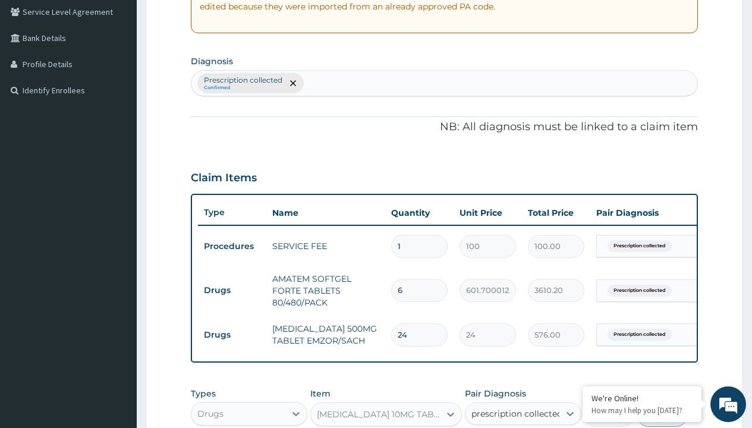
checkbox input "true"
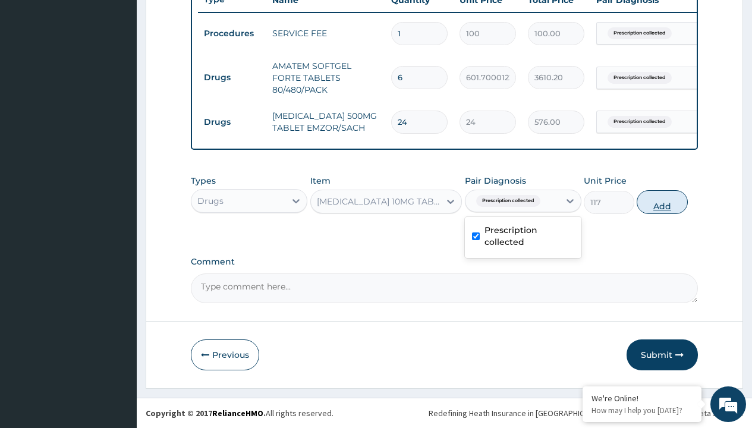
click at [662, 202] on button "Add" at bounding box center [662, 202] width 51 height 24
type input "0"
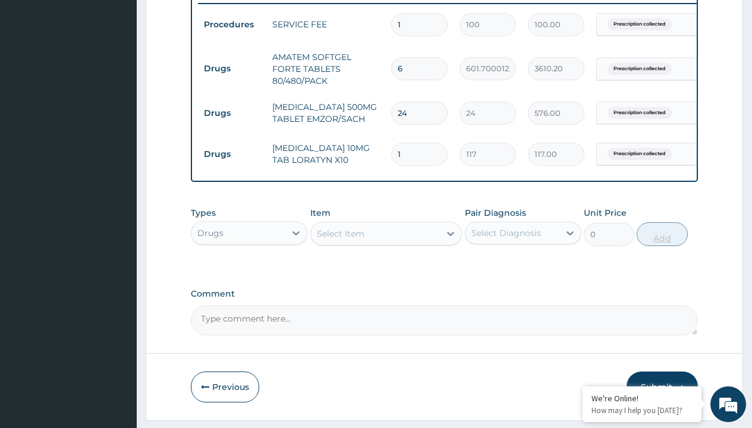
type input "10"
type input "1170.00"
type input "10"
click at [232, 68] on td "Drugs" at bounding box center [232, 69] width 68 height 22
type input "drugs"
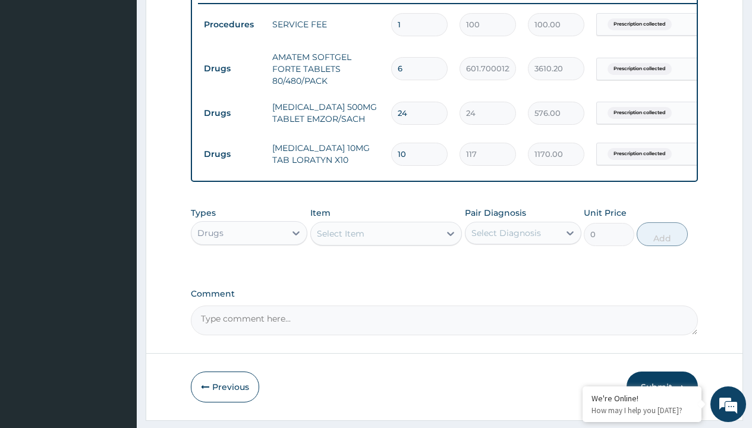
scroll to position [0, 0]
click at [249, 271] on div "Drugs" at bounding box center [249, 262] width 117 height 21
click at [340, 240] on div "Select Item" at bounding box center [341, 234] width 48 height 12
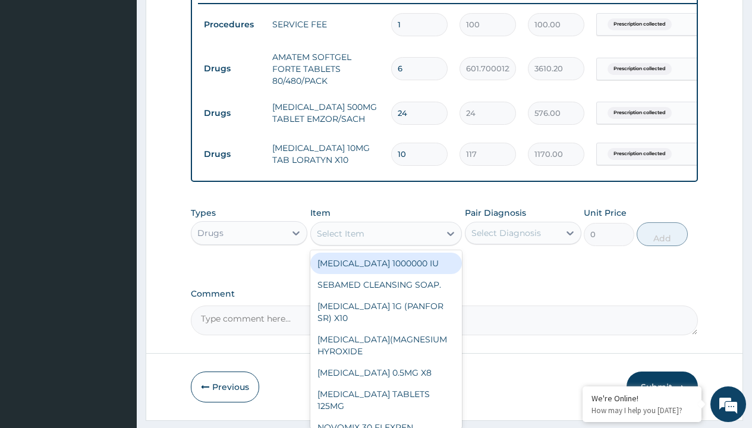
type input "tuxil-d/tuxil-n syrup/bott"
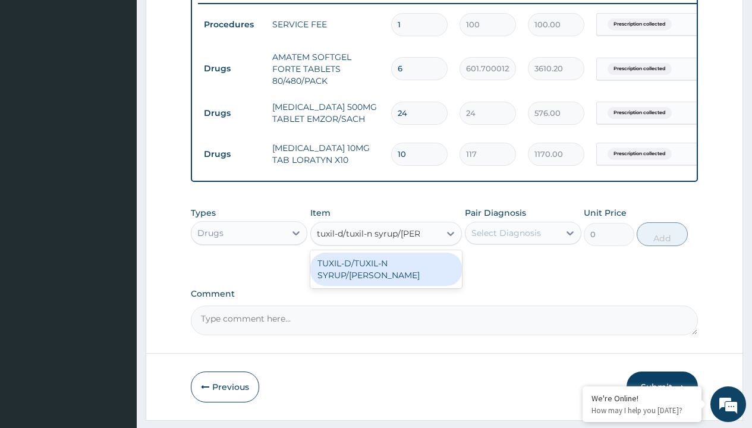
click at [386, 272] on div "TUXIL-D/TUXIL-N SYRUP/[PERSON_NAME]" at bounding box center [386, 269] width 152 height 33
type input "1425"
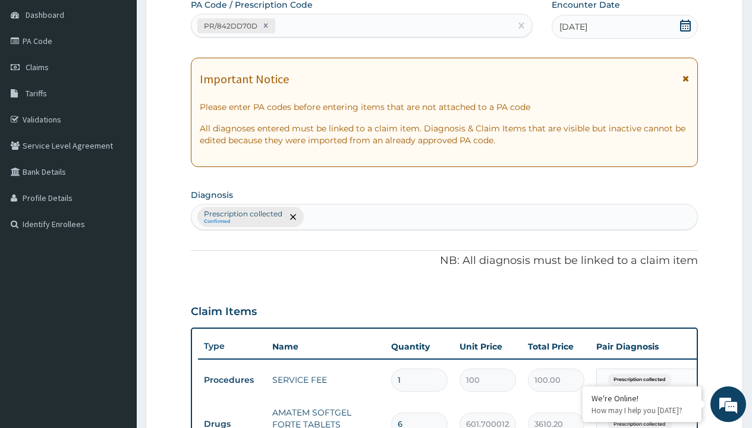
type input "prescription collected"
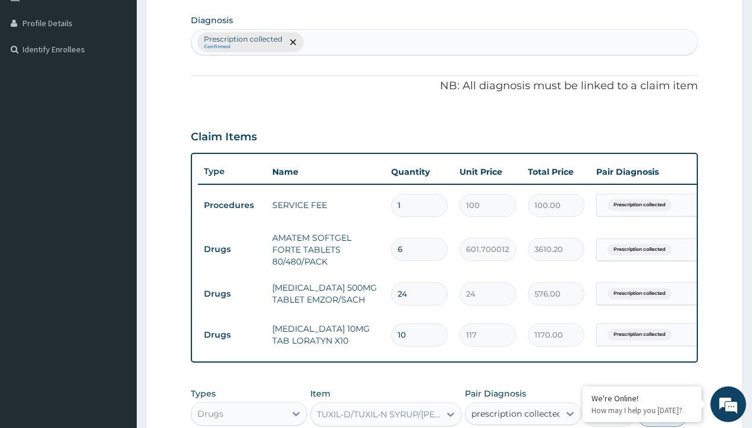
checkbox input "true"
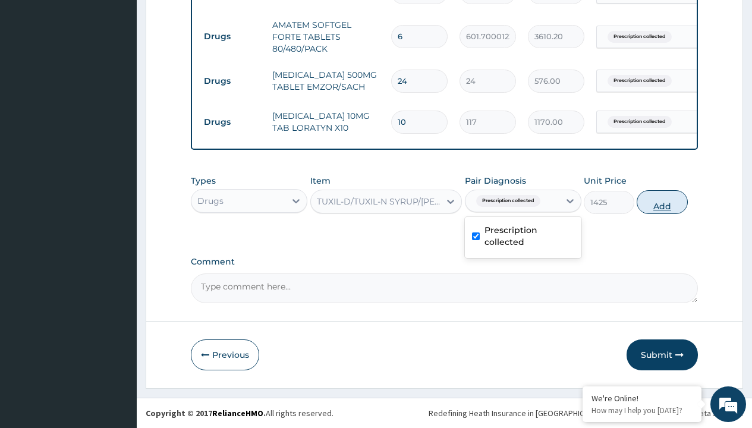
click at [662, 202] on button "Add" at bounding box center [662, 202] width 51 height 24
type input "0"
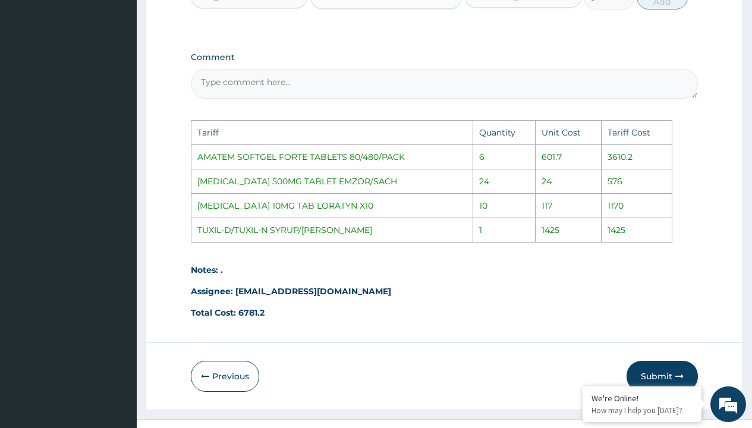
scroll to position [778, 0]
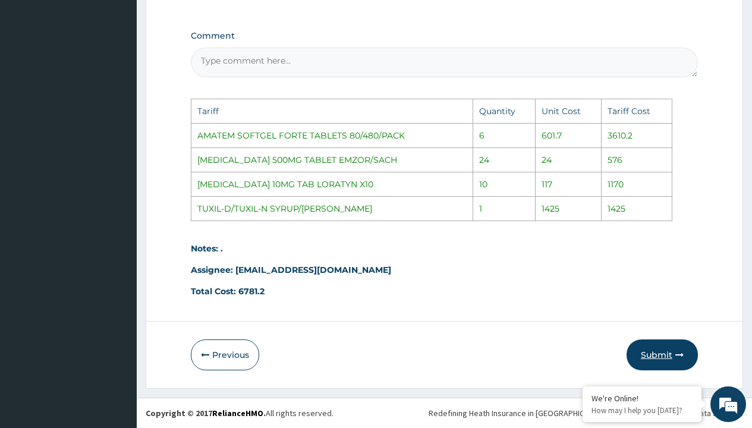
click at [653, 351] on button "Submit" at bounding box center [662, 354] width 71 height 31
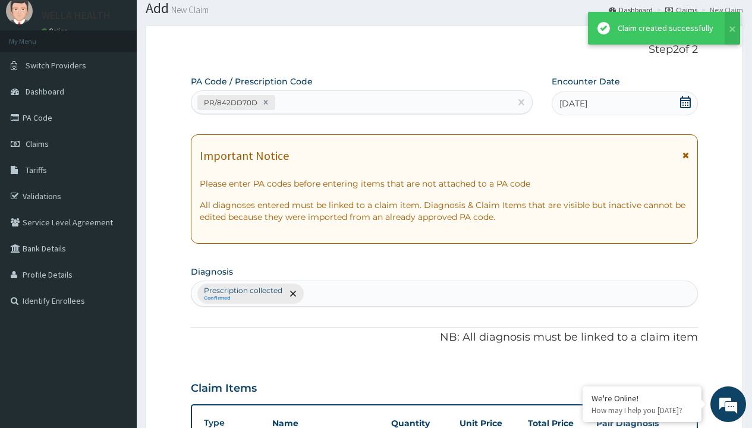
scroll to position [552, 0]
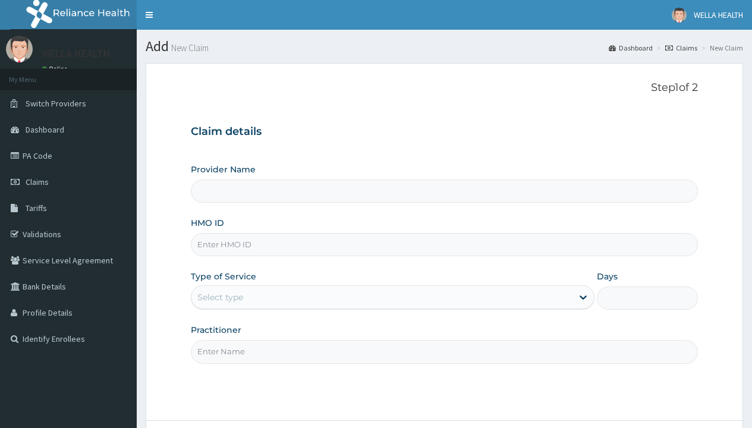
type input "LGL/10001/A"
type input "WellaHealth(TELEMEDICINE)"
type input "LGL/10001/A"
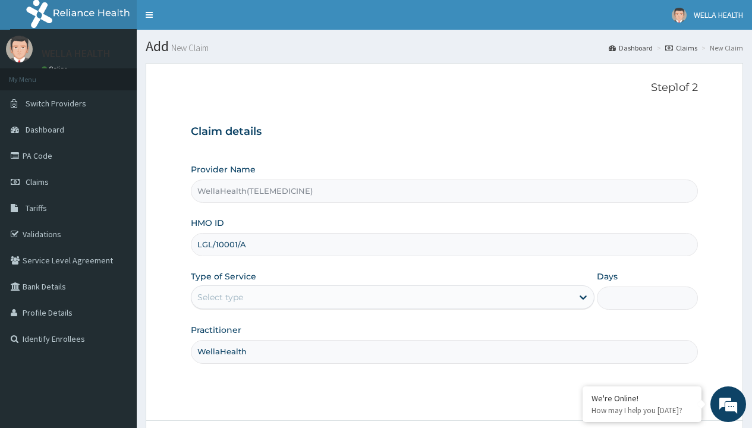
type input "WellaHealth"
click at [220, 297] on div "Select type" at bounding box center [220, 297] width 46 height 12
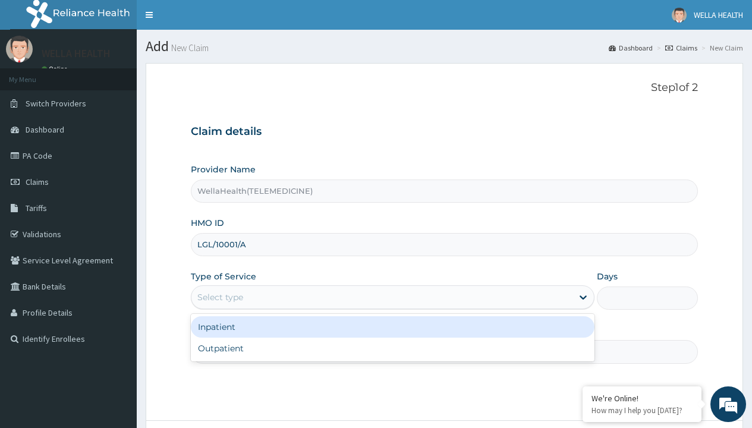
click at [392, 348] on div "Outpatient" at bounding box center [393, 348] width 404 height 21
type input "1"
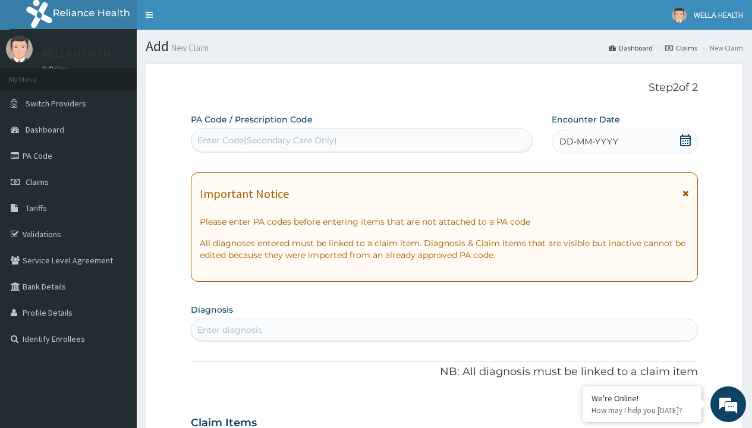
scroll to position [99, 0]
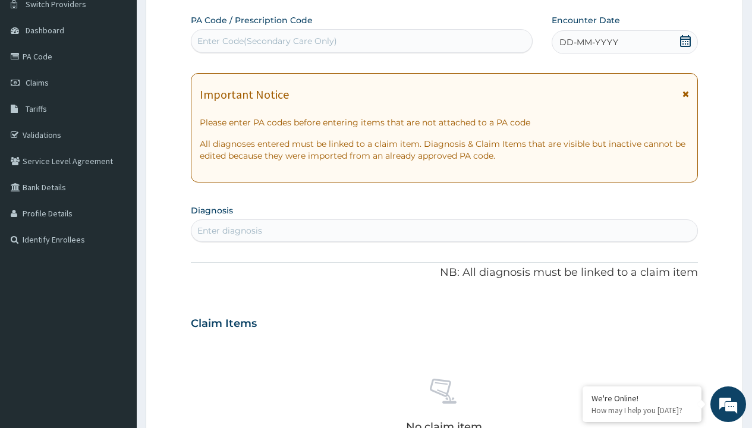
click at [588, 42] on span "DD-MM-YYYY" at bounding box center [588, 42] width 59 height 12
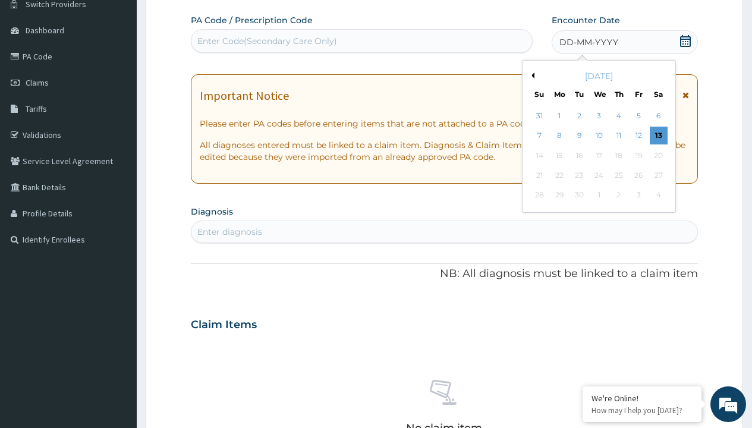
click at [531, 75] on button "Previous Month" at bounding box center [531, 76] width 6 height 6
click at [638, 136] on div "8" at bounding box center [638, 136] width 18 height 18
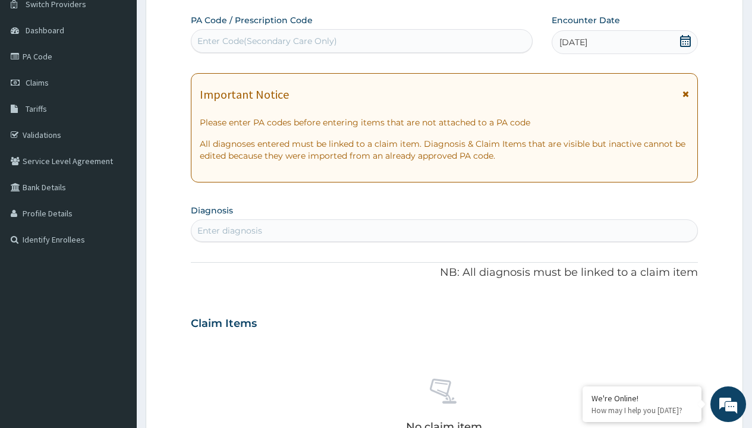
click at [266, 41] on div "Enter Code(Secondary Care Only)" at bounding box center [267, 41] width 140 height 12
type input "PR/31EA0535"
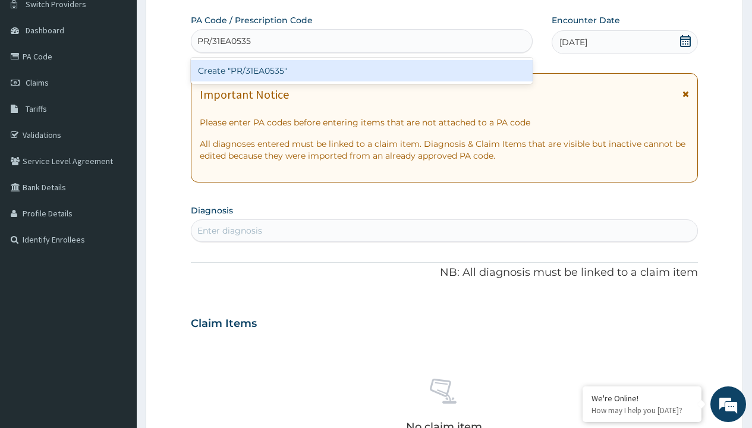
click at [361, 71] on div "Create "PR/31EA0535"" at bounding box center [361, 70] width 341 height 21
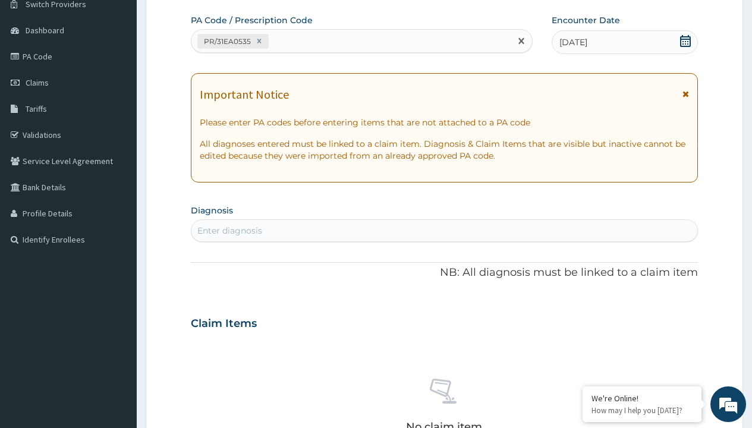
click at [229, 231] on div "Enter diagnosis" at bounding box center [229, 231] width 65 height 12
type input "prescription collected"
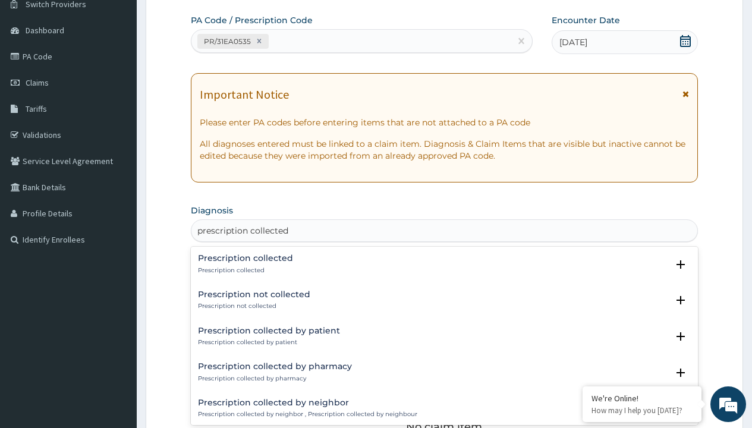
click at [244, 270] on p "Prescription collected" at bounding box center [245, 270] width 95 height 8
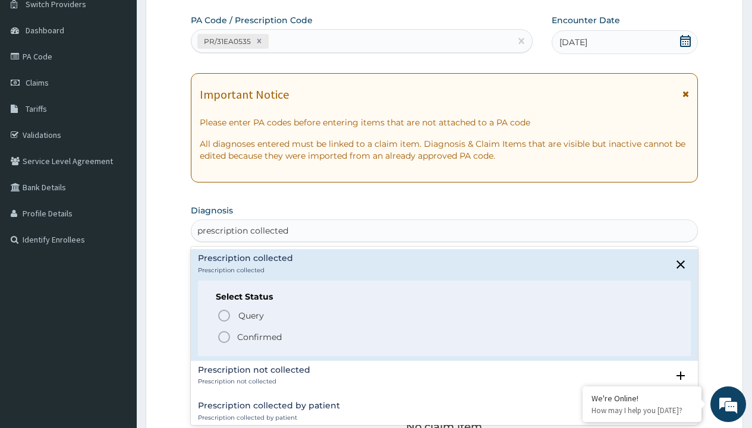
click at [259, 336] on p "Confirmed" at bounding box center [259, 337] width 45 height 12
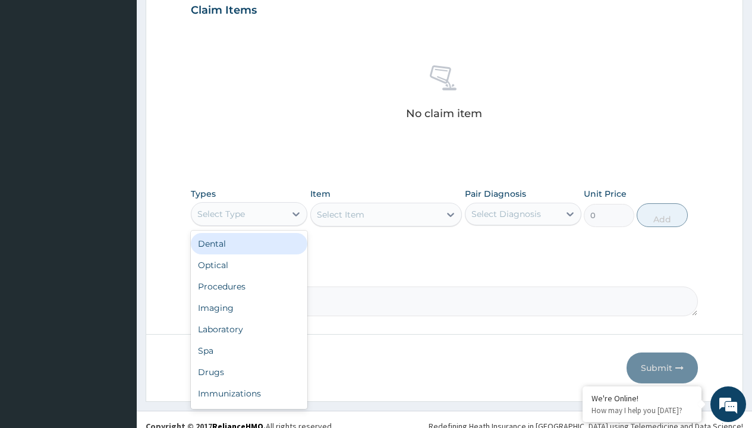
type input "procedures"
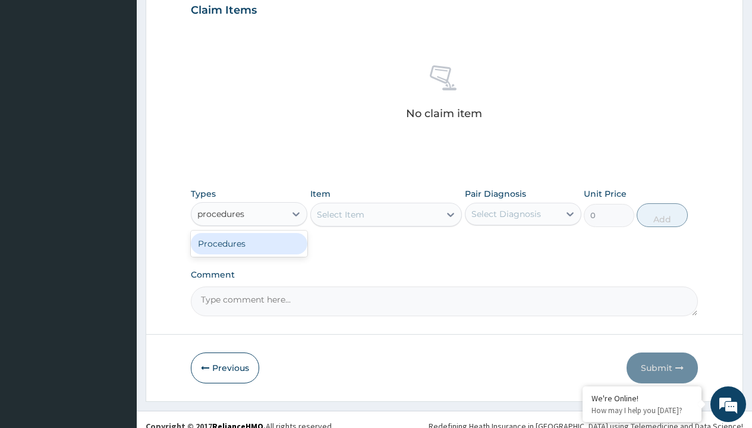
scroll to position [0, 0]
click at [249, 243] on div "Procedures" at bounding box center [249, 243] width 117 height 21
click at [340, 214] on div "Select Item" at bounding box center [341, 215] width 48 height 12
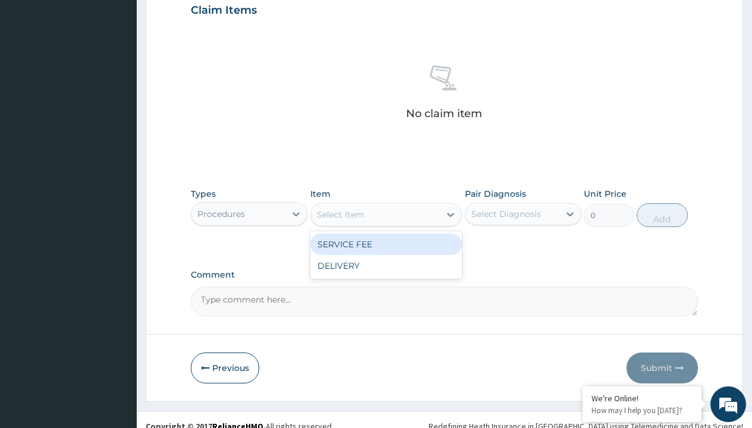
type input "service fee"
click at [386, 244] on div "SERVICE FEE" at bounding box center [386, 244] width 152 height 21
type input "100"
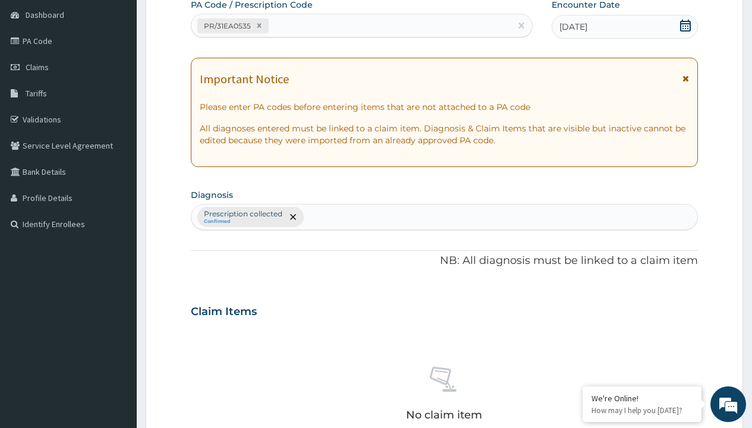
type input "prescription collected"
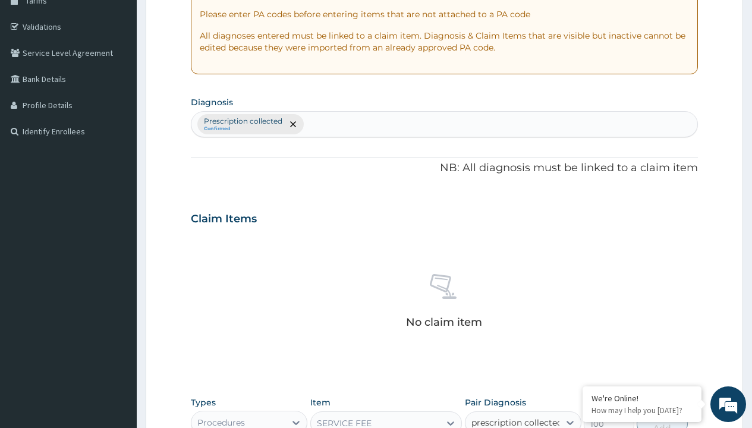
checkbox input "true"
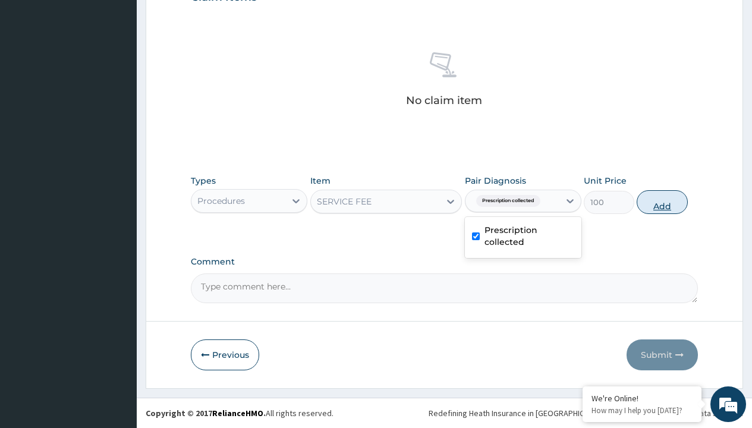
click at [662, 202] on button "Add" at bounding box center [662, 202] width 51 height 24
type input "0"
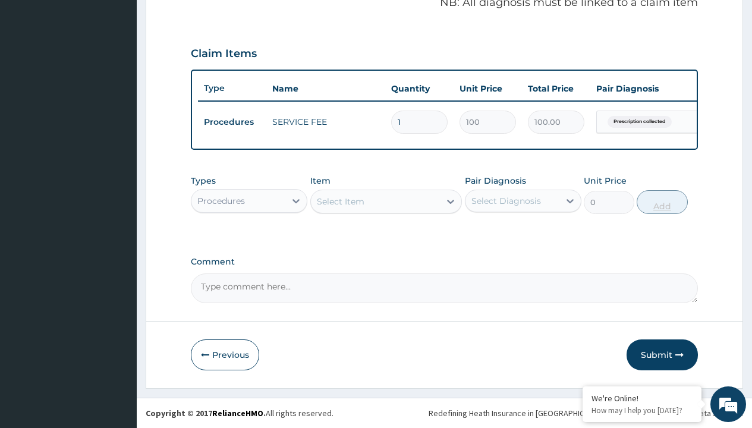
scroll to position [382, 0]
click at [221, 200] on div "Procedures" at bounding box center [221, 201] width 48 height 12
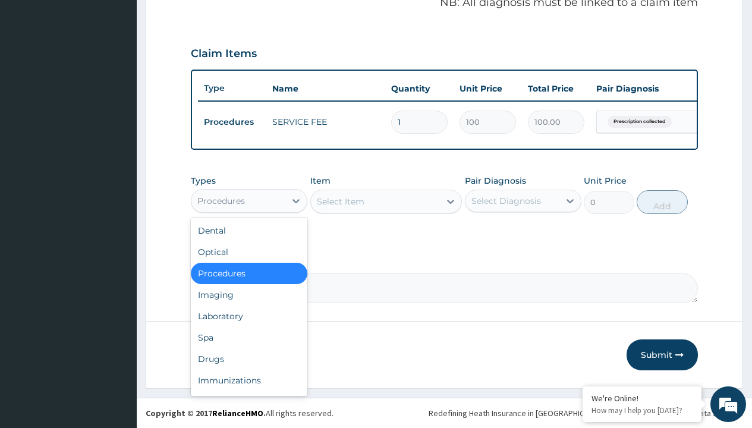
type input "drugs"
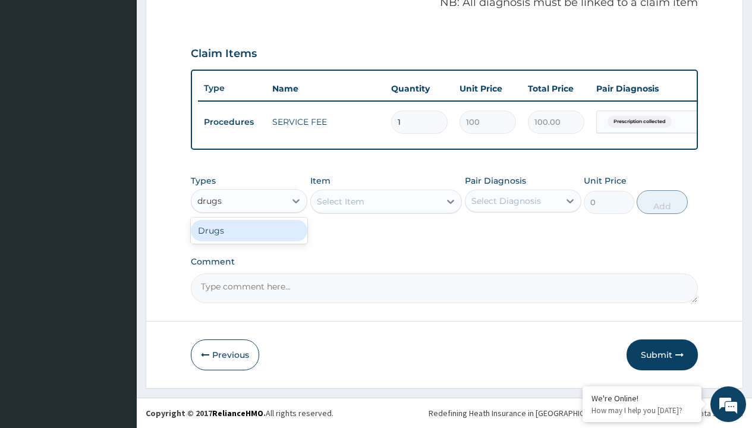
click at [249, 230] on div "Drugs" at bounding box center [249, 230] width 117 height 21
click at [340, 201] on div "Select Item" at bounding box center [386, 202] width 152 height 24
type input "amatem softgel forte tablets 80/480/pack"
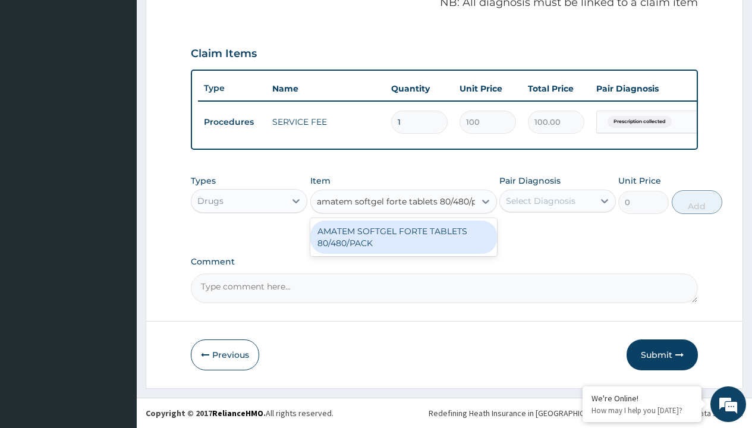
click at [403, 237] on div "AMATEM SOFTGEL FORTE TABLETS 80/480/PACK" at bounding box center [403, 237] width 187 height 33
type input "601.7000122070312"
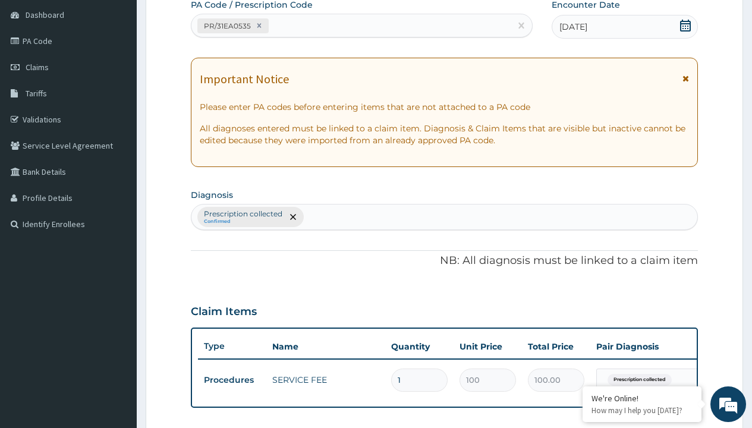
type input "prescription collected"
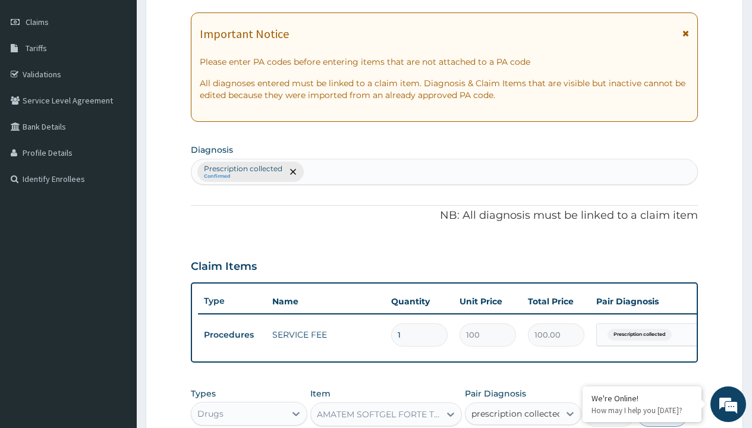
checkbox input "true"
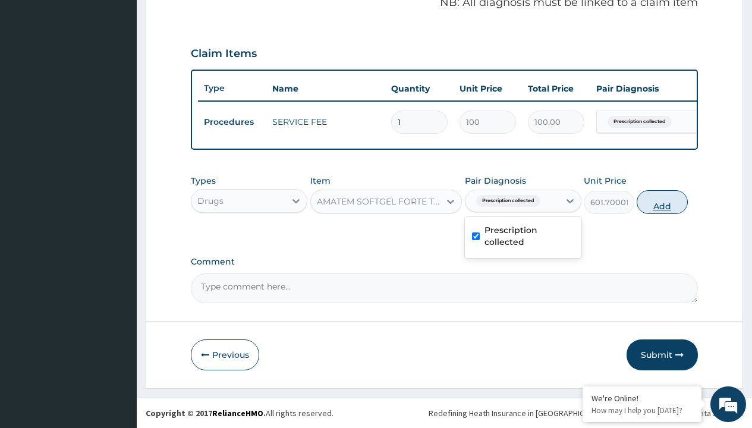
click at [662, 202] on button "Add" at bounding box center [662, 202] width 51 height 24
type input "0"
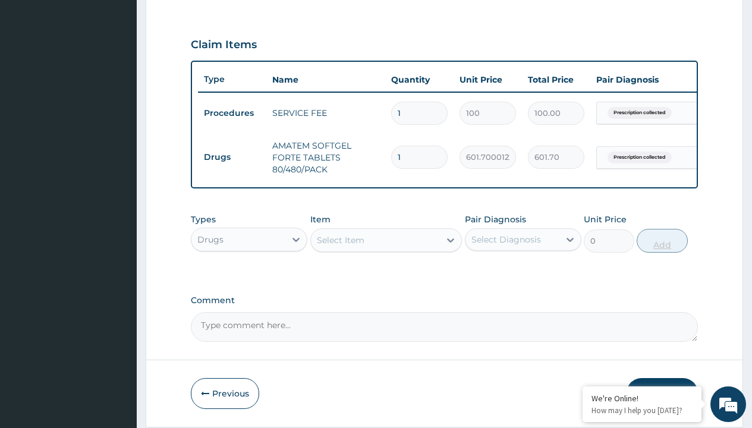
type input "6"
type input "3610.20"
type input "6"
click at [232, 157] on td "Drugs" at bounding box center [232, 157] width 68 height 22
type input "drugs"
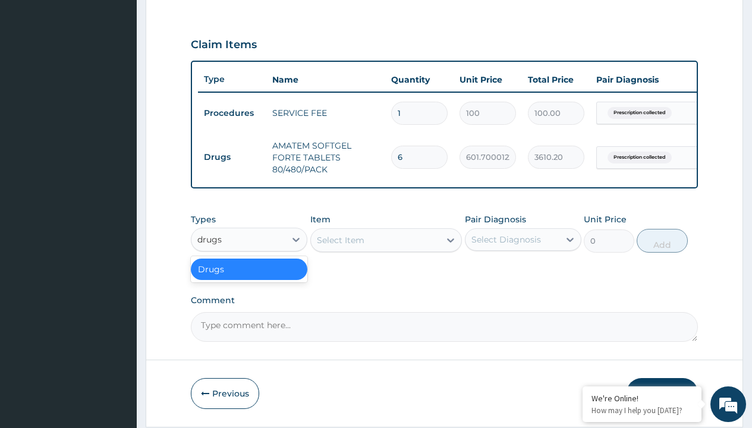
scroll to position [0, 0]
click at [249, 278] on div "Drugs" at bounding box center [249, 269] width 117 height 21
click at [340, 246] on div "Select Item" at bounding box center [341, 240] width 48 height 12
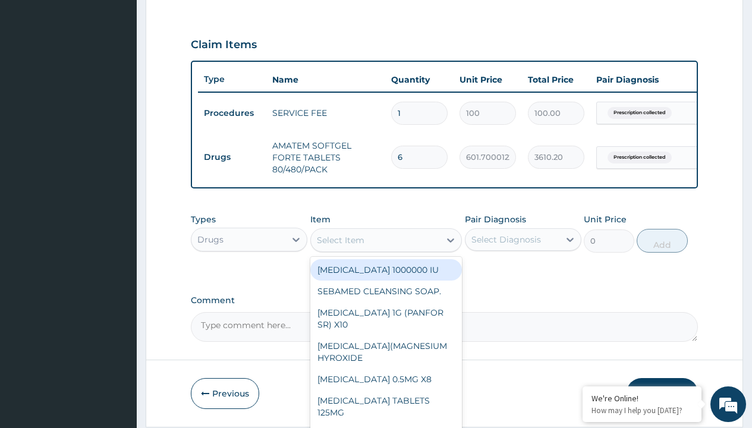
type input "brustan-n ([MEDICAL_DATA]) 400mg tablet"
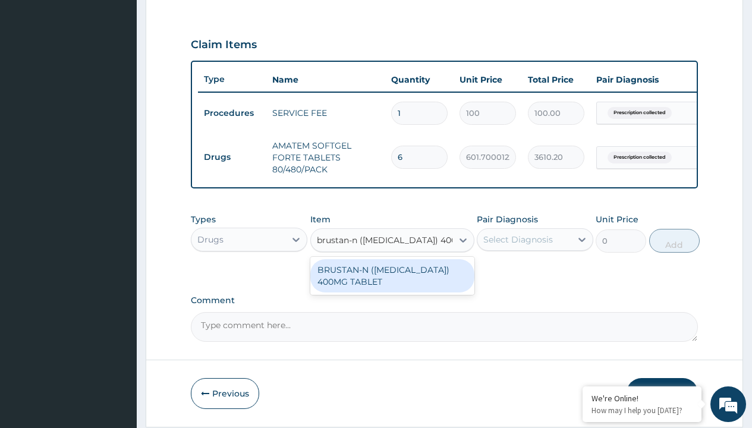
click at [392, 284] on div "BRUSTAN-N ([MEDICAL_DATA]) 400MG TABLET" at bounding box center [392, 275] width 164 height 33
type input "70"
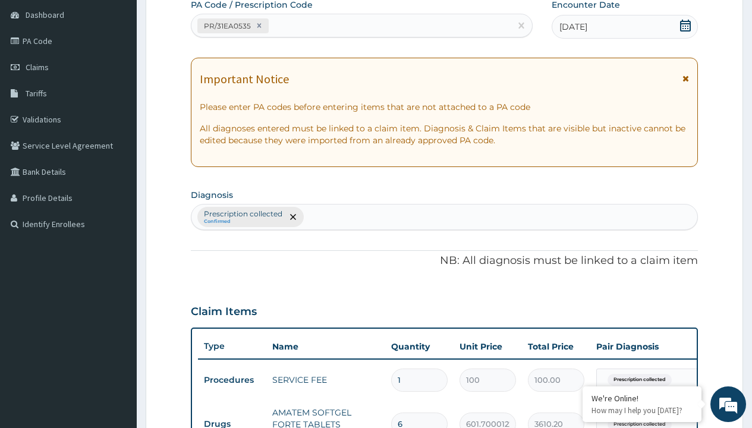
type input "prescription collected"
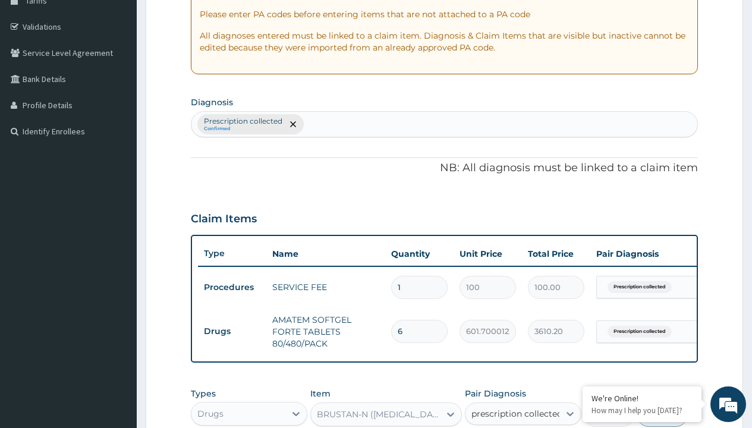
checkbox input "true"
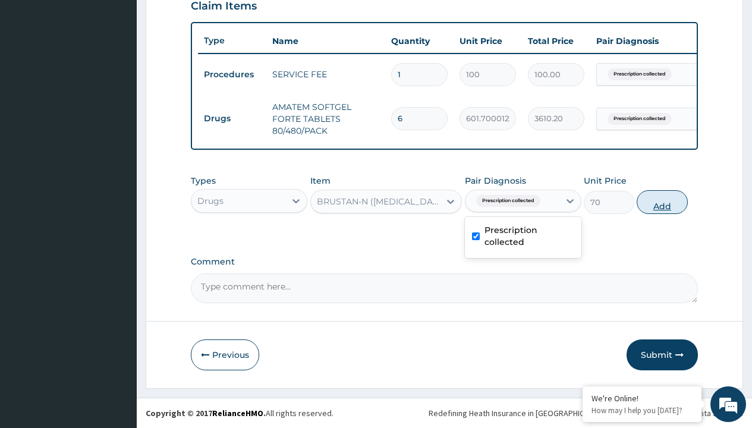
click at [662, 202] on button "Add" at bounding box center [662, 202] width 51 height 24
type input "0"
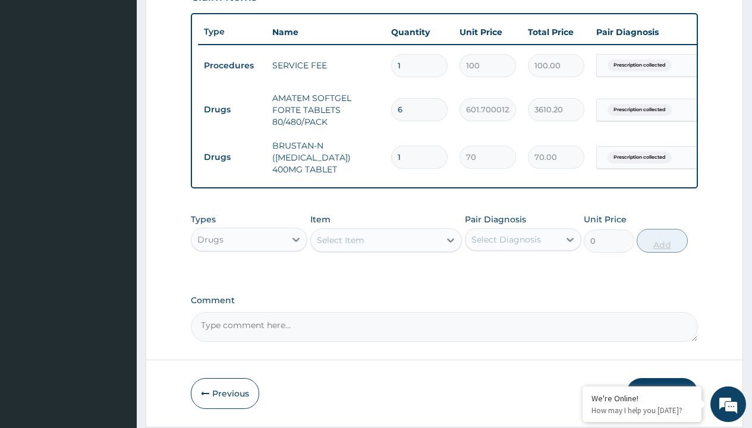
type input "10"
type input "700.00"
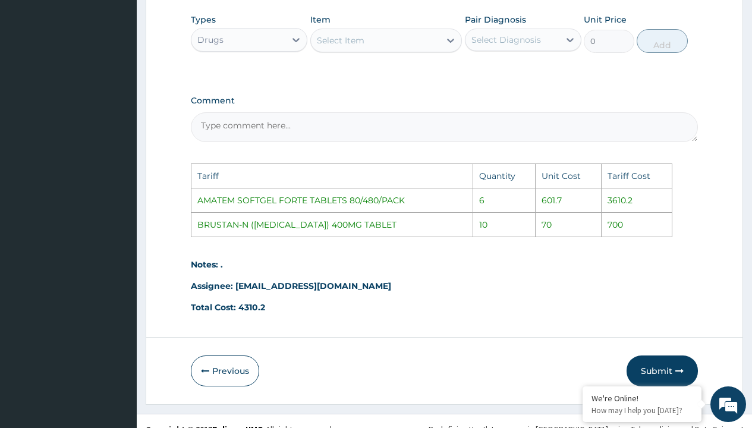
scroll to position [654, 0]
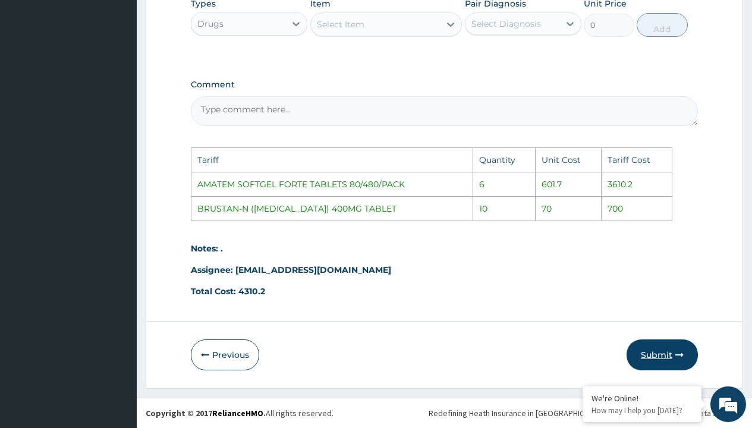
type input "10"
click at [675, 355] on icon "button" at bounding box center [679, 355] width 8 height 8
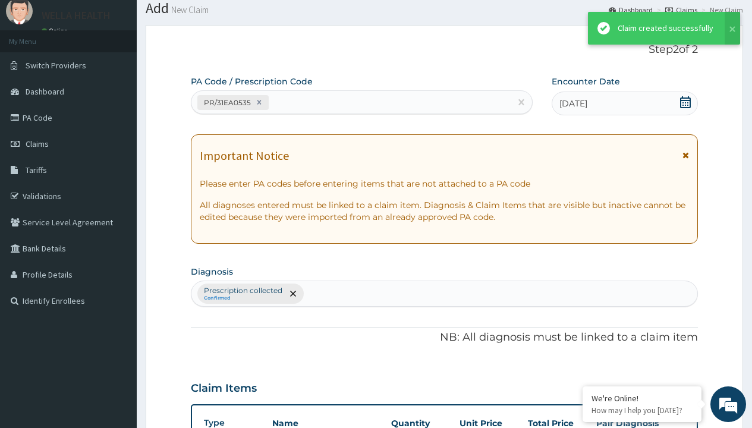
scroll to position [477, 0]
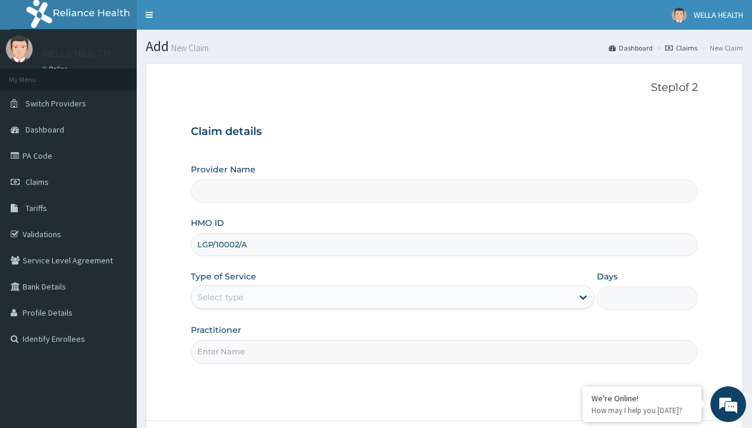
type input "LGP/10002/A"
type input "WellaHealth"
type input "WellaHealth(TELEMEDICINE)"
type input "WellaHealth"
click at [220, 297] on div "Select type" at bounding box center [220, 297] width 46 height 12
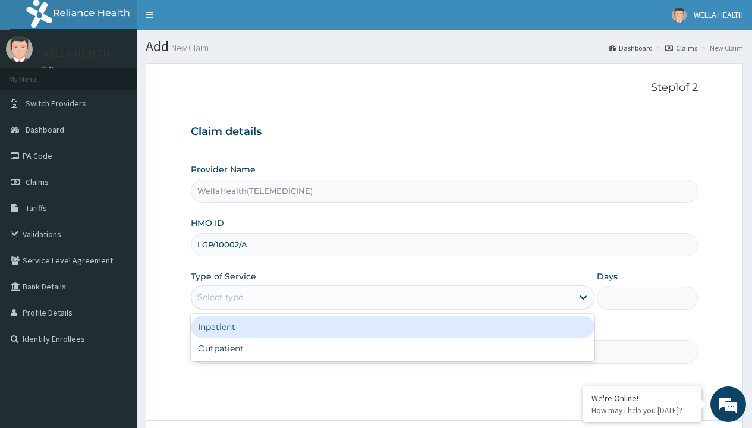
click at [392, 348] on div "Outpatient" at bounding box center [393, 348] width 404 height 21
type input "1"
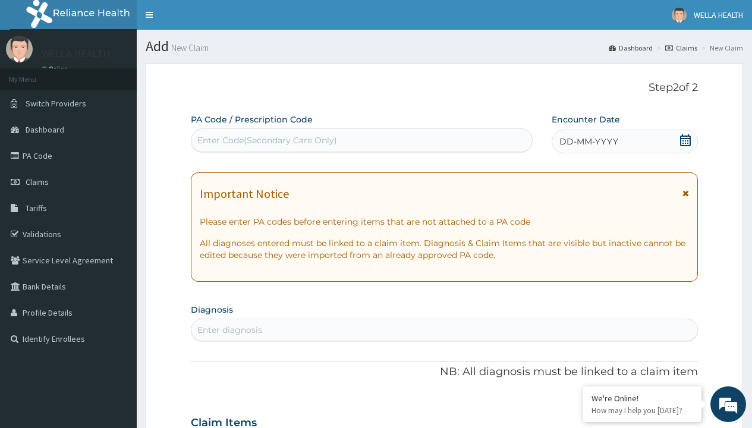
scroll to position [99, 0]
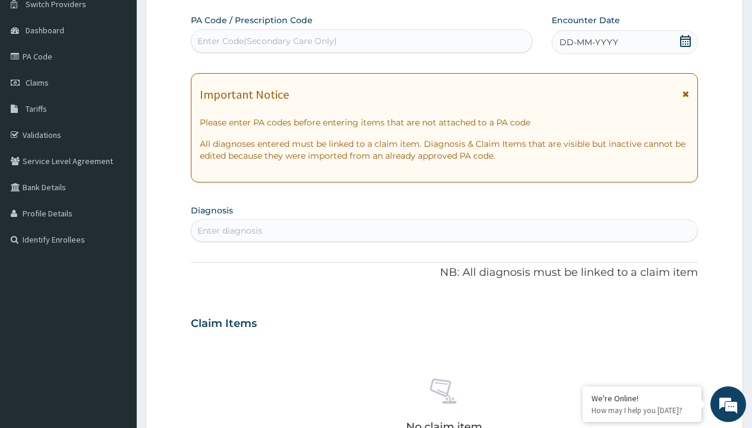
click at [588, 42] on span "DD-MM-YYYY" at bounding box center [588, 42] width 59 height 12
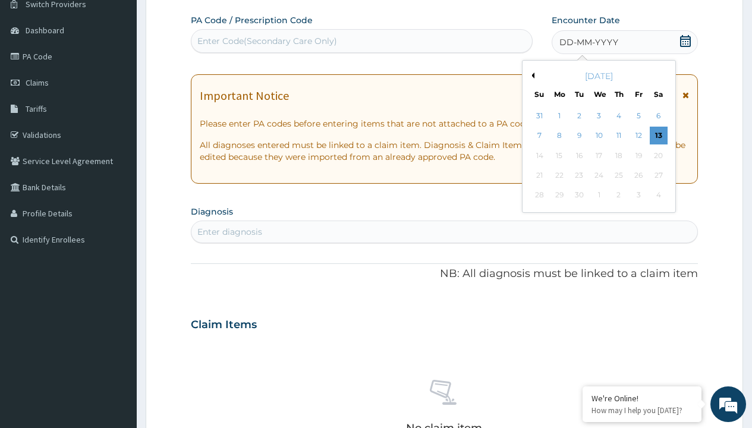
click at [531, 75] on button "Previous Month" at bounding box center [531, 76] width 6 height 6
click at [638, 136] on div "8" at bounding box center [638, 136] width 18 height 18
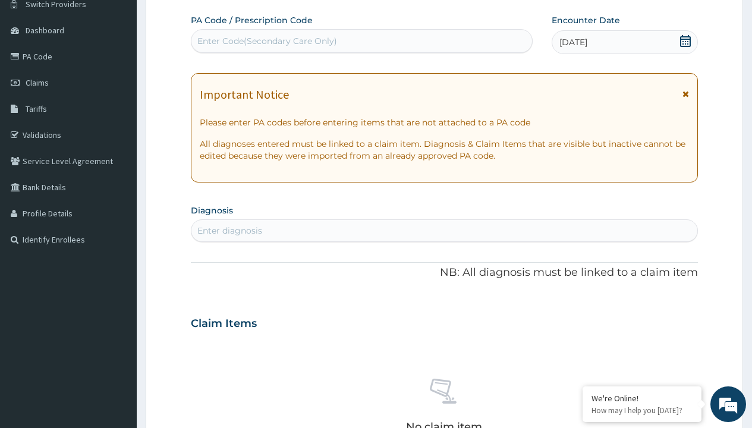
click at [266, 41] on div "Enter Code(Secondary Care Only)" at bounding box center [267, 41] width 140 height 12
type input "PR/F45347E1"
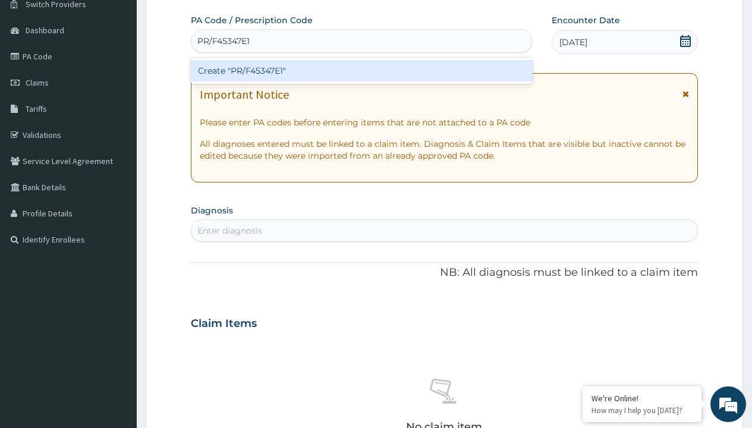
click at [361, 71] on div "Create "PR/F45347E1"" at bounding box center [361, 70] width 341 height 21
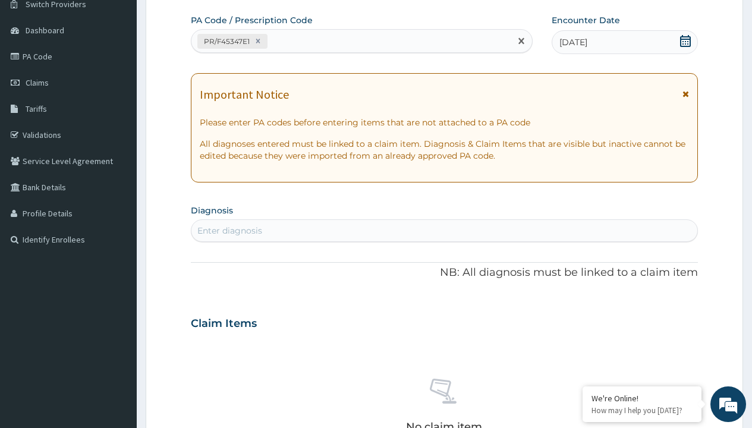
click at [229, 231] on div "Enter diagnosis" at bounding box center [229, 231] width 65 height 12
type input "prescription collected"
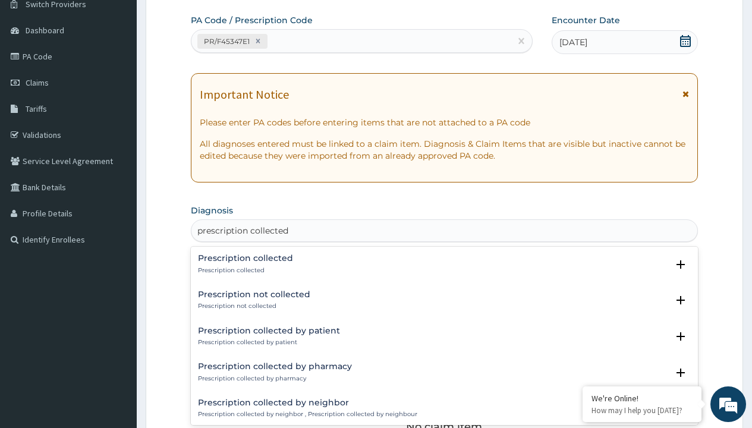
click at [244, 270] on p "Prescription collected" at bounding box center [245, 270] width 95 height 8
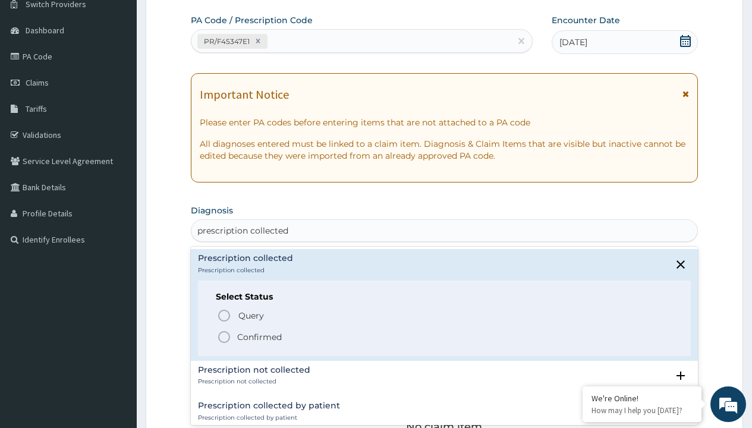
click at [259, 336] on p "Confirmed" at bounding box center [259, 337] width 45 height 12
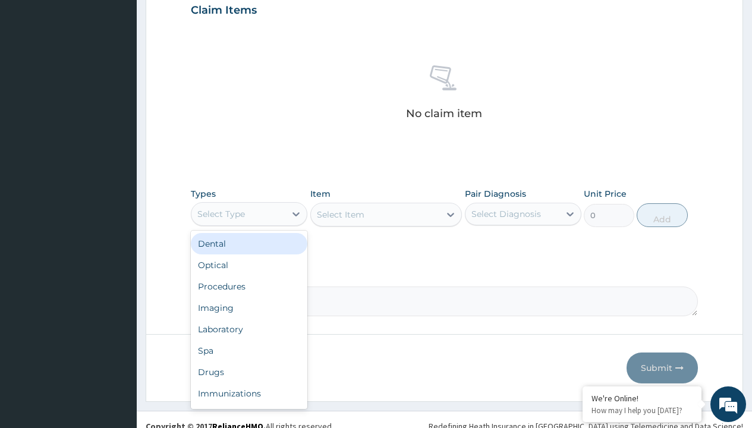
type input "procedures"
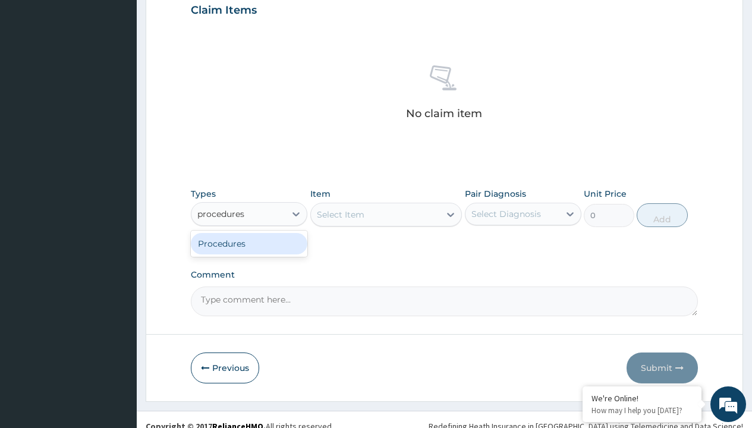
scroll to position [0, 0]
click at [249, 243] on div "Procedures" at bounding box center [249, 243] width 117 height 21
click at [340, 214] on div "Select Item" at bounding box center [341, 215] width 48 height 12
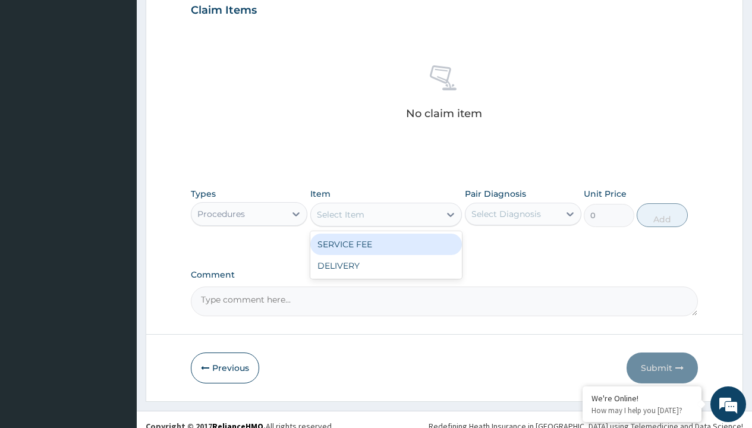
type input "service fee"
click at [386, 244] on div "SERVICE FEE" at bounding box center [386, 244] width 152 height 21
type input "100"
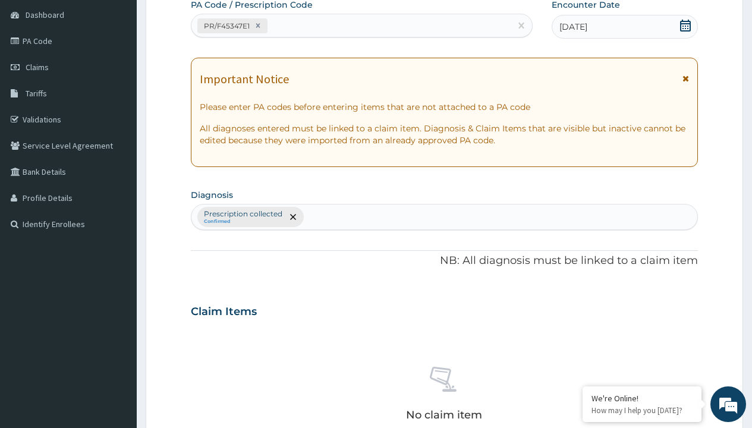
type input "prescription collected"
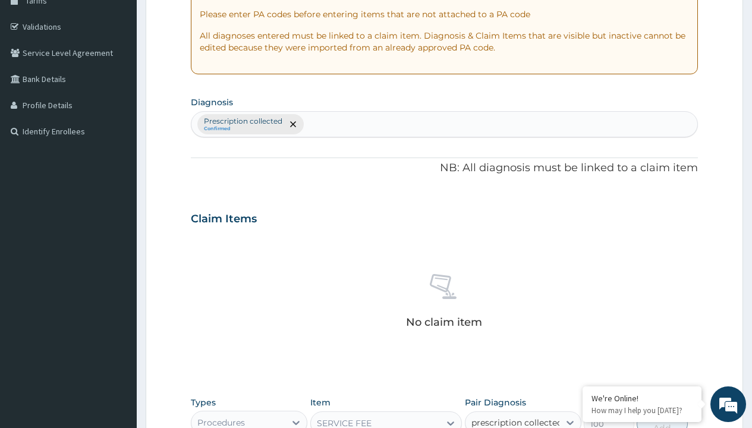
checkbox input "true"
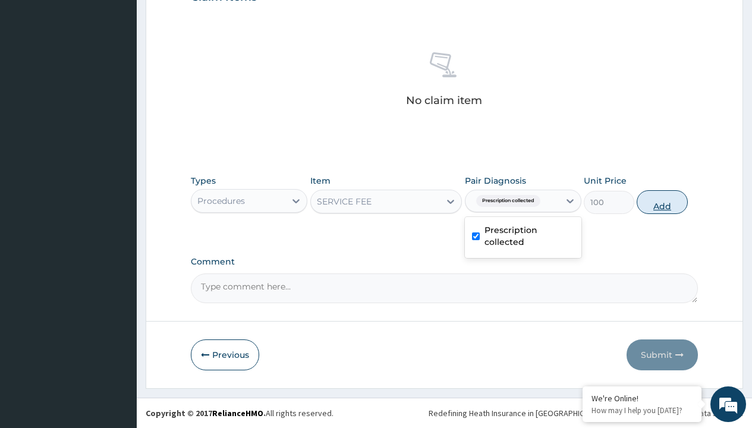
click at [662, 202] on button "Add" at bounding box center [662, 202] width 51 height 24
type input "0"
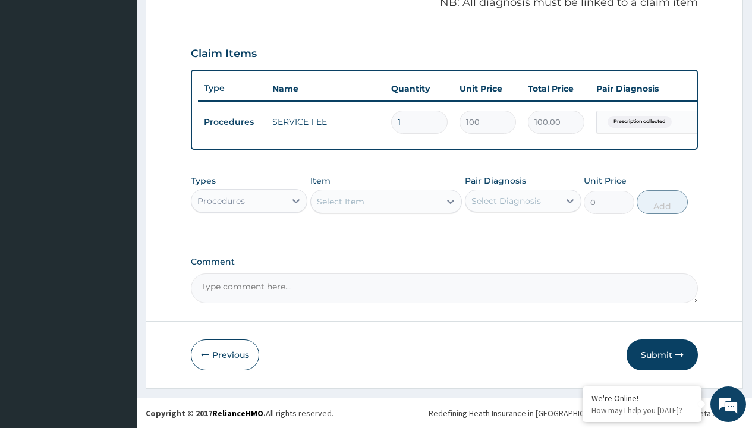
scroll to position [382, 0]
click at [221, 200] on div "Procedures" at bounding box center [221, 201] width 48 height 12
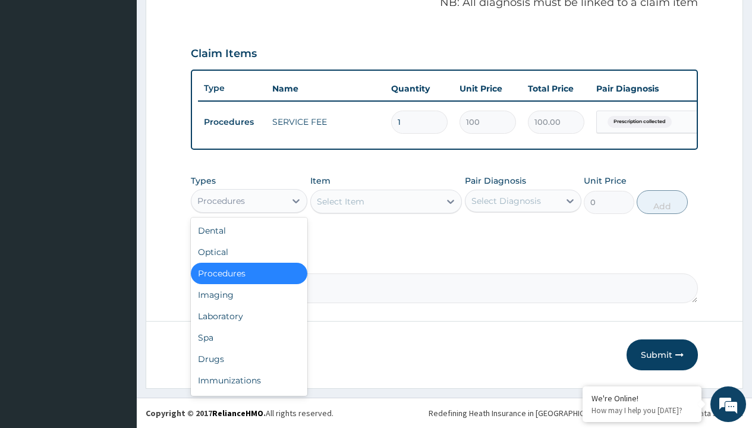
type input "drugs"
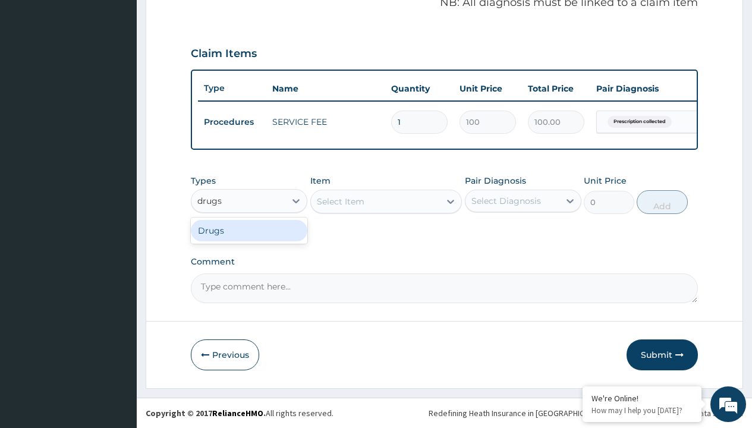
click at [249, 230] on div "Drugs" at bounding box center [249, 230] width 117 height 21
click at [340, 201] on div "Select Item" at bounding box center [386, 202] width 152 height 24
type input "amatem softgel forte tablets 80/480/pack"
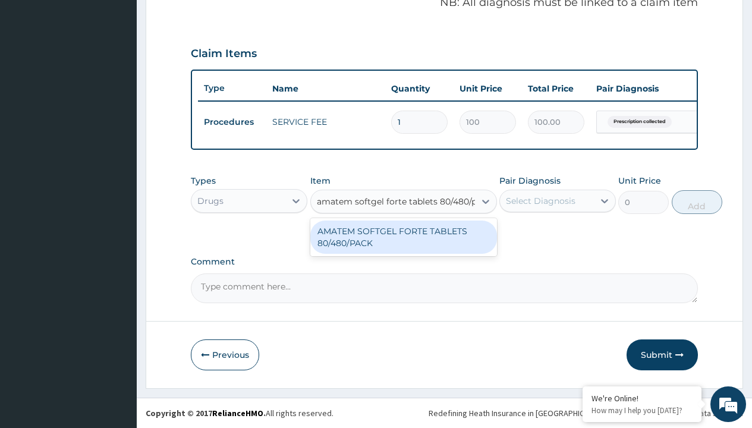
click at [403, 237] on div "AMATEM SOFTGEL FORTE TABLETS 80/480/PACK" at bounding box center [403, 237] width 187 height 33
type input "601.7000122070312"
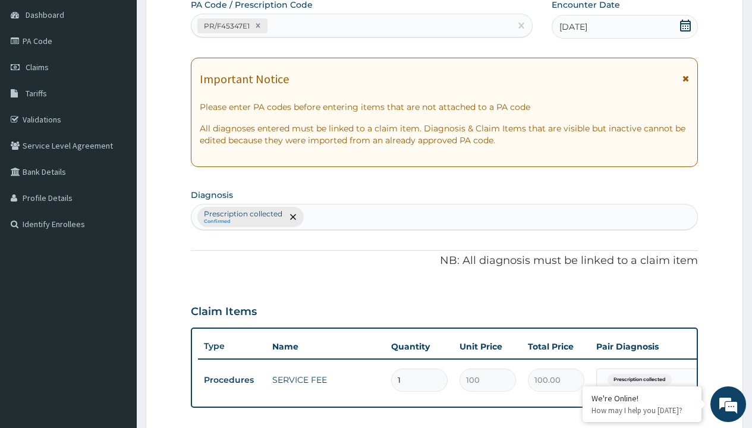
type input "prescription collected"
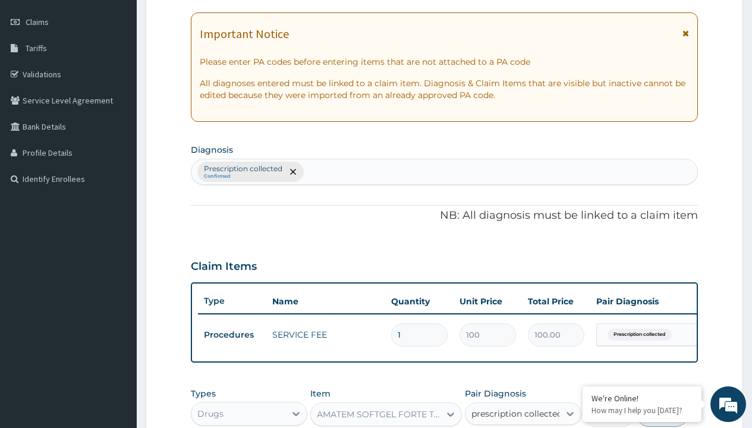
checkbox input "true"
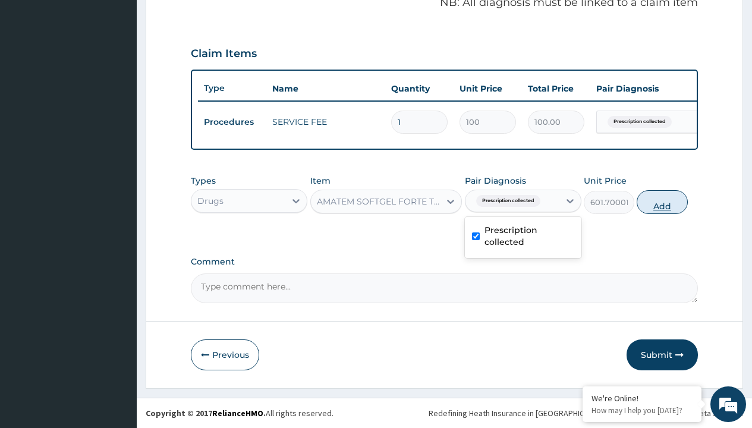
click at [662, 202] on button "Add" at bounding box center [662, 202] width 51 height 24
type input "0"
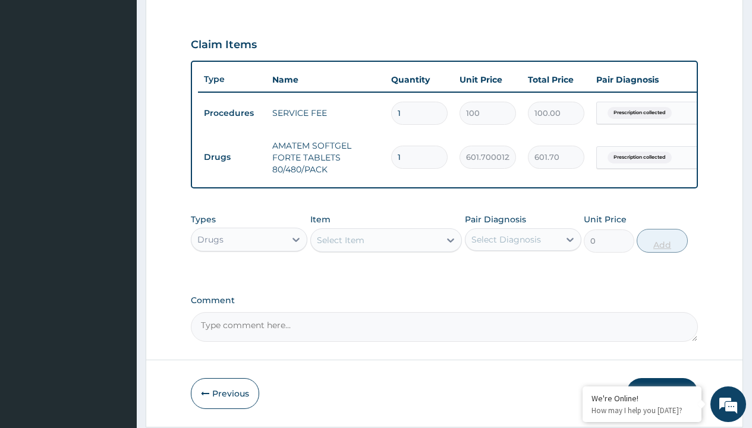
type input "6"
type input "3610.20"
type input "6"
click at [232, 157] on td "Drugs" at bounding box center [232, 157] width 68 height 22
type input "drugs"
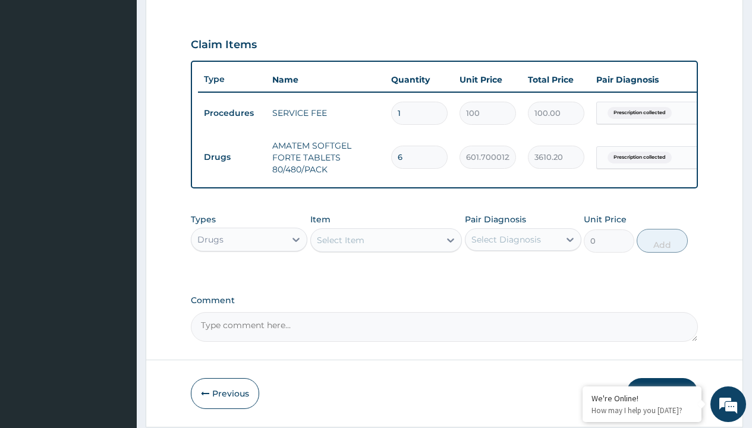
scroll to position [0, 0]
click at [249, 278] on div "Drugs" at bounding box center [249, 269] width 117 height 21
click at [340, 246] on div "Select Item" at bounding box center [341, 240] width 48 height 12
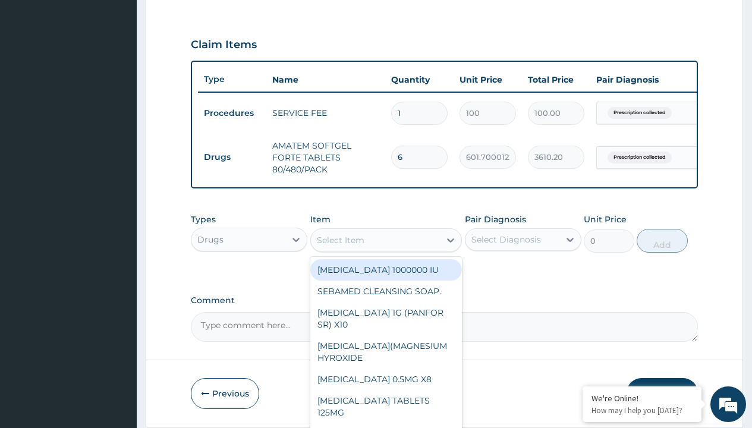
type input "paracetamol 500mg tablet emzor/sach"
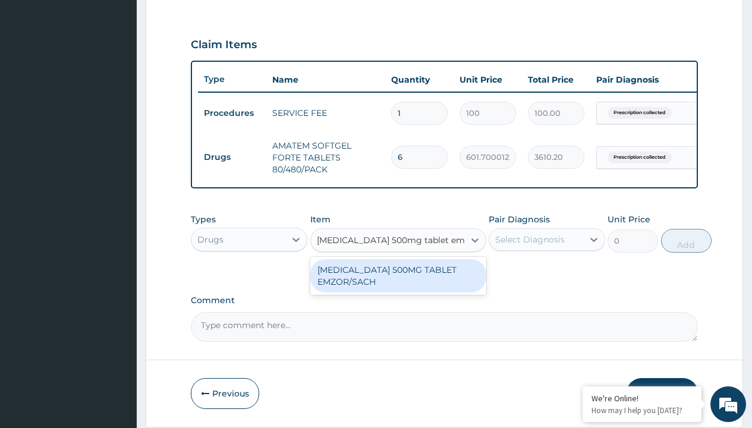
click at [398, 284] on div "[MEDICAL_DATA] 500MG TABLET EMZOR/SACH" at bounding box center [398, 275] width 176 height 33
type input "24"
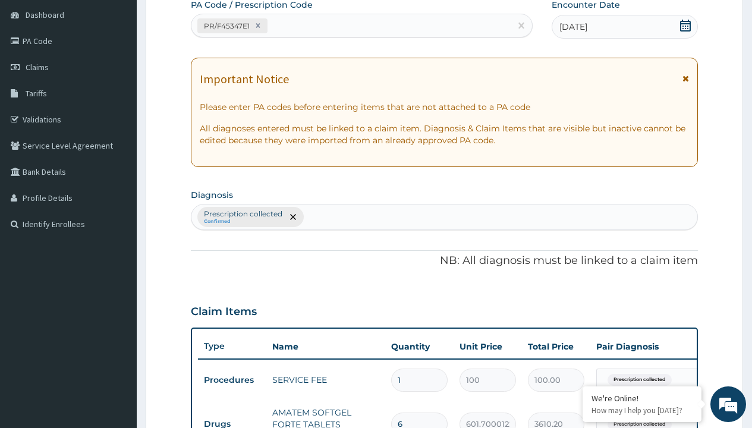
type input "prescription collected"
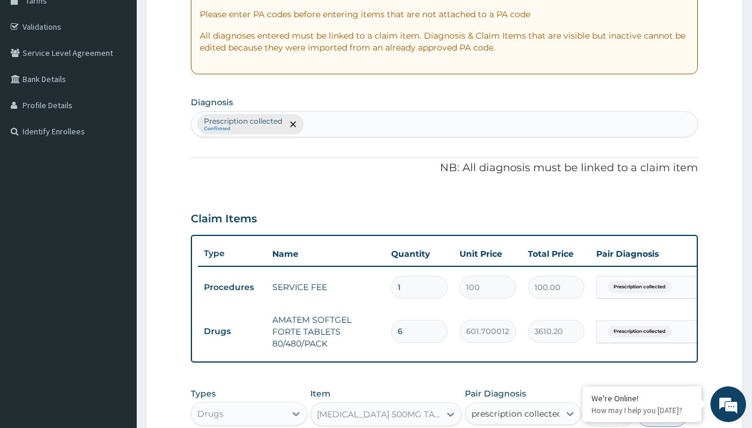
checkbox input "true"
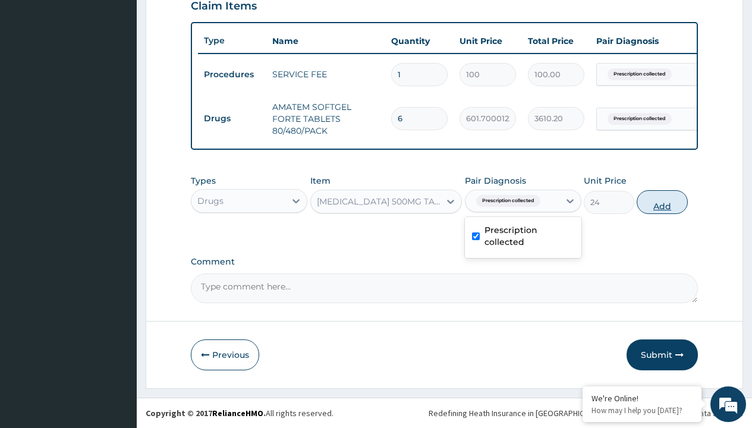
click at [662, 202] on button "Add" at bounding box center [662, 202] width 51 height 24
type input "0"
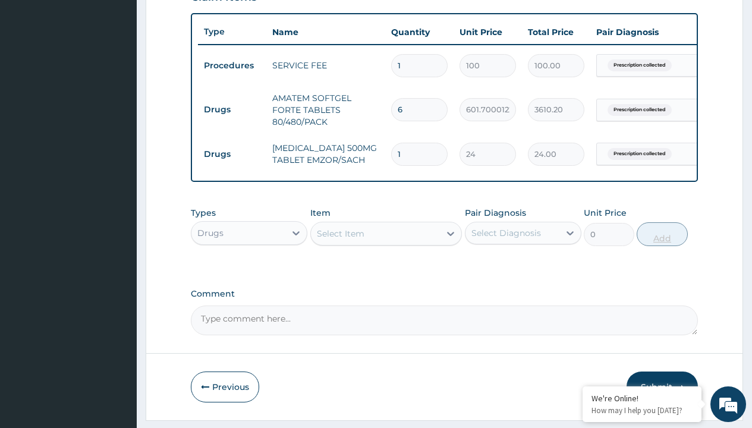
type input "24"
type input "576.00"
type input "24"
click at [232, 109] on td "Drugs" at bounding box center [232, 110] width 68 height 22
type input "drugs"
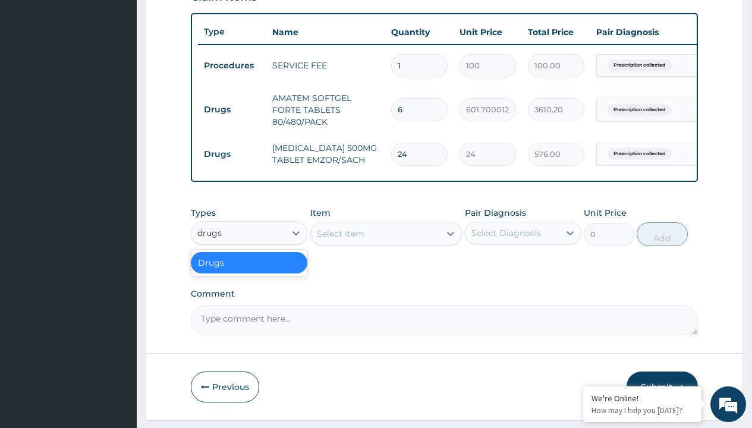
scroll to position [0, 0]
click at [249, 271] on div "Drugs" at bounding box center [249, 262] width 117 height 21
click at [340, 240] on div "Select Item" at bounding box center [341, 234] width 48 height 12
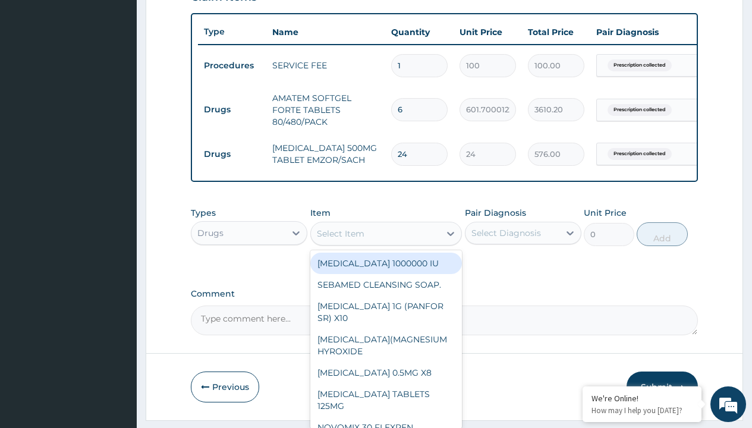
type input "loratadine 10mg tab loratyn x10"
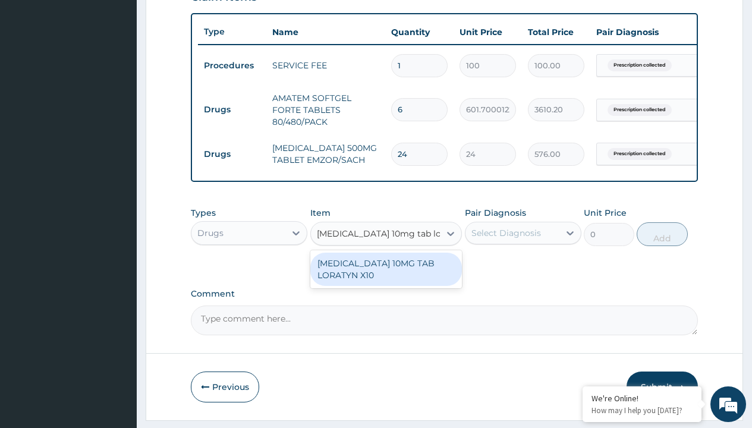
click at [386, 278] on div "LORATADINE 10MG TAB LORATYN X10" at bounding box center [386, 269] width 152 height 33
type input "117"
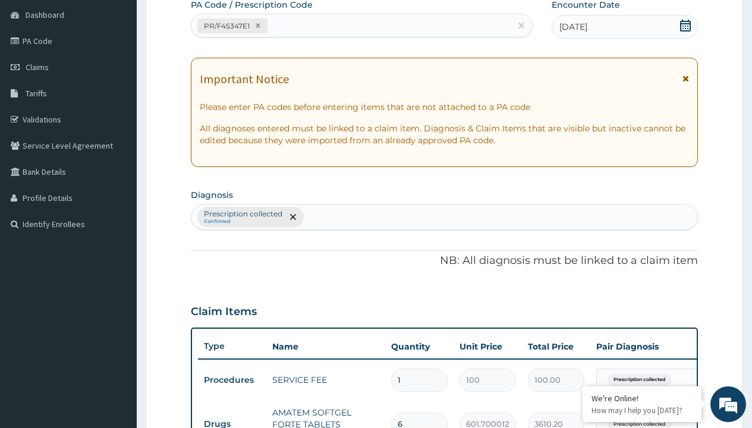
type input "prescription collected"
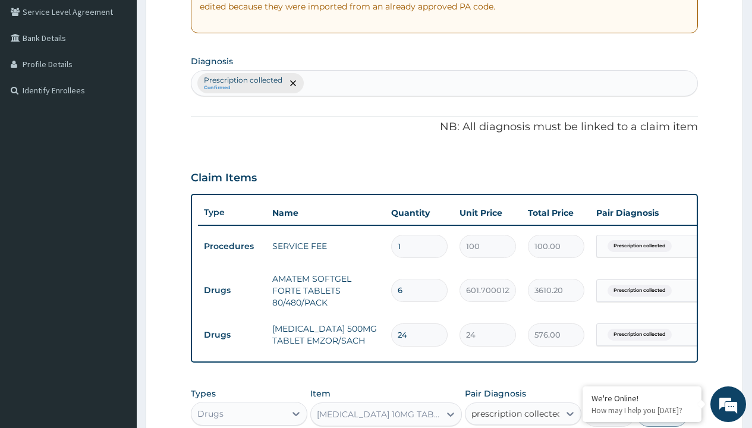
checkbox input "true"
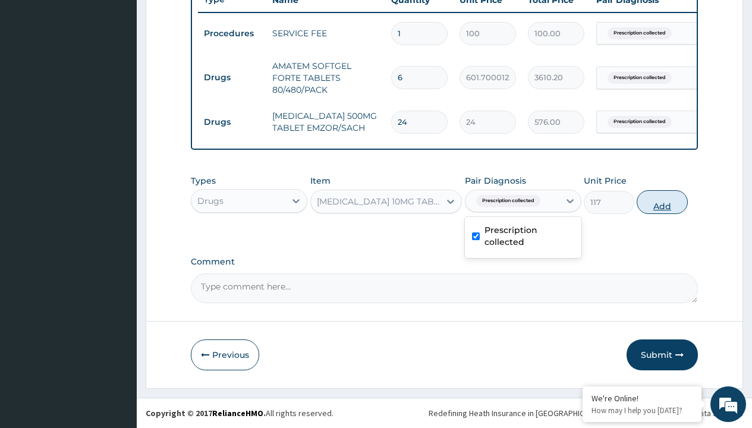
click at [662, 202] on button "Add" at bounding box center [662, 202] width 51 height 24
type input "0"
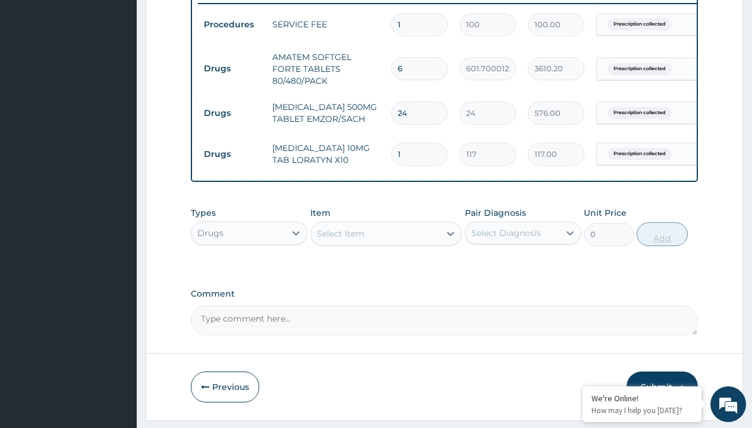
type input "10"
type input "1170.00"
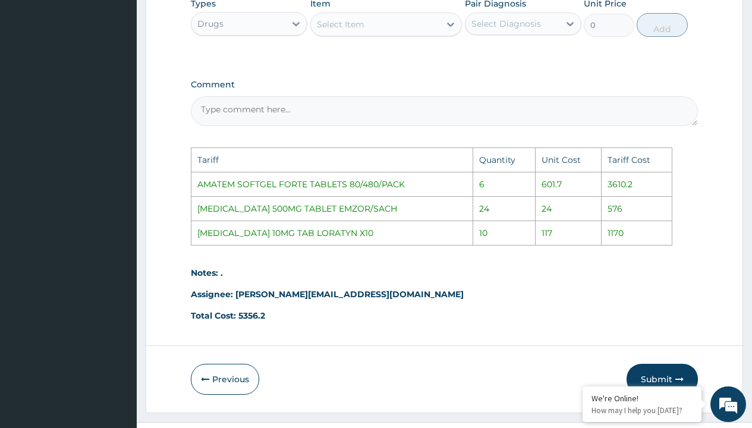
scroll to position [713, 0]
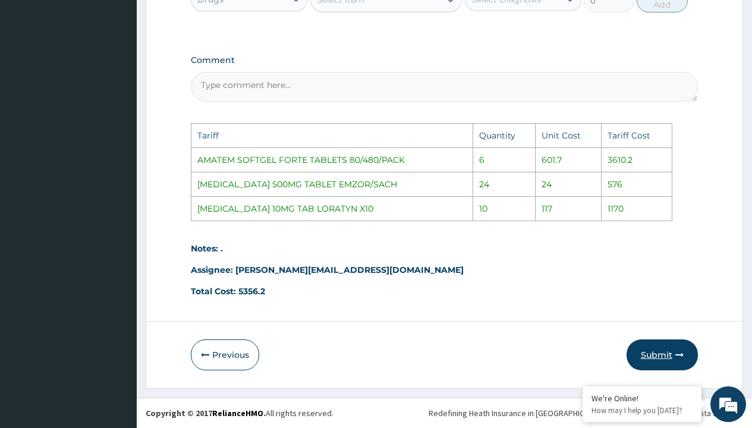
type input "10"
click at [651, 356] on button "Submit" at bounding box center [662, 354] width 71 height 31
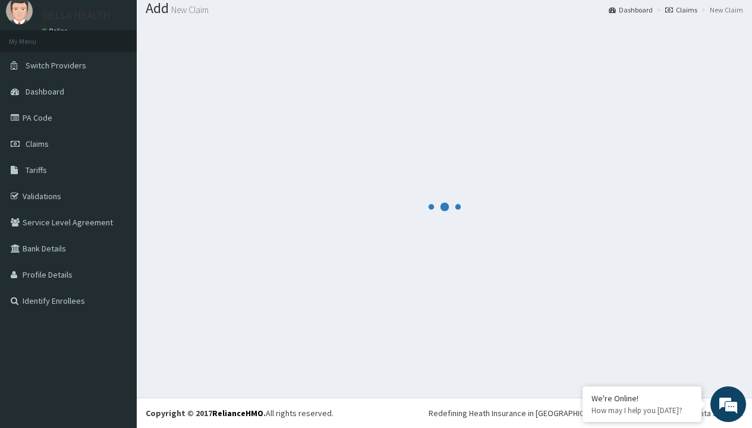
scroll to position [511, 0]
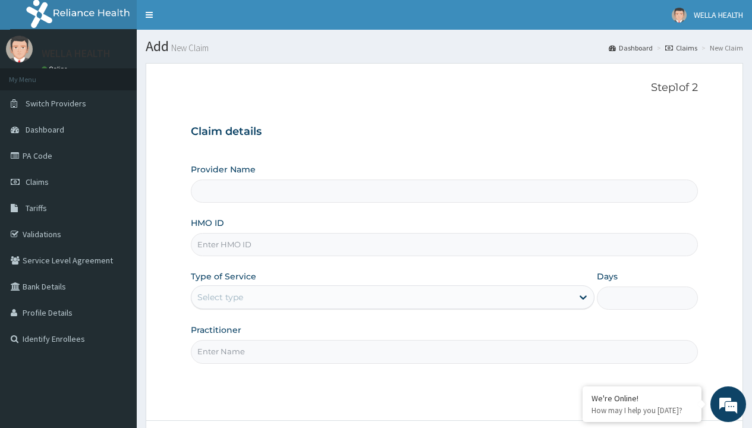
type input "LGQ/10032/A"
type input "WellaHealth(TELEMEDICINE)"
type input "LGQ/10032/A"
type input "WellaHealth"
click at [220, 297] on div "Select type" at bounding box center [220, 297] width 46 height 12
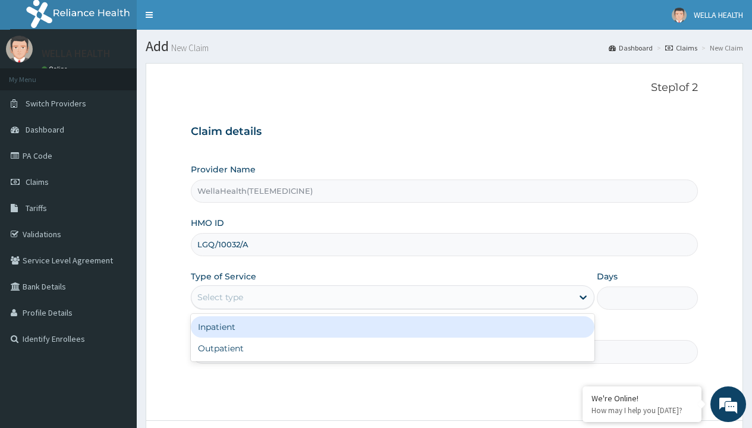
click at [392, 348] on div "Outpatient" at bounding box center [393, 348] width 404 height 21
type input "1"
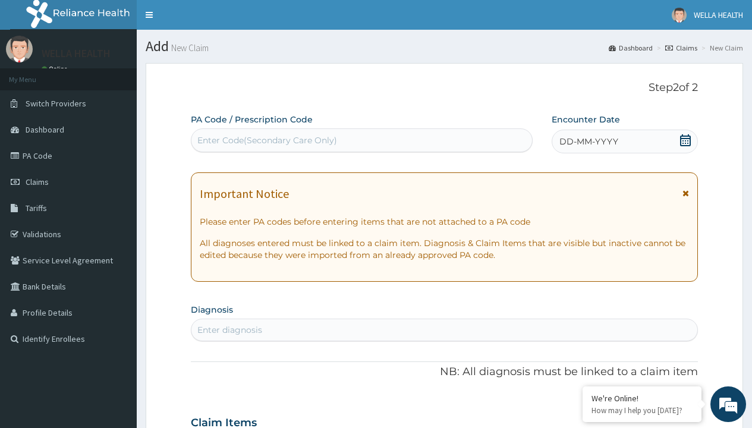
scroll to position [99, 0]
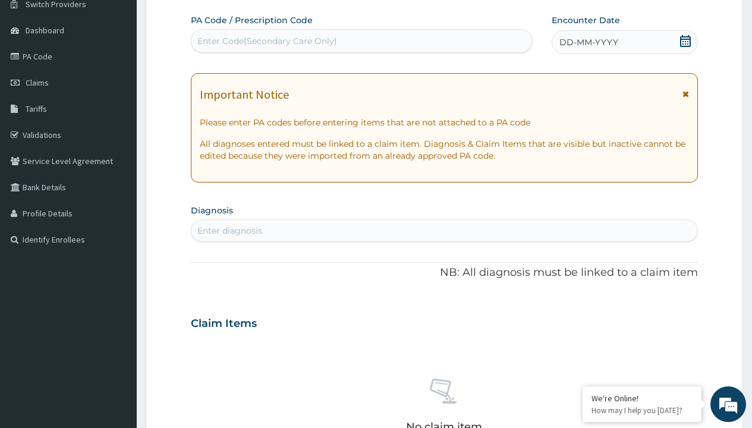
click at [588, 42] on span "DD-MM-YYYY" at bounding box center [588, 42] width 59 height 12
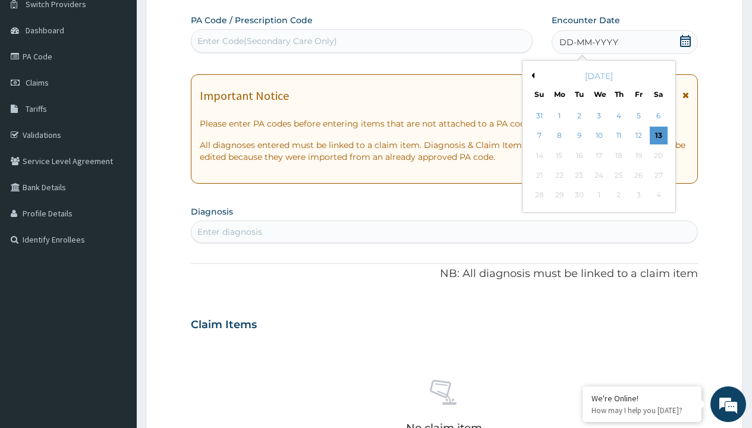
click at [531, 75] on button "Previous Month" at bounding box center [531, 76] width 6 height 6
click at [638, 136] on div "8" at bounding box center [638, 136] width 18 height 18
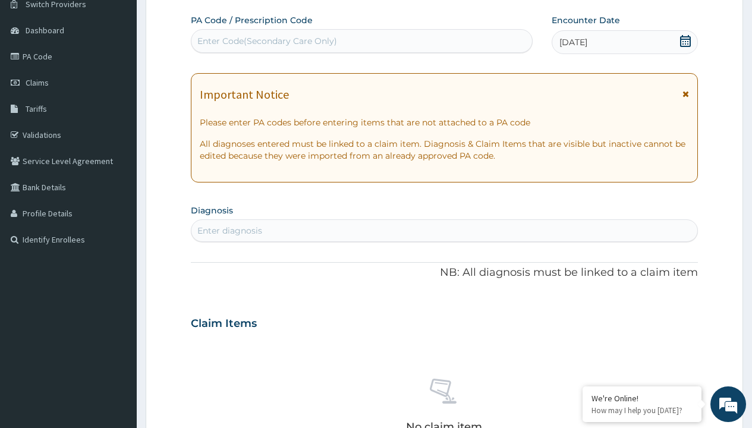
click at [266, 41] on div "Enter Code(Secondary Care Only)" at bounding box center [267, 41] width 140 height 12
type input "PR/8331083B"
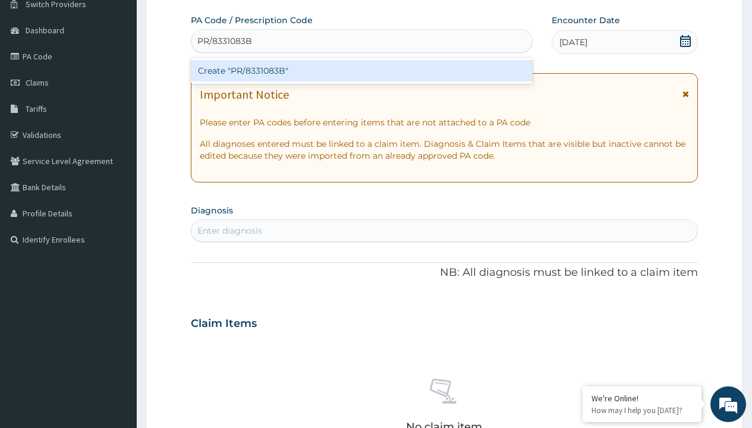
scroll to position [0, 0]
click at [361, 71] on div "Create "PR/8331083B"" at bounding box center [361, 70] width 341 height 21
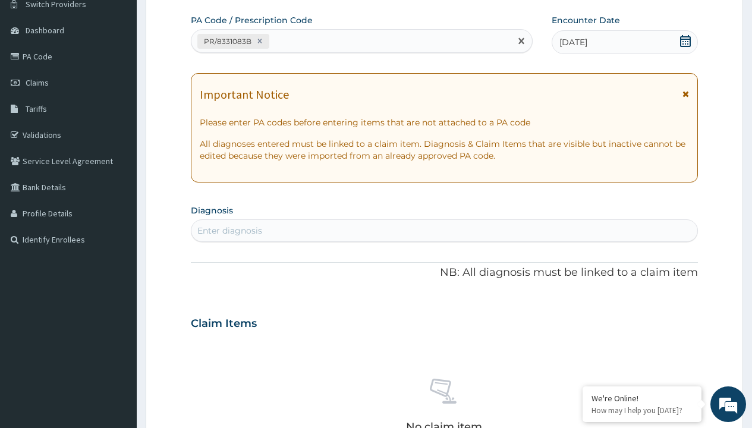
click at [229, 231] on div "Enter diagnosis" at bounding box center [229, 231] width 65 height 12
type input "prescription collected"
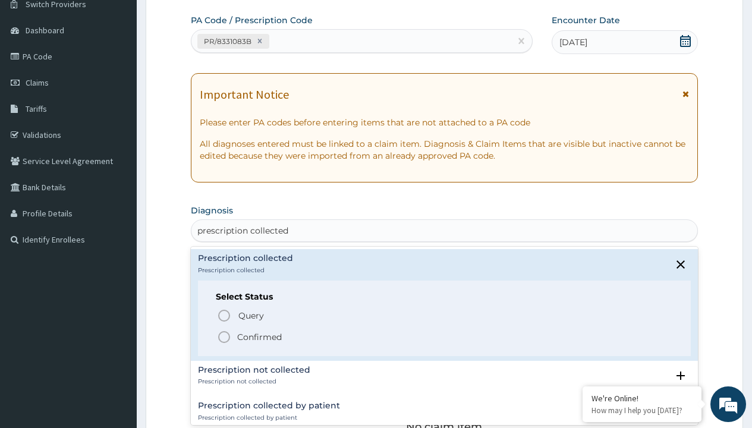
click at [259, 336] on p "Confirmed" at bounding box center [259, 337] width 45 height 12
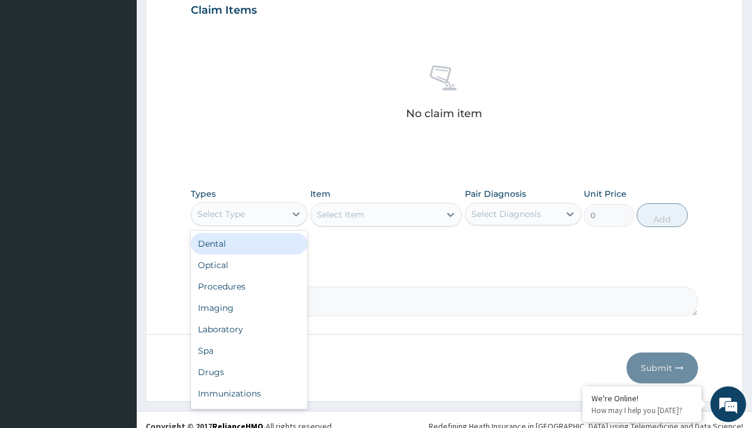
type input "procedures"
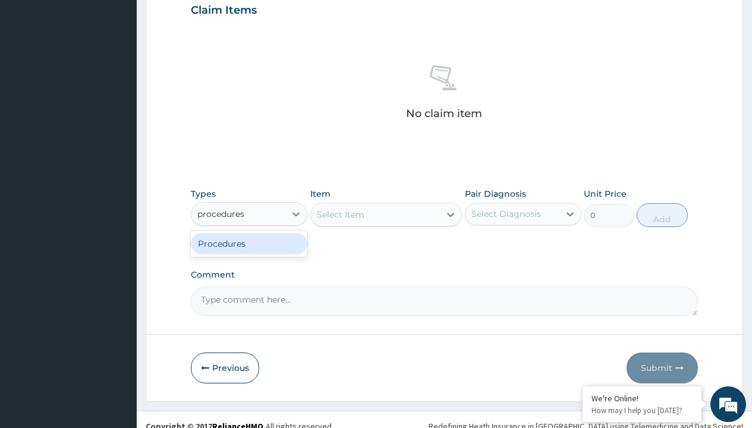
click at [249, 243] on div "Procedures" at bounding box center [249, 243] width 117 height 21
click at [340, 214] on div "Select Item" at bounding box center [341, 215] width 48 height 12
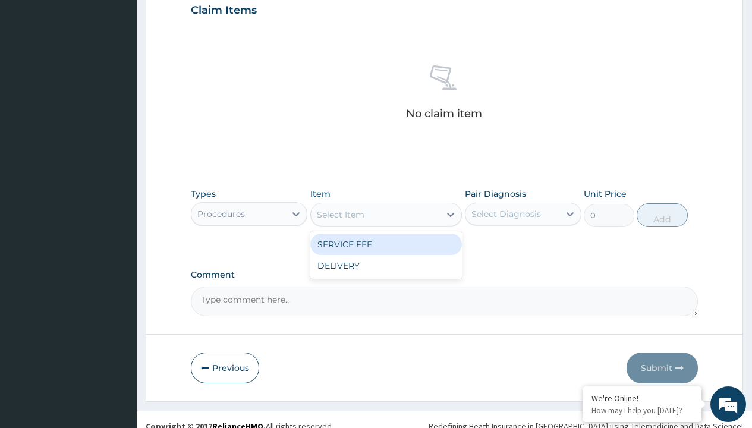
type input "service fee"
click at [386, 244] on div "SERVICE FEE" at bounding box center [386, 244] width 152 height 21
type input "100"
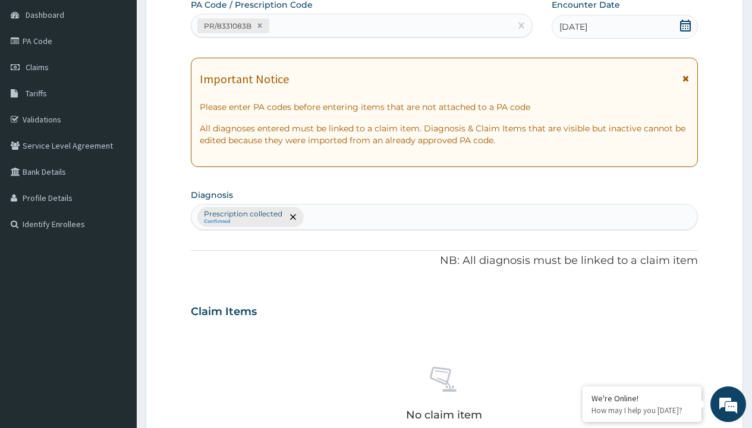
type input "prescription collected"
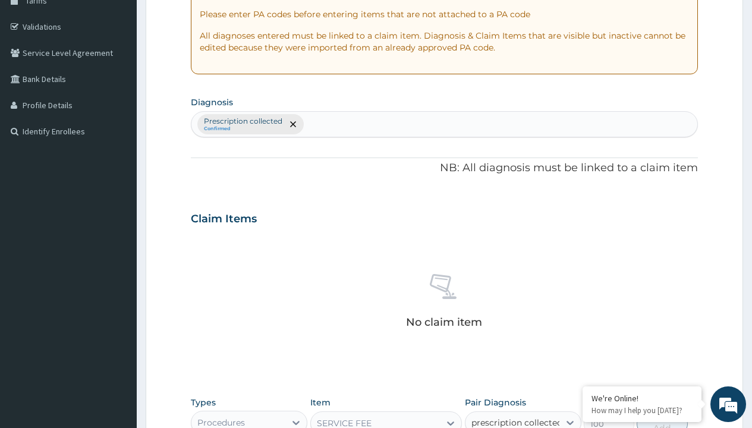
checkbox input "true"
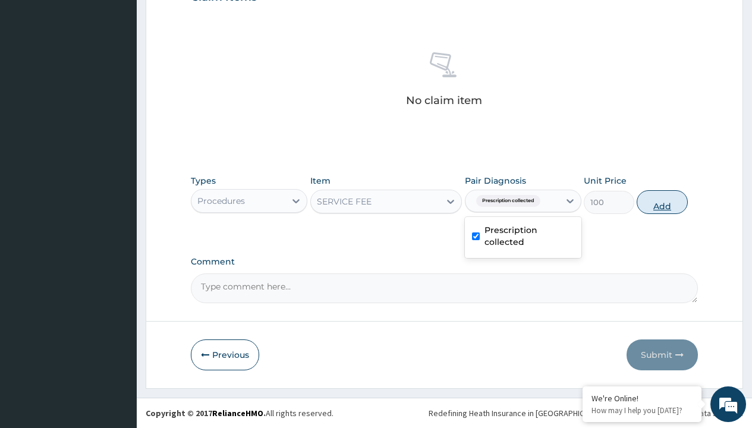
click at [662, 202] on button "Add" at bounding box center [662, 202] width 51 height 24
type input "0"
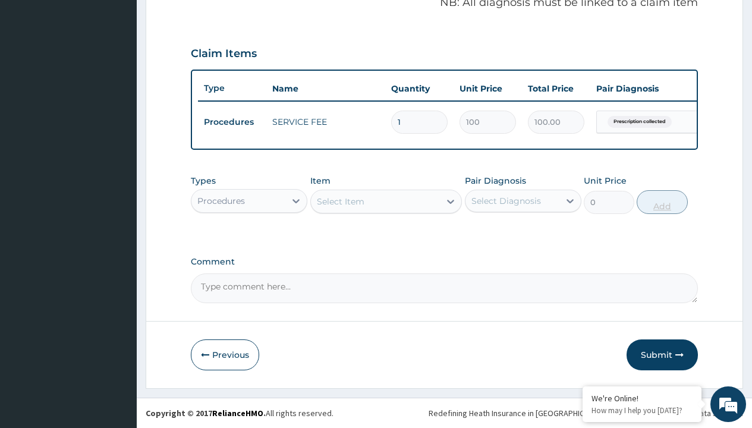
scroll to position [382, 0]
click at [221, 200] on div "Procedures" at bounding box center [221, 201] width 48 height 12
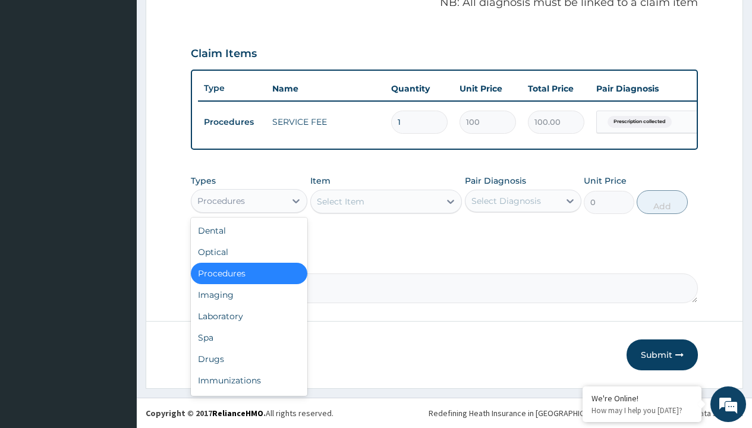
type input "drugs"
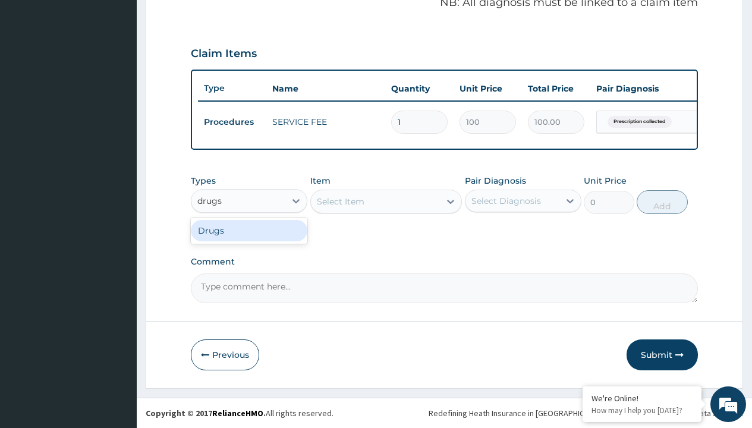
click at [249, 230] on div "Drugs" at bounding box center [249, 230] width 117 height 21
click at [340, 201] on div "Select Item" at bounding box center [386, 202] width 152 height 24
type input "lonart ds tabs/pack"
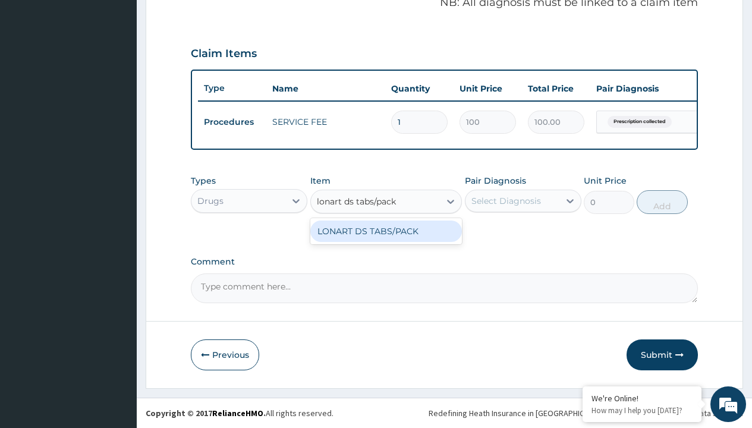
click at [386, 231] on div "LONART DS TABS/PACK" at bounding box center [386, 231] width 152 height 21
type input "633.2999877929688"
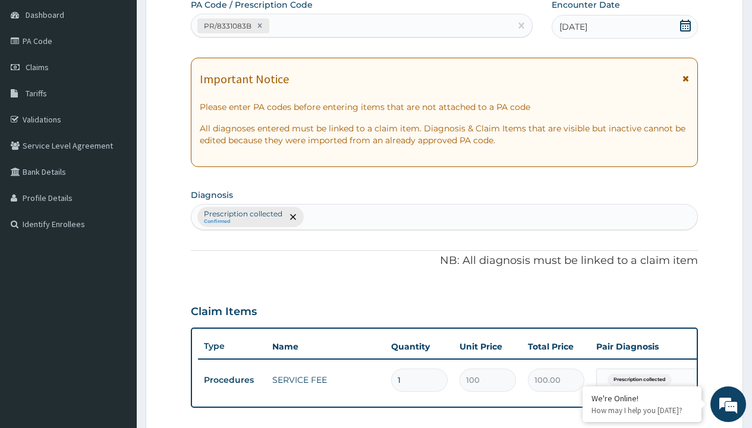
type input "prescription collected"
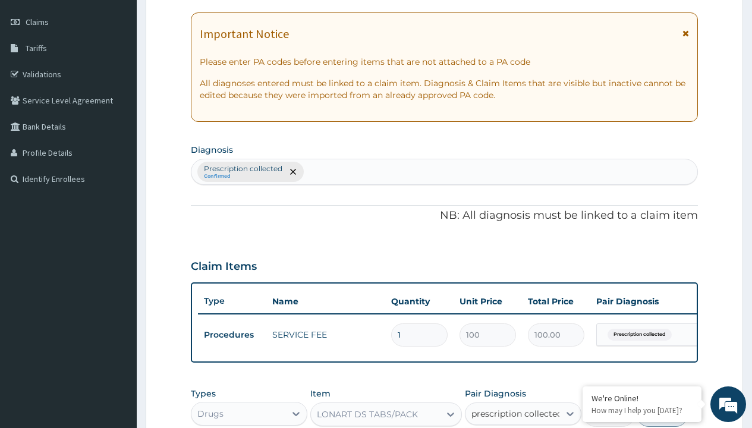
checkbox input "true"
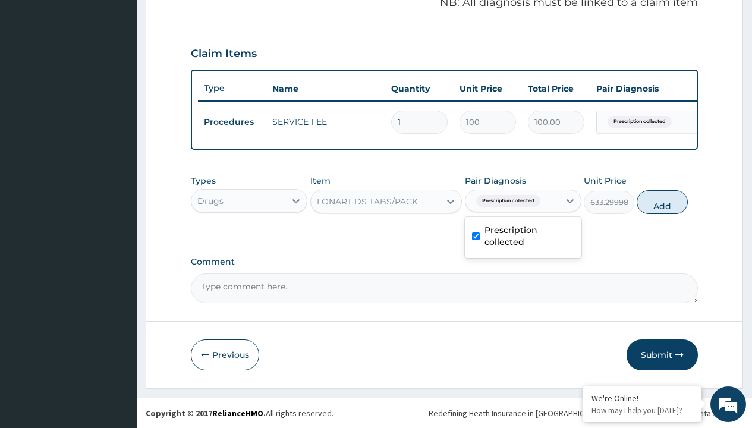
click at [662, 202] on button "Add" at bounding box center [662, 202] width 51 height 24
type input "0"
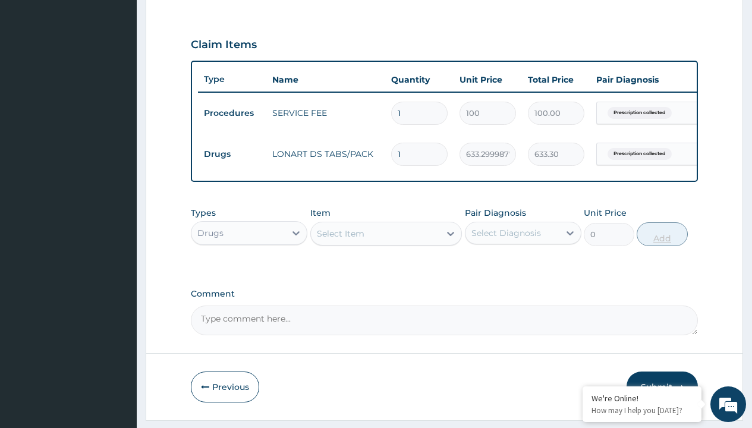
type input "6"
type input "3799.80"
type input "6"
click at [232, 154] on td "Drugs" at bounding box center [232, 154] width 68 height 22
type input "drugs"
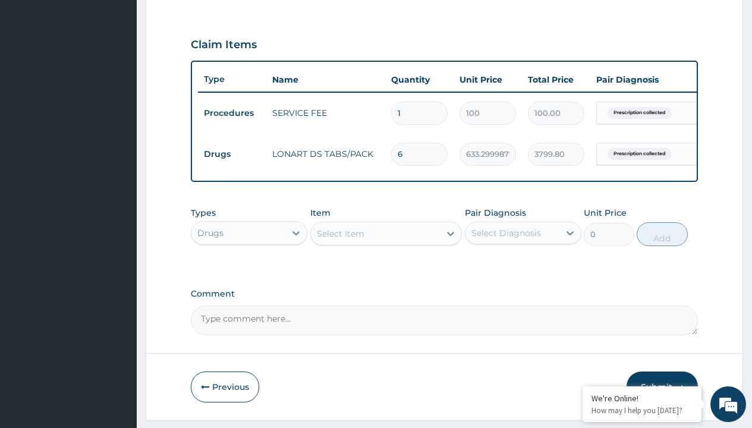
scroll to position [0, 0]
click at [249, 271] on div "Drugs" at bounding box center [249, 262] width 117 height 21
click at [340, 240] on div "Select Item" at bounding box center [341, 234] width 48 height 12
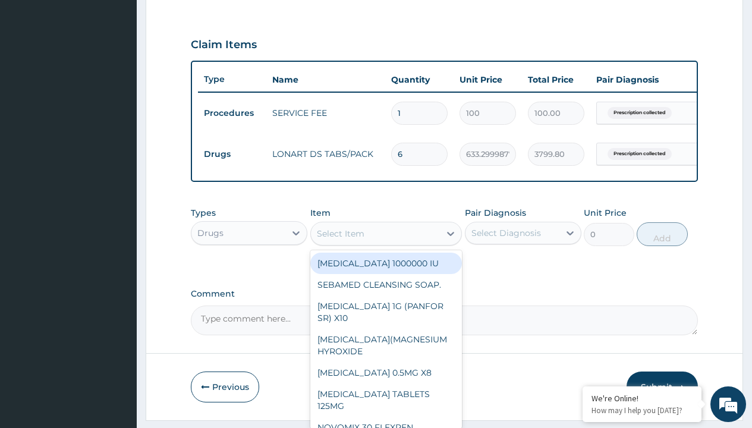
type input "paracetamol 500mg tablet emzor/sach"
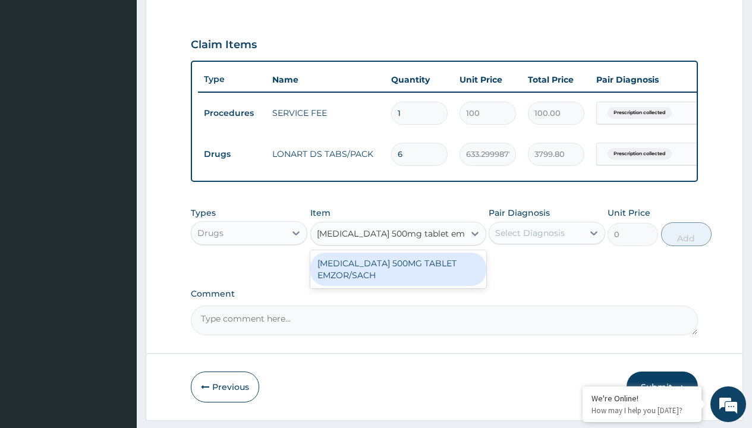
click at [398, 278] on div "PARACETAMOL 500MG TABLET EMZOR/SACH" at bounding box center [398, 269] width 176 height 33
type input "24"
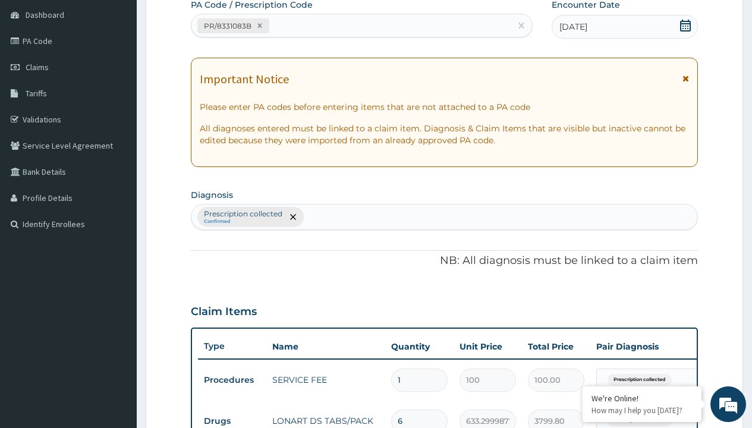
type input "prescription collected"
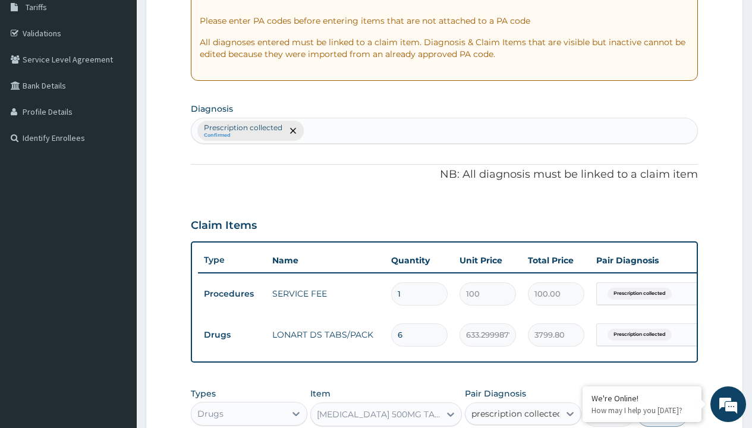
checkbox input "true"
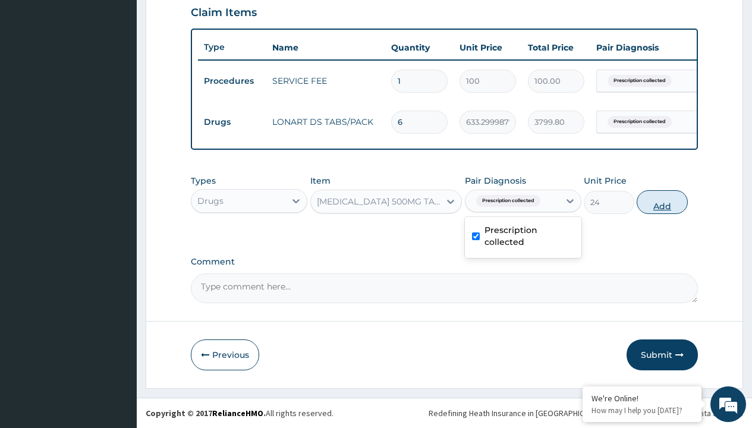
click at [662, 202] on button "Add" at bounding box center [662, 202] width 51 height 24
type input "0"
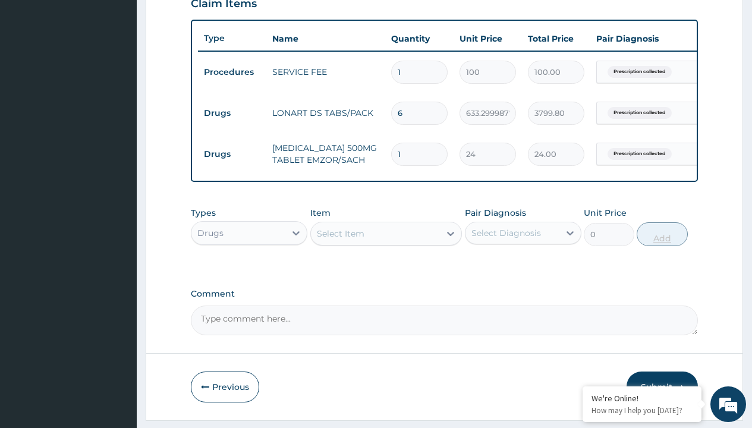
type input "24"
type input "576.00"
type input "24"
click at [232, 113] on td "Drugs" at bounding box center [232, 113] width 68 height 22
type input "drugs"
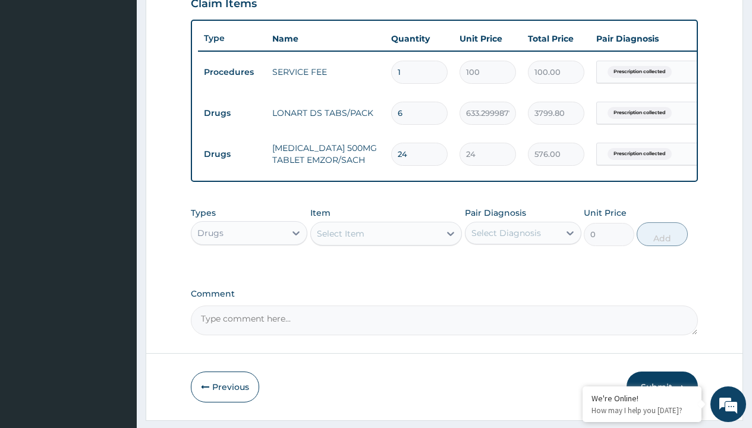
scroll to position [0, 0]
click at [249, 271] on div "Drugs" at bounding box center [249, 262] width 117 height 21
click at [340, 240] on div "Select Item" at bounding box center [341, 234] width 48 height 12
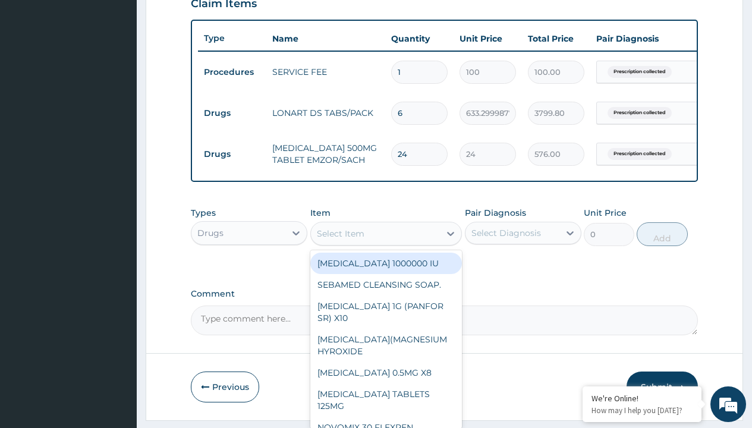
type input "throat lozenges"
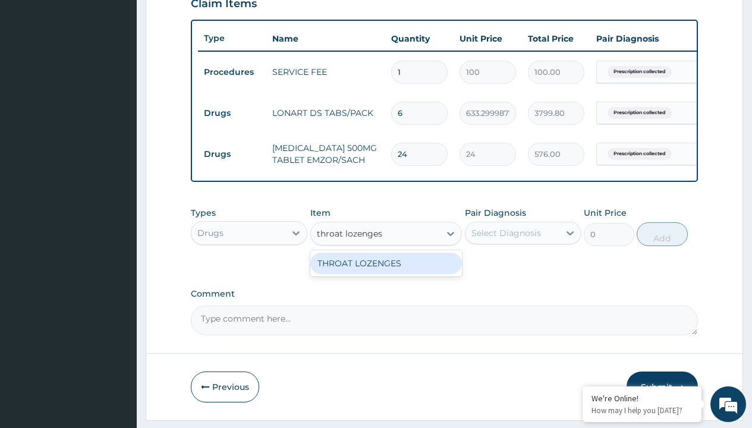
click at [386, 272] on div "THROAT LOZENGES" at bounding box center [386, 263] width 152 height 21
type input "196"
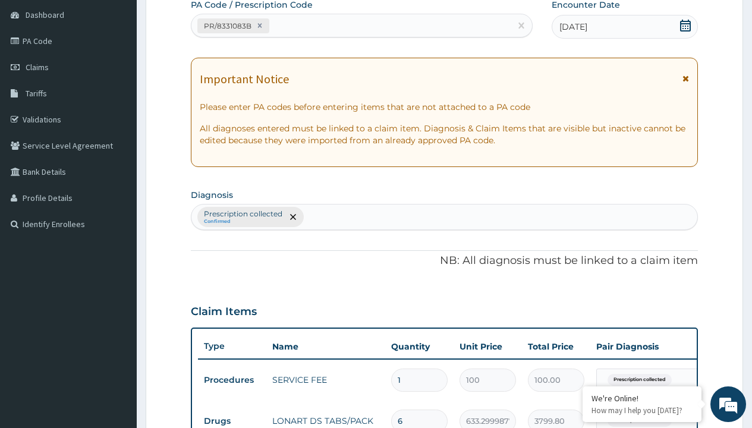
type input "prescription collected"
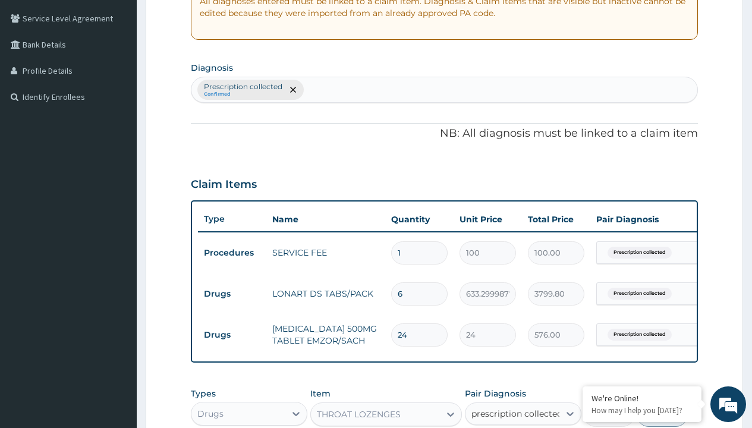
checkbox input "true"
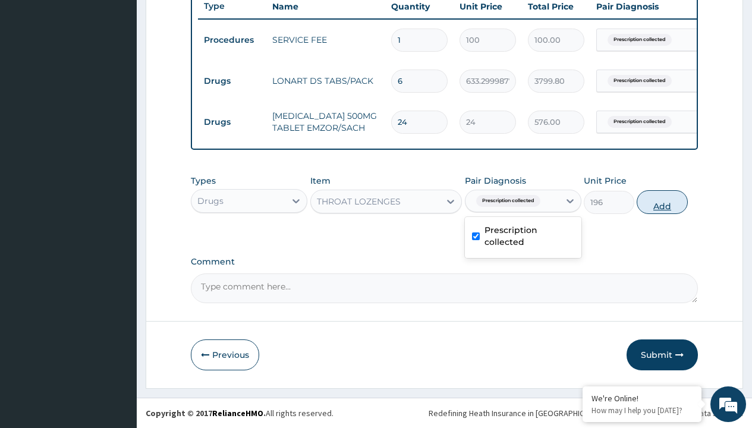
click at [662, 202] on button "Add" at bounding box center [662, 202] width 51 height 24
type input "0"
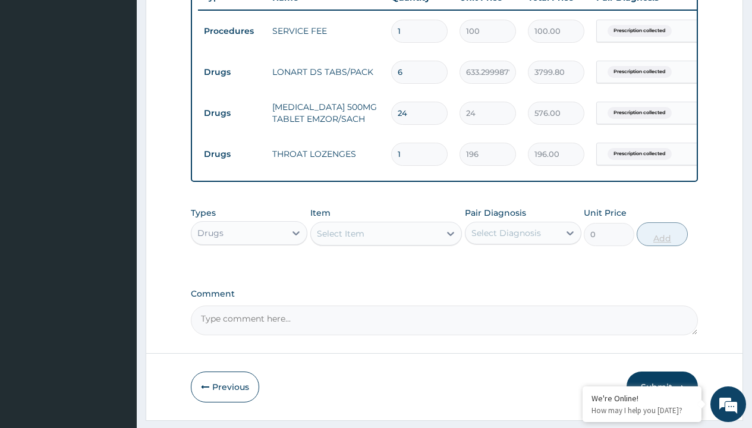
type input "15"
type input "2940.00"
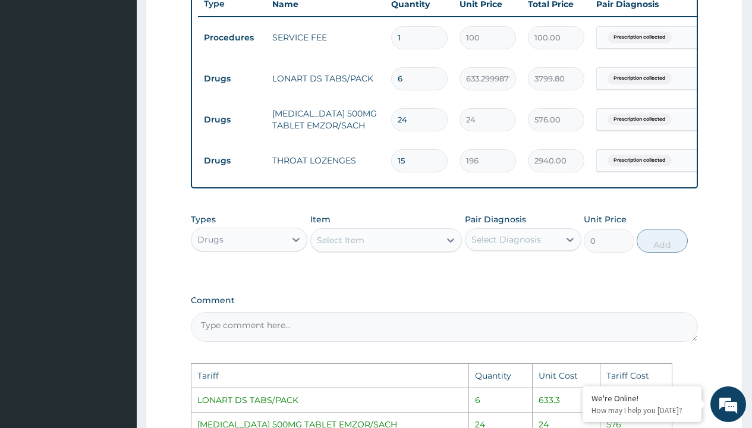
scroll to position [706, 0]
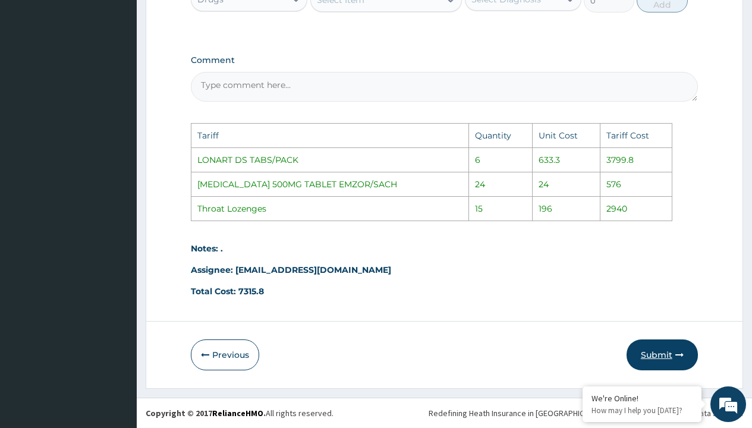
click at [651, 366] on button "Submit" at bounding box center [662, 354] width 71 height 31
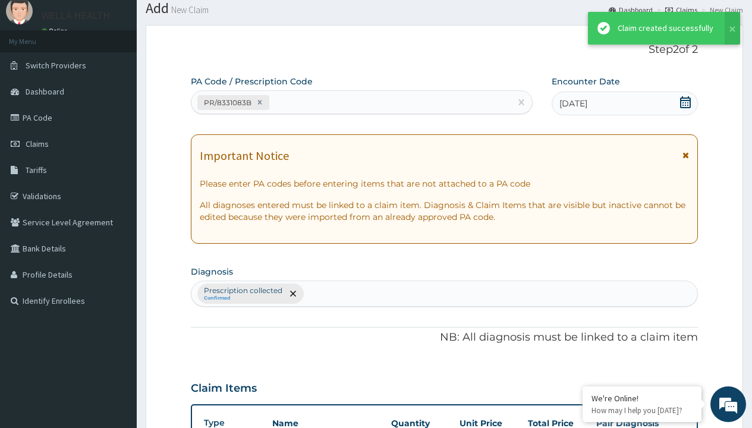
scroll to position [505, 0]
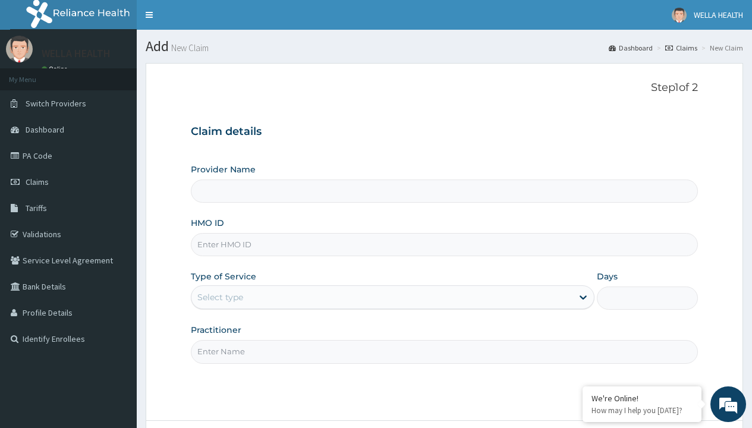
type input "WellaHealth(TELEMEDICINE)"
type input "LGT/10062/A"
type input "WellaHealth"
click at [220, 297] on div "Select type" at bounding box center [220, 297] width 46 height 12
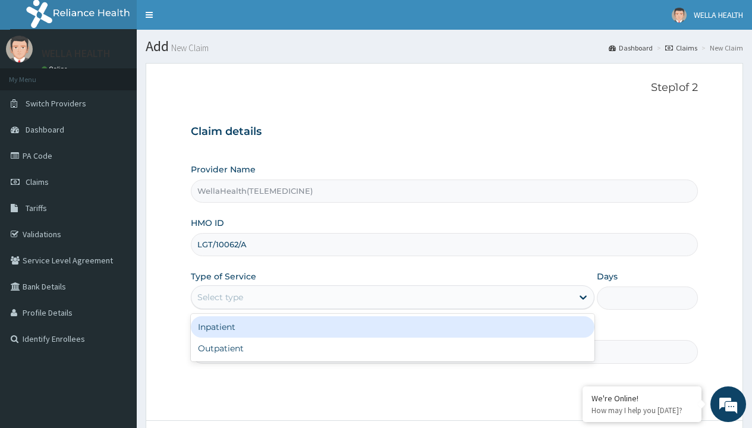
click at [392, 348] on div "Outpatient" at bounding box center [393, 348] width 404 height 21
type input "1"
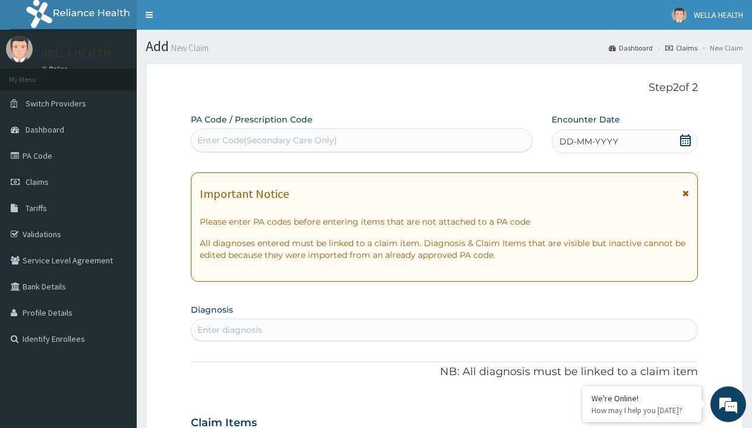
scroll to position [99, 0]
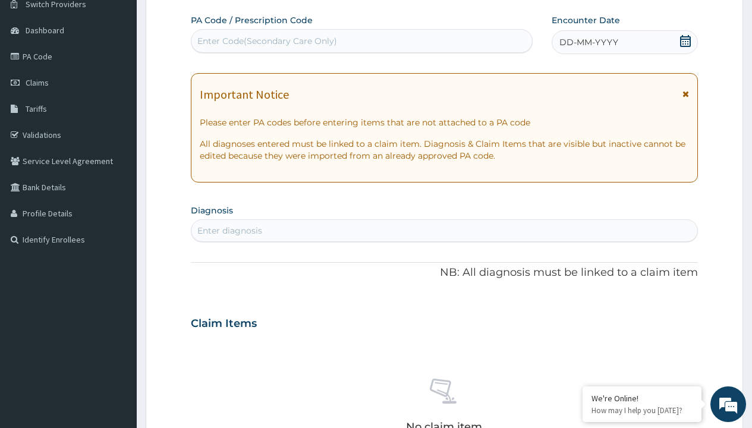
click at [588, 42] on span "DD-MM-YYYY" at bounding box center [588, 42] width 59 height 12
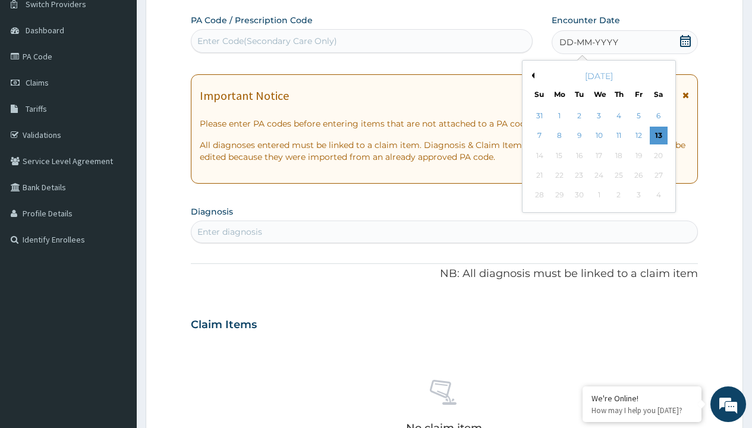
click at [531, 75] on button "Previous Month" at bounding box center [531, 76] width 6 height 6
click at [638, 136] on div "8" at bounding box center [638, 136] width 18 height 18
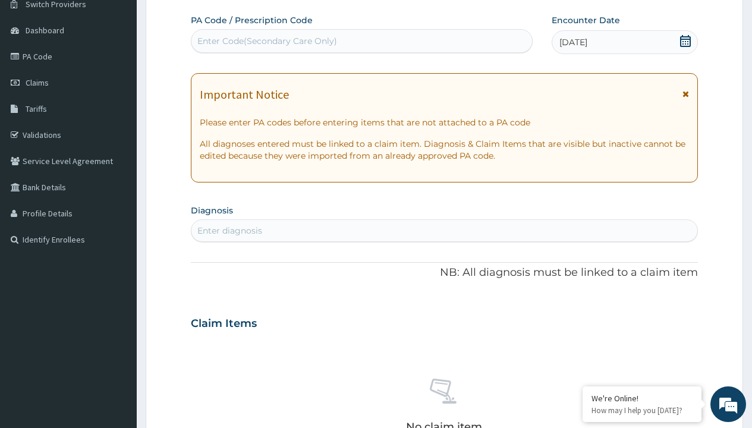
click at [266, 41] on div "Enter Code(Secondary Care Only)" at bounding box center [267, 41] width 140 height 12
type input "PR/032876B6"
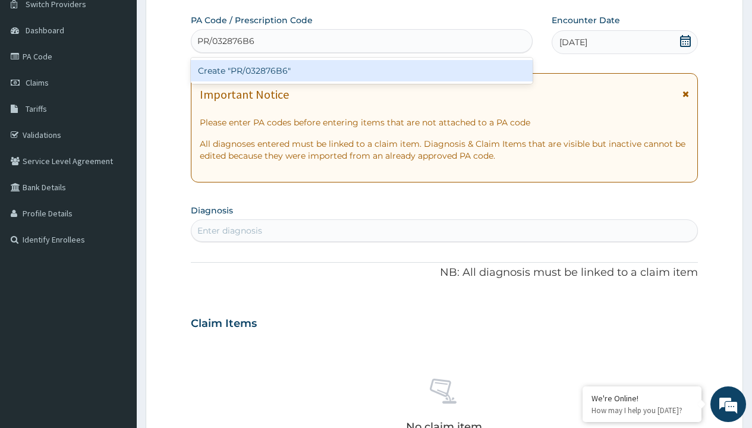
click at [361, 71] on div "Create "PR/032876B6"" at bounding box center [361, 70] width 341 height 21
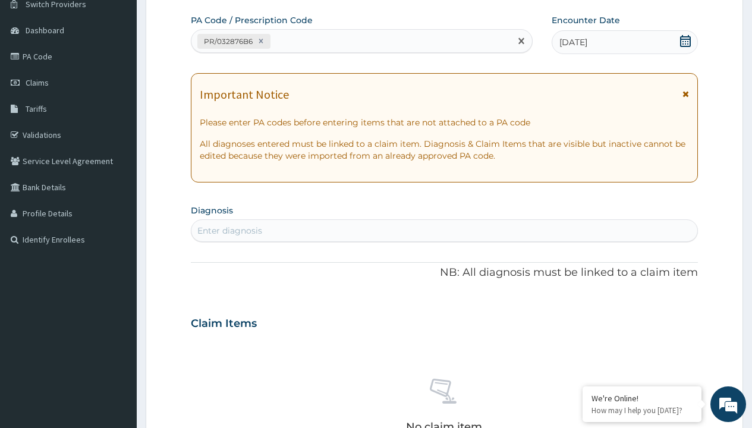
click at [229, 231] on div "Enter diagnosis" at bounding box center [229, 231] width 65 height 12
type input "prescription collected"
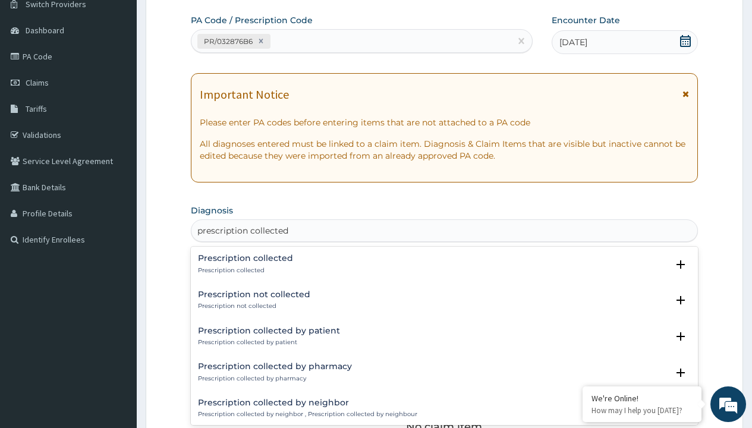
click at [244, 270] on p "Prescription collected" at bounding box center [245, 270] width 95 height 8
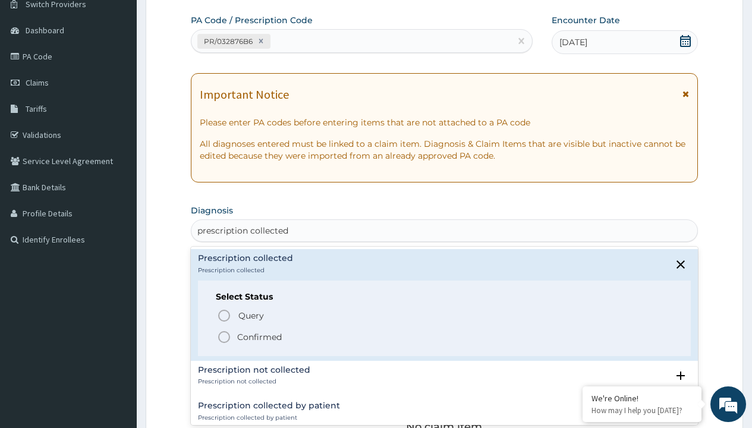
click at [259, 336] on p "Confirmed" at bounding box center [259, 337] width 45 height 12
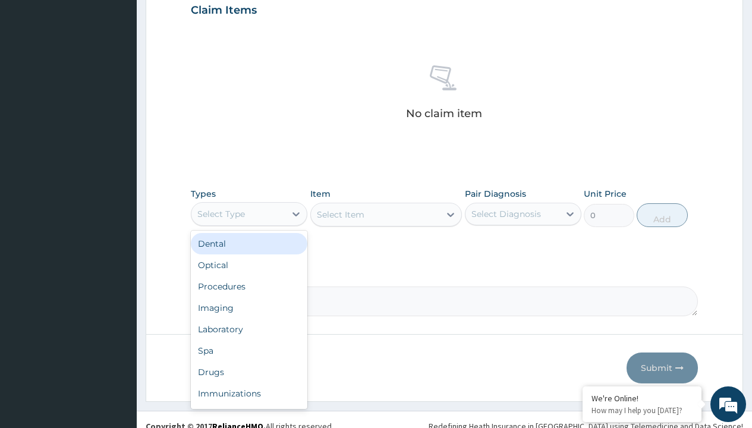
type input "procedures"
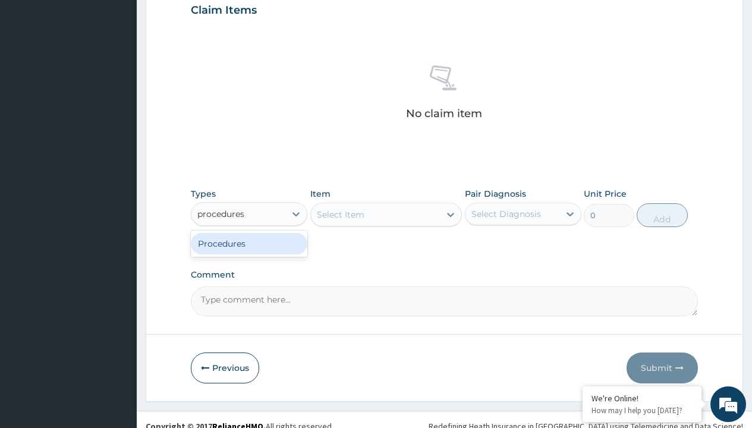
click at [249, 243] on div "Procedures" at bounding box center [249, 243] width 117 height 21
click at [340, 214] on div "Select Item" at bounding box center [341, 215] width 48 height 12
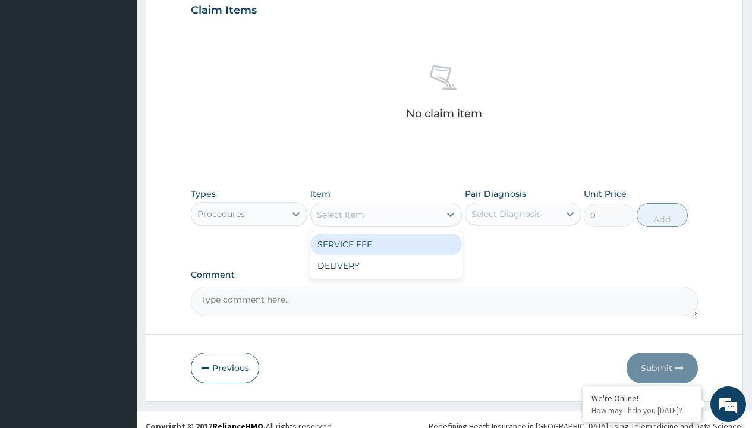
type input "service fee"
click at [386, 244] on div "SERVICE FEE" at bounding box center [386, 244] width 152 height 21
type input "100"
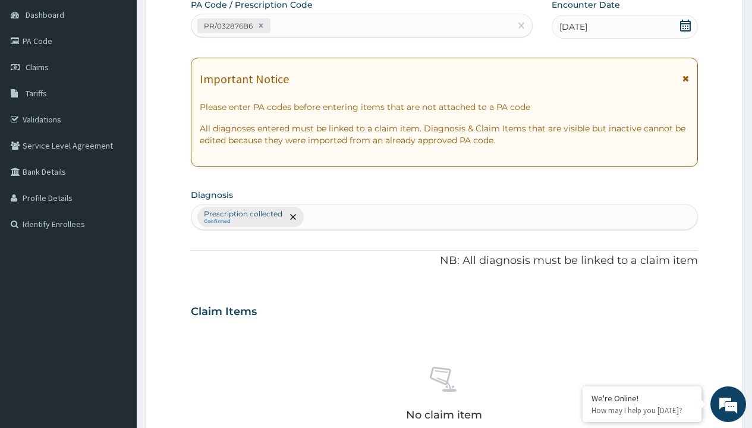
type input "prescription collected"
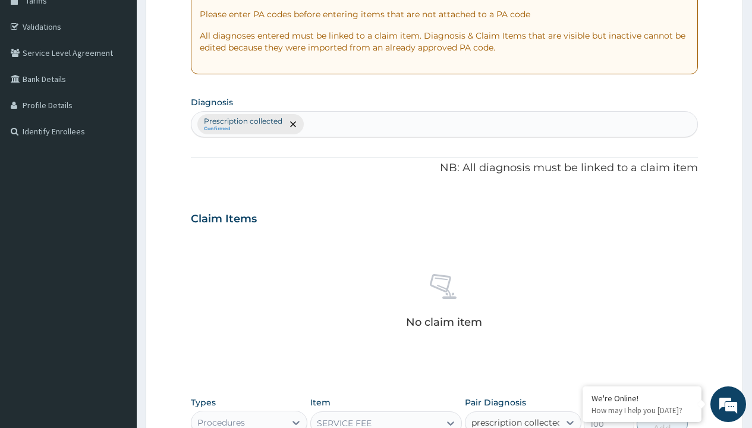
checkbox input "true"
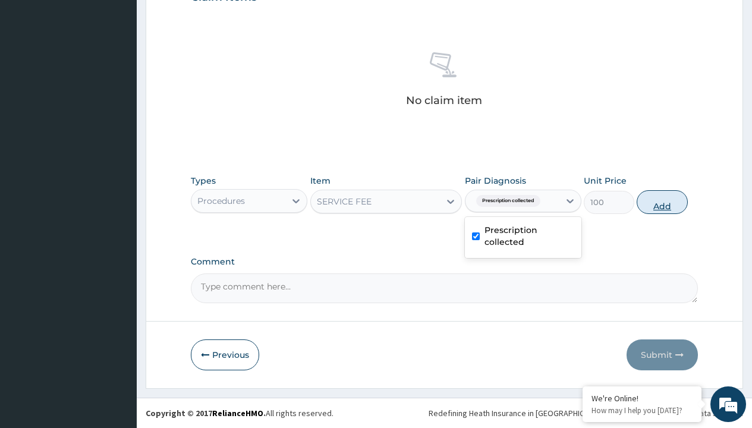
click at [662, 202] on button "Add" at bounding box center [662, 202] width 51 height 24
type input "0"
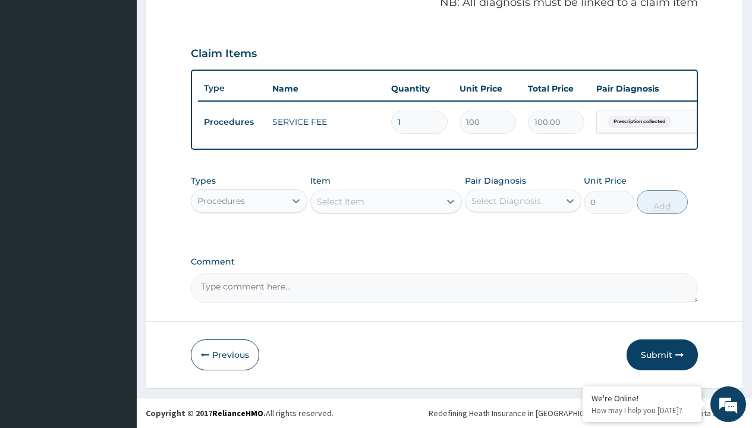
scroll to position [382, 0]
click at [221, 200] on div "Procedures" at bounding box center [221, 201] width 48 height 12
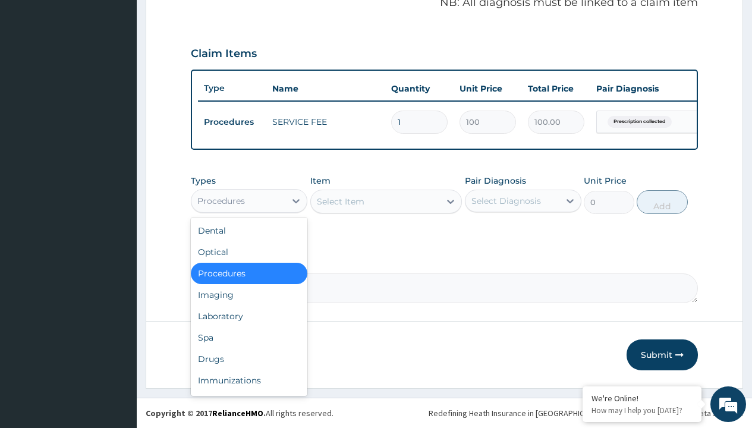
type input "drugs"
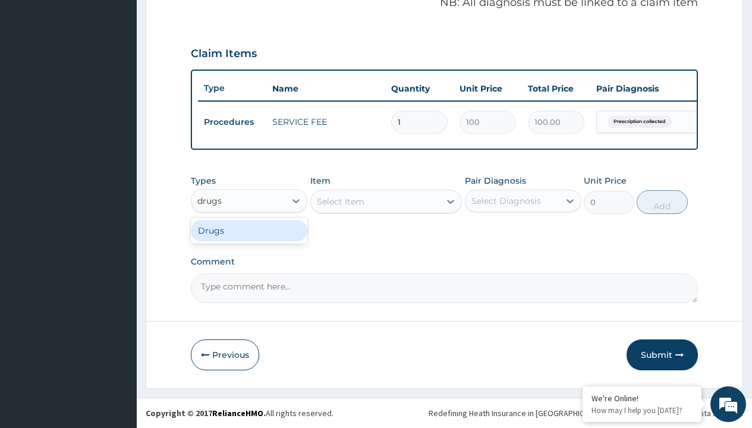
click at [249, 230] on div "Drugs" at bounding box center [249, 230] width 117 height 21
click at [340, 201] on div "Select Item" at bounding box center [386, 202] width 152 height 24
type input "[MEDICAL_DATA] 500mg x3"
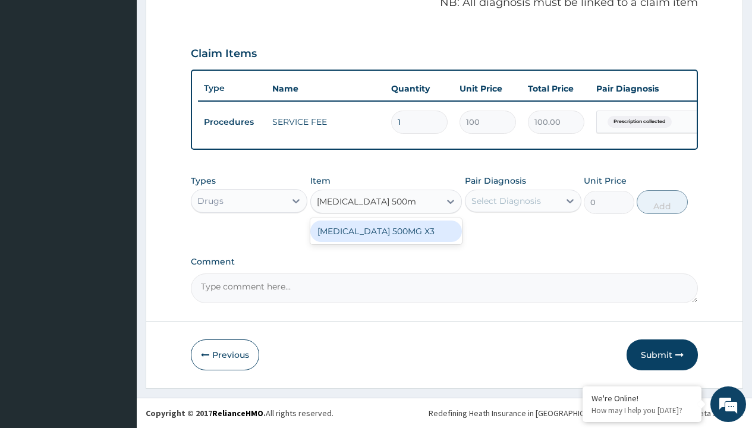
click at [386, 231] on div "[MEDICAL_DATA] 500MG X3" at bounding box center [386, 231] width 152 height 21
type input "513.2999877929688"
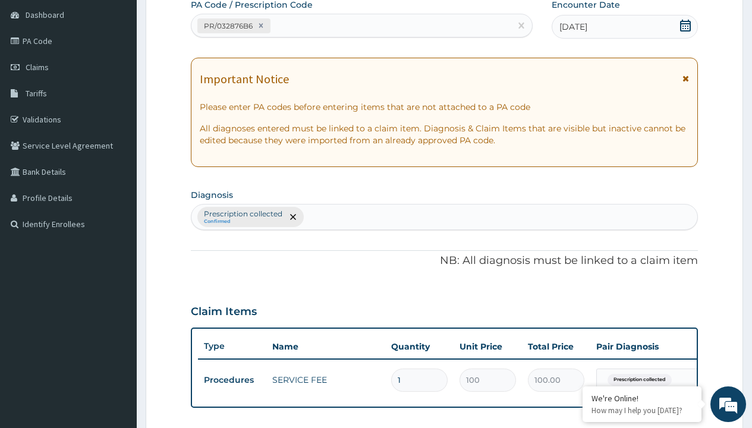
type input "prescription collected"
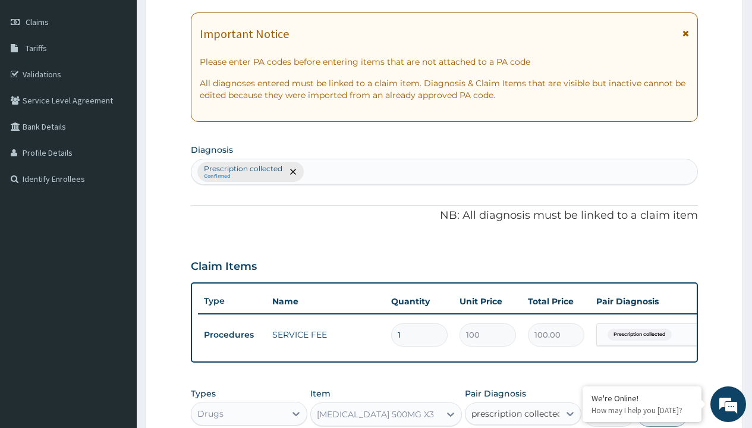
checkbox input "true"
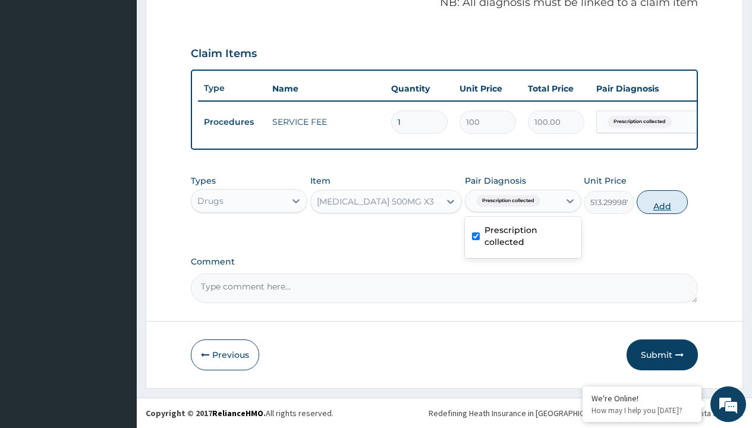
click at [662, 202] on button "Add" at bounding box center [662, 202] width 51 height 24
type input "0"
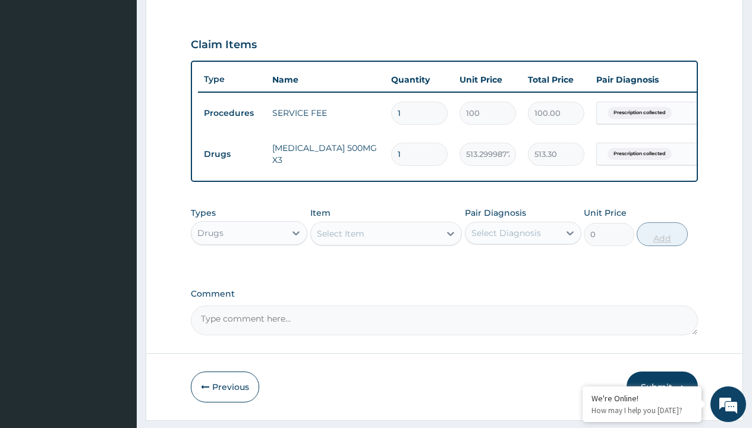
type input "6"
type input "3079.80"
type input "6"
click at [232, 154] on td "Drugs" at bounding box center [232, 154] width 68 height 22
type input "drugs"
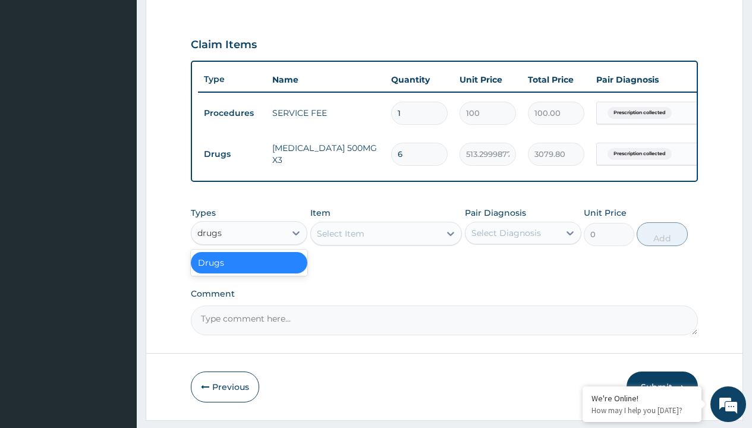
scroll to position [0, 0]
click at [249, 271] on div "Drugs" at bounding box center [249, 262] width 117 height 21
click at [340, 240] on div "Select Item" at bounding box center [341, 234] width 48 height 12
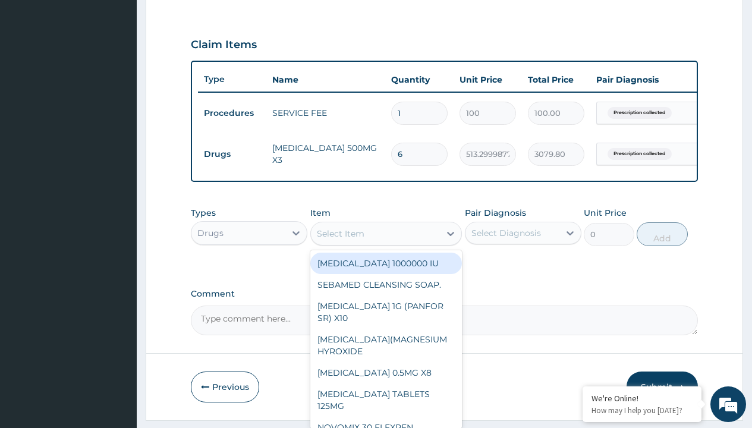
type input "amatem softgel forte tablets 80/480/pack"
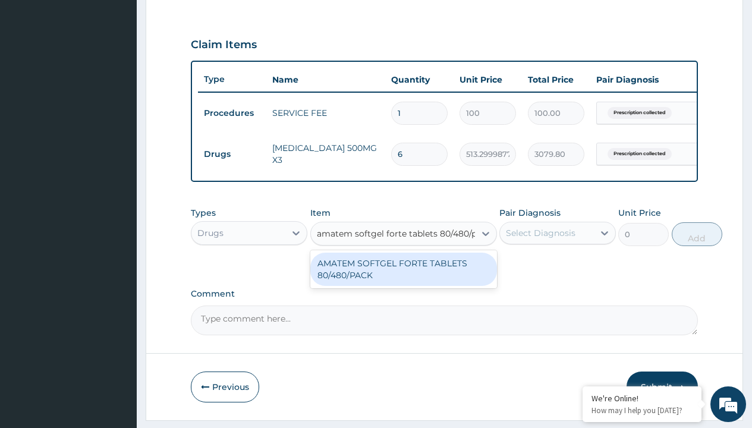
click at [403, 278] on div "AMATEM SOFTGEL FORTE TABLETS 80/480/PACK" at bounding box center [403, 269] width 187 height 33
type input "601.7000122070312"
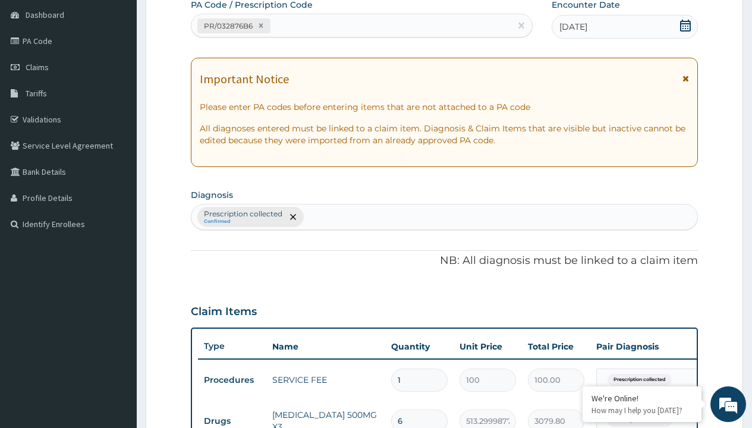
type input "prescription collected"
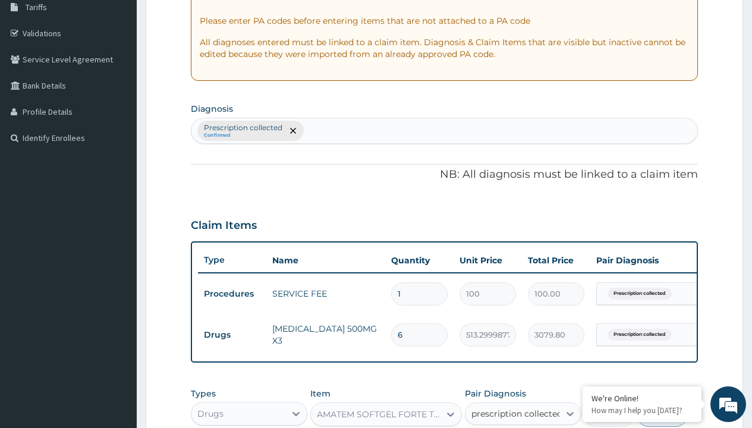
checkbox input "true"
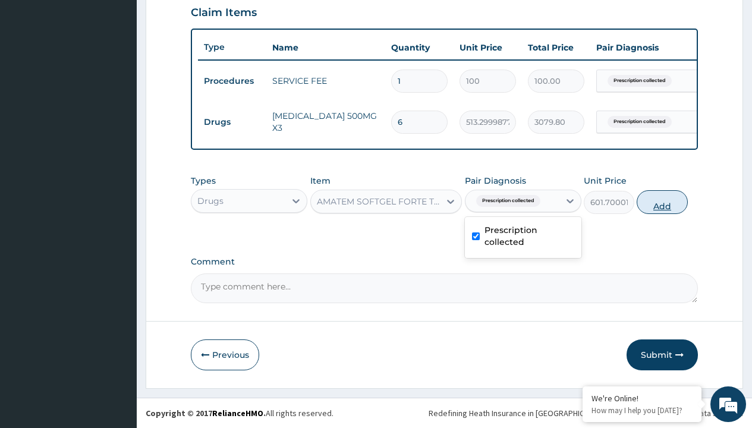
click at [662, 202] on button "Add" at bounding box center [662, 202] width 51 height 24
type input "0"
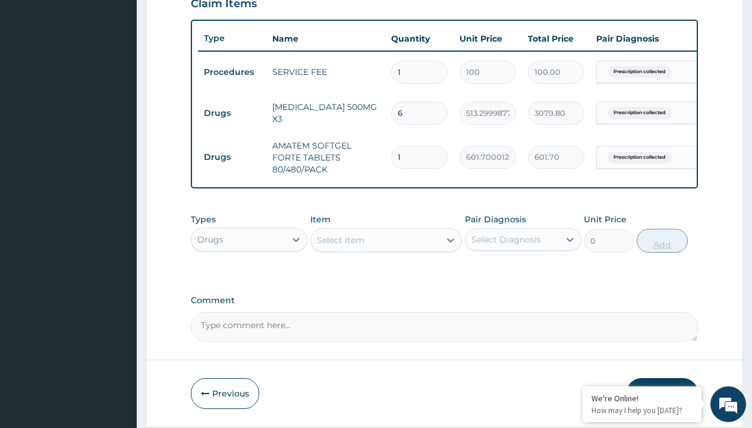
type input "6"
type input "3610.20"
type input "6"
click at [232, 113] on td "Drugs" at bounding box center [232, 113] width 68 height 22
type input "drugs"
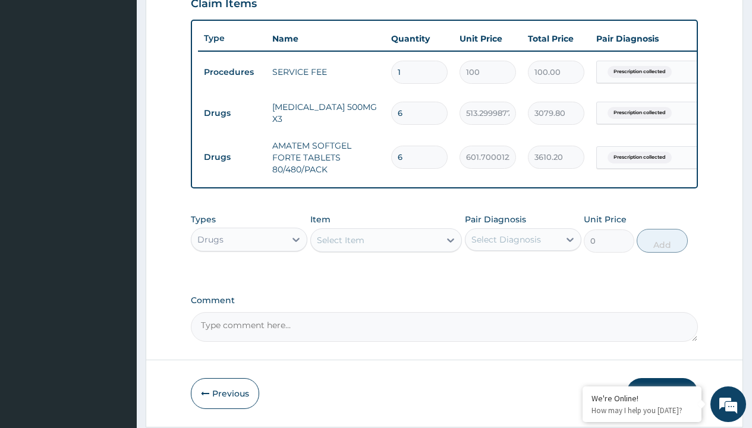
scroll to position [0, 0]
click at [249, 278] on div "Drugs" at bounding box center [249, 269] width 117 height 21
click at [340, 246] on div "Select Item" at bounding box center [341, 240] width 48 height 12
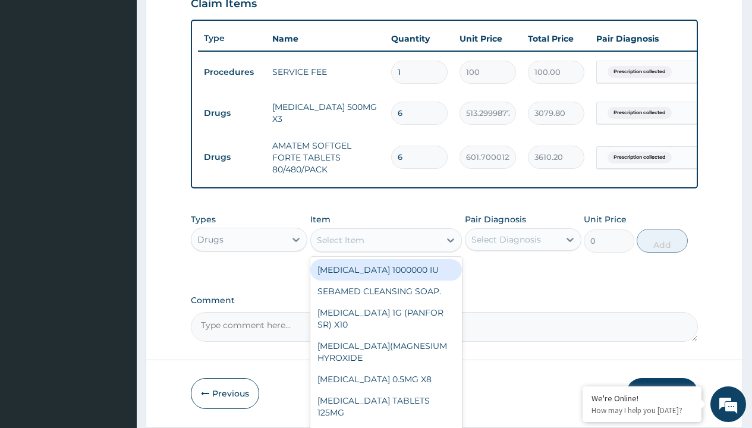
type input "[MEDICAL_DATA] 500mg tablet emzor/sach"
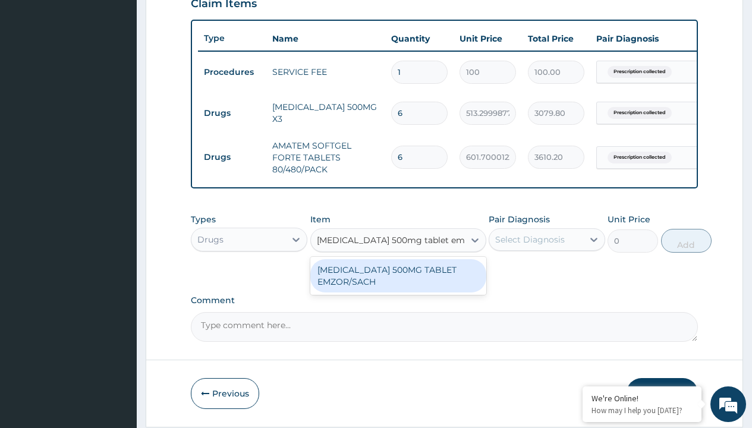
click at [398, 284] on div "[MEDICAL_DATA] 500MG TABLET EMZOR/SACH" at bounding box center [398, 275] width 176 height 33
type input "24"
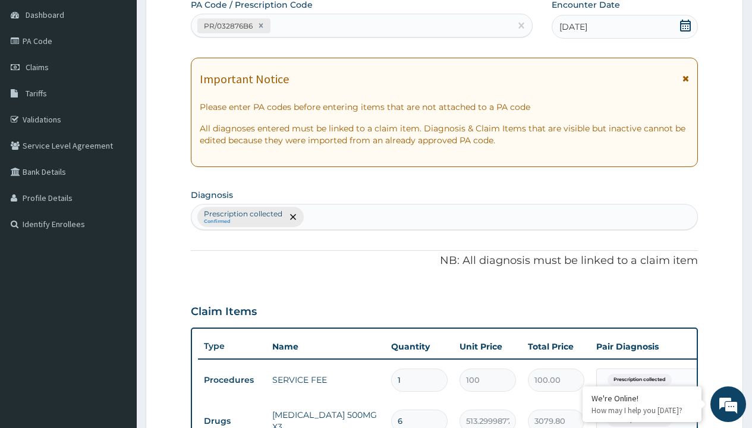
type input "prescription collected"
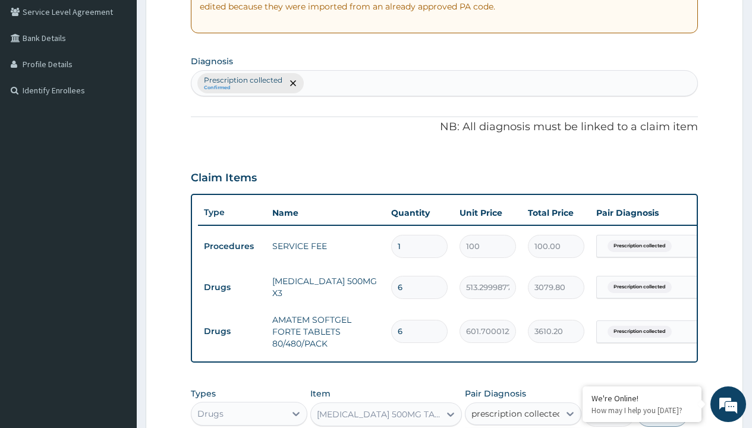
checkbox input "true"
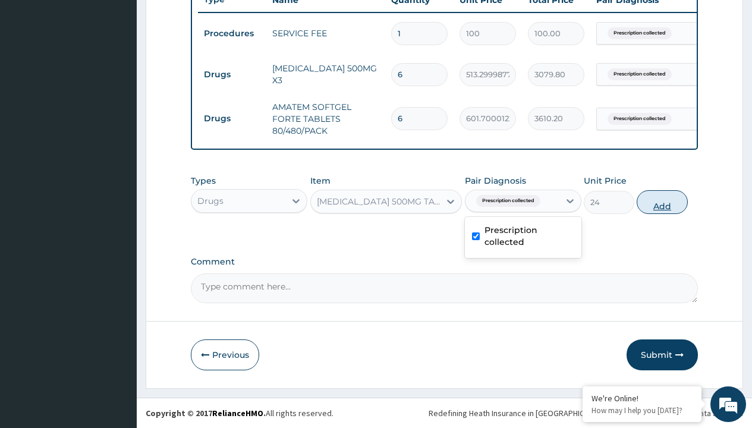
click at [662, 202] on button "Add" at bounding box center [662, 202] width 51 height 24
type input "0"
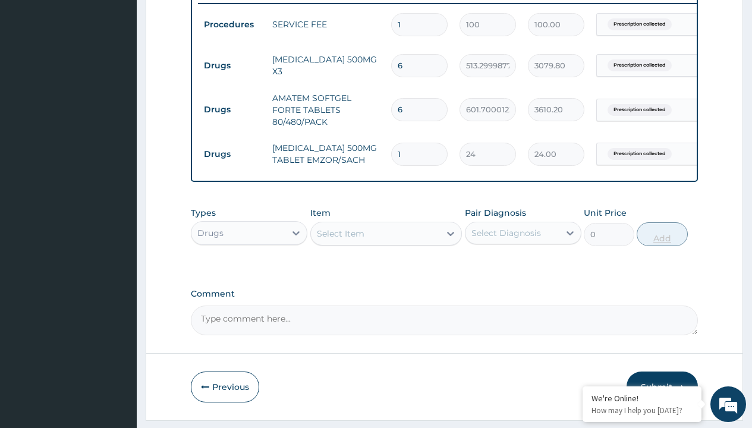
type input "24"
type input "576.00"
type input "24"
click at [232, 65] on td "Drugs" at bounding box center [232, 66] width 68 height 22
type input "drugs"
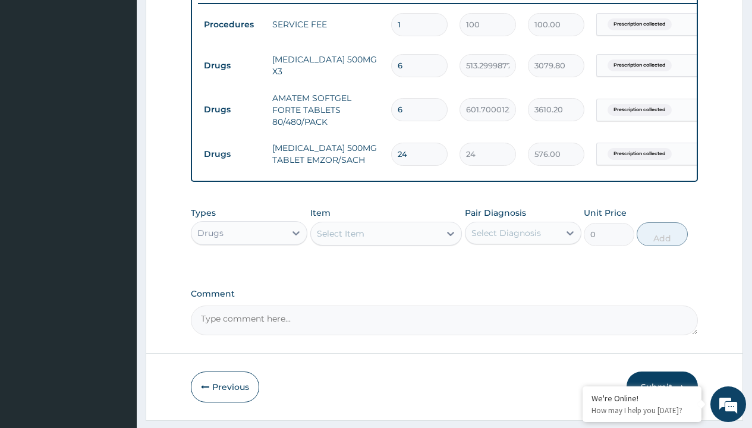
scroll to position [0, 0]
click at [249, 271] on div "Drugs" at bounding box center [249, 262] width 117 height 21
click at [340, 240] on div "Select Item" at bounding box center [341, 234] width 48 height 12
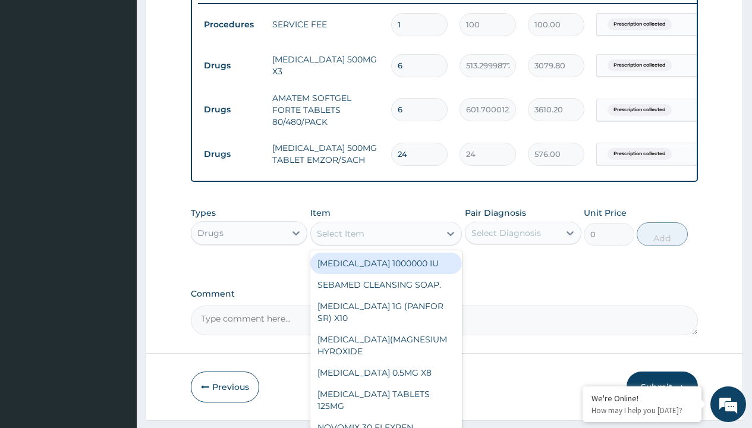
type input "[MEDICAL_DATA] 10mg tab loratyn x10"
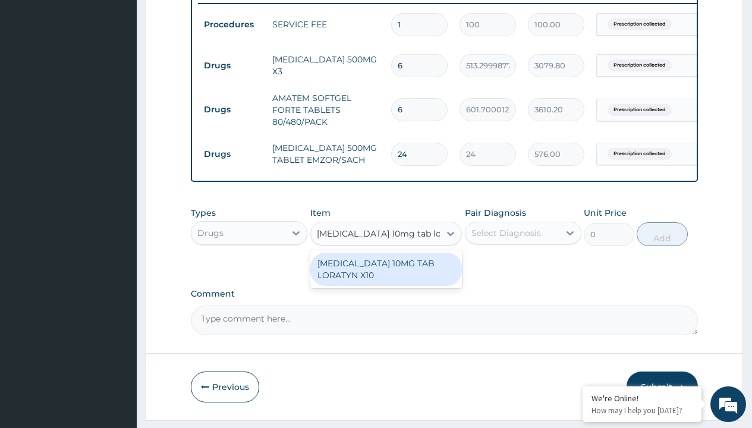
click at [386, 278] on div "[MEDICAL_DATA] 10MG TAB LORATYN X10" at bounding box center [386, 269] width 152 height 33
type input "117"
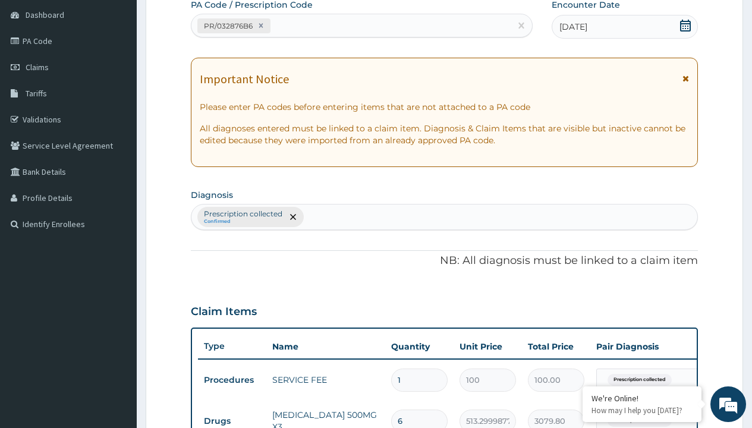
type input "prescription collected"
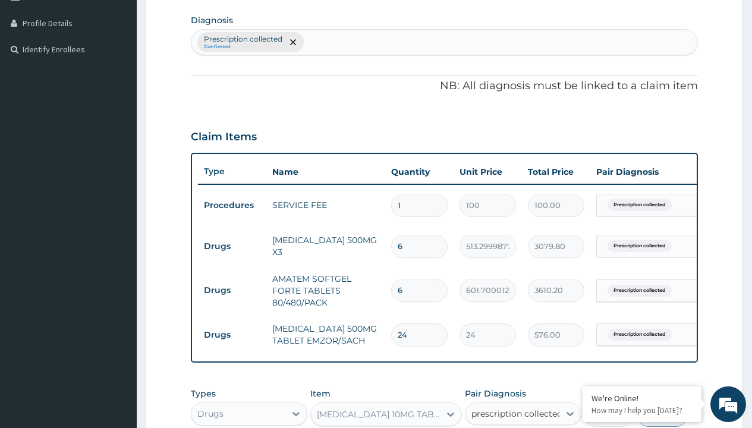
checkbox input "true"
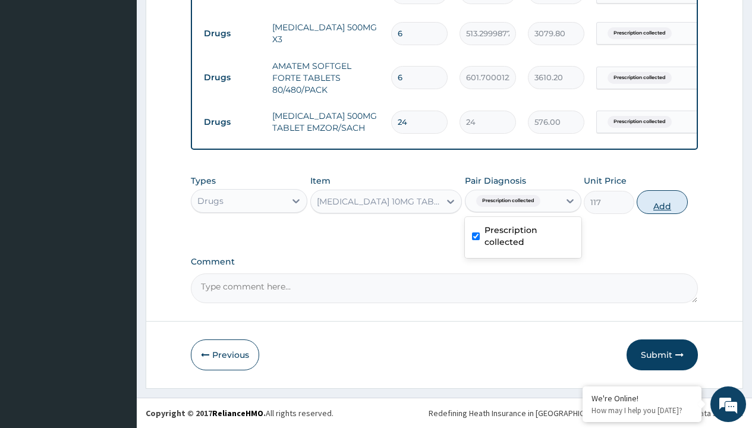
click at [662, 202] on button "Add" at bounding box center [662, 202] width 51 height 24
type input "0"
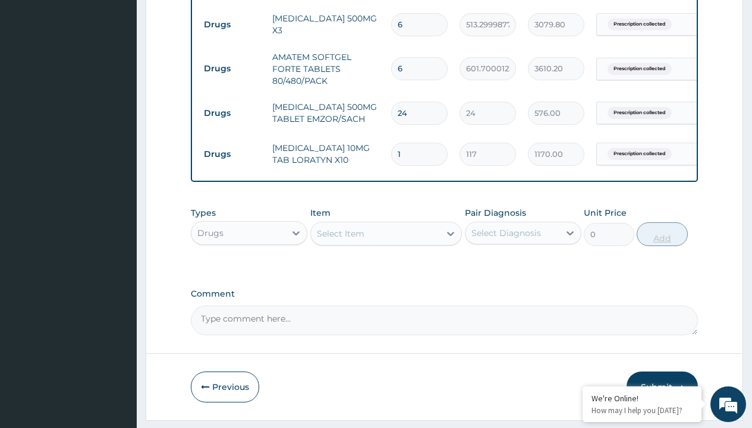
type input "10"
type input "1170.00"
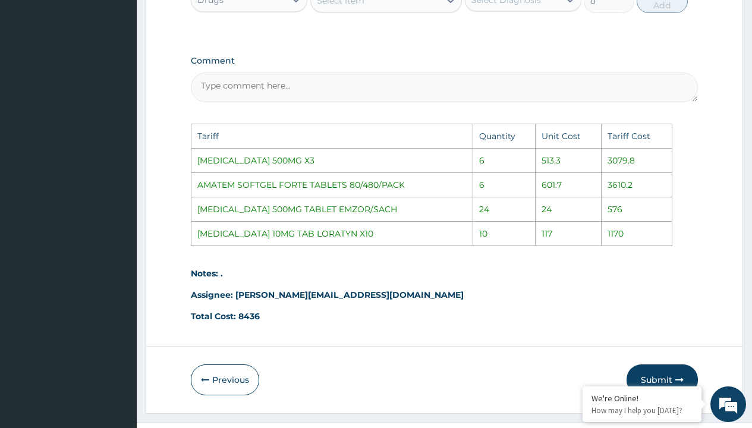
scroll to position [778, 0]
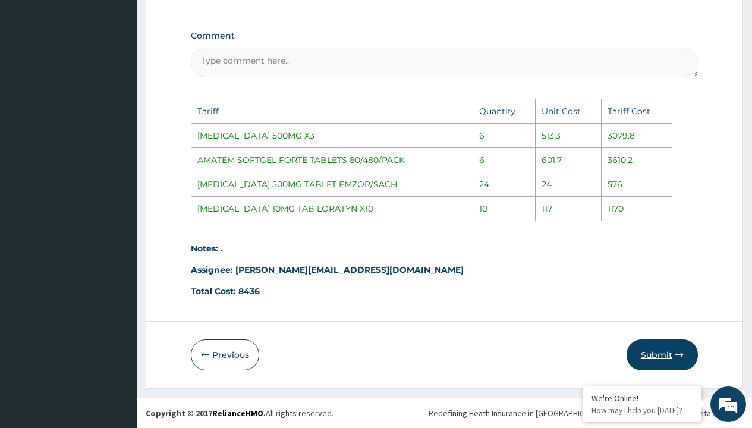
type input "10"
click at [651, 358] on button "Submit" at bounding box center [662, 354] width 71 height 31
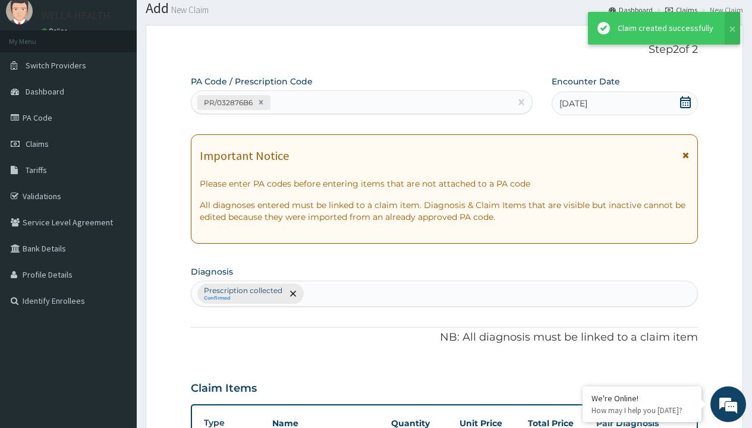
scroll to position [552, 0]
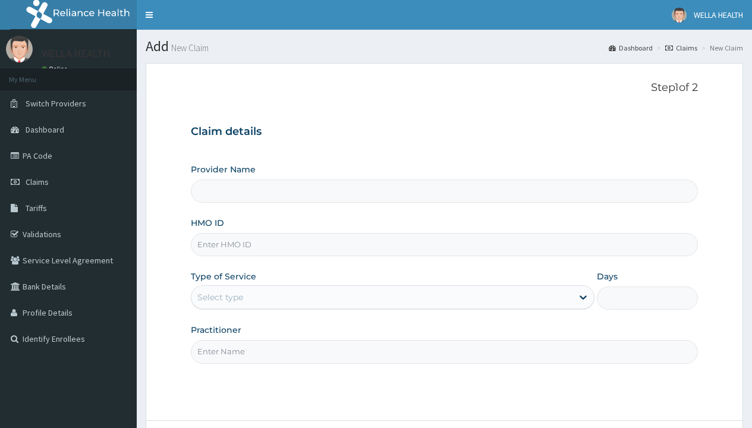
type input "LMG/10120/A"
type input "WellaHealth(TELEMEDICINE)"
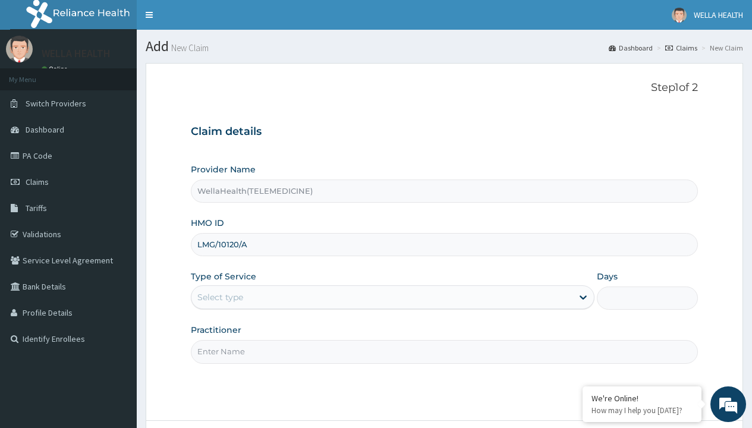
type input "LMG/10120/A"
type input "WellaHealth"
click at [220, 297] on div "Select type" at bounding box center [220, 297] width 46 height 12
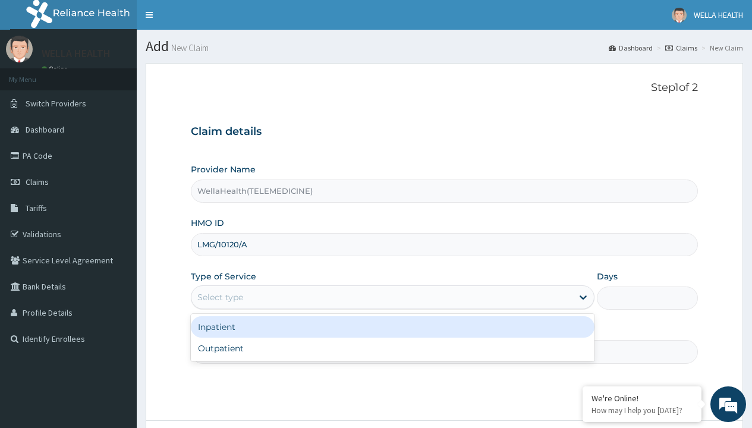
click at [392, 348] on div "Outpatient" at bounding box center [393, 348] width 404 height 21
type input "1"
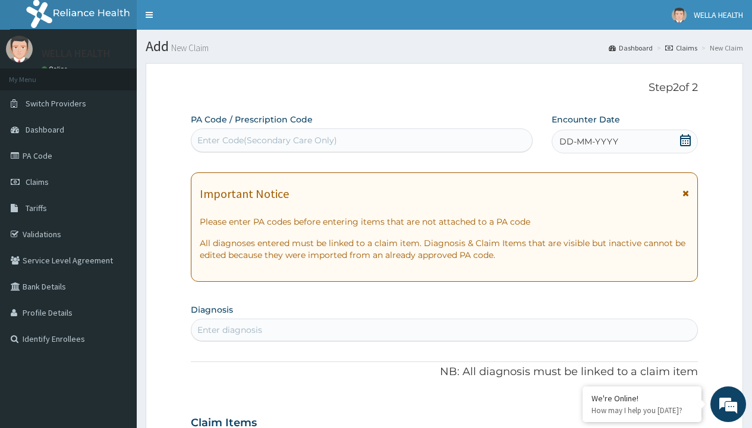
scroll to position [99, 0]
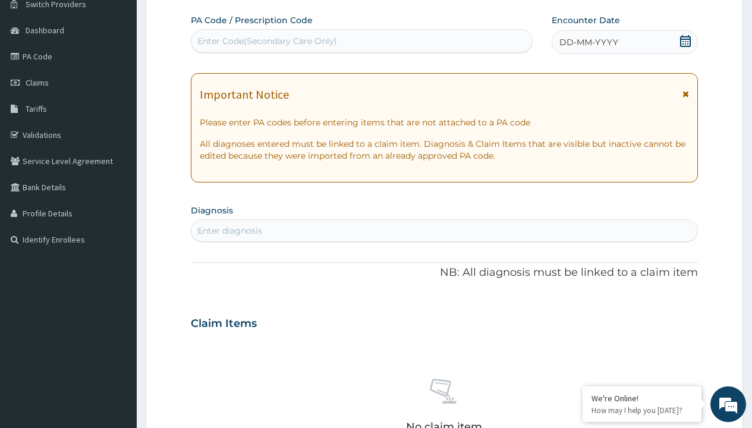
click at [588, 42] on span "DD-MM-YYYY" at bounding box center [588, 42] width 59 height 12
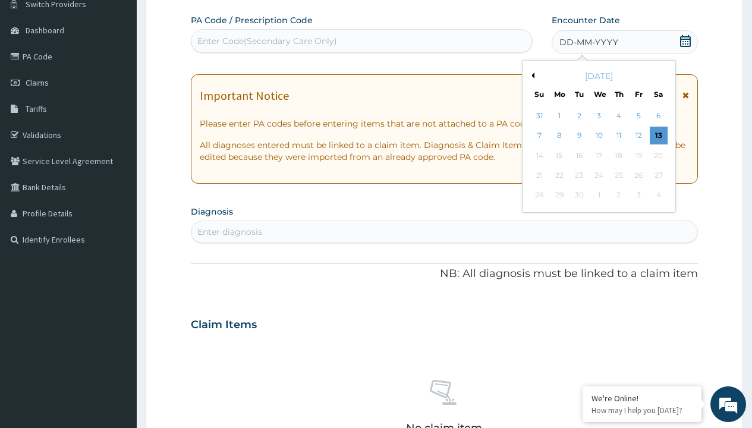
click at [531, 75] on button "Previous Month" at bounding box center [531, 76] width 6 height 6
click at [638, 136] on div "8" at bounding box center [638, 136] width 18 height 18
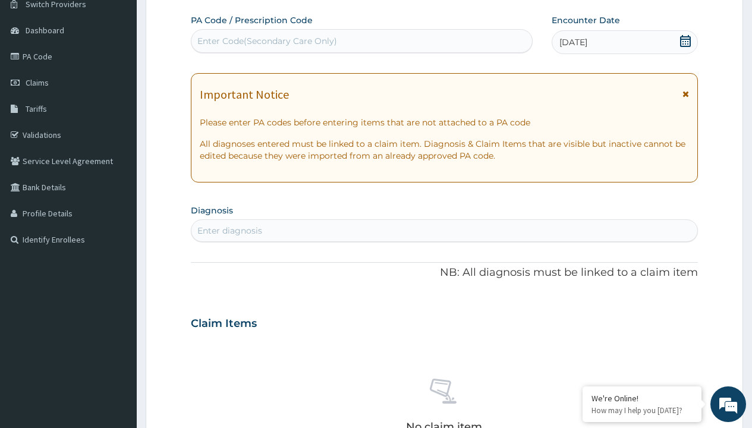
click at [266, 41] on div "Enter Code(Secondary Care Only)" at bounding box center [267, 41] width 140 height 12
type input "PR/7125F3E5"
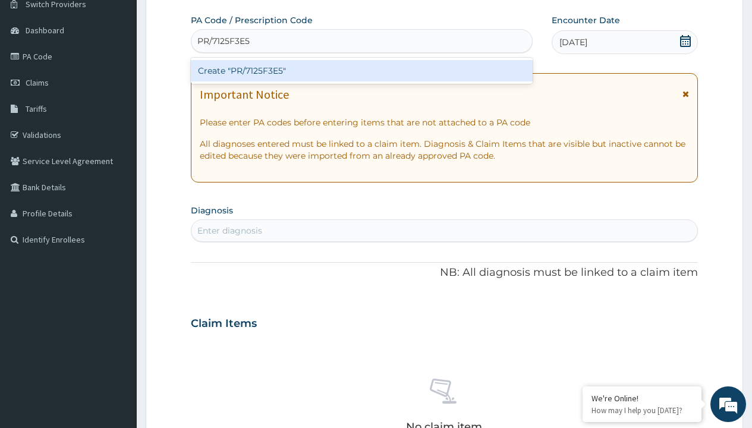
scroll to position [0, 0]
click at [361, 71] on div "Create "PR/7125F3E5"" at bounding box center [361, 70] width 341 height 21
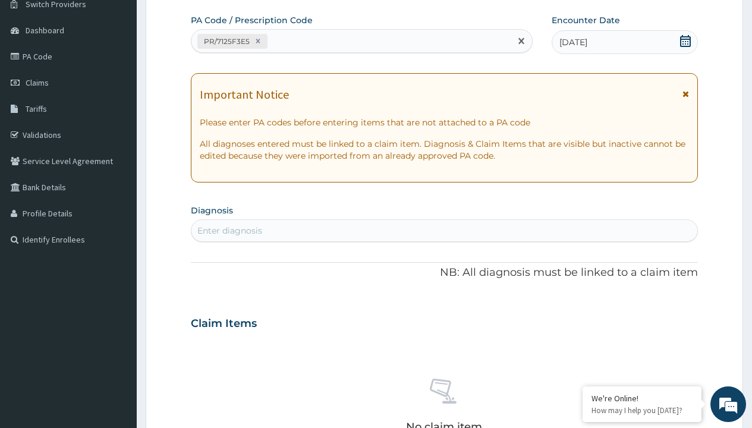
click at [229, 231] on div "Enter diagnosis" at bounding box center [229, 231] width 65 height 12
type input "prescription collected"
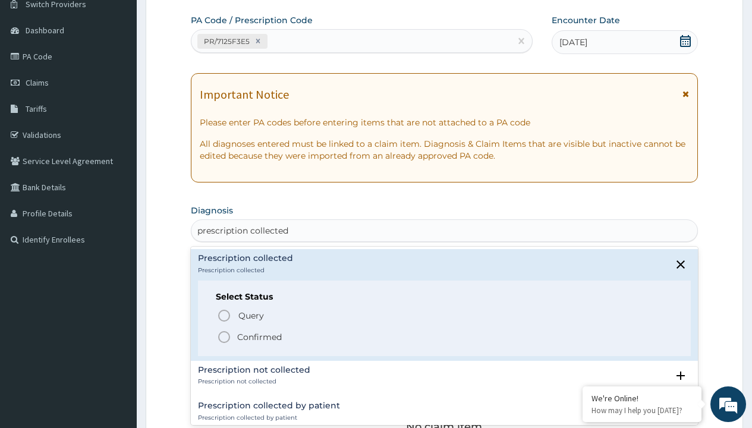
click at [259, 336] on p "Confirmed" at bounding box center [259, 337] width 45 height 12
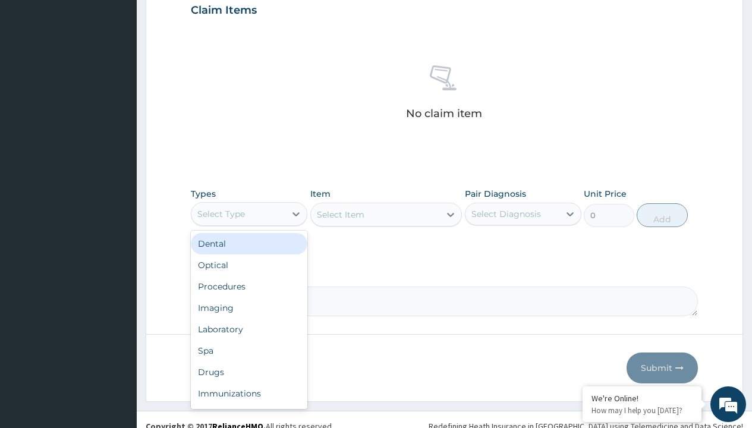
type input "procedures"
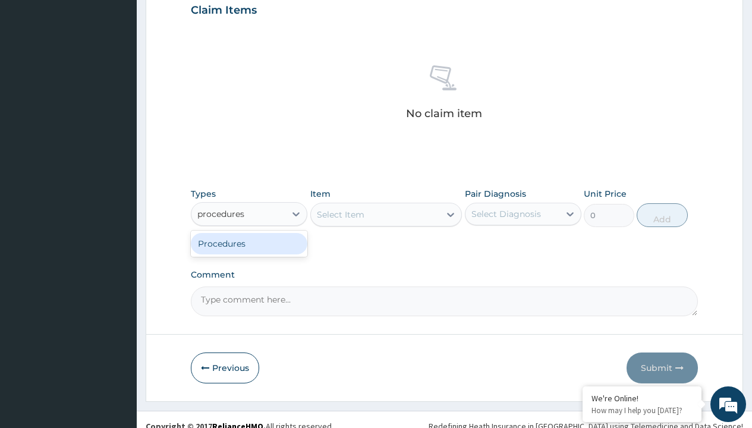
click at [249, 243] on div "Procedures" at bounding box center [249, 243] width 117 height 21
click at [340, 214] on div "Select Item" at bounding box center [341, 215] width 48 height 12
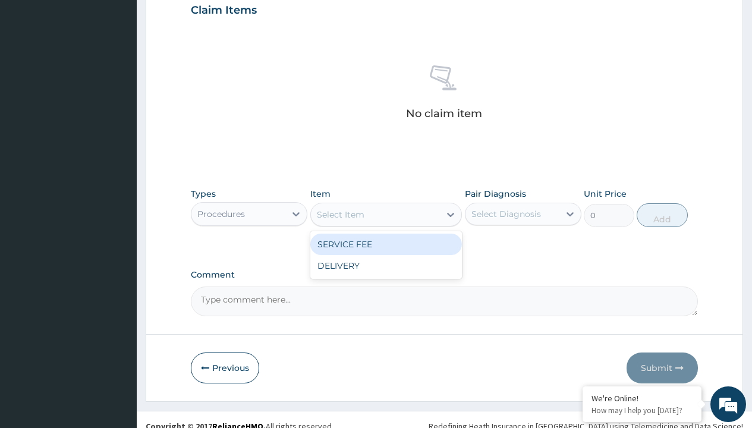
type input "service fee"
click at [386, 244] on div "SERVICE FEE" at bounding box center [386, 244] width 152 height 21
type input "100"
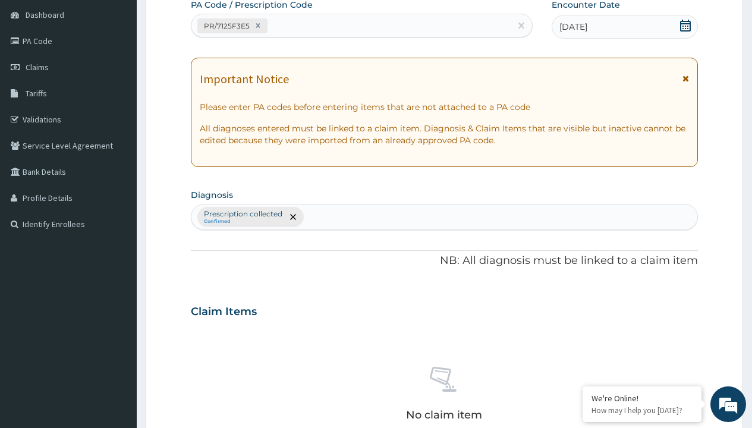
click at [243, 214] on p "Prescription collected" at bounding box center [243, 214] width 78 height 10
type input "prescription collected"
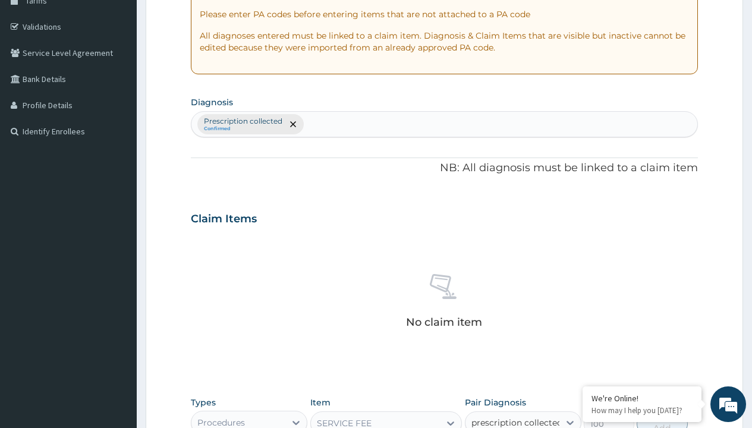
checkbox input "true"
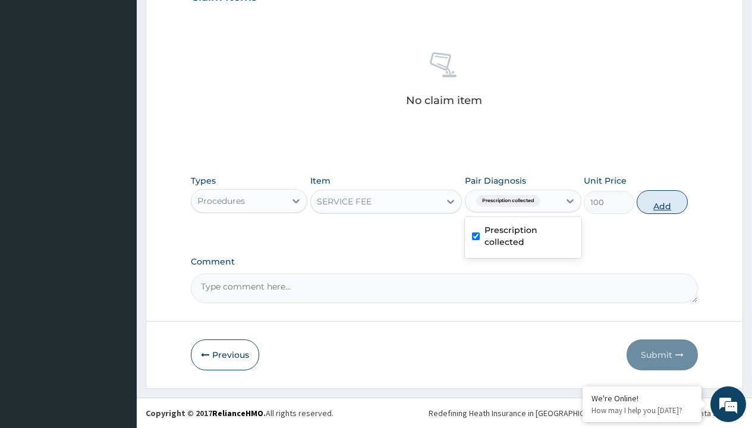
click at [662, 202] on button "Add" at bounding box center [662, 202] width 51 height 24
type input "0"
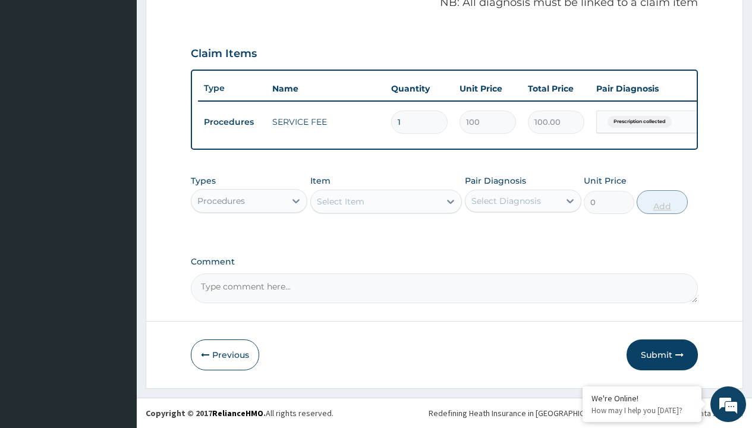
scroll to position [382, 0]
click at [221, 200] on div "Procedures" at bounding box center [221, 201] width 48 height 12
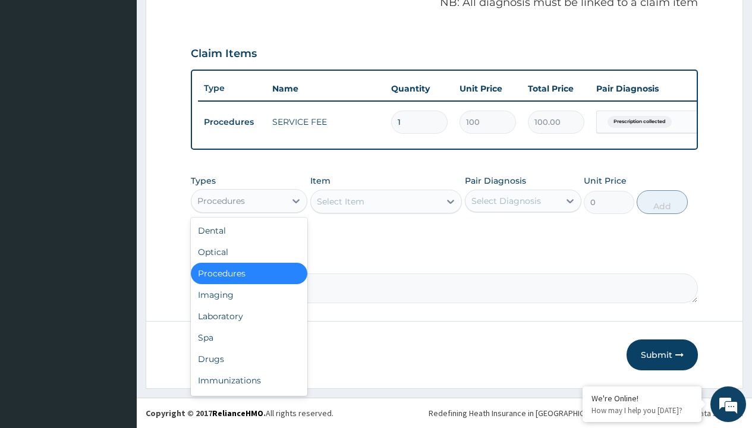
type input "drugs"
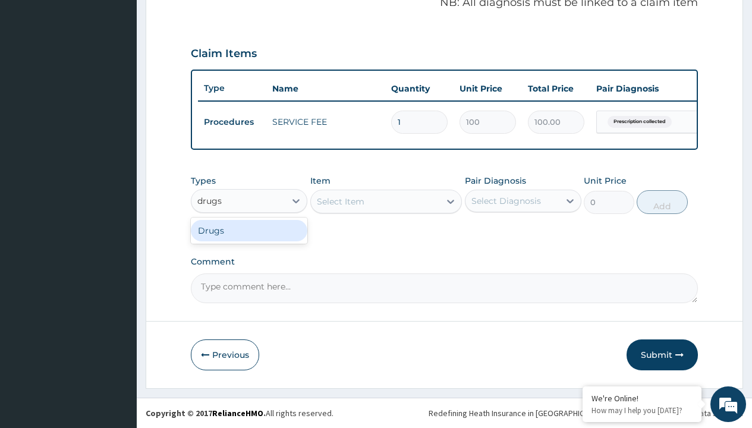
click at [249, 230] on div "Drugs" at bounding box center [249, 230] width 117 height 21
click at [340, 201] on div "Select Item" at bounding box center [386, 202] width 152 height 24
type input "[MEDICAL_DATA] 500mg capsule reichamox/sach"
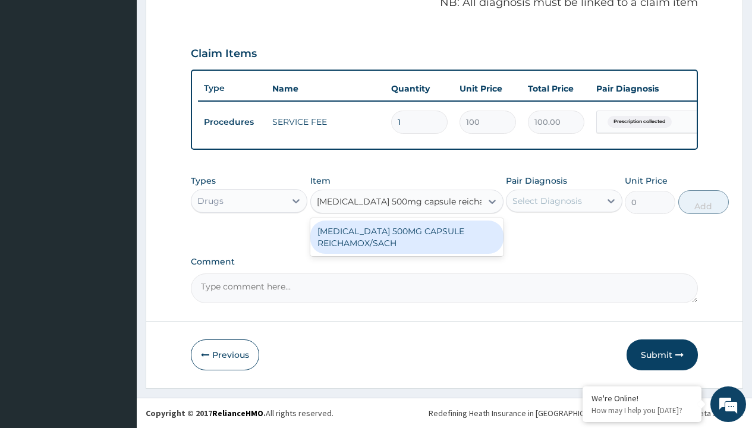
click at [407, 237] on div "[MEDICAL_DATA] 500MG CAPSULE REICHAMOX/SACH" at bounding box center [406, 237] width 193 height 33
type input "247.6999969482422"
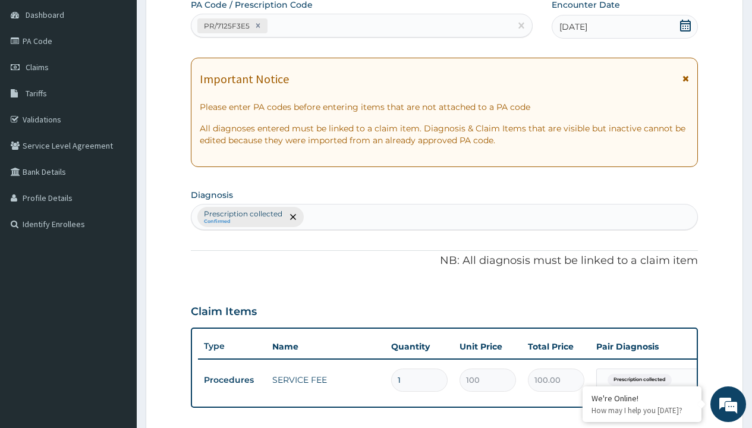
type input "prescription collected"
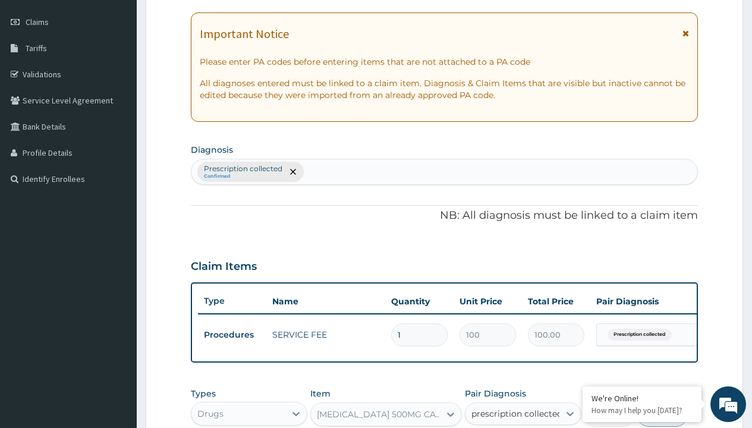
checkbox input "true"
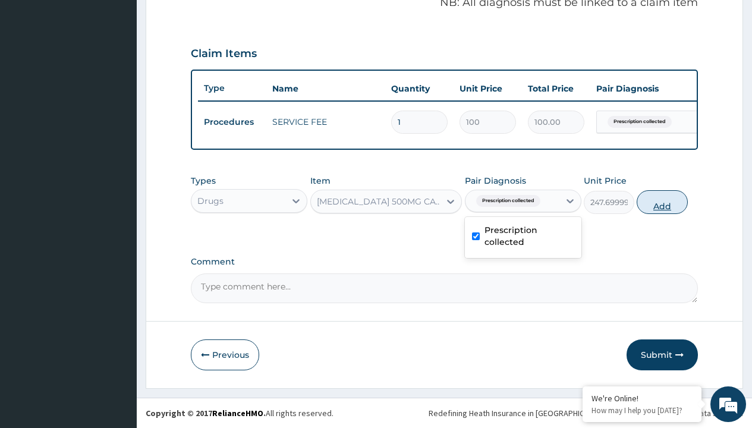
click at [662, 202] on button "Add" at bounding box center [662, 202] width 51 height 24
type input "0"
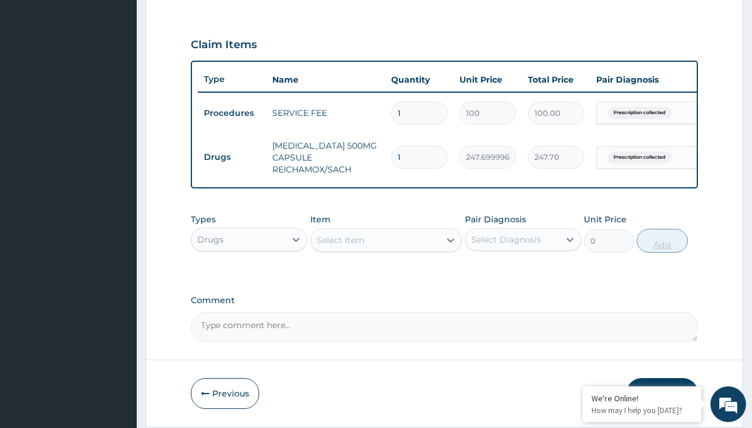
type input "20"
type input "4954.00"
type input "20"
click at [232, 157] on td "Drugs" at bounding box center [232, 157] width 68 height 22
type input "drugs"
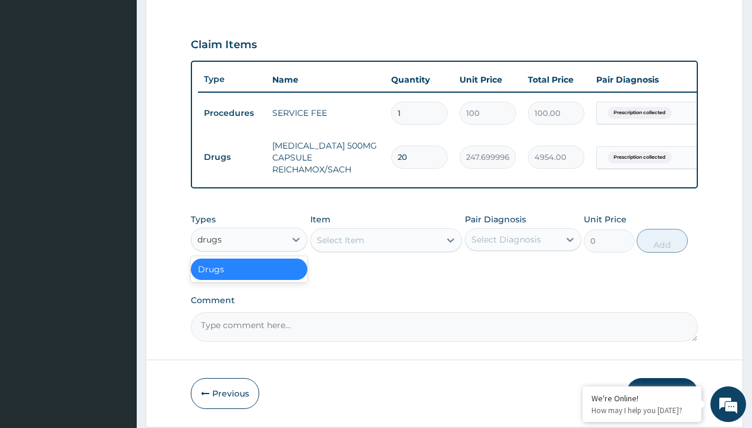
scroll to position [0, 0]
click at [249, 278] on div "Drugs" at bounding box center [249, 269] width 117 height 21
click at [340, 246] on div "Select Item" at bounding box center [341, 240] width 48 height 12
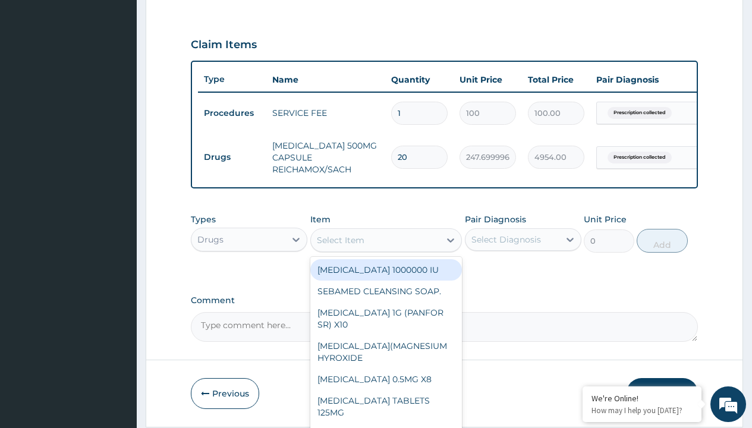
type input "strepsil lozenges x24"
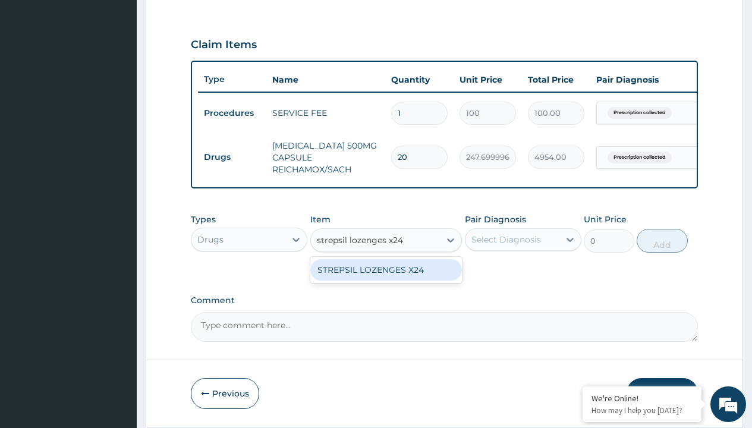
click at [386, 278] on div "STREPSIL LOZENGES X24" at bounding box center [386, 269] width 152 height 21
type input "233.5"
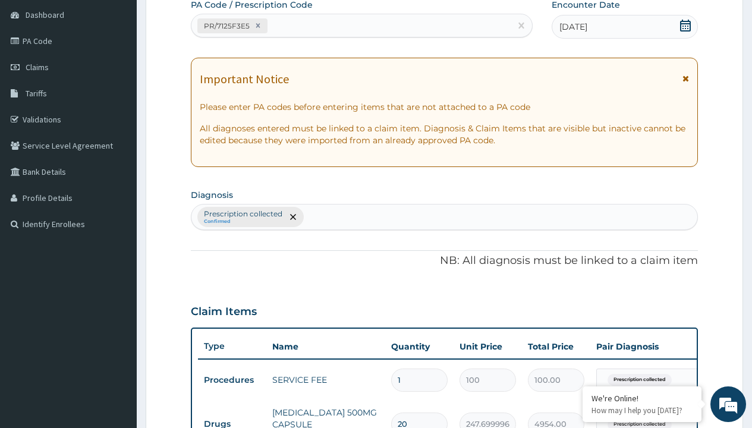
type input "prescription collected"
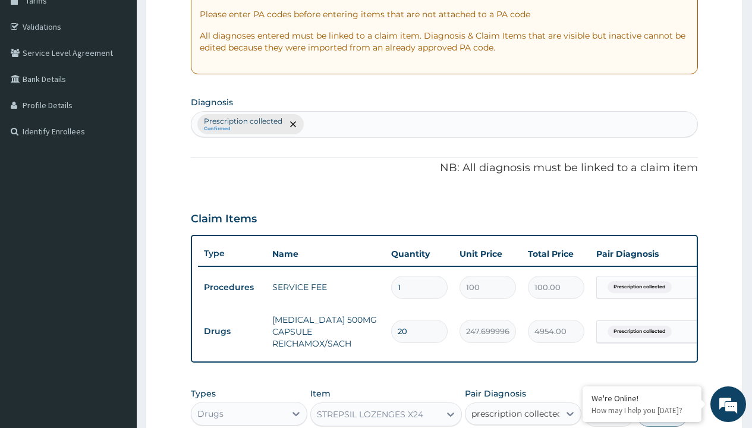
checkbox input "true"
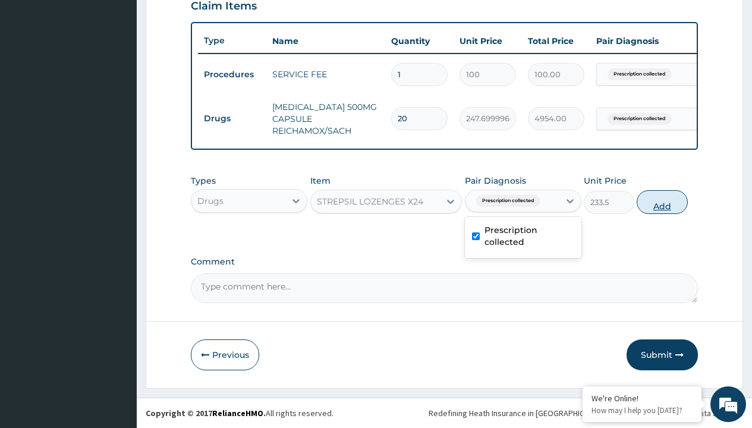
click at [662, 202] on button "Add" at bounding box center [662, 202] width 51 height 24
type input "0"
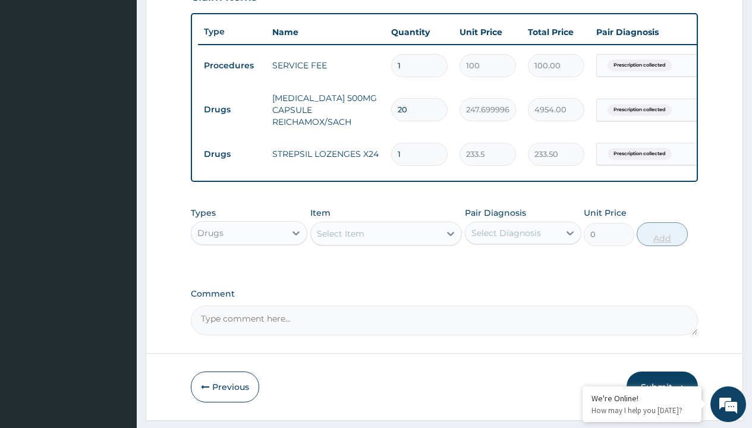
type input "10"
type input "2335.00"
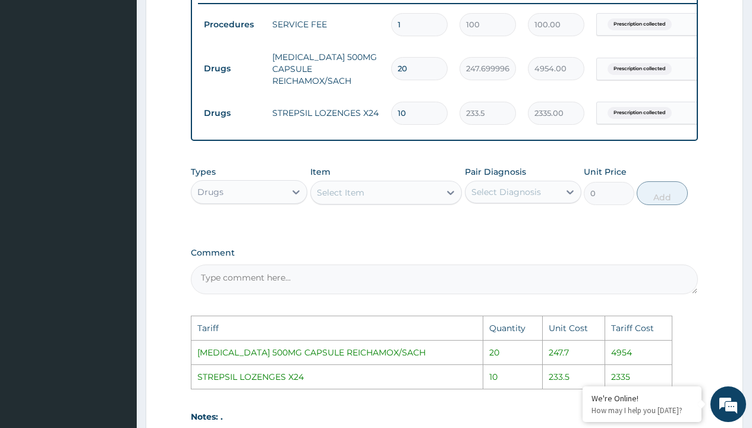
scroll to position [647, 0]
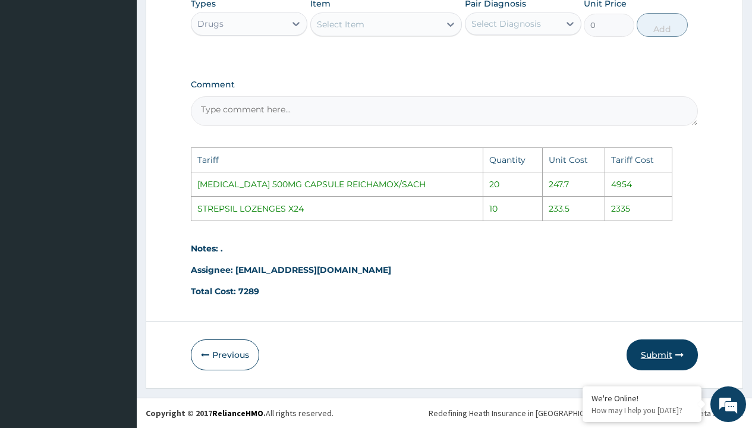
type input "10"
click at [654, 354] on button "Submit" at bounding box center [662, 354] width 71 height 31
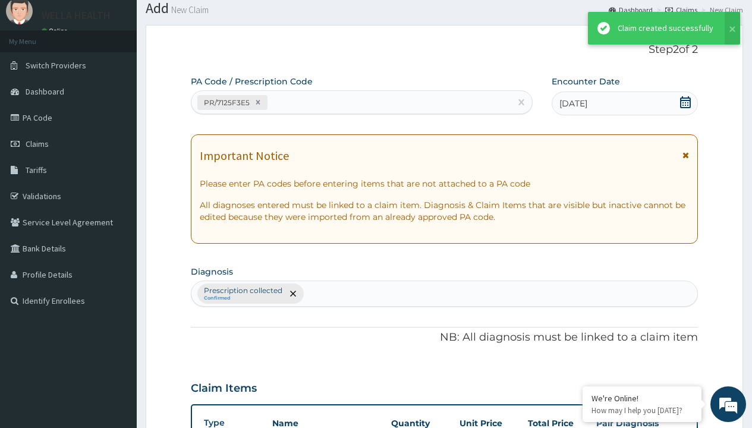
scroll to position [470, 0]
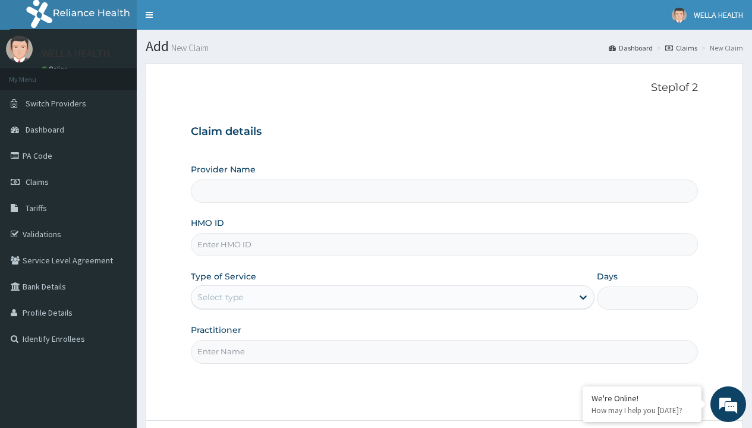
type input "WellaHealth(TELEMEDICINE)"
type input "LMG/10216/A"
type input "WellaHealth"
type input "[PERSON_NAME]/10046/A"
type input "WellaHealth"
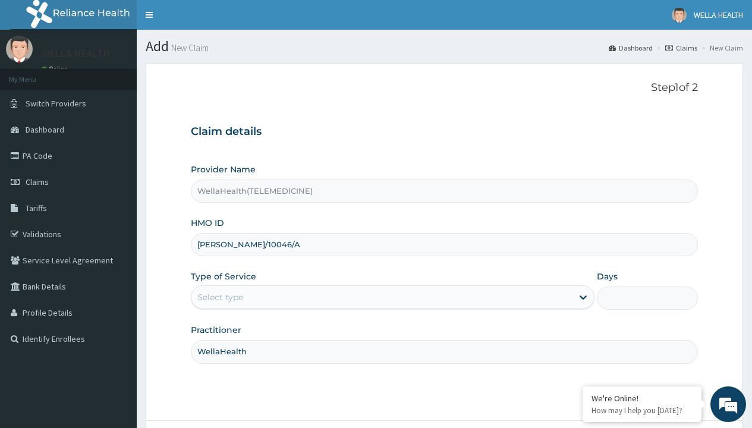
click at [220, 297] on div "Select type" at bounding box center [220, 297] width 46 height 12
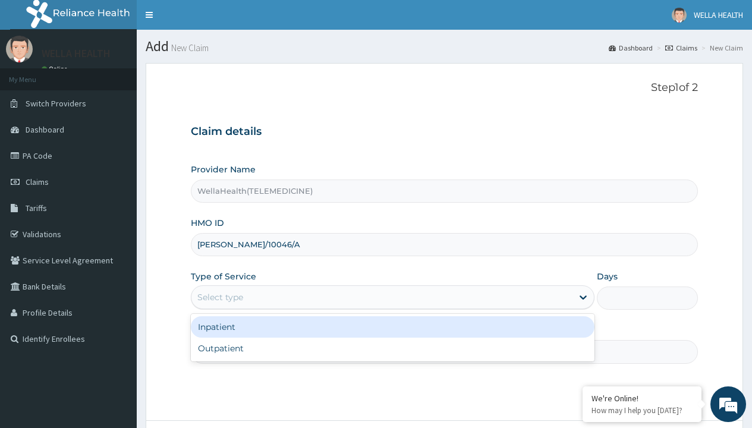
click at [392, 348] on div "Outpatient" at bounding box center [393, 348] width 404 height 21
type input "1"
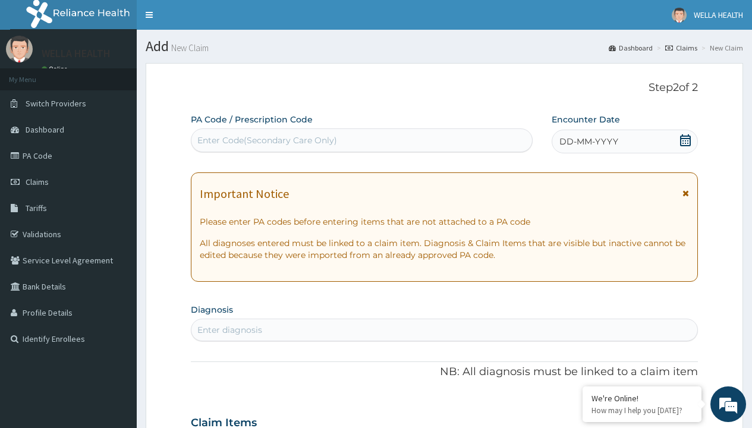
scroll to position [99, 0]
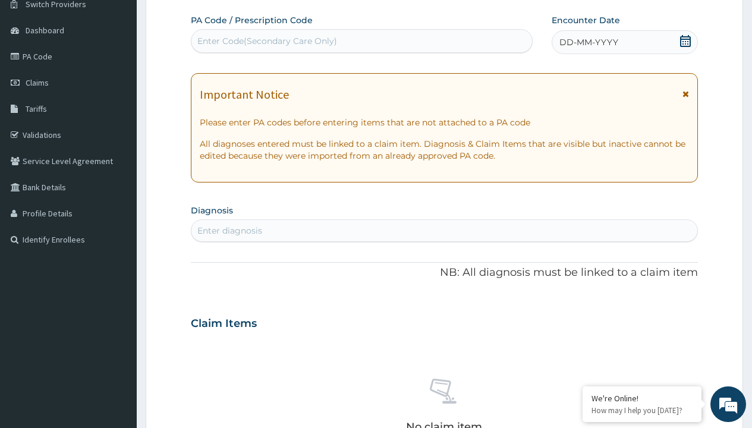
click at [588, 42] on span "DD-MM-YYYY" at bounding box center [588, 42] width 59 height 12
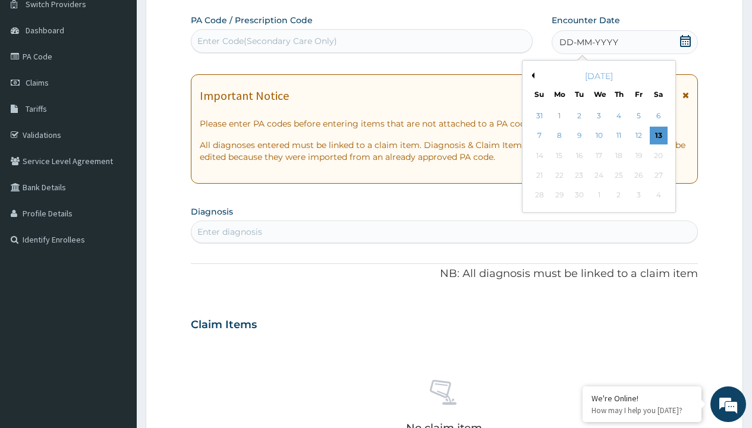
click at [531, 75] on button "Previous Month" at bounding box center [531, 76] width 6 height 6
click at [638, 136] on div "8" at bounding box center [638, 136] width 18 height 18
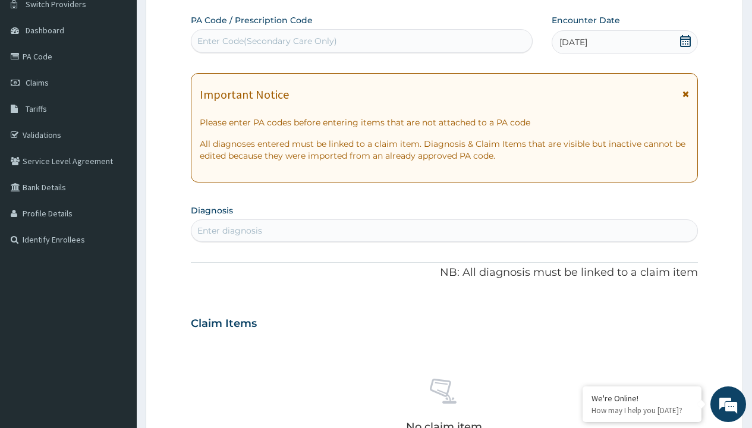
click at [266, 41] on div "Enter Code(Secondary Care Only)" at bounding box center [267, 41] width 140 height 12
type input "PR/5A575CB4"
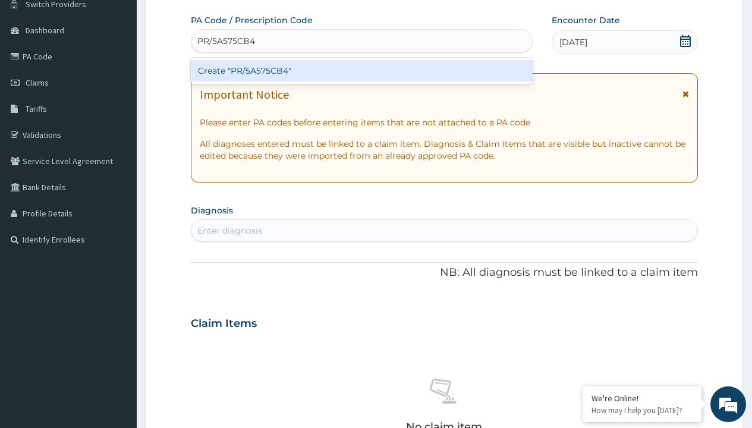
click at [361, 71] on div "Create "PR/5A575CB4"" at bounding box center [361, 70] width 341 height 21
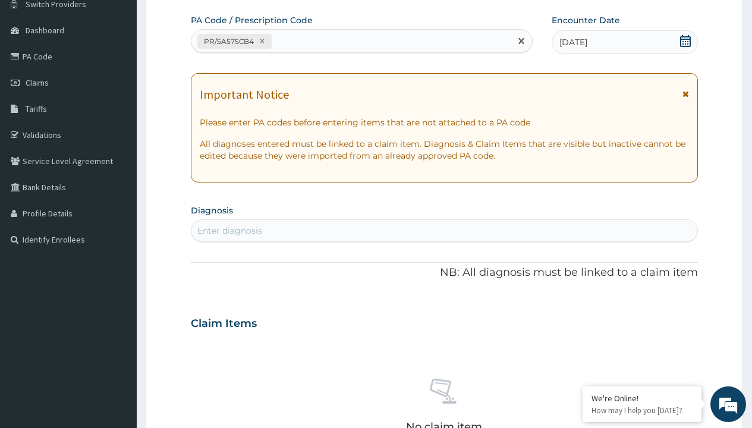
click at [229, 231] on div "Enter diagnosis" at bounding box center [229, 231] width 65 height 12
type input "prescription collected"
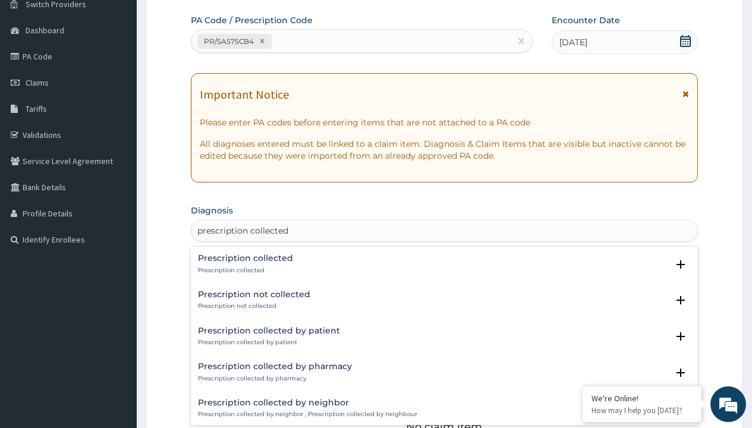
click at [244, 270] on p "Prescription collected" at bounding box center [245, 270] width 95 height 8
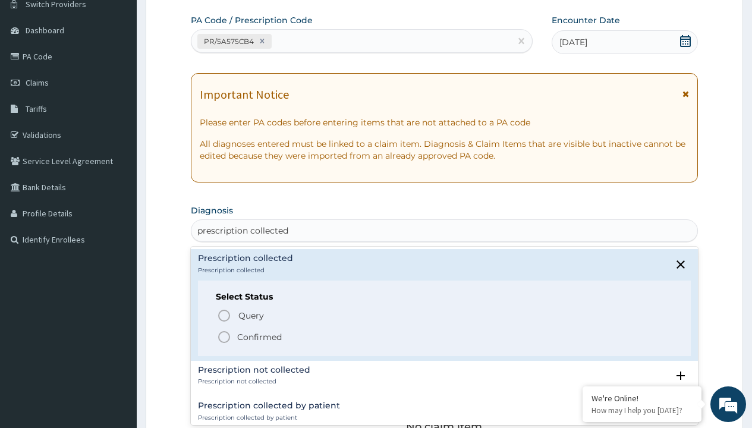
click at [259, 336] on p "Confirmed" at bounding box center [259, 337] width 45 height 12
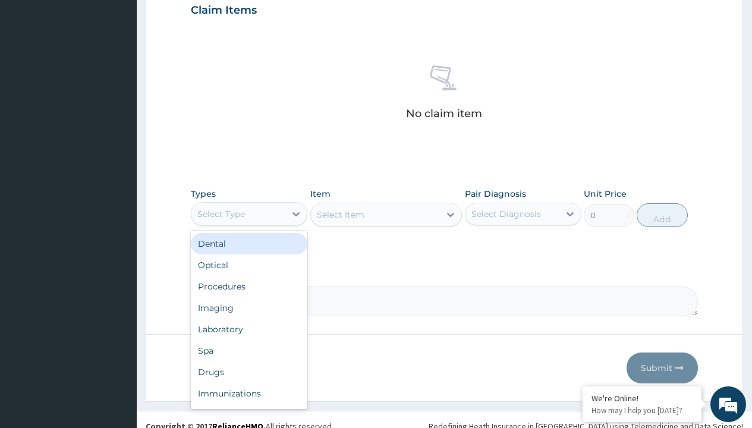
type input "procedures"
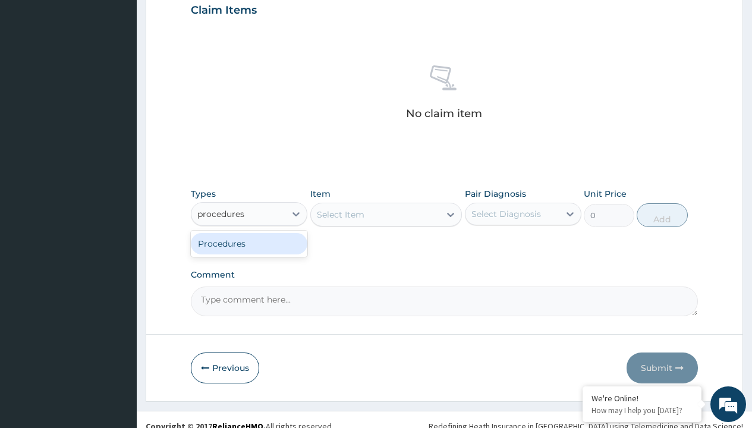
scroll to position [0, 0]
click at [249, 243] on div "Procedures" at bounding box center [249, 243] width 117 height 21
click at [340, 214] on div "Select Item" at bounding box center [341, 215] width 48 height 12
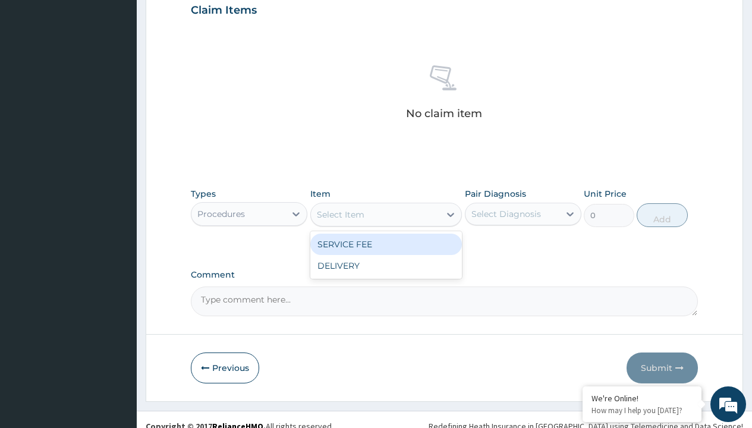
type input "service fee"
click at [386, 244] on div "SERVICE FEE" at bounding box center [386, 244] width 152 height 21
type input "100"
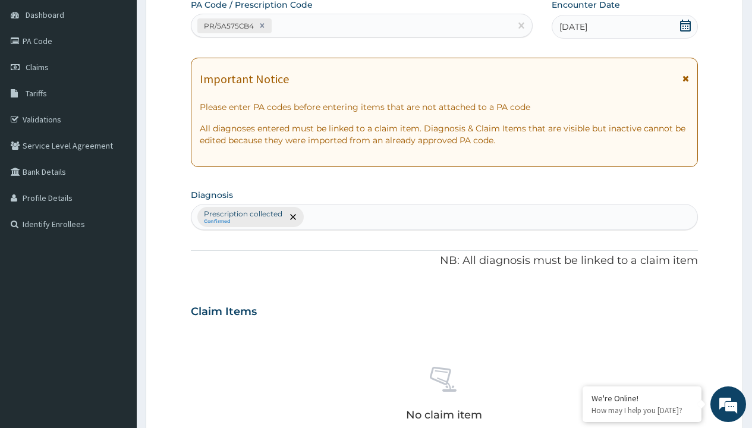
type input "prescription collected"
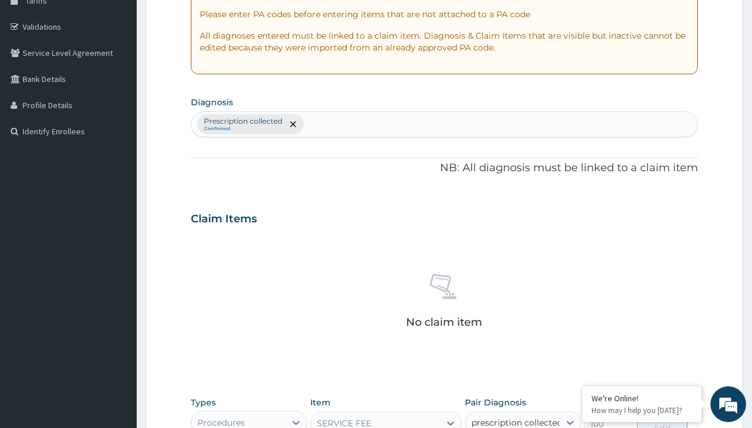
checkbox input "true"
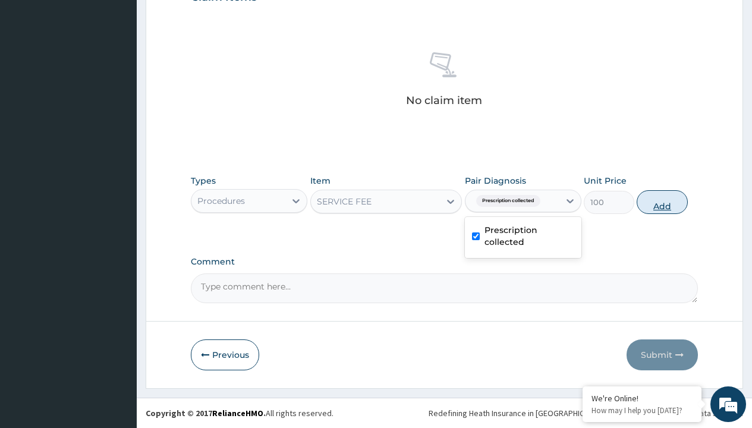
click at [662, 202] on button "Add" at bounding box center [662, 202] width 51 height 24
type input "0"
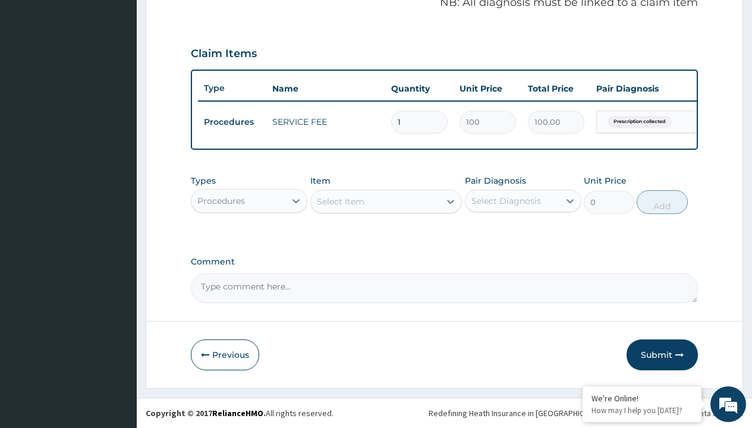
click at [221, 200] on div "Procedures" at bounding box center [221, 201] width 48 height 12
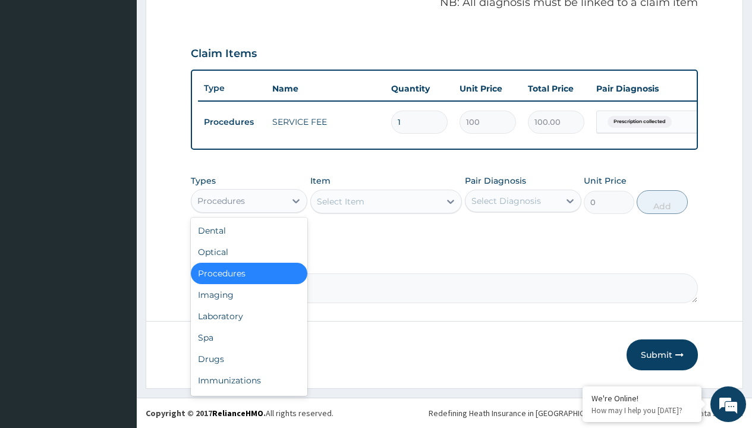
type input "drugs"
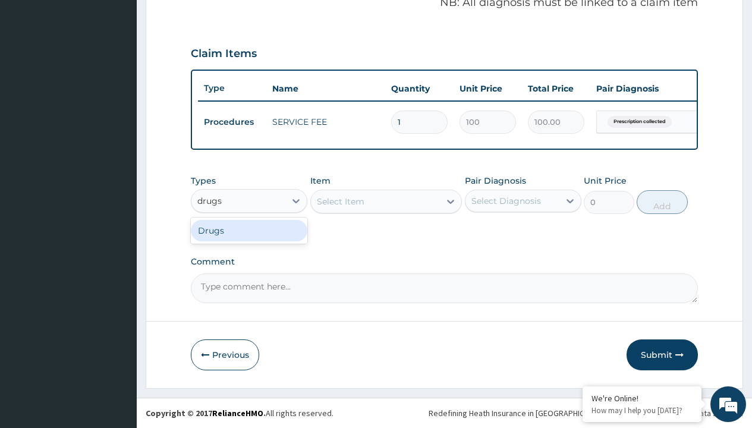
scroll to position [0, 0]
click at [249, 230] on div "Drugs" at bounding box center [249, 230] width 117 height 21
click at [340, 201] on div "Select Item" at bounding box center [386, 202] width 152 height 24
click at [210, 200] on div "Drugs" at bounding box center [210, 201] width 26 height 12
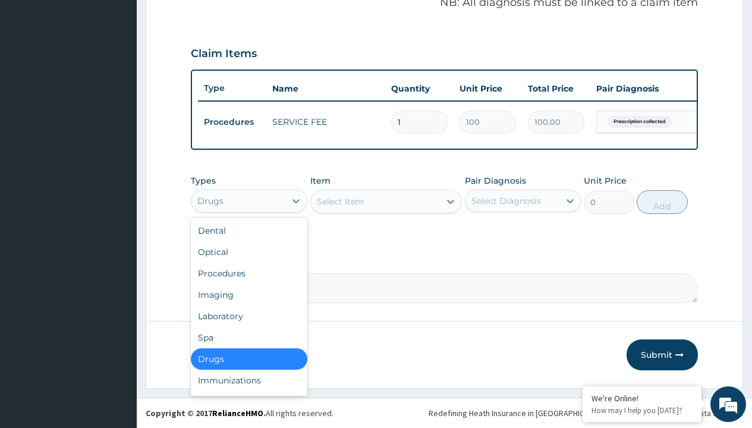
type input "drugs"
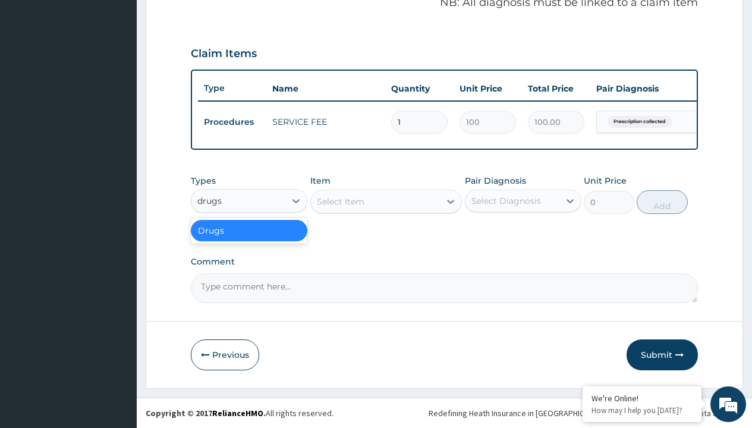
click at [249, 230] on div "Drugs" at bounding box center [249, 230] width 117 height 21
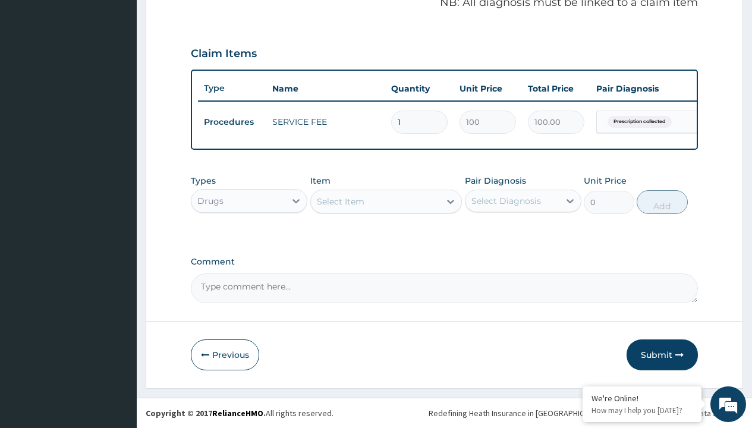
click at [340, 201] on div "Select Item" at bounding box center [341, 202] width 48 height 12
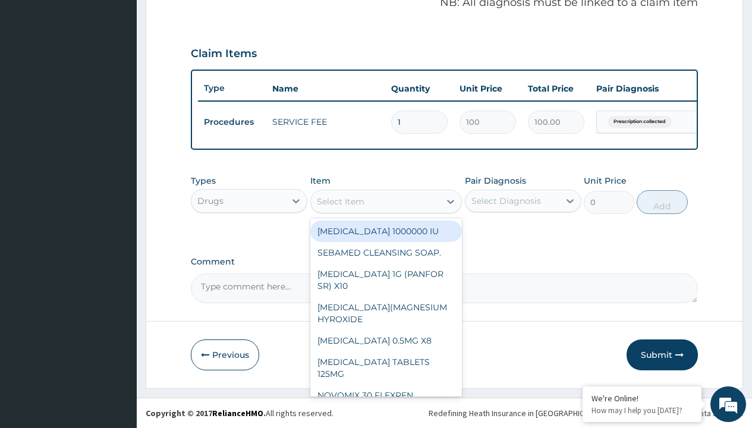
type input "[MEDICAL_DATA] 500mg by 10 ciprogem/pack"
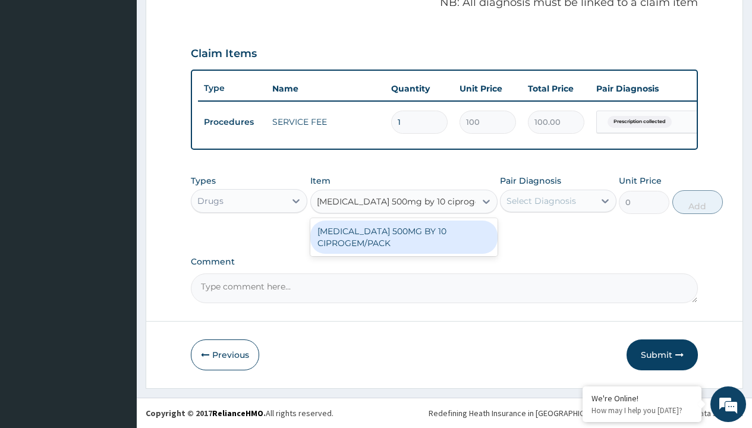
click at [404, 237] on div "[MEDICAL_DATA] 500MG BY 10 CIPROGEM/PACK" at bounding box center [403, 237] width 187 height 33
type input "440"
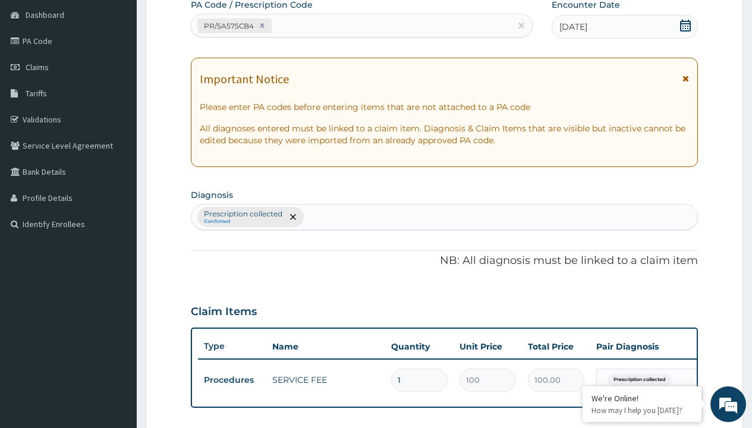
type input "prescription collected"
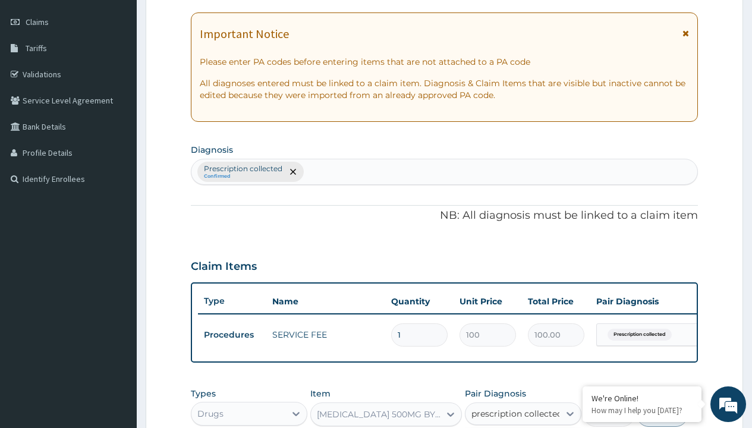
checkbox input "true"
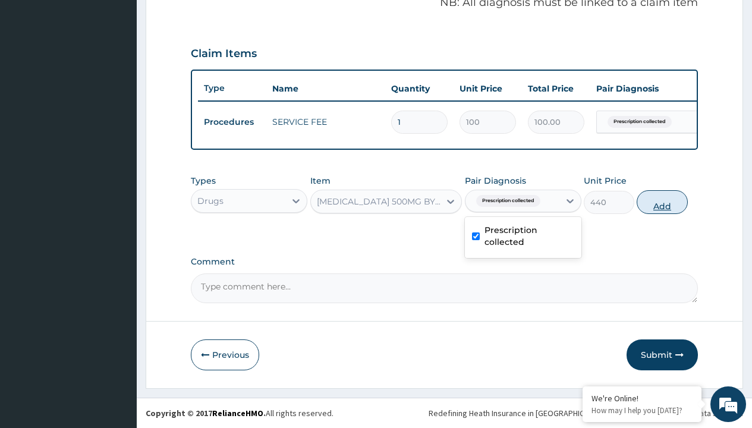
click at [662, 202] on button "Add" at bounding box center [662, 202] width 51 height 24
type input "0"
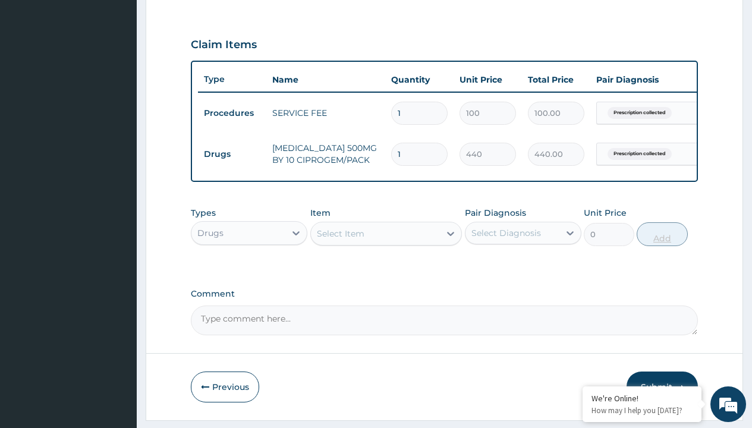
type input "10"
type input "4400.00"
type input "10"
click at [232, 154] on td "Drugs" at bounding box center [232, 154] width 68 height 22
type input "drugs"
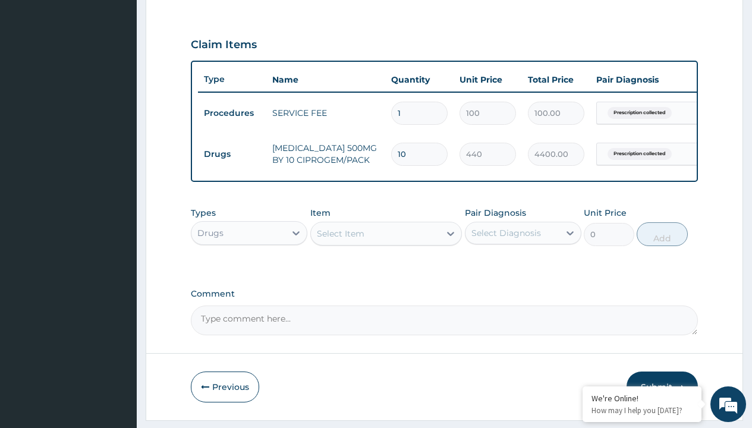
scroll to position [0, 0]
click at [249, 271] on div "Drugs" at bounding box center [249, 262] width 117 height 21
click at [340, 240] on div "Select Item" at bounding box center [341, 234] width 48 height 12
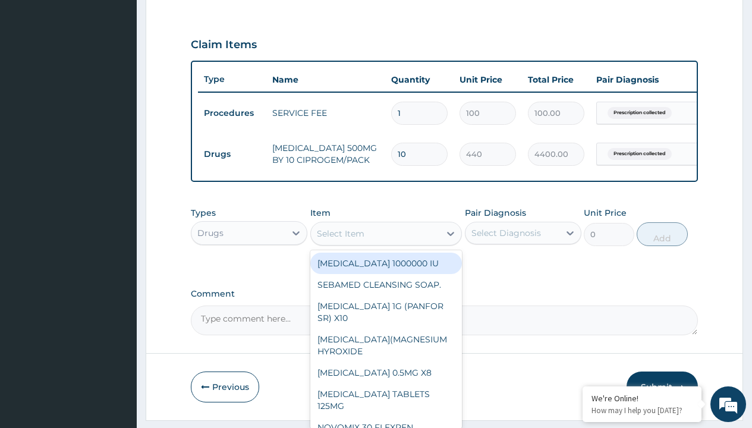
type input "[MEDICAL_DATA] 400mg loxagyl/sach"
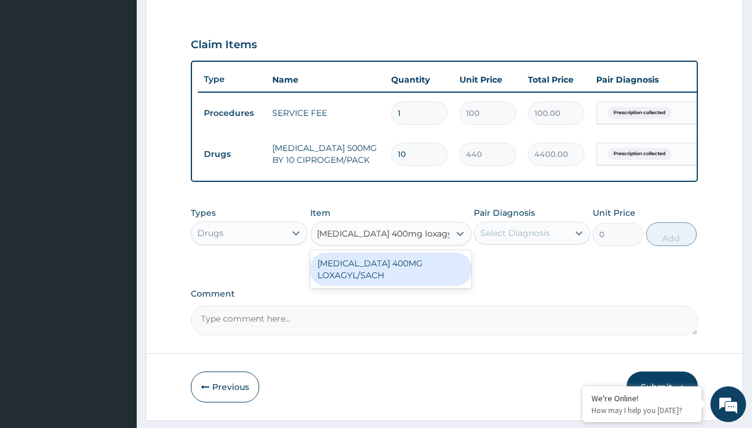
click at [391, 278] on div "[MEDICAL_DATA] 400MG LOXAGYL/SACH" at bounding box center [390, 269] width 161 height 33
type input "80"
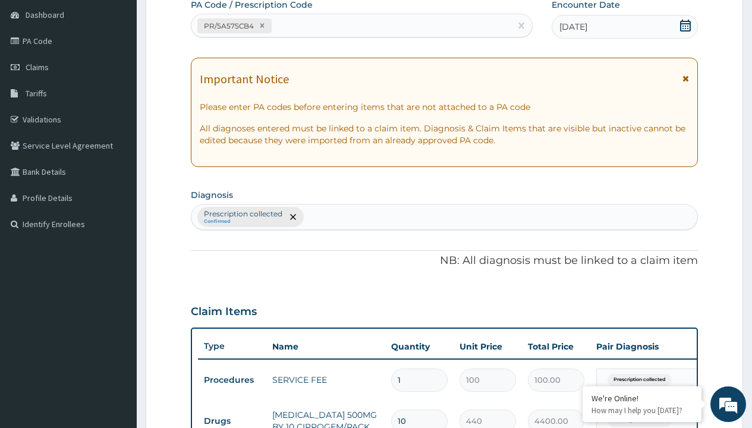
type input "prescription collected"
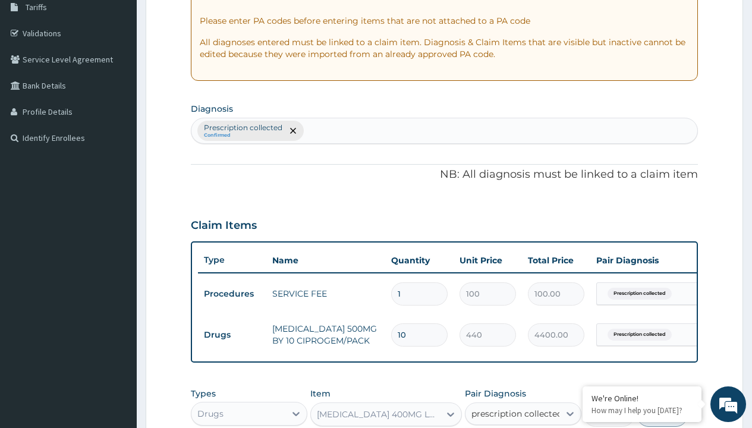
checkbox input "true"
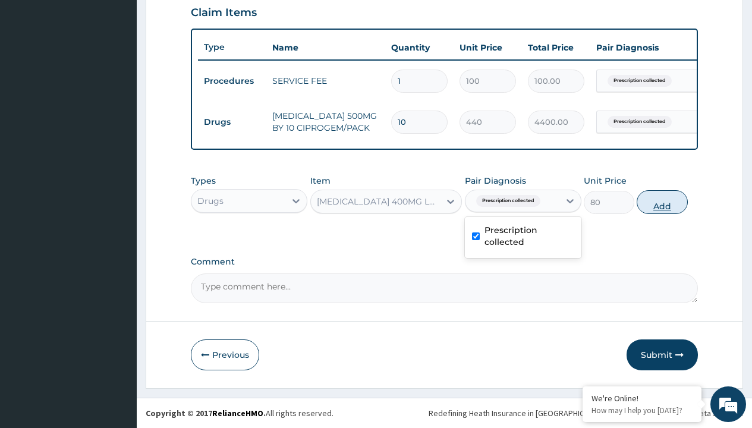
click at [662, 202] on button "Add" at bounding box center [662, 202] width 51 height 24
type input "0"
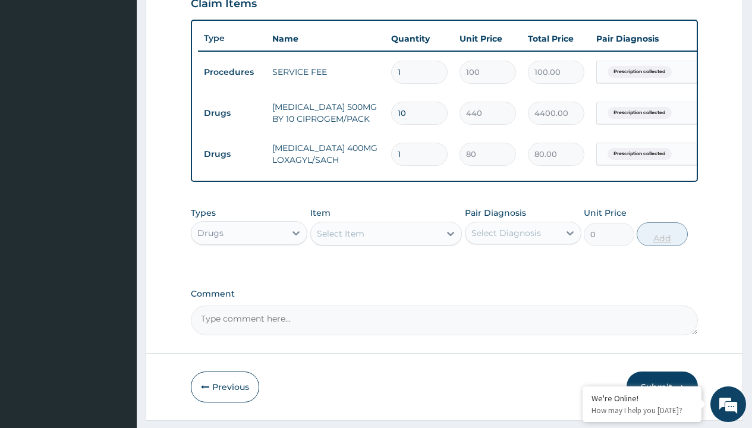
type input "20"
type input "1600.00"
type input "20"
click at [232, 113] on td "Drugs" at bounding box center [232, 113] width 68 height 22
type input "drugs"
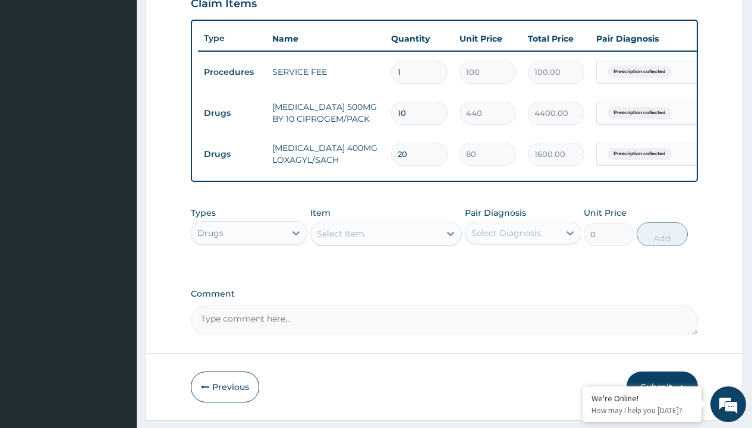
scroll to position [0, 0]
click at [249, 271] on div "Drugs" at bounding box center [249, 262] width 117 height 21
click at [340, 240] on div "Select Item" at bounding box center [341, 234] width 48 height 12
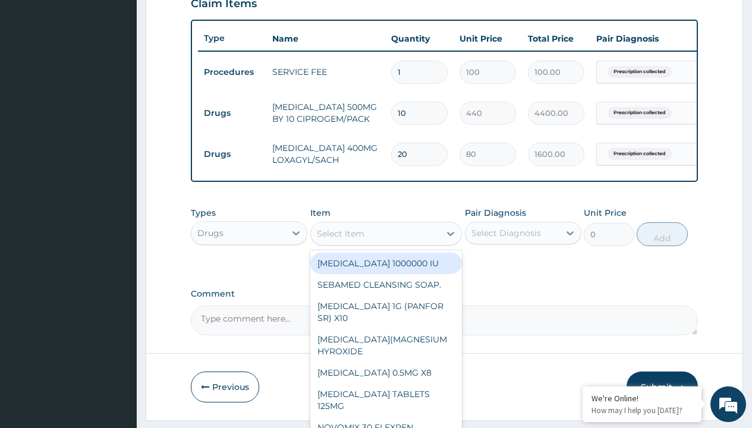
type input "[MEDICAL_DATA] caps 2mg/sach"
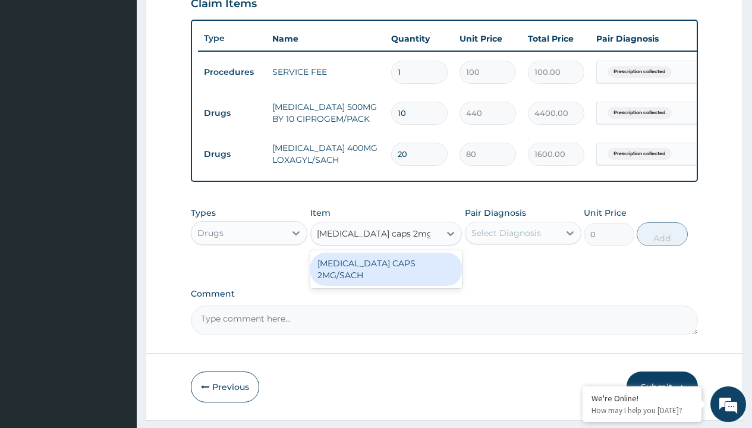
click at [386, 272] on div "[MEDICAL_DATA] CAPS 2MG/SACH" at bounding box center [386, 269] width 152 height 33
type input "420"
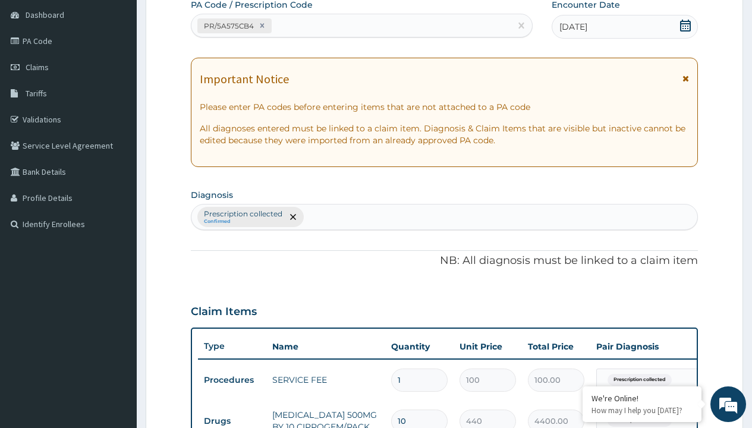
type input "prescription collected"
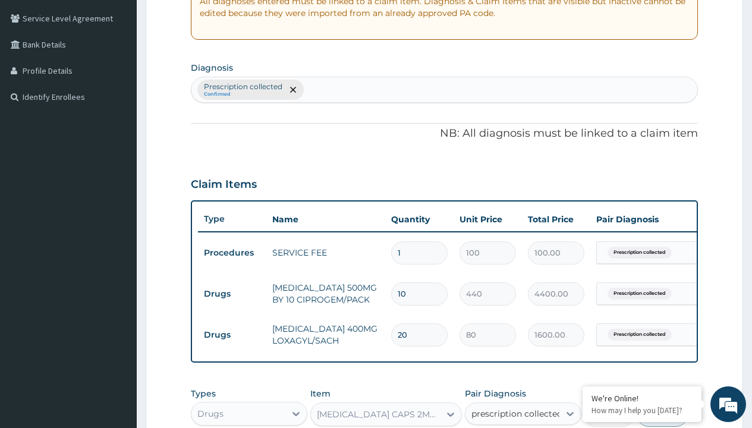
checkbox input "true"
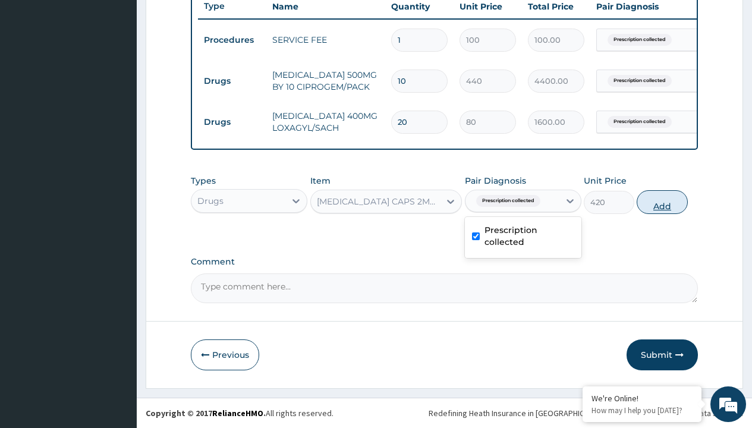
click at [662, 202] on button "Add" at bounding box center [662, 202] width 51 height 24
type input "0"
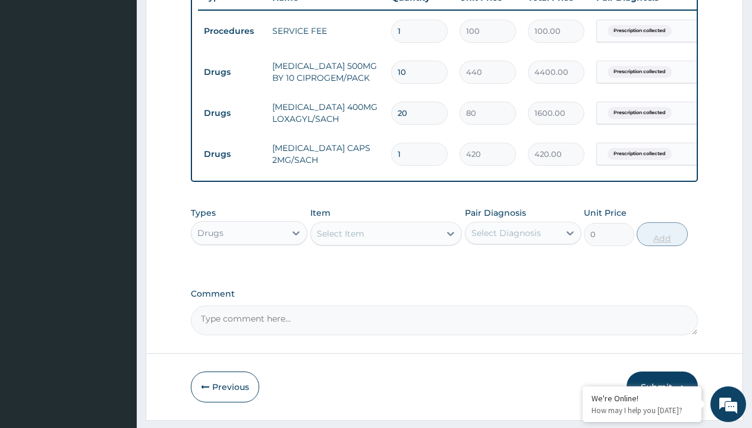
type input "10"
type input "4200.00"
type input "10"
click at [232, 72] on td "Drugs" at bounding box center [232, 72] width 68 height 22
type input "drugs"
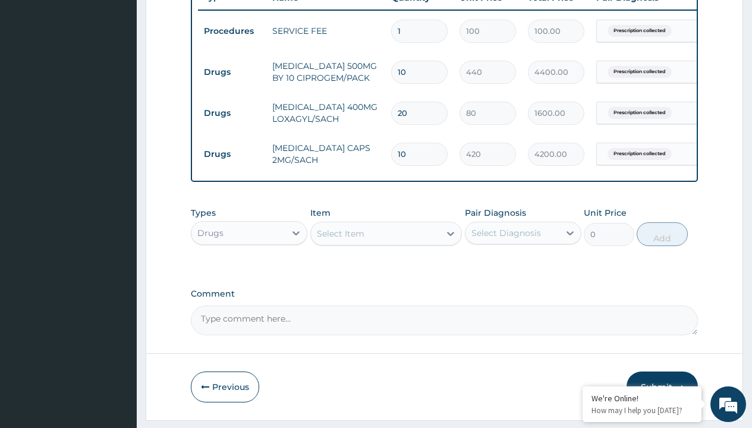
scroll to position [0, 0]
click at [249, 271] on div "Drugs" at bounding box center [249, 262] width 117 height 21
click at [340, 240] on div "Select Item" at bounding box center [341, 234] width 48 height 12
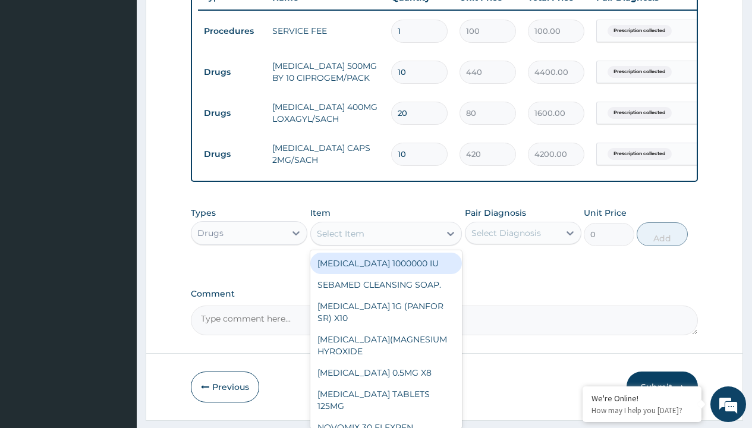
type input "[MEDICAL_DATA] ([MEDICAL_DATA] b-bromide) 10mg"
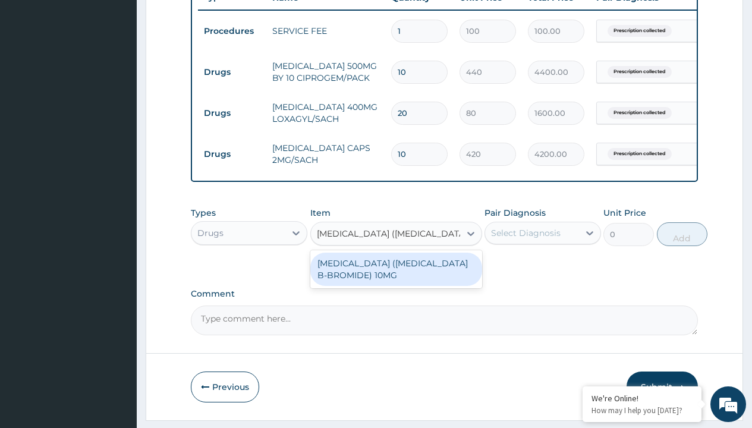
click at [396, 278] on div "[MEDICAL_DATA] ([MEDICAL_DATA] B-BROMIDE) 10MG" at bounding box center [396, 269] width 172 height 33
type input "200"
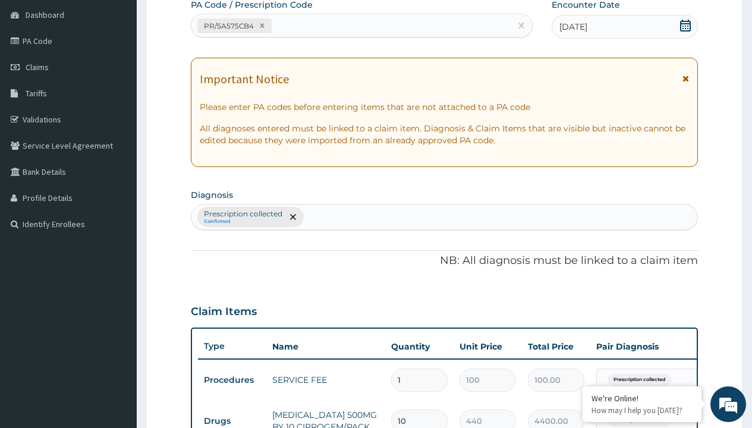
type input "prescription collected"
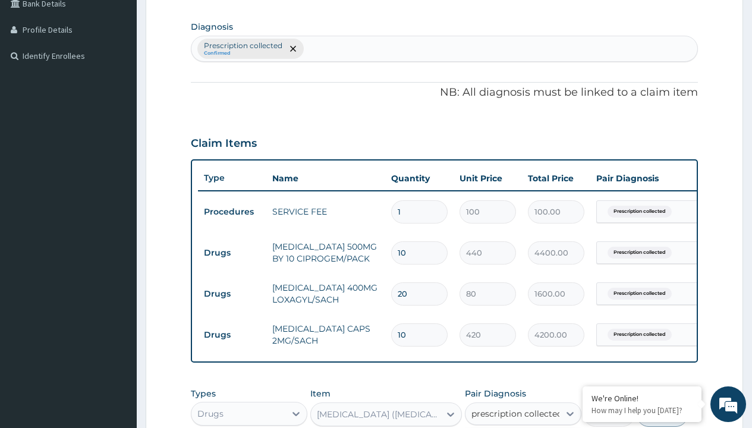
checkbox input "true"
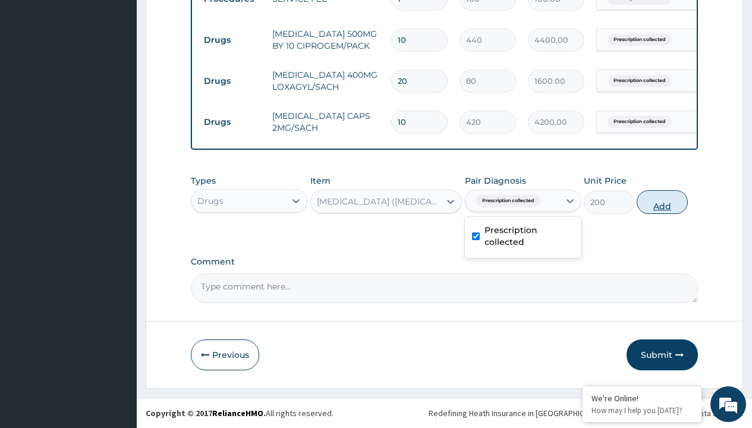
click at [662, 202] on button "Add" at bounding box center [662, 202] width 51 height 24
type input "0"
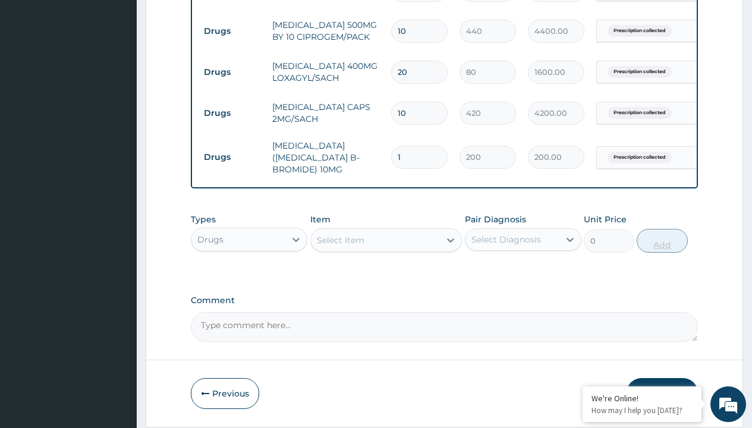
type input "5"
type input "1000.00"
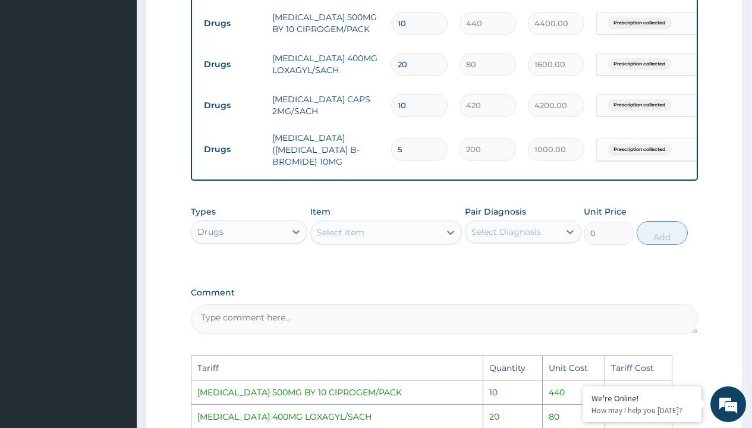
scroll to position [511, 0]
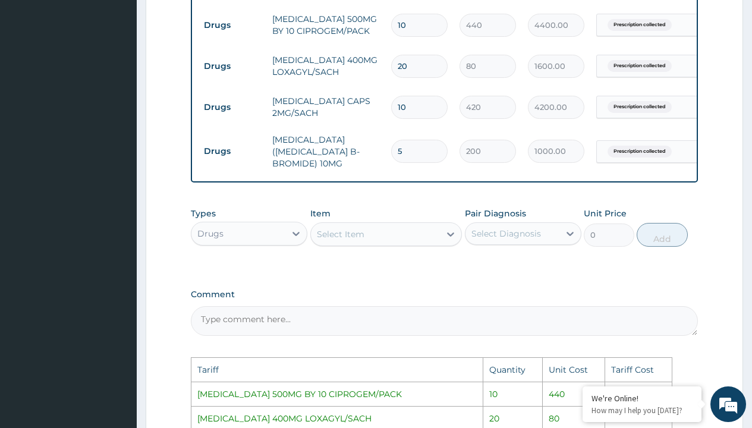
type input "5"
click at [431, 103] on input "10" at bounding box center [419, 107] width 56 height 23
type input "1"
type input "420.00"
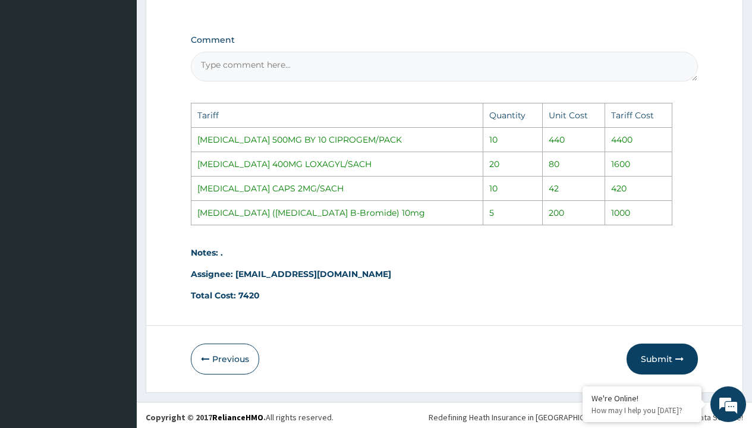
scroll to position [772, 0]
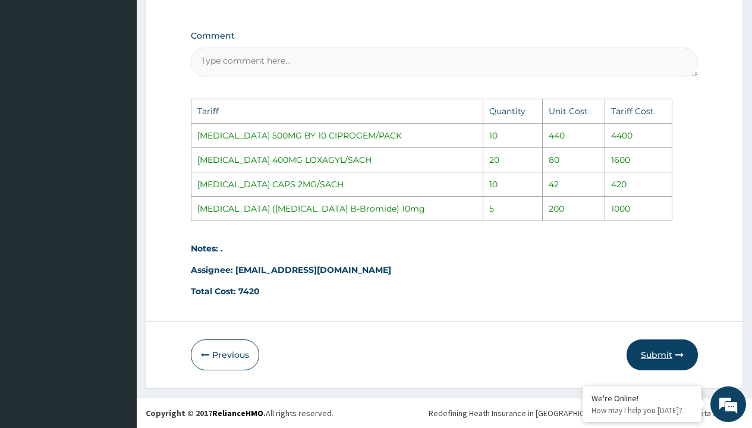
type input "1"
click at [661, 349] on button "Submit" at bounding box center [662, 354] width 71 height 31
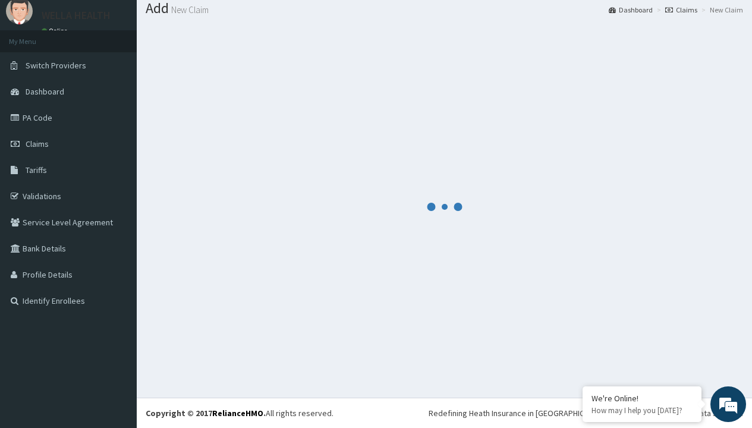
scroll to position [546, 0]
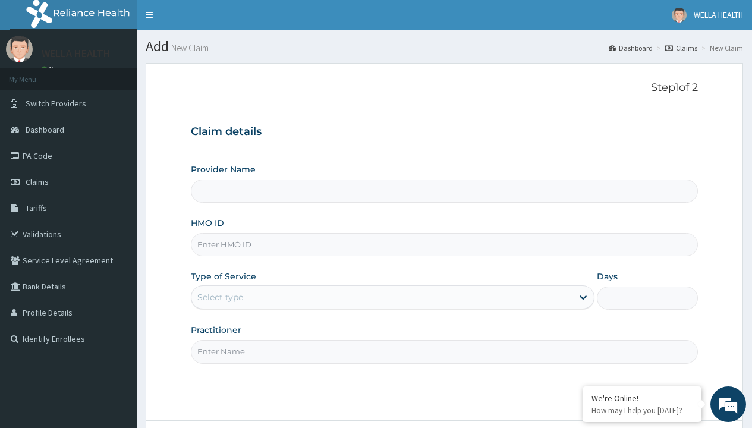
type input "WellaHealth(TELEMEDICINE)"
type input "[PERSON_NAME]/10175/A"
type input "WellaHealth"
click at [220, 297] on div "Select type" at bounding box center [220, 297] width 46 height 12
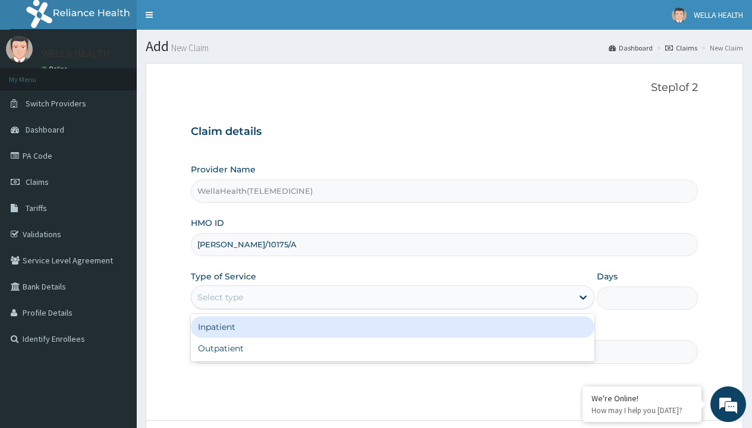
click at [392, 348] on div "Outpatient" at bounding box center [393, 348] width 404 height 21
type input "1"
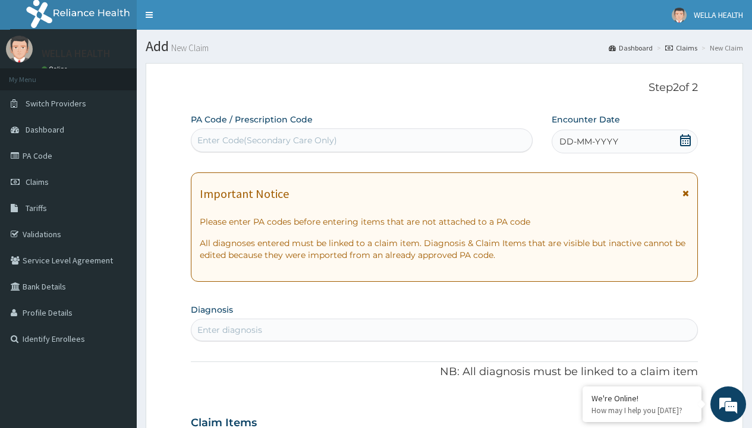
scroll to position [99, 0]
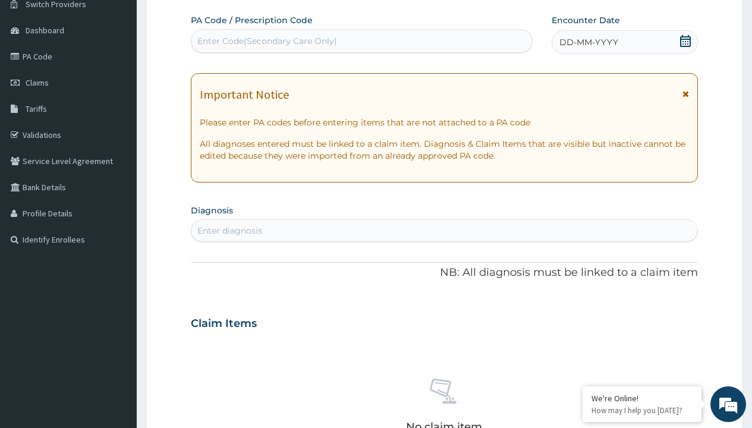
click at [588, 42] on span "DD-MM-YYYY" at bounding box center [588, 42] width 59 height 12
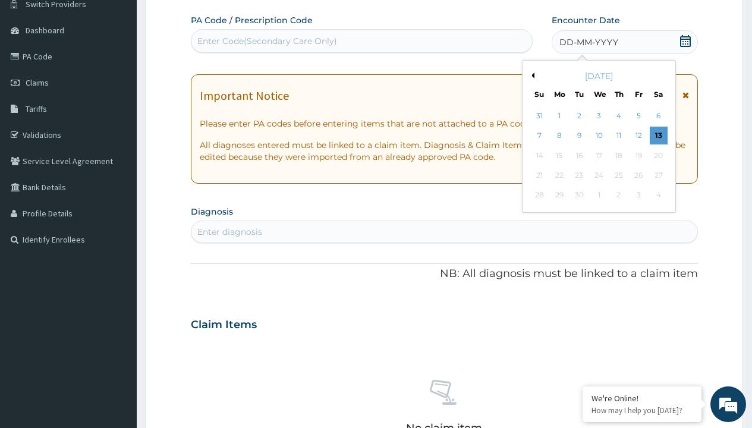
click at [531, 75] on button "Previous Month" at bounding box center [531, 76] width 6 height 6
click at [638, 136] on div "8" at bounding box center [638, 136] width 18 height 18
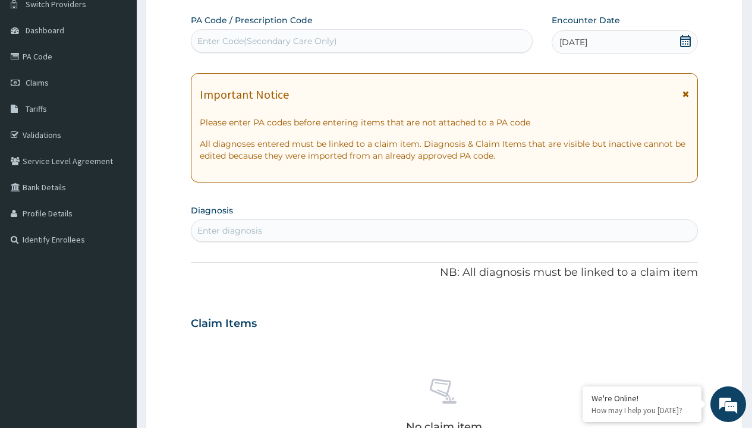
click at [266, 41] on div "Enter Code(Secondary Care Only)" at bounding box center [267, 41] width 140 height 12
type input "PR/B53C444C"
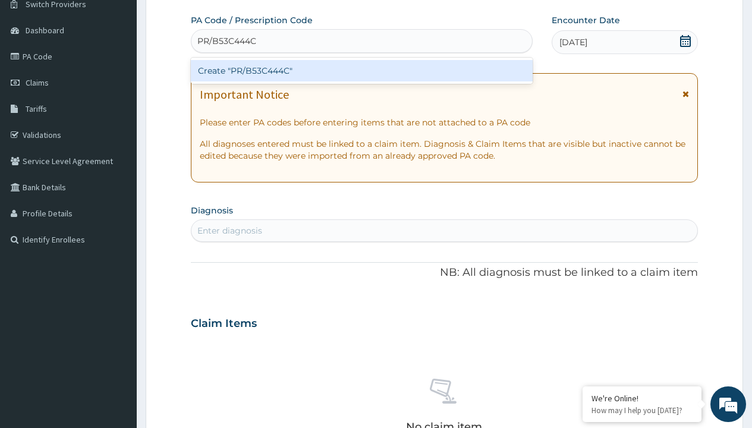
click at [361, 71] on div "Create "PR/B53C444C"" at bounding box center [361, 70] width 341 height 21
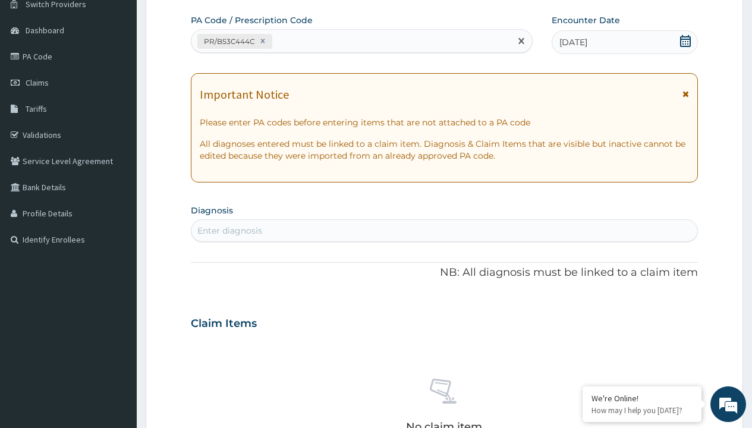
click at [229, 231] on div "Enter diagnosis" at bounding box center [229, 231] width 65 height 12
type input "prescription collected"
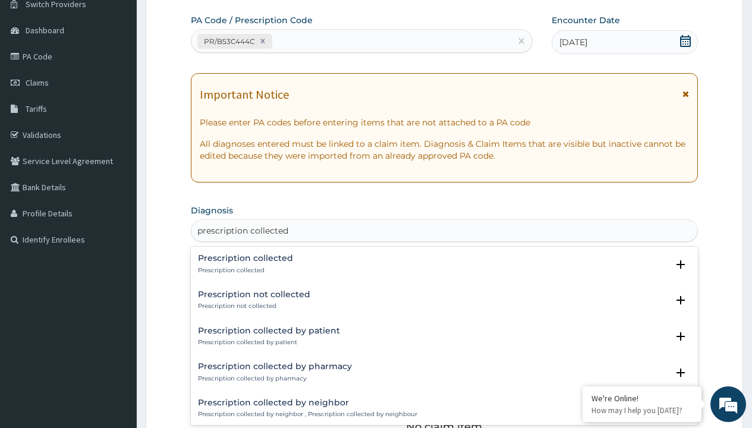
click at [244, 270] on p "Prescription collected" at bounding box center [245, 270] width 95 height 8
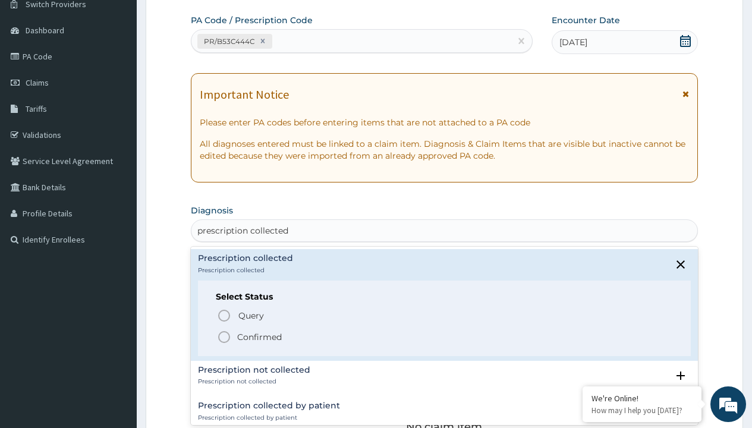
click at [259, 336] on p "Confirmed" at bounding box center [259, 337] width 45 height 12
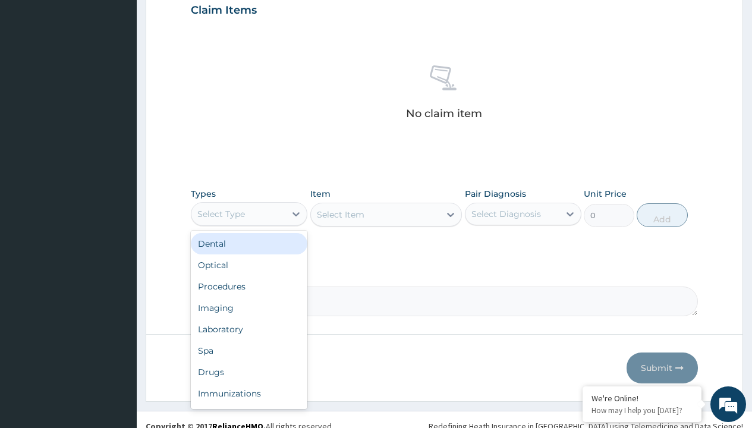
type input "procedures"
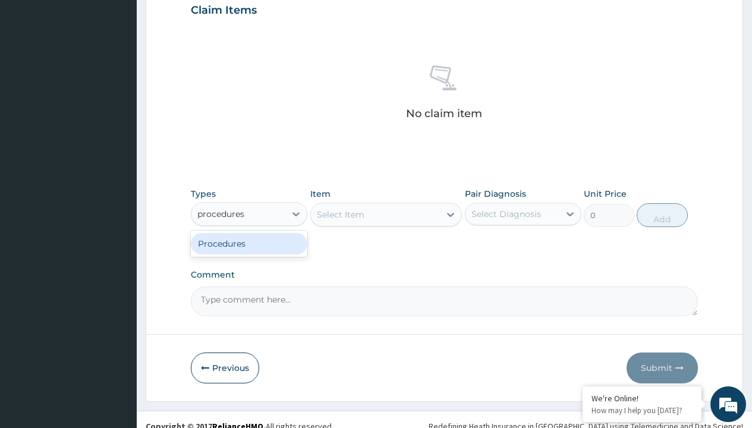
click at [249, 243] on div "Procedures" at bounding box center [249, 243] width 117 height 21
click at [340, 214] on div "Select Item" at bounding box center [341, 215] width 48 height 12
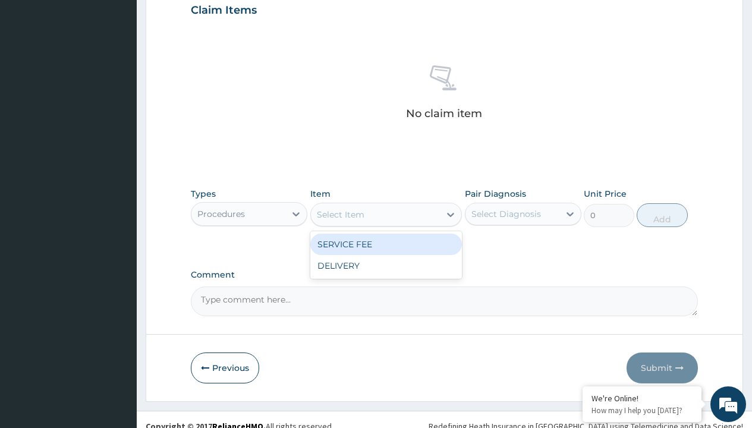
type input "service fee"
click at [386, 244] on div "SERVICE FEE" at bounding box center [386, 244] width 152 height 21
type input "100"
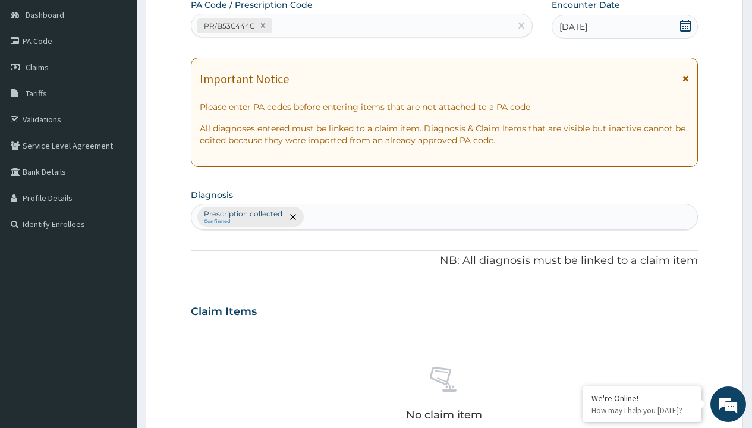
type input "prescription collected"
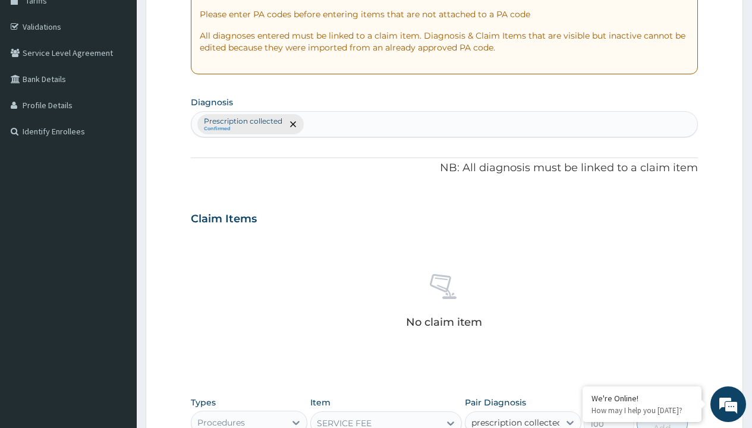
checkbox input "true"
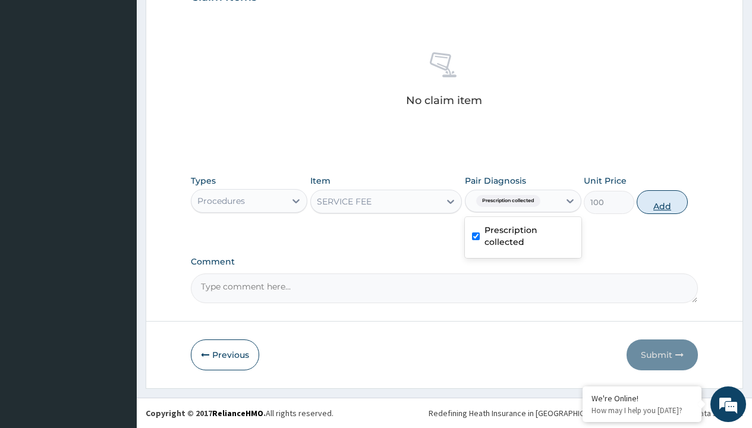
click at [662, 202] on button "Add" at bounding box center [662, 202] width 51 height 24
type input "0"
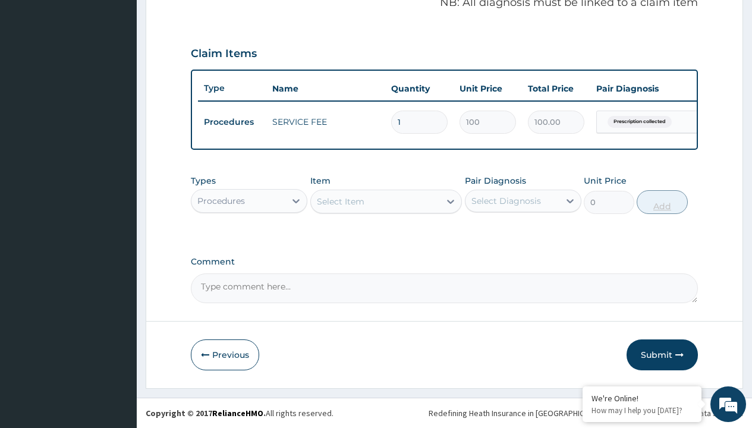
scroll to position [382, 0]
click at [221, 200] on div "Procedures" at bounding box center [221, 201] width 48 height 12
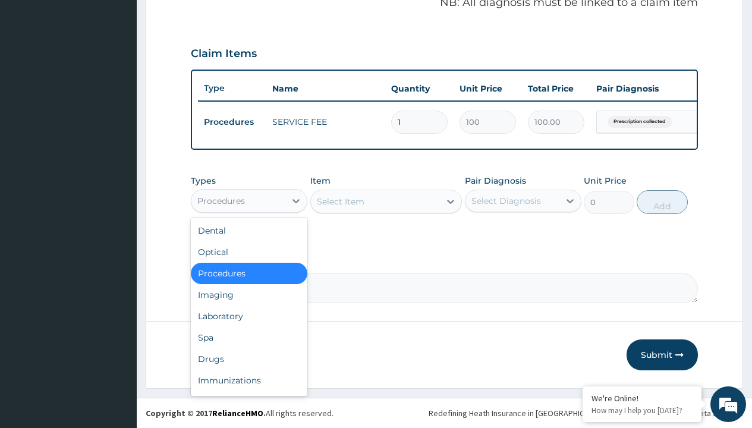
type input "drugs"
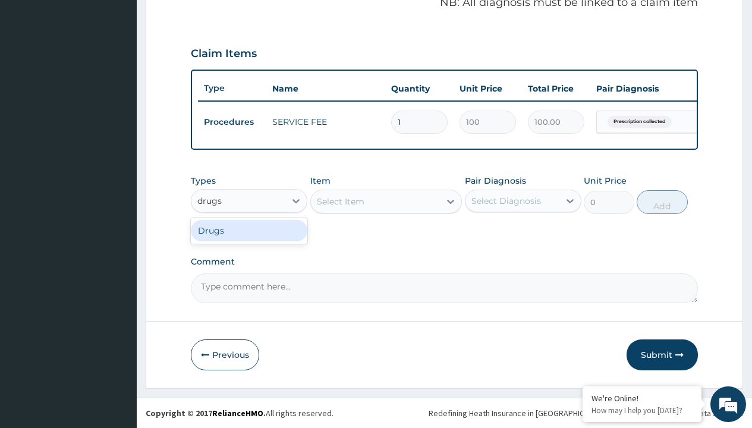
click at [249, 230] on div "Drugs" at bounding box center [249, 230] width 117 height 21
click at [340, 201] on div "Select Item" at bounding box center [386, 202] width 152 height 24
click at [210, 200] on div "Drugs" at bounding box center [210, 201] width 26 height 12
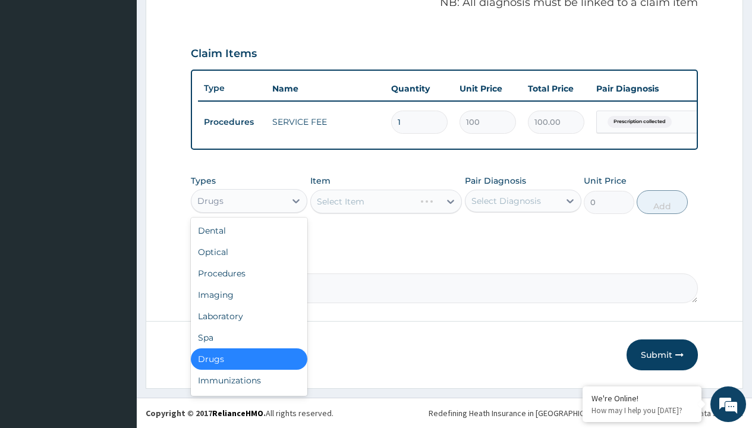
type input "drugs"
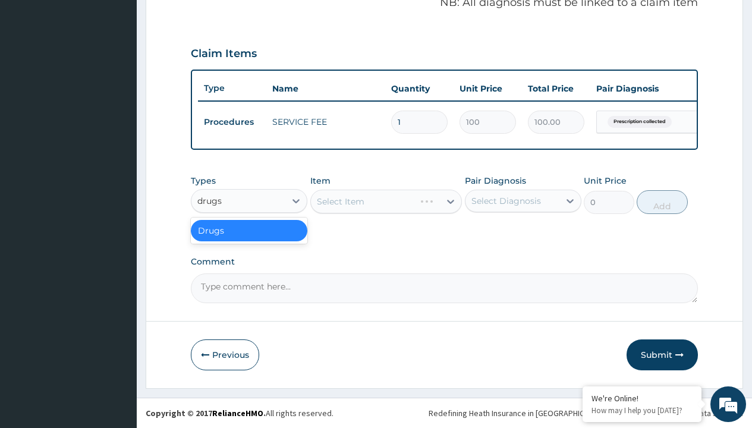
click at [249, 230] on div "Drugs" at bounding box center [249, 230] width 117 height 21
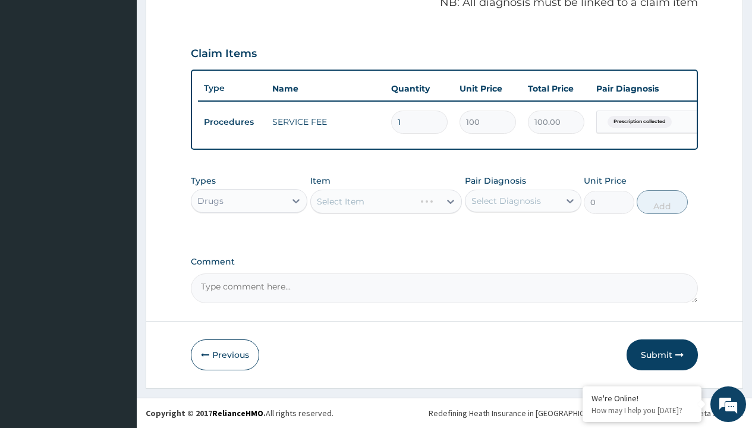
click at [340, 201] on div "Select Item" at bounding box center [386, 202] width 152 height 24
type input "omeprazole 20mg tabs/pack"
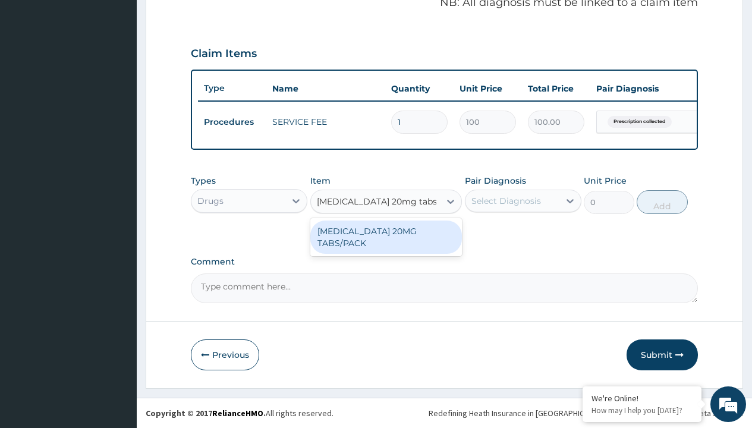
click at [386, 237] on div "OMEPRAZOLE 20MG TABS/PACK" at bounding box center [386, 237] width 152 height 33
type input "235.6999969482422"
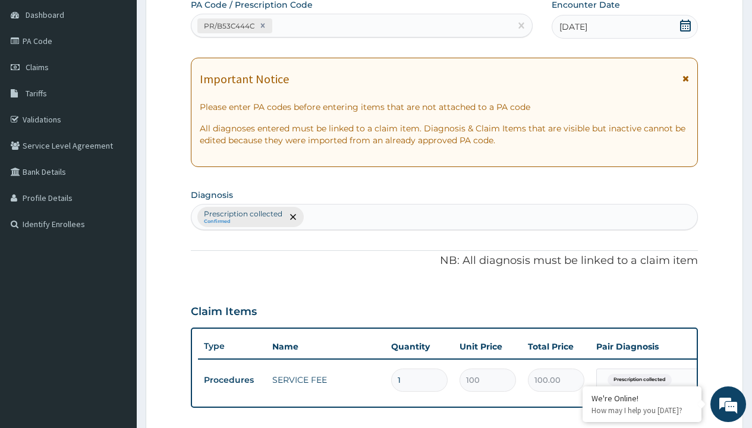
type input "prescription collected"
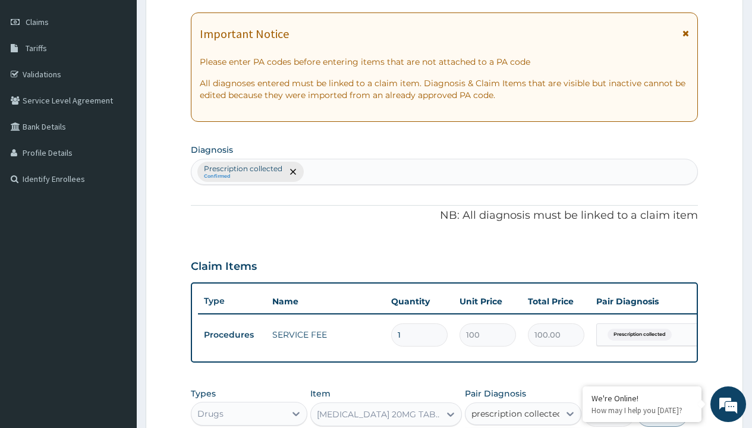
checkbox input "true"
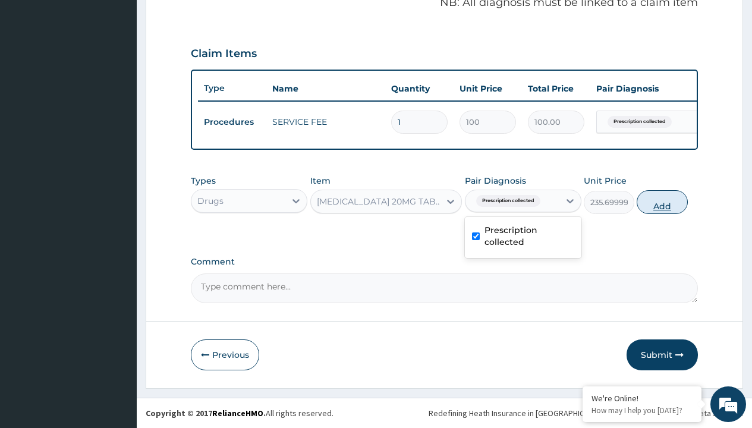
click at [662, 202] on button "Add" at bounding box center [662, 202] width 51 height 24
type input "0"
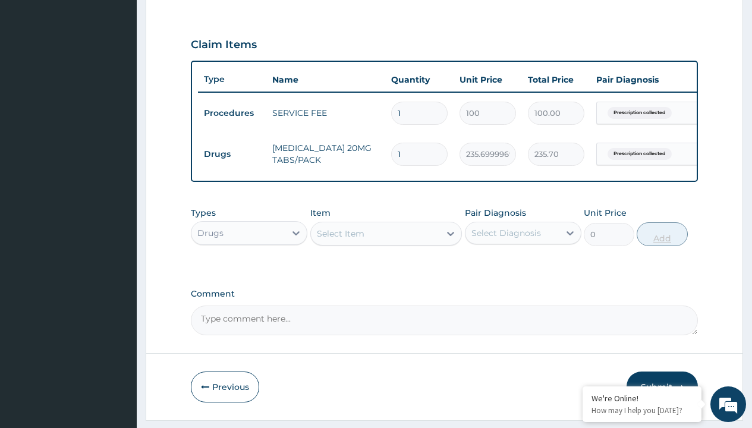
type input "10"
type input "2357.00"
type input "10"
click at [232, 154] on td "Drugs" at bounding box center [232, 154] width 68 height 22
type input "drugs"
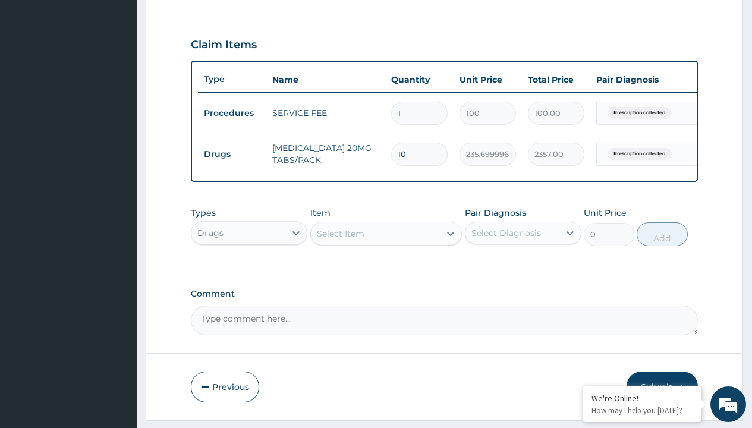
scroll to position [0, 0]
click at [249, 271] on div "Drugs" at bounding box center [249, 262] width 117 height 21
click at [340, 240] on div "Select Item" at bounding box center [341, 234] width 48 height 12
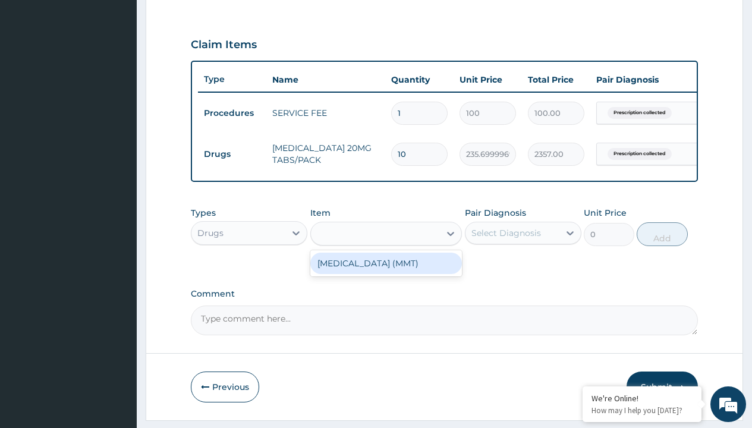
type input "magnesium trisilicate (mmt)"
click at [386, 272] on div "MAGNESIUM TRISILICATE (MMT)" at bounding box center [386, 263] width 152 height 21
type input "2339.89990234375"
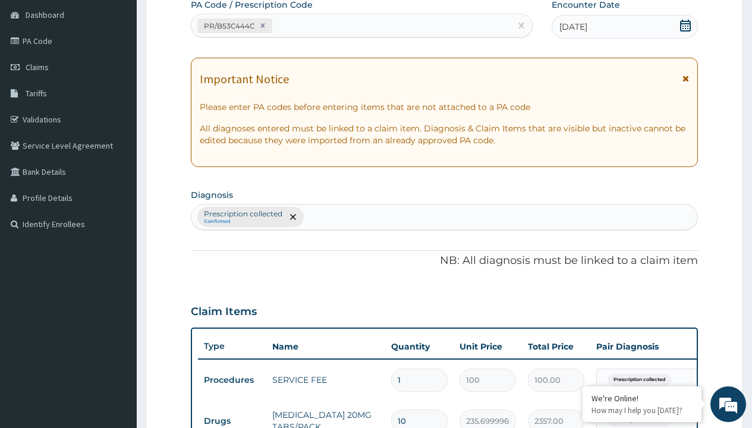
type input "prescription collected"
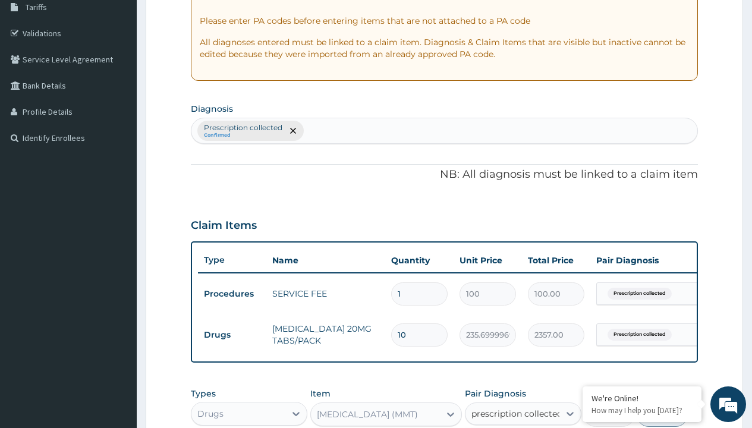
checkbox input "true"
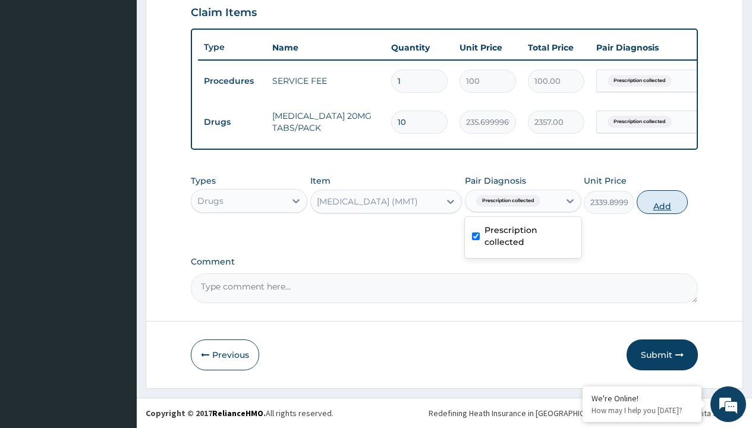
click at [662, 202] on button "Add" at bounding box center [662, 202] width 51 height 24
type input "0"
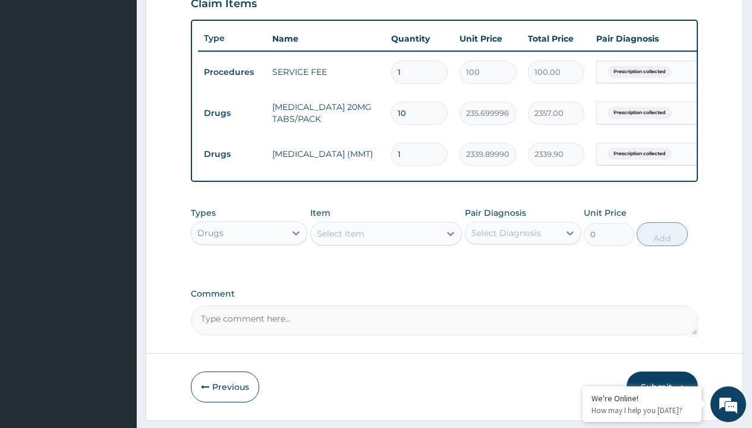
click at [232, 113] on td "Drugs" at bounding box center [232, 113] width 68 height 22
type input "drugs"
click at [249, 271] on div "Drugs" at bounding box center [249, 262] width 117 height 21
click at [340, 240] on div "Select Item" at bounding box center [341, 234] width 48 height 12
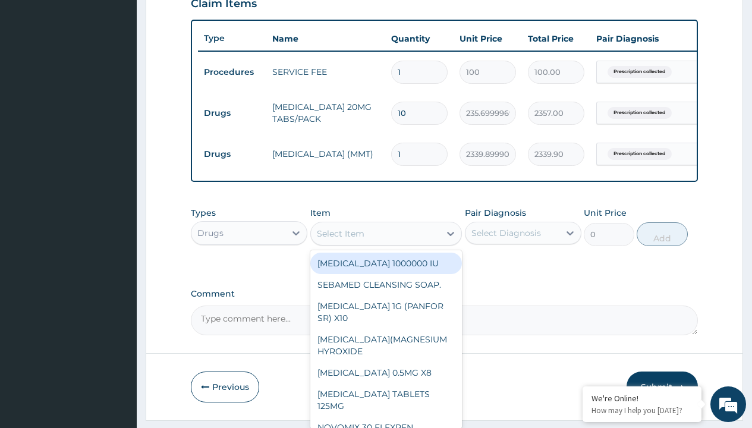
type input "buscopan (hyoscine b-bromide) 10mg"
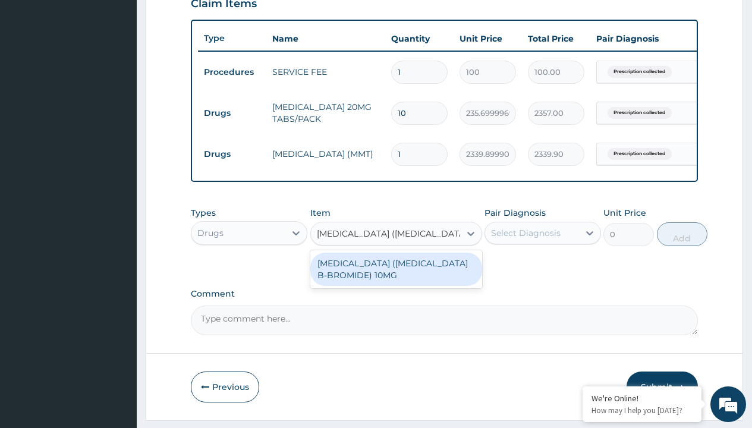
click at [396, 278] on div "BUSCOPAN (HYOSCINE B-BROMIDE) 10MG" at bounding box center [396, 269] width 172 height 33
type input "200"
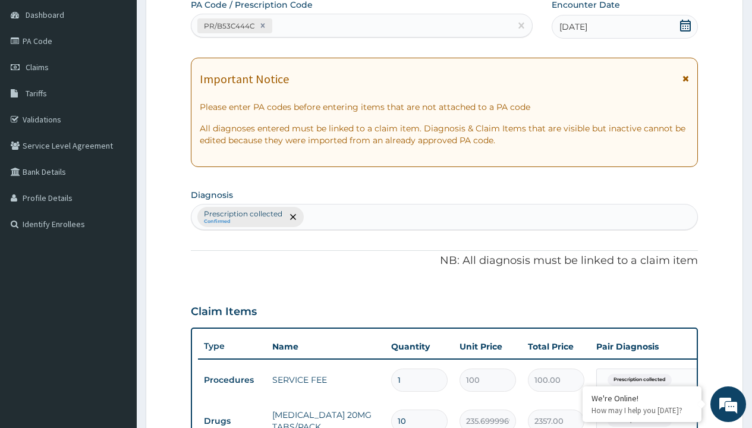
type input "prescription collected"
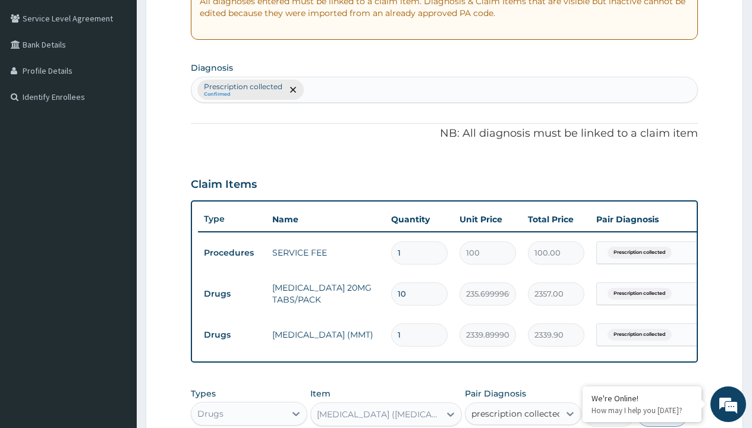
checkbox input "true"
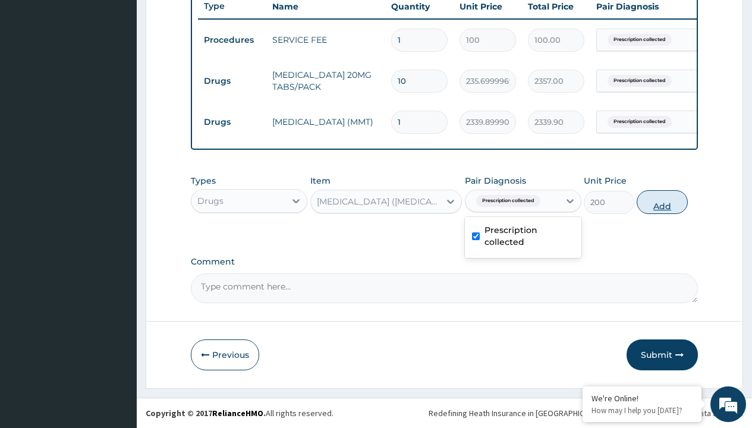
click at [662, 202] on button "Add" at bounding box center [662, 202] width 51 height 24
type input "0"
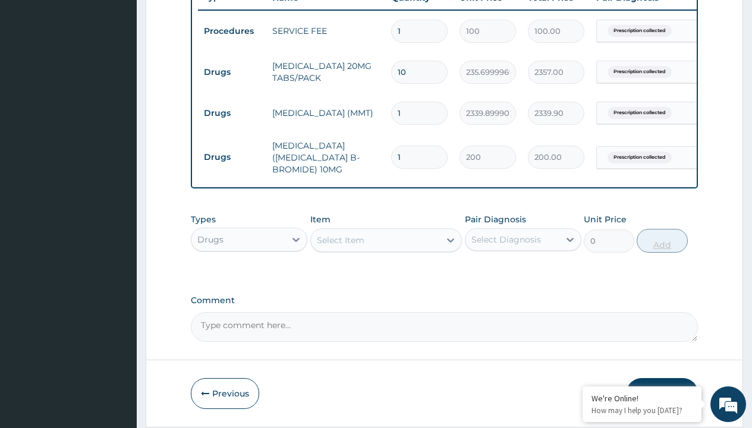
type input "10"
type input "2000.00"
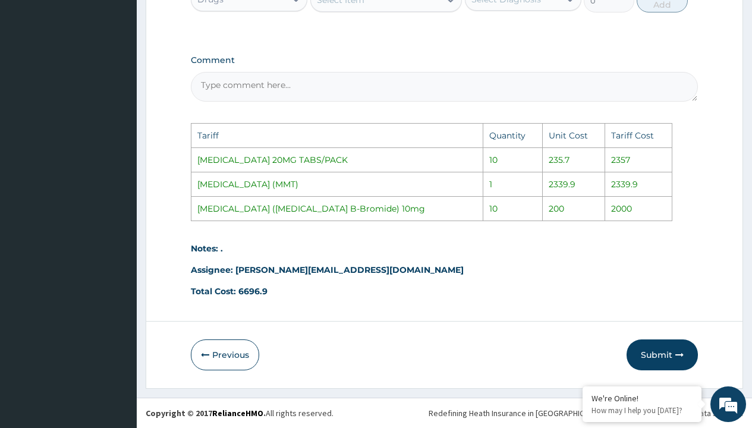
scroll to position [706, 0]
type input "10"
click at [669, 352] on button "Submit" at bounding box center [662, 354] width 71 height 31
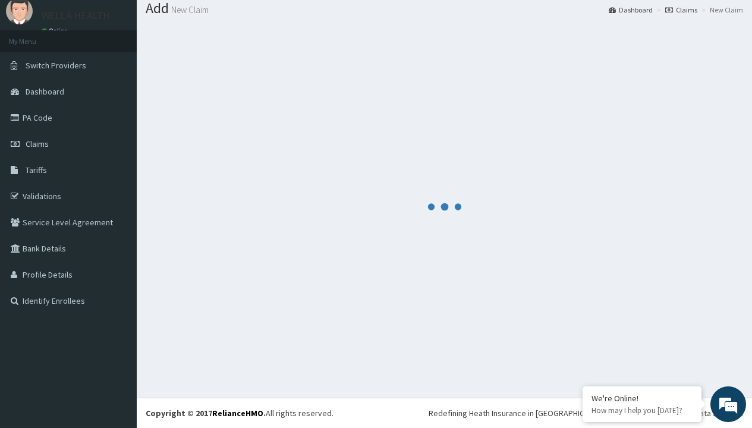
scroll to position [505, 0]
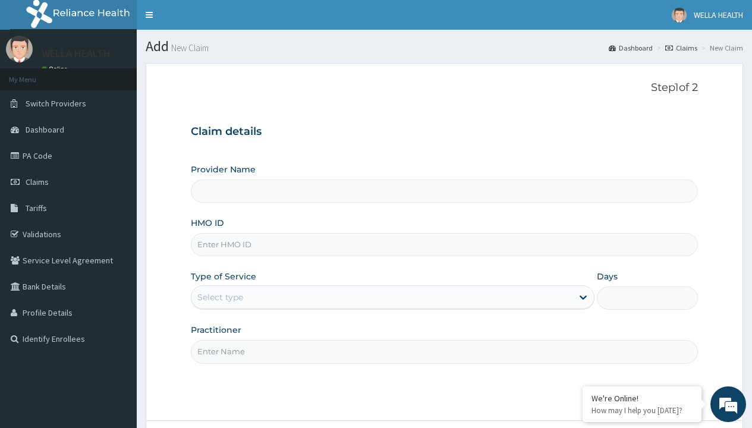
type input "WellaHealth(TELEMEDICINE)"
type input "LOP/10050/A"
type input "WellaHealth"
click at [220, 297] on div "Select type" at bounding box center [220, 297] width 46 height 12
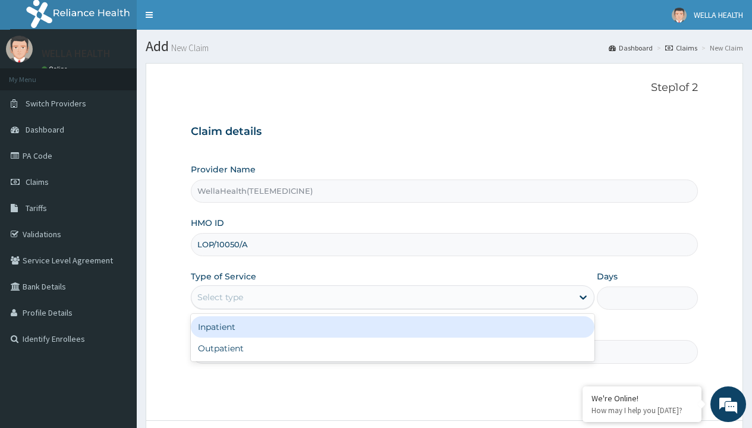
click at [392, 348] on div "Outpatient" at bounding box center [393, 348] width 404 height 21
type input "1"
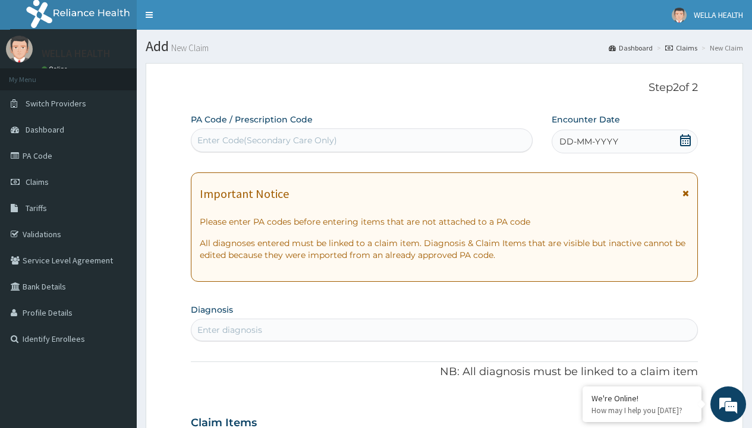
scroll to position [99, 0]
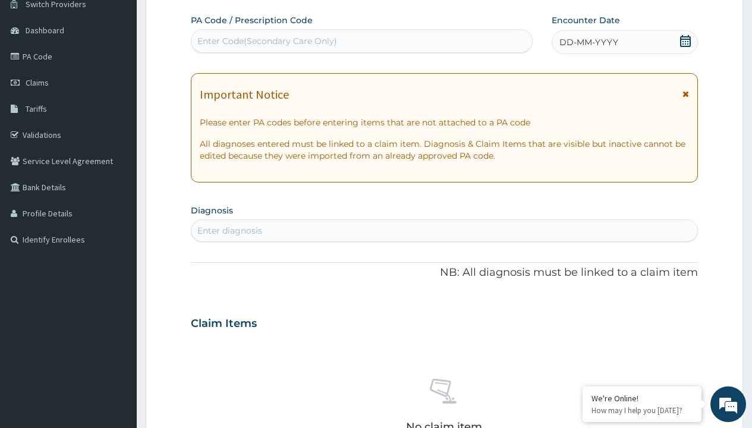
click at [588, 42] on span "DD-MM-YYYY" at bounding box center [588, 42] width 59 height 12
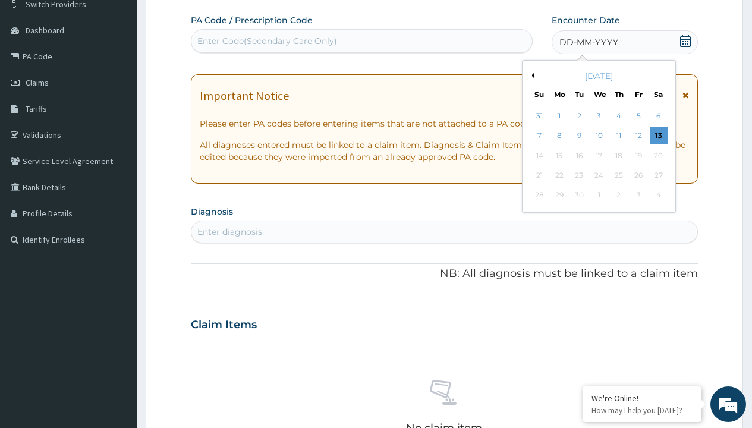
click at [531, 75] on button "Previous Month" at bounding box center [531, 76] width 6 height 6
click at [638, 136] on div "8" at bounding box center [638, 136] width 18 height 18
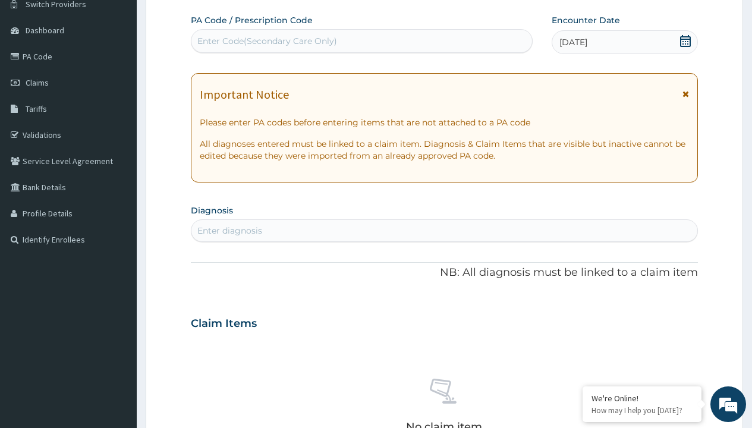
click at [266, 41] on div "Enter Code(Secondary Care Only)" at bounding box center [267, 41] width 140 height 12
type input "PR/7433825F"
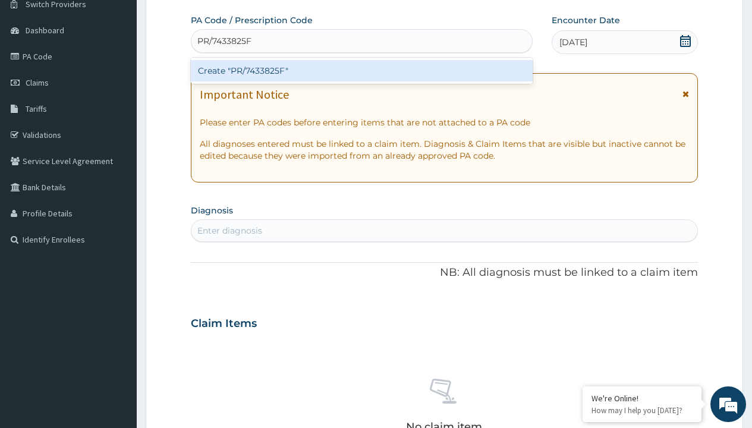
scroll to position [0, 0]
click at [361, 71] on div "Create "PR/7433825F"" at bounding box center [361, 70] width 341 height 21
